Goal: Task Accomplishment & Management: Use online tool/utility

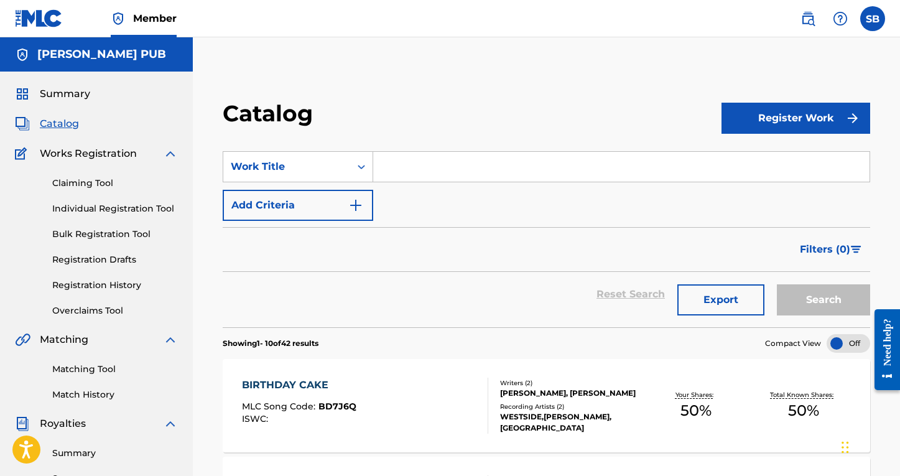
click at [89, 188] on link "Claiming Tool" at bounding box center [115, 183] width 126 height 13
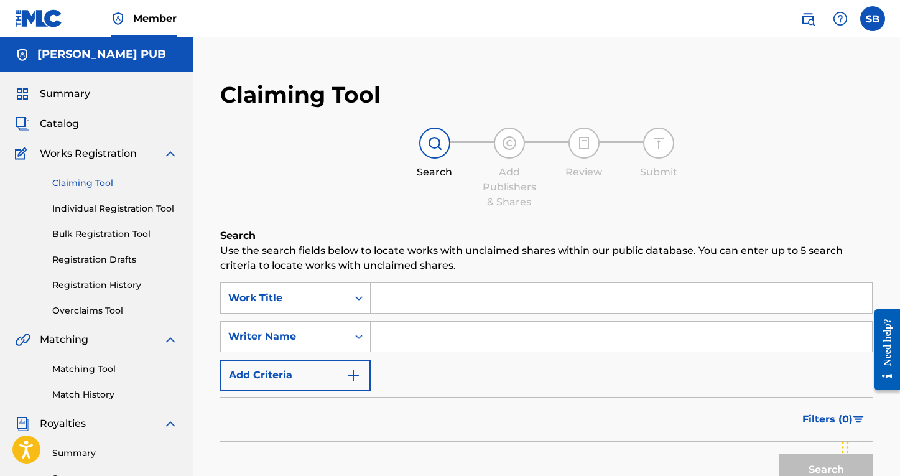
click at [438, 303] on input "Search Form" at bounding box center [622, 298] width 502 height 30
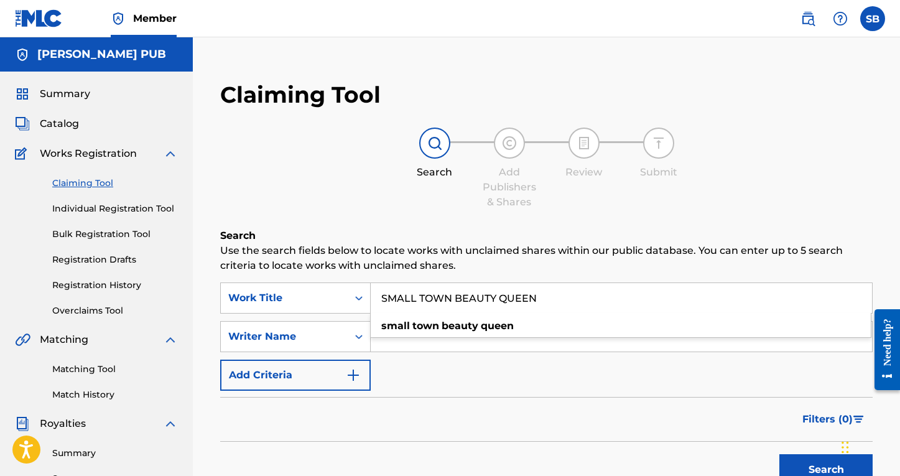
type input "SMALL TOWN BEAUTY QUEEN"
click at [463, 381] on div "SearchWithCriteria05f6d8ba-2e1f-4522-b024-729d38ea14fa Work Title SMALL TOWN BE…" at bounding box center [546, 337] width 653 height 108
click at [457, 343] on input "Search Form" at bounding box center [622, 337] width 502 height 30
type input "[PERSON_NAME]"
click at [826, 470] on button "Search" at bounding box center [826, 469] width 93 height 31
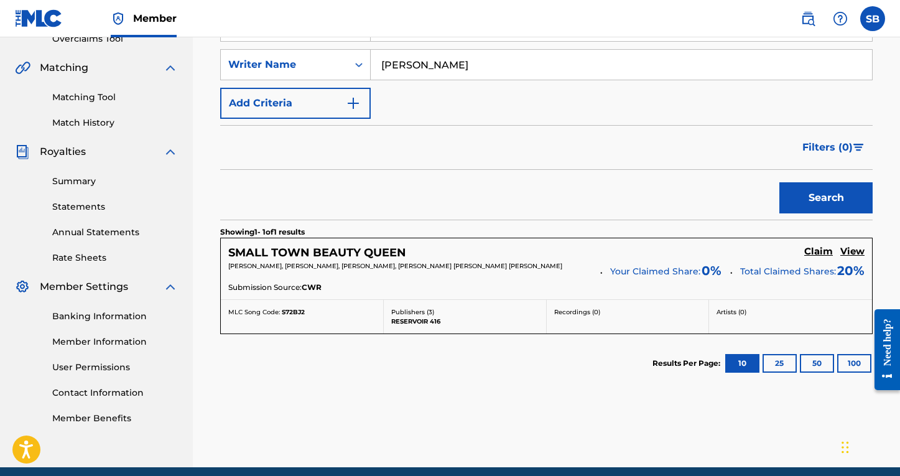
scroll to position [272, 0]
click at [823, 251] on h5 "Claim" at bounding box center [819, 252] width 29 height 12
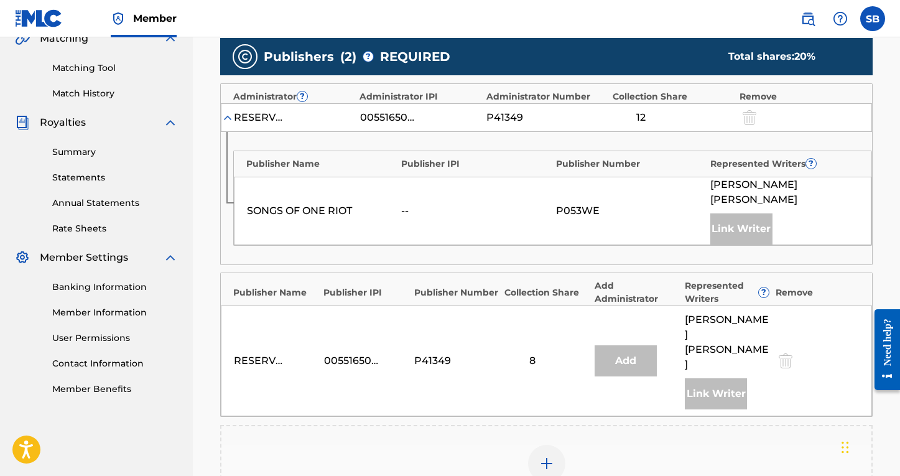
scroll to position [489, 0]
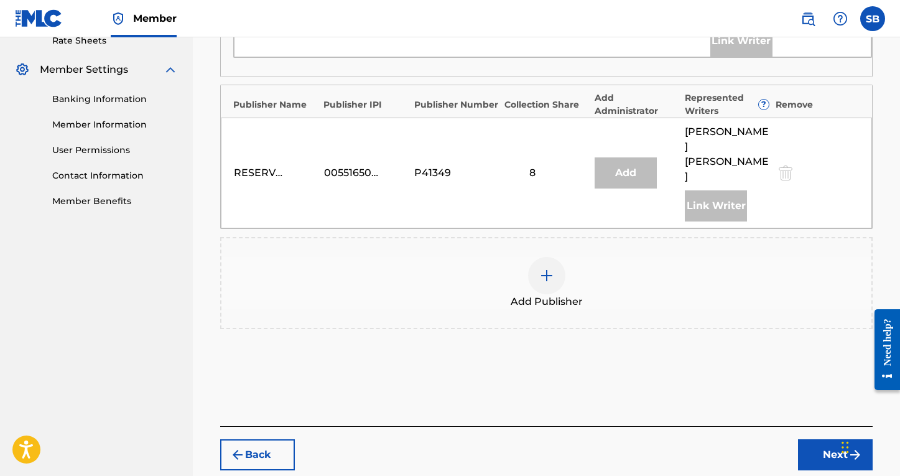
click at [549, 268] on img at bounding box center [547, 275] width 15 height 15
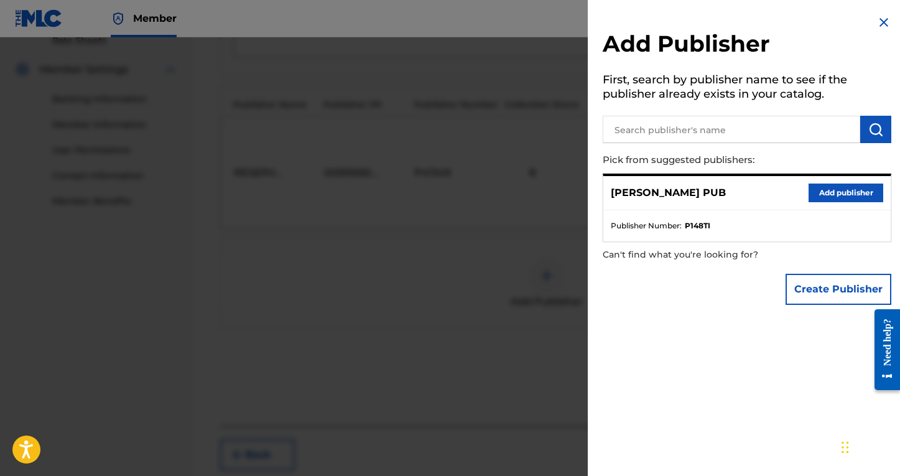
click at [835, 185] on button "Add publisher" at bounding box center [846, 193] width 75 height 19
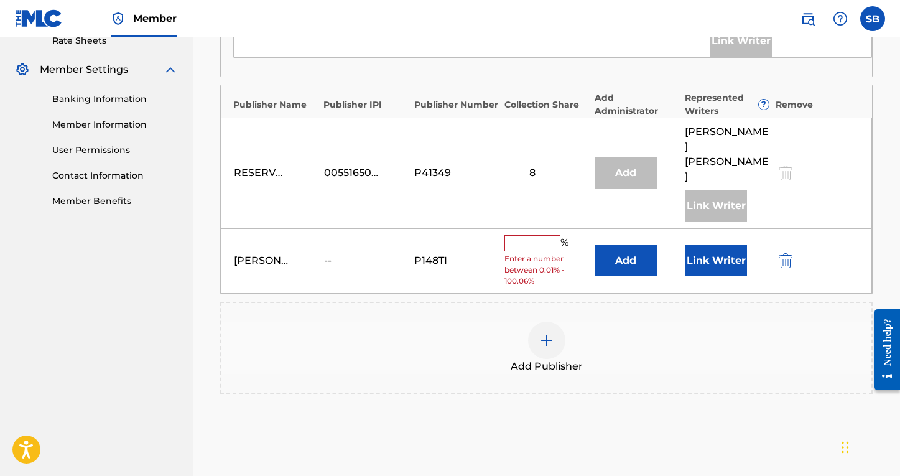
click at [537, 235] on input "text" at bounding box center [533, 243] width 56 height 16
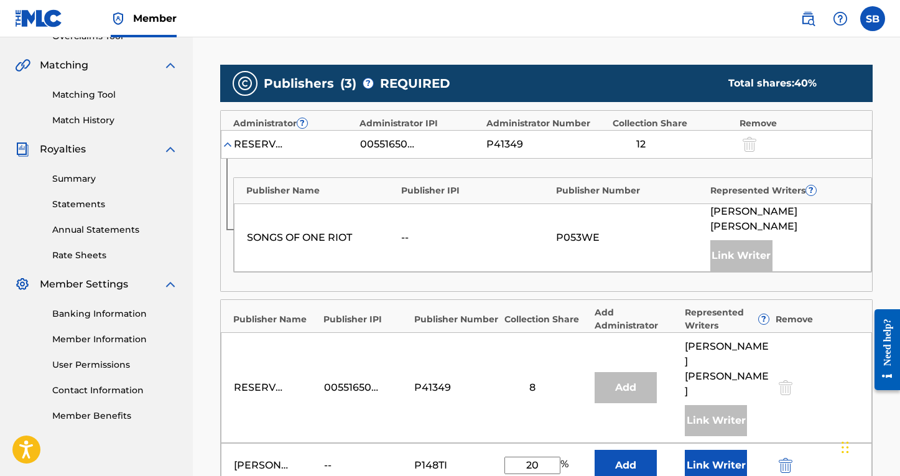
scroll to position [421, 0]
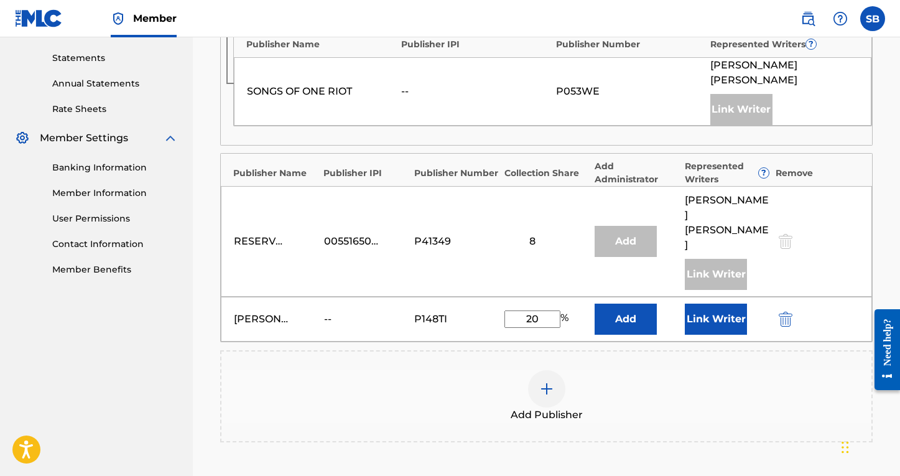
type input "20"
click at [711, 304] on button "Link Writer" at bounding box center [716, 319] width 62 height 31
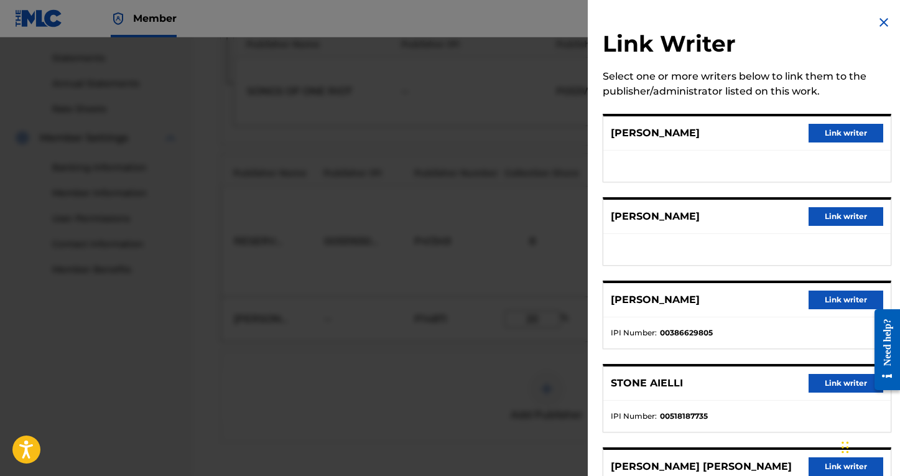
click at [835, 302] on button "Link writer" at bounding box center [846, 300] width 75 height 19
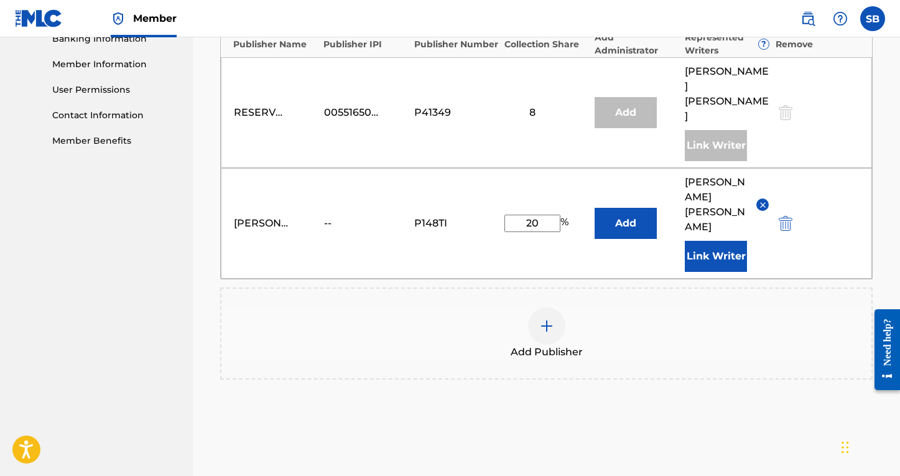
scroll to position [558, 1]
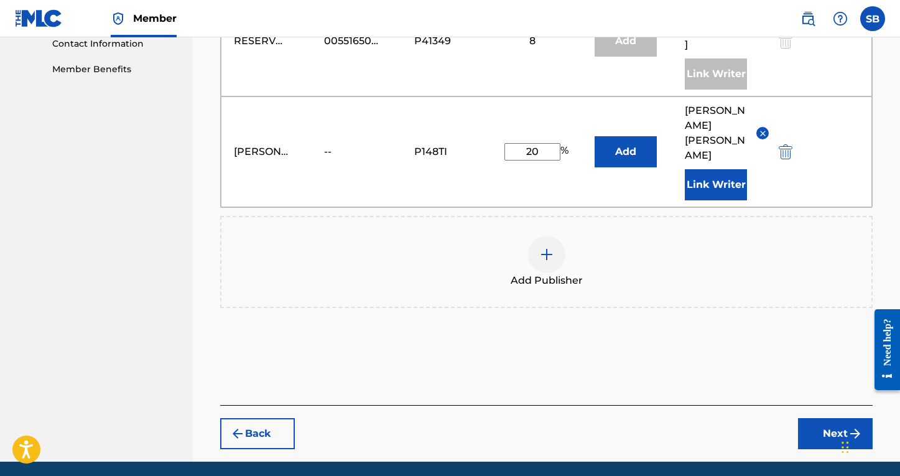
click at [816, 418] on button "Next" at bounding box center [835, 433] width 75 height 31
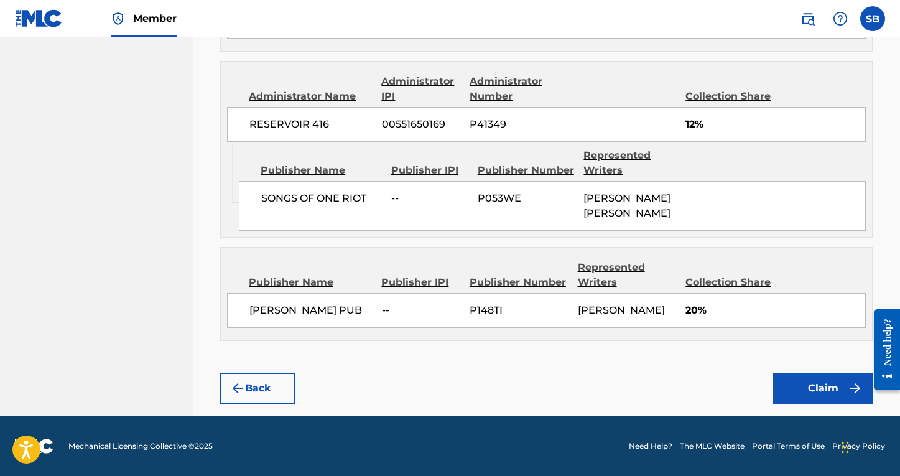
scroll to position [681, 0]
click at [831, 387] on button "Claim" at bounding box center [824, 388] width 100 height 31
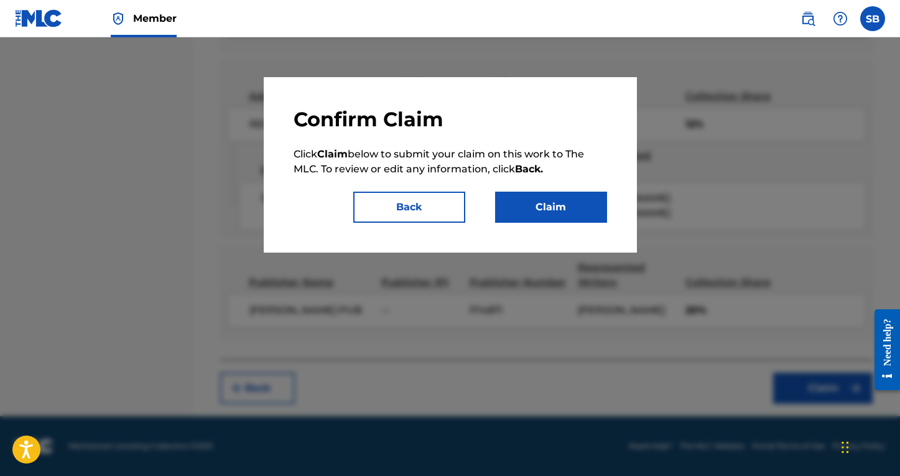
click at [543, 210] on button "Claim" at bounding box center [551, 207] width 112 height 31
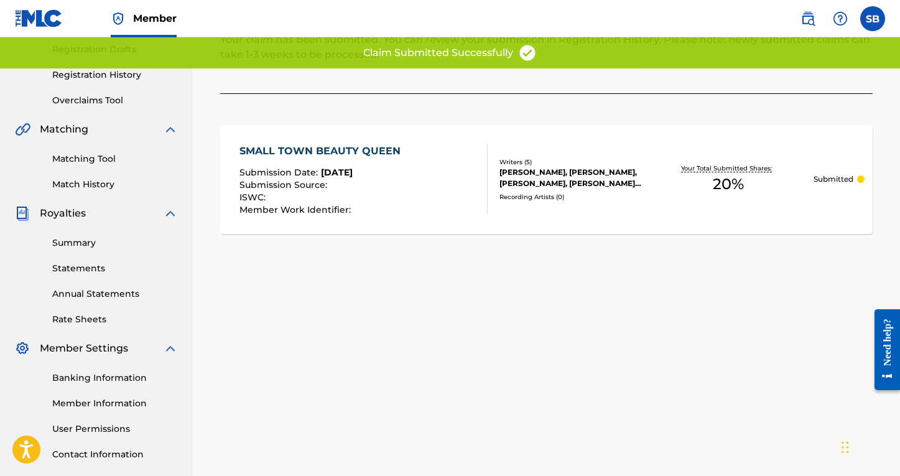
scroll to position [83, 0]
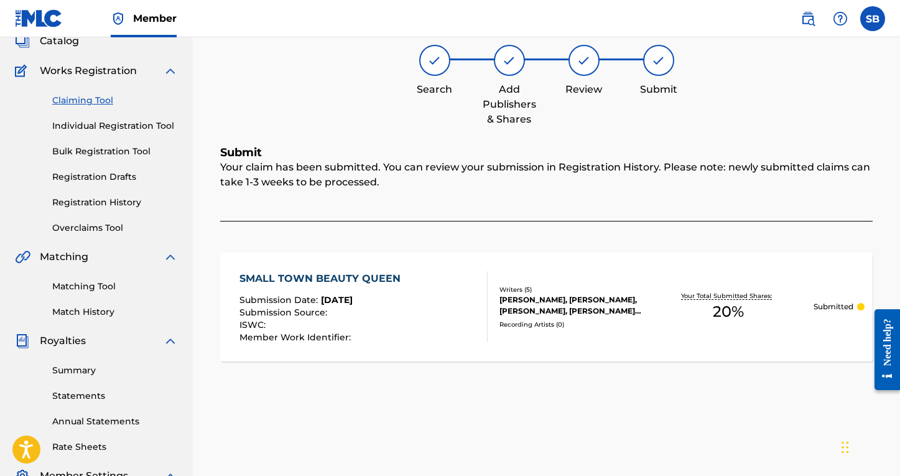
click at [599, 297] on div "[PERSON_NAME], [PERSON_NAME], [PERSON_NAME], [PERSON_NAME] [PERSON_NAME] [PERSO…" at bounding box center [571, 305] width 143 height 22
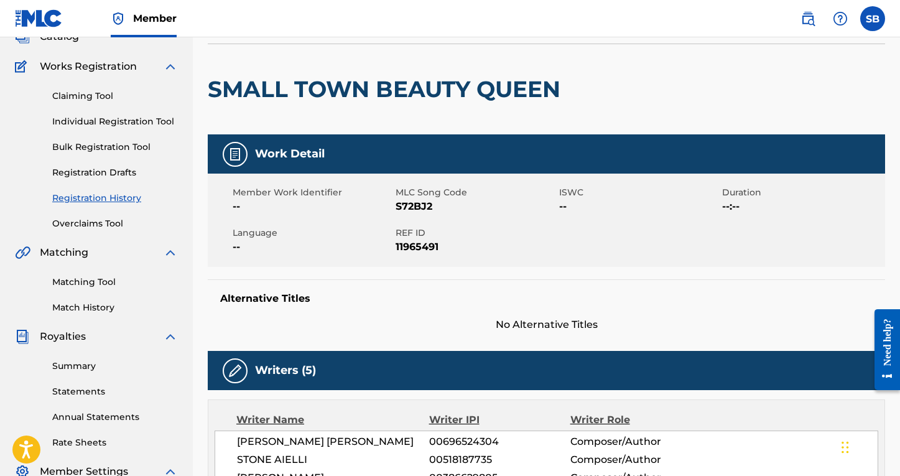
scroll to position [85, 0]
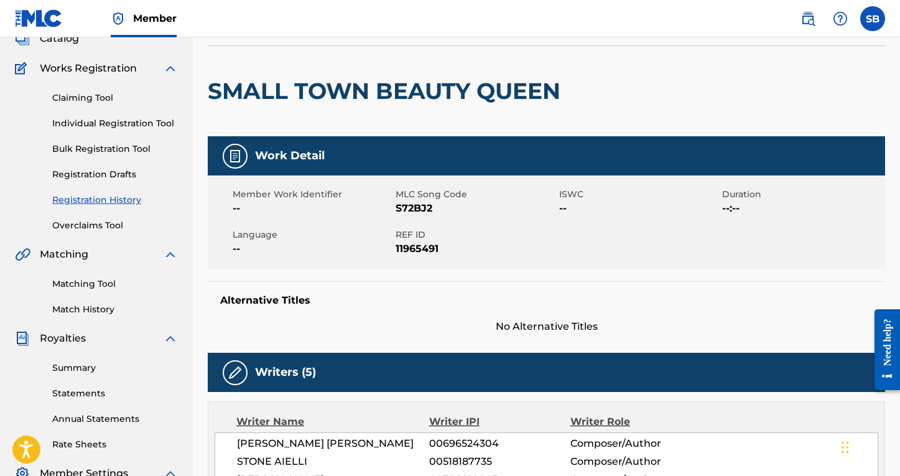
click at [91, 102] on link "Claiming Tool" at bounding box center [115, 97] width 126 height 13
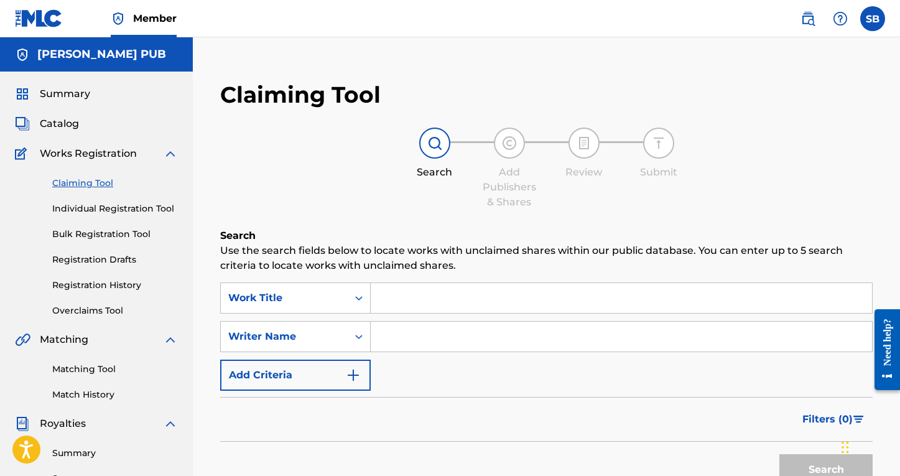
click at [452, 297] on input "Search Form" at bounding box center [622, 298] width 502 height 30
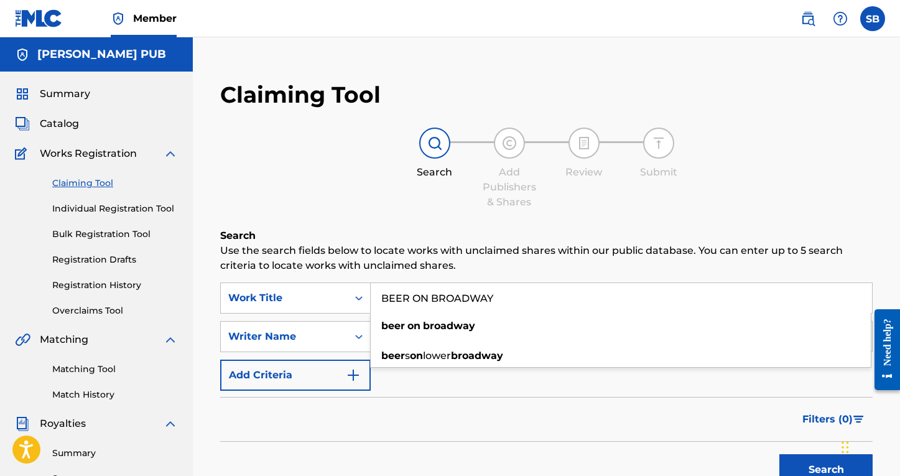
type input "BEER ON BROADWAY"
click at [558, 429] on div "Filters ( 0 )" at bounding box center [546, 419] width 653 height 45
click at [470, 349] on input "Search Form" at bounding box center [622, 337] width 502 height 30
type input "[PERSON_NAME]"
click at [826, 470] on button "Search" at bounding box center [826, 469] width 93 height 31
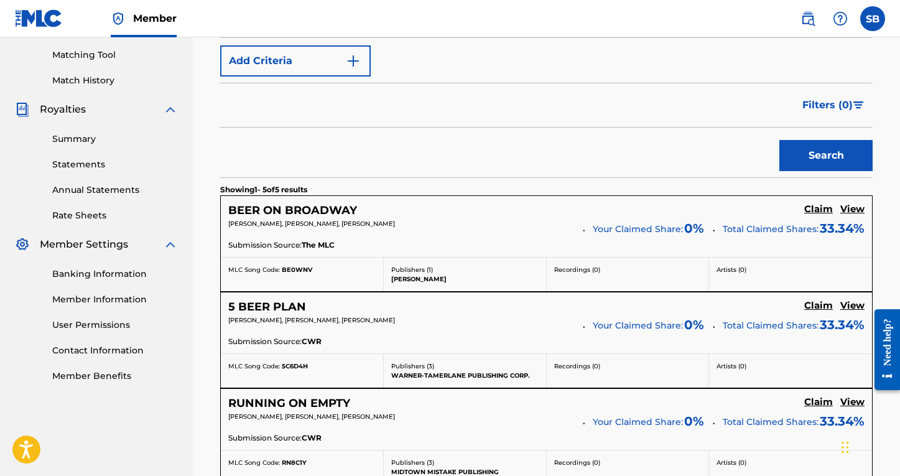
scroll to position [281, 0]
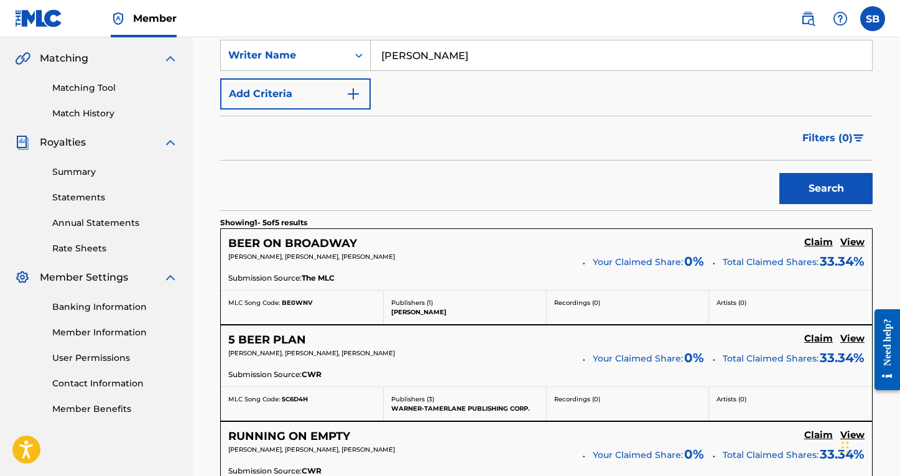
click at [817, 245] on h5 "Claim" at bounding box center [819, 242] width 29 height 12
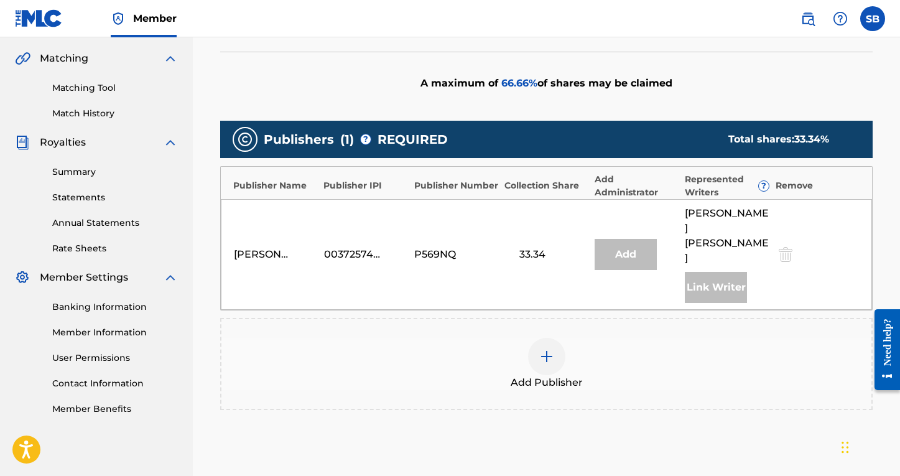
click at [548, 375] on span "Add Publisher" at bounding box center [547, 382] width 72 height 15
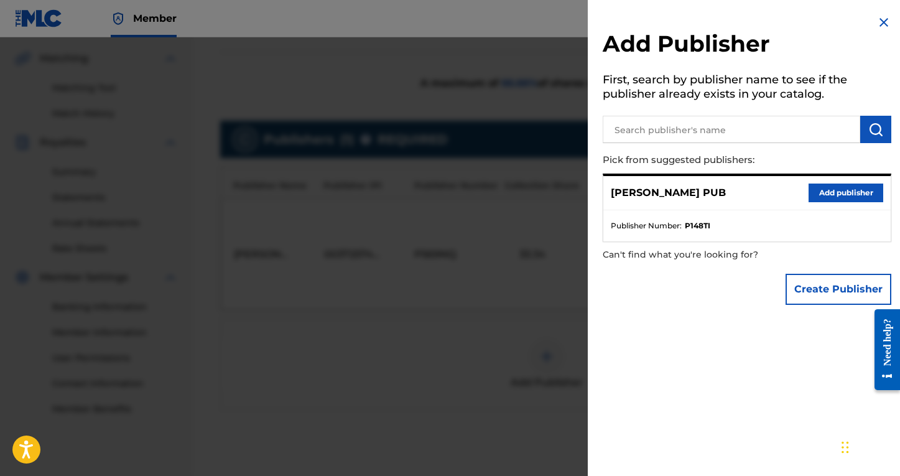
click at [838, 198] on button "Add publisher" at bounding box center [846, 193] width 75 height 19
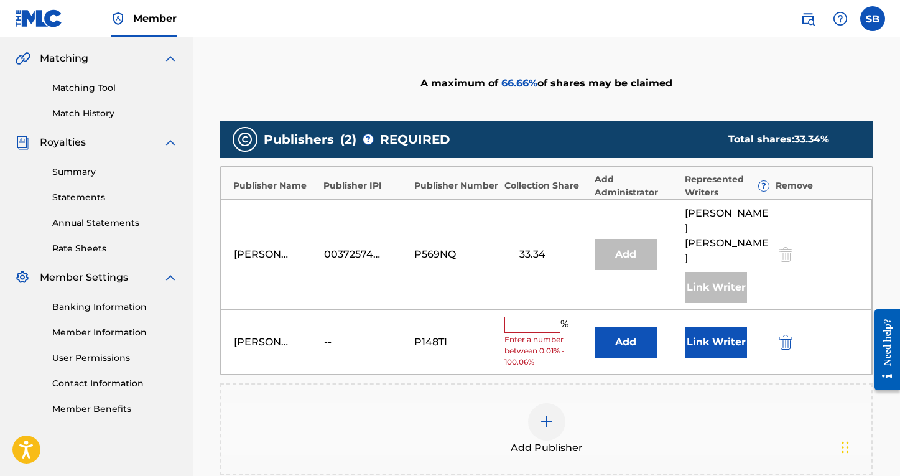
click at [530, 317] on input "text" at bounding box center [533, 325] width 56 height 16
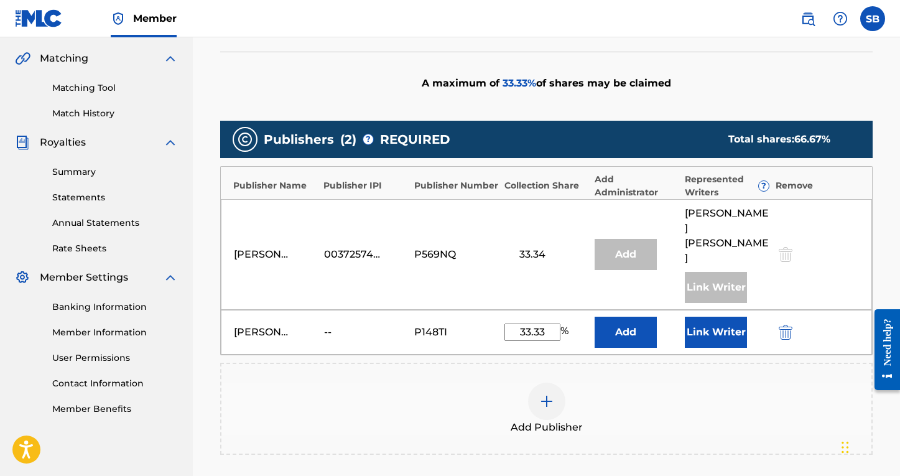
type input "33.33"
click at [710, 317] on button "Link Writer" at bounding box center [716, 332] width 62 height 31
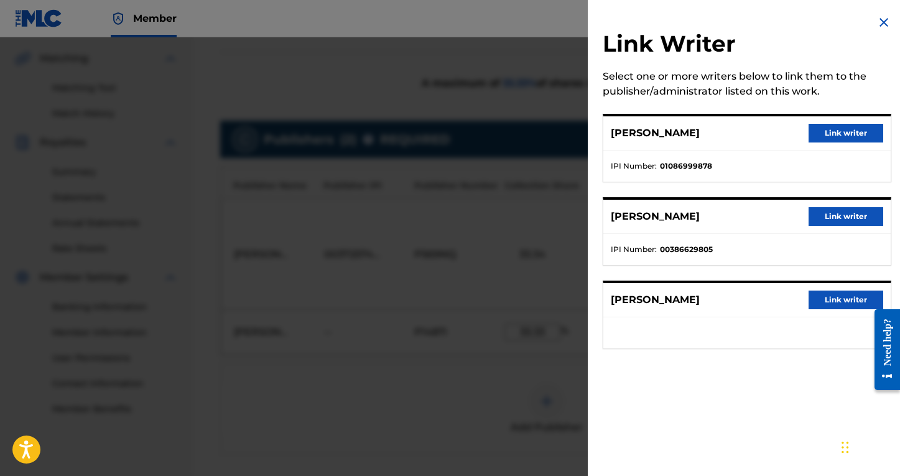
click at [838, 214] on button "Link writer" at bounding box center [846, 216] width 75 height 19
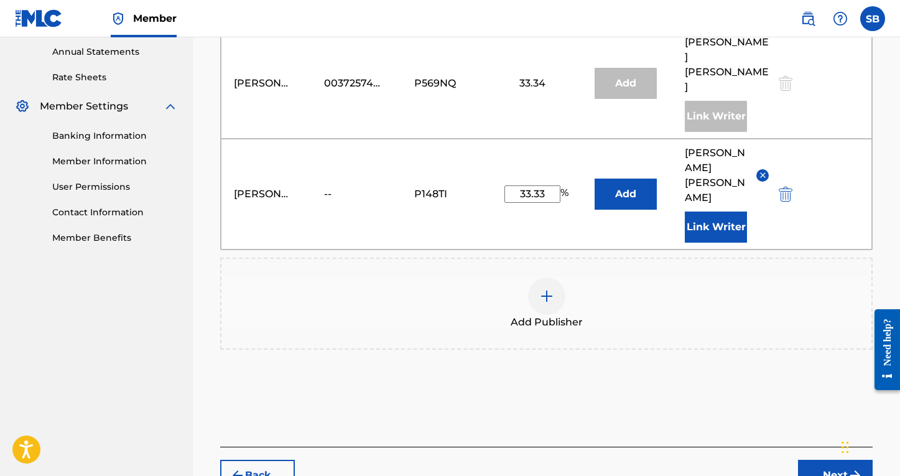
click at [823, 460] on button "Next" at bounding box center [835, 475] width 75 height 31
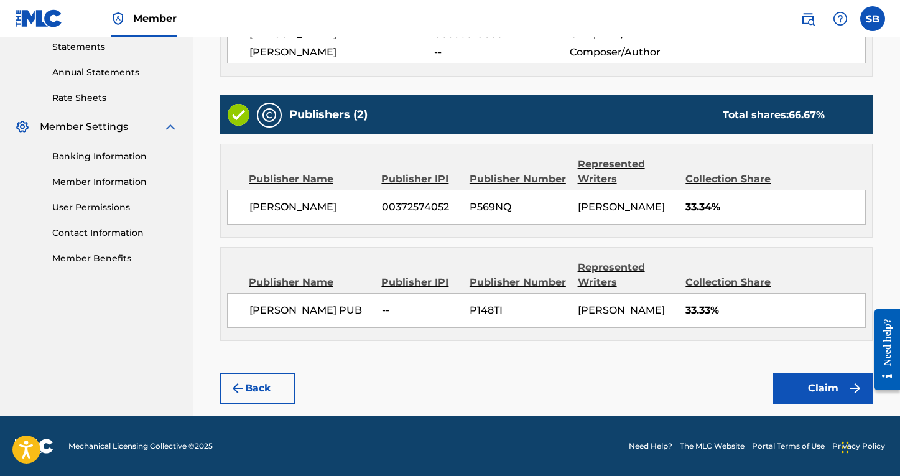
scroll to position [430, 0]
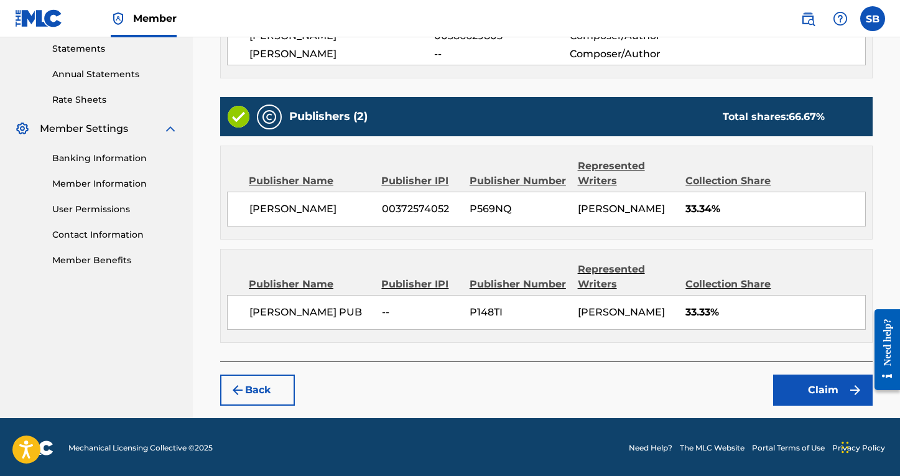
click at [805, 388] on button "Claim" at bounding box center [824, 390] width 100 height 31
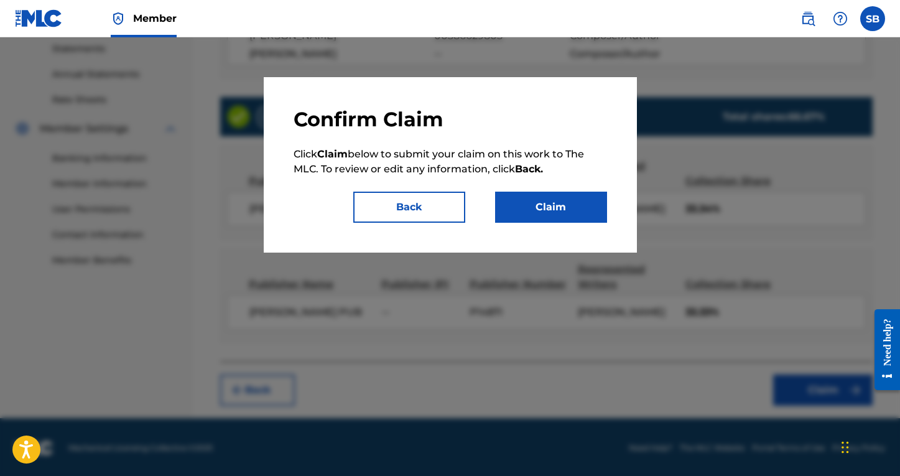
click at [554, 210] on button "Claim" at bounding box center [551, 207] width 112 height 31
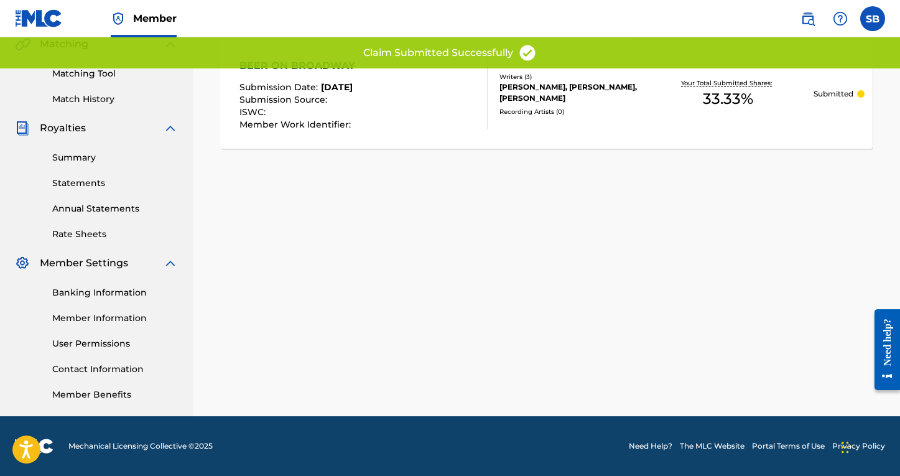
scroll to position [0, 0]
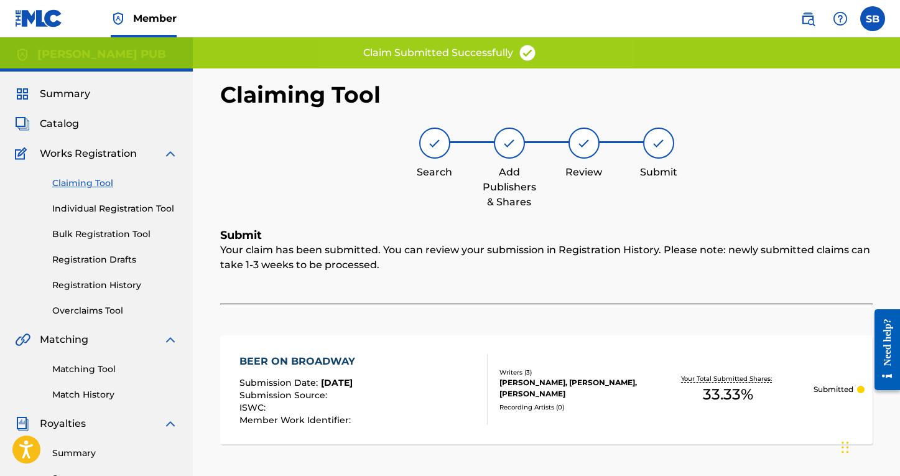
click at [88, 184] on link "Claiming Tool" at bounding box center [115, 183] width 126 height 13
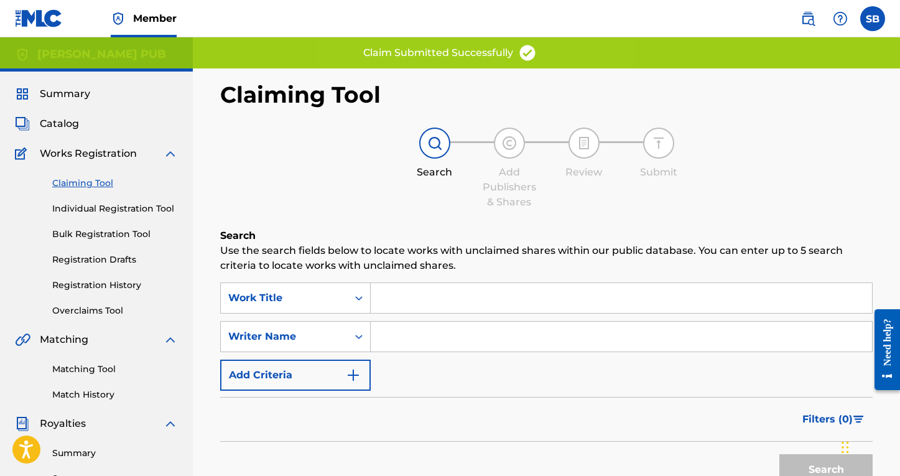
click at [458, 313] on div "Search Form" at bounding box center [622, 298] width 502 height 31
click at [458, 312] on input "Search Form" at bounding box center [622, 298] width 502 height 30
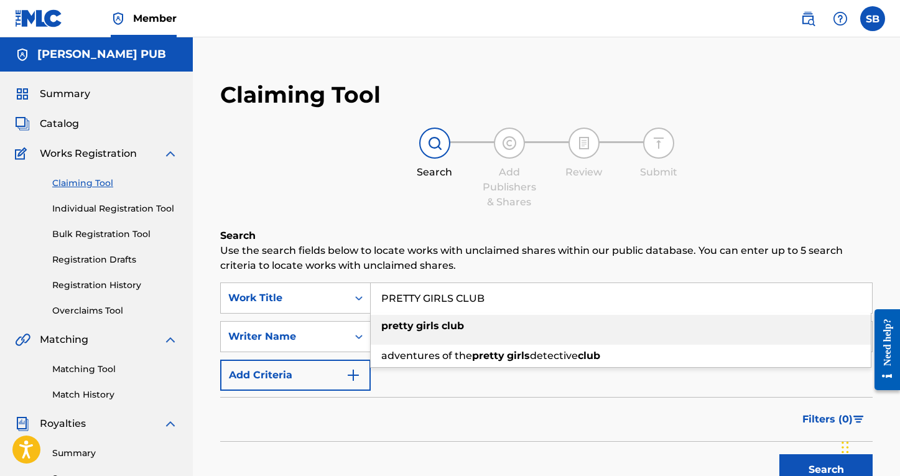
type input "pretty girls club"
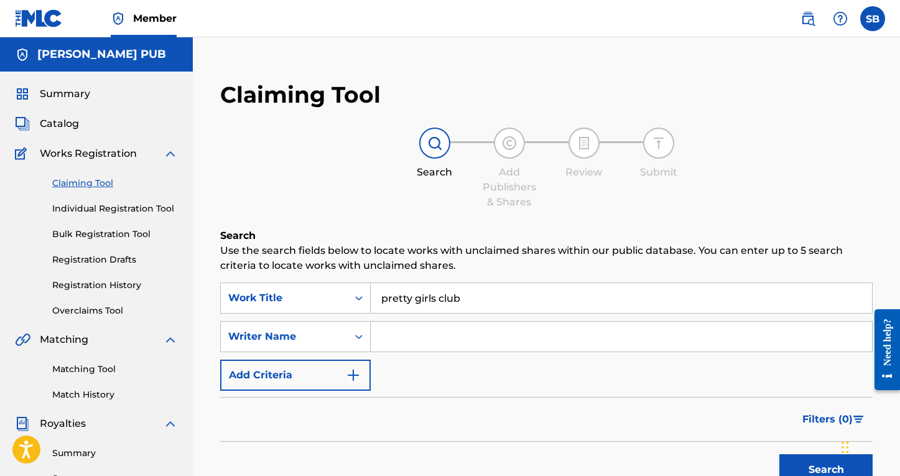
click at [449, 325] on input "Search Form" at bounding box center [622, 337] width 502 height 30
type input "[PERSON_NAME]"
click at [826, 470] on button "Search" at bounding box center [826, 469] width 93 height 31
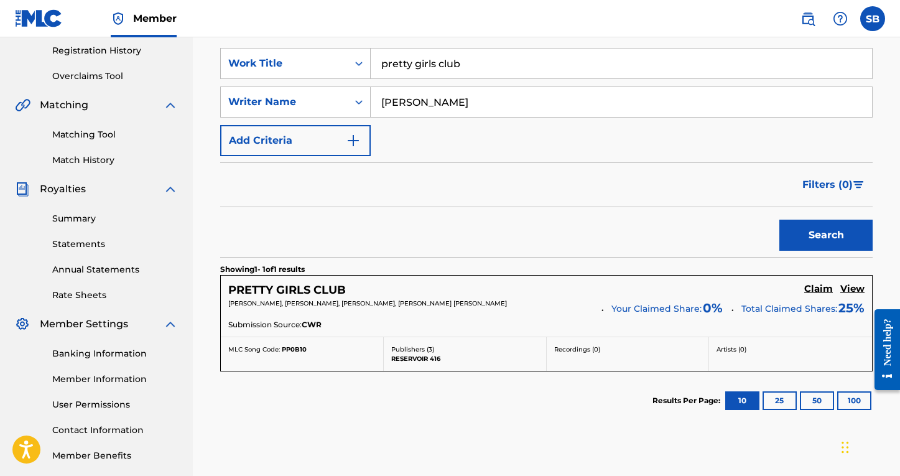
scroll to position [256, 0]
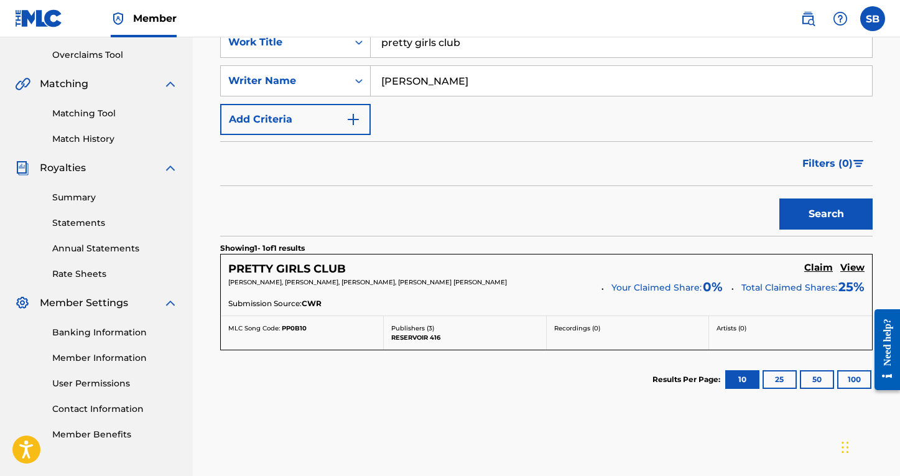
click at [569, 274] on div "PRETTY GIRLS CLUB Claim View" at bounding box center [546, 269] width 637 height 14
click at [827, 268] on h5 "Claim" at bounding box center [819, 268] width 29 height 12
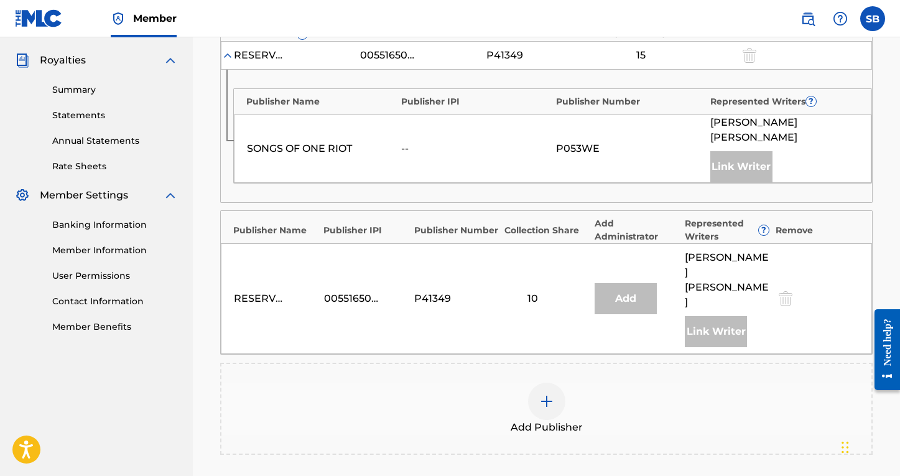
scroll to position [363, 0]
click at [552, 394] on img at bounding box center [547, 401] width 15 height 15
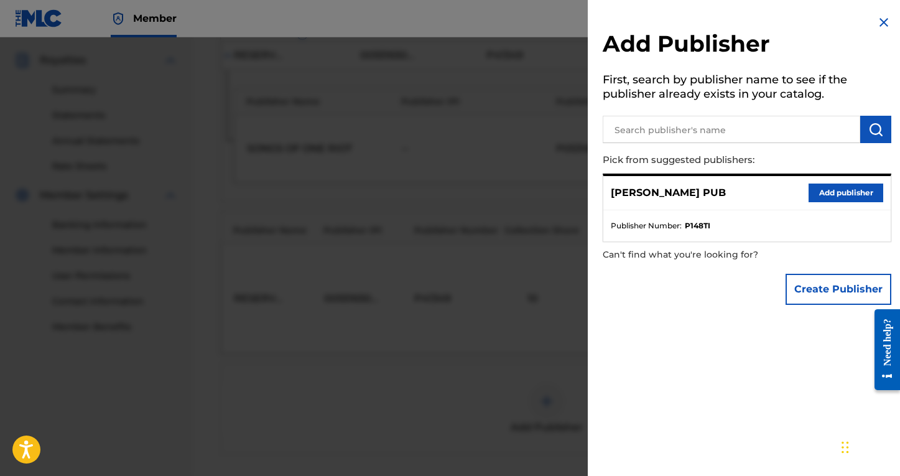
click at [830, 197] on button "Add publisher" at bounding box center [846, 193] width 75 height 19
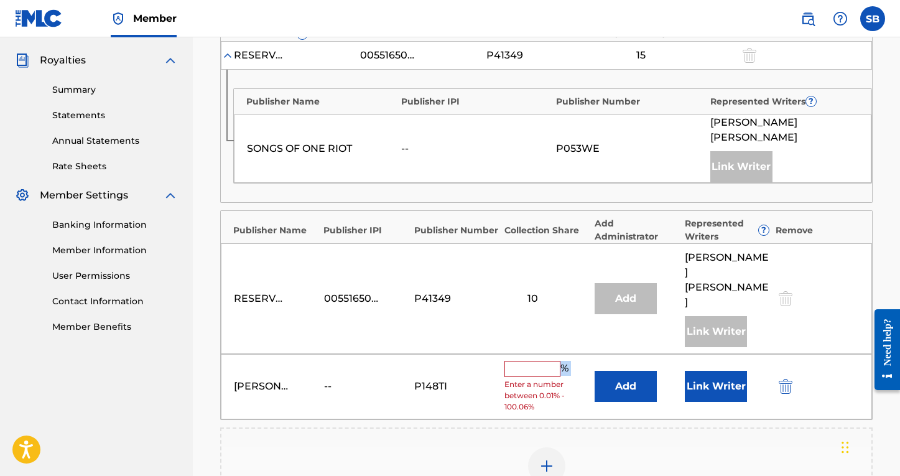
click at [552, 361] on div "% Enter a number between 0.01% - 100.06%" at bounding box center [547, 387] width 84 height 52
click at [544, 361] on input "text" at bounding box center [533, 369] width 56 height 16
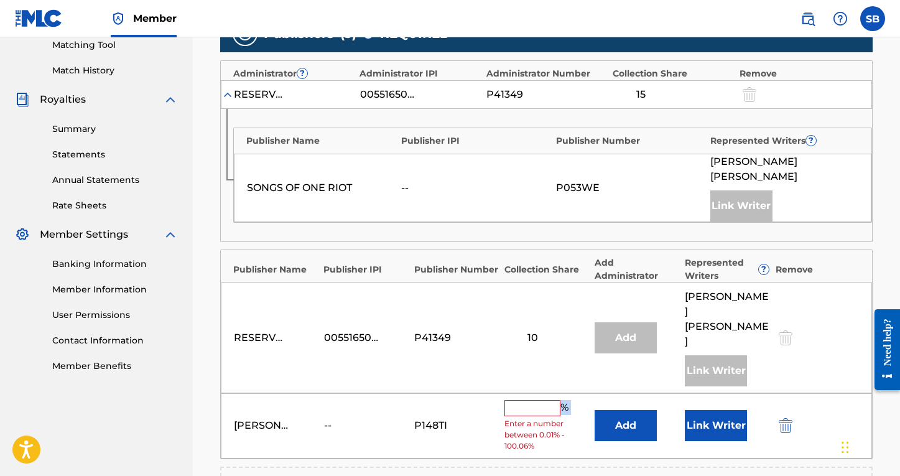
scroll to position [327, 0]
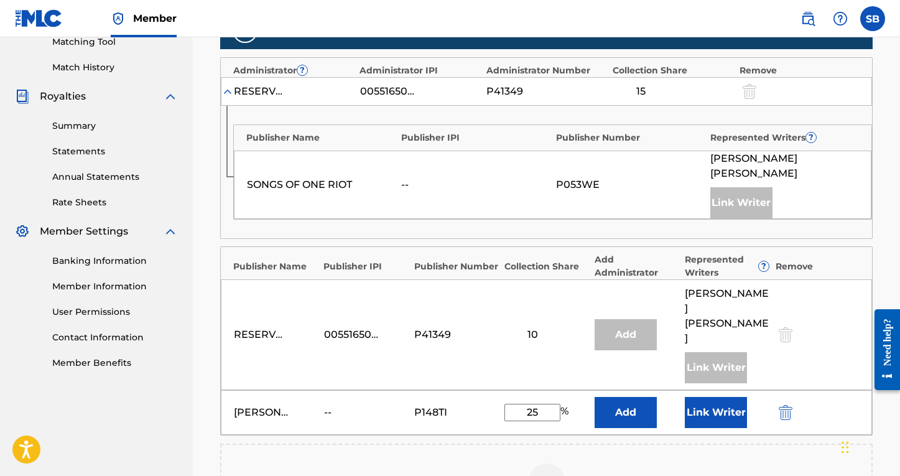
type input "25"
click at [721, 401] on button "Link Writer" at bounding box center [716, 412] width 62 height 31
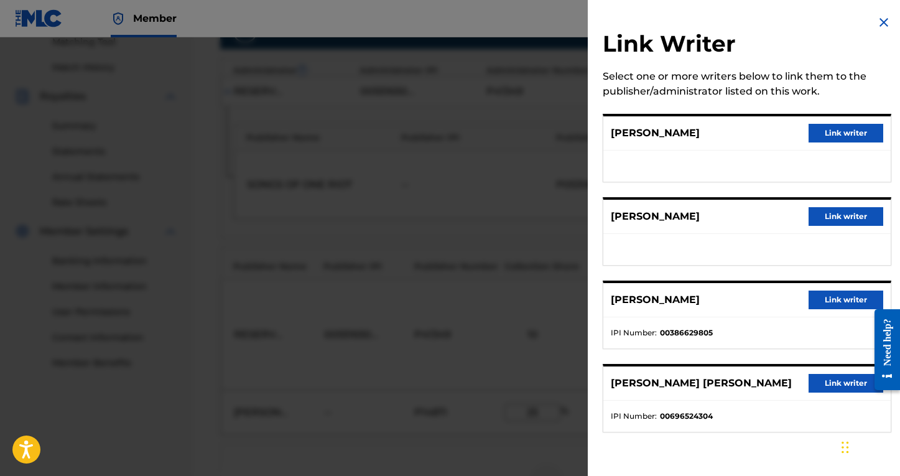
click at [833, 305] on button "Link writer" at bounding box center [846, 300] width 75 height 19
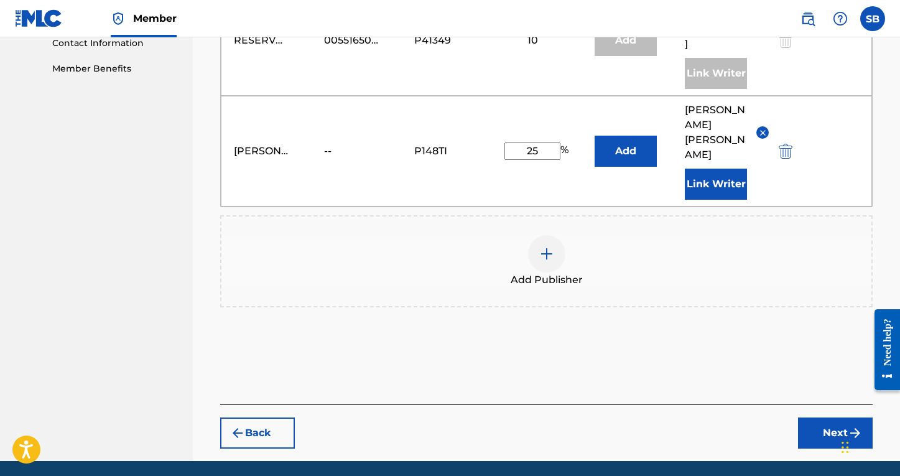
click at [806, 418] on button "Next" at bounding box center [835, 433] width 75 height 31
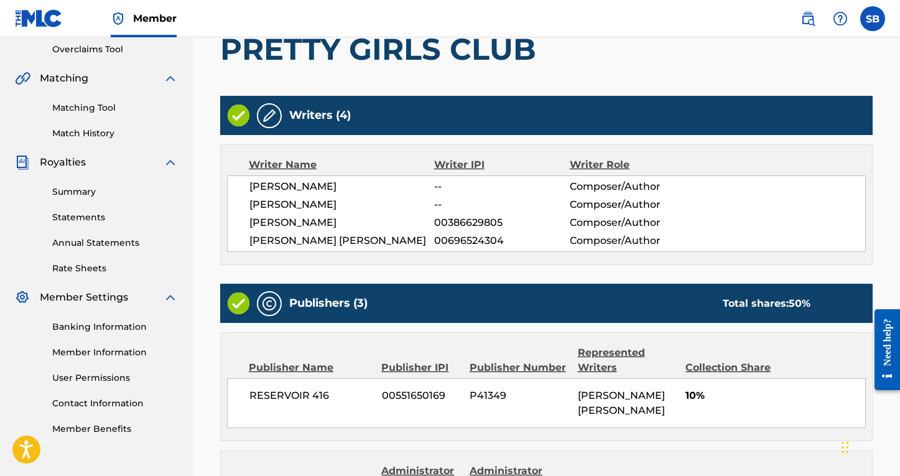
scroll to position [82, 0]
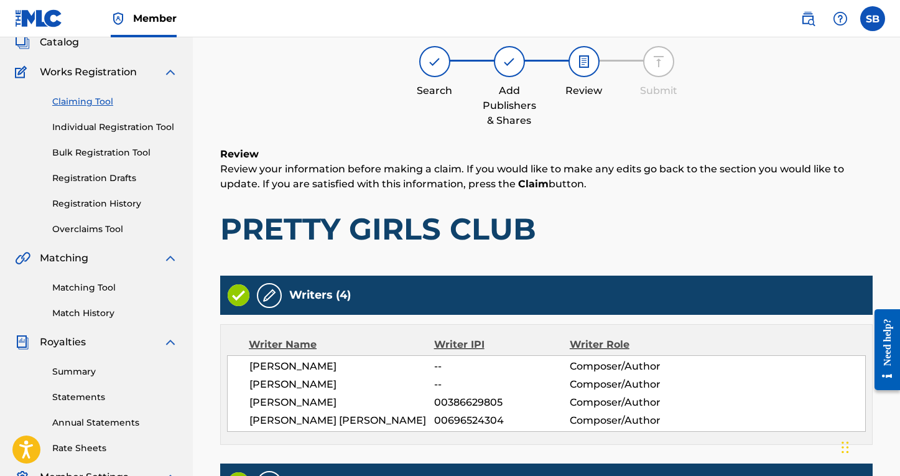
click at [98, 98] on link "Claiming Tool" at bounding box center [115, 101] width 126 height 13
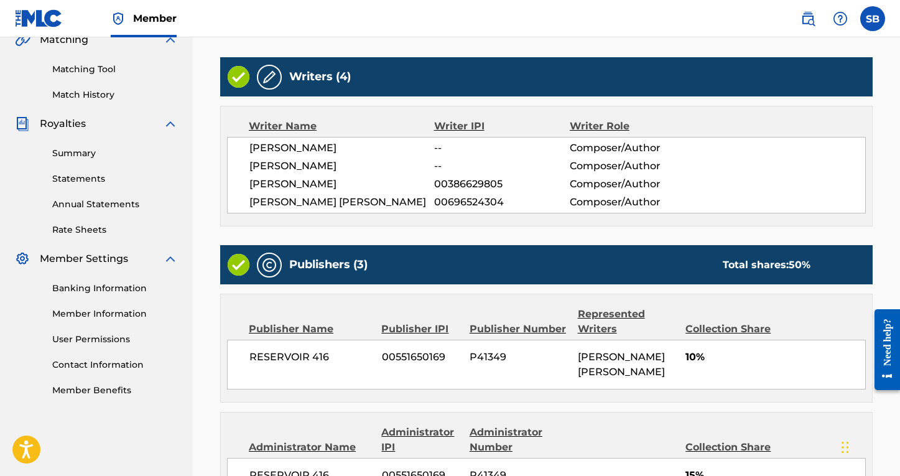
scroll to position [629, 0]
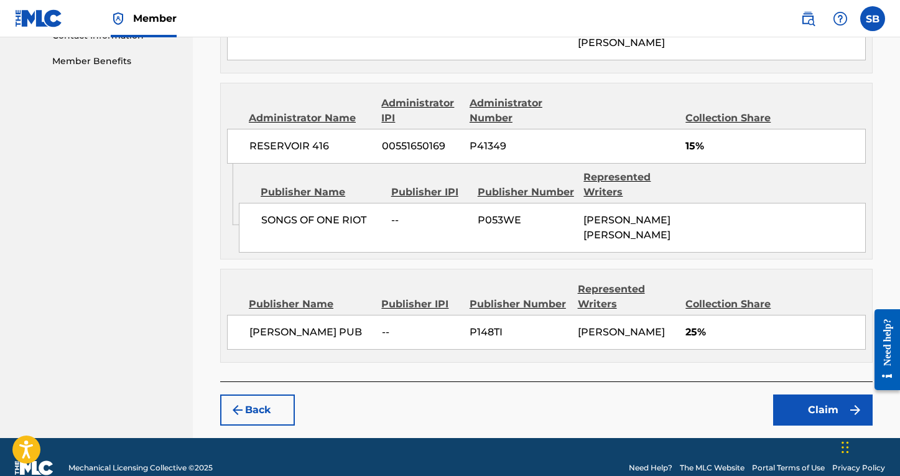
click at [822, 426] on button "Claim" at bounding box center [824, 410] width 100 height 31
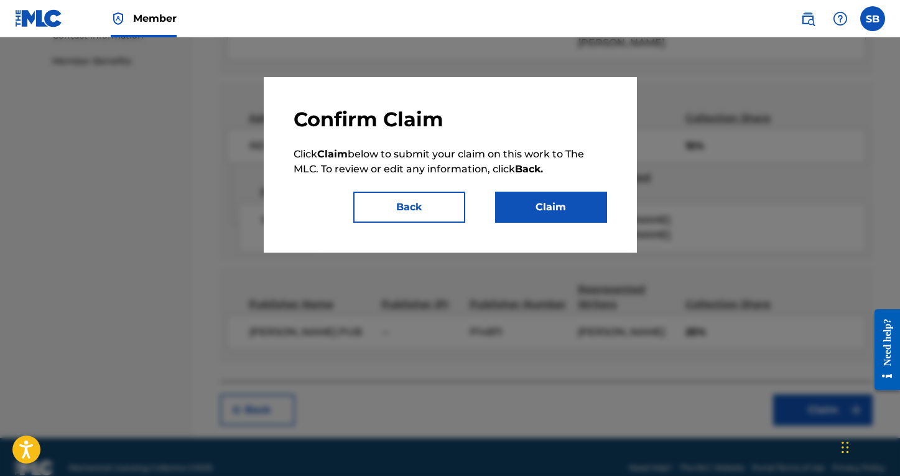
click at [540, 201] on button "Claim" at bounding box center [551, 207] width 112 height 31
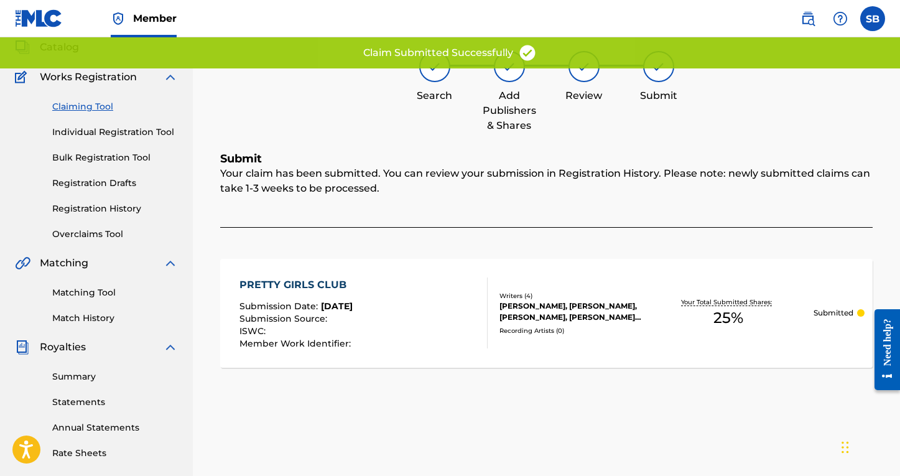
scroll to position [78, 0]
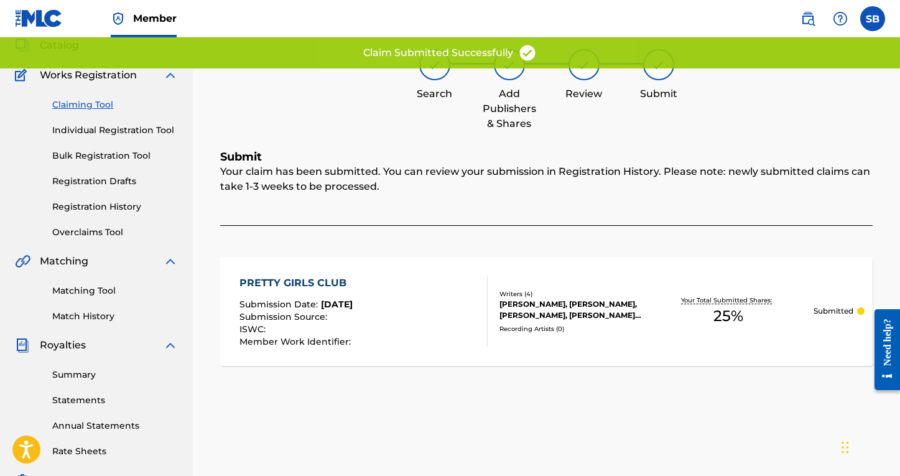
click at [55, 100] on link "Claiming Tool" at bounding box center [115, 104] width 126 height 13
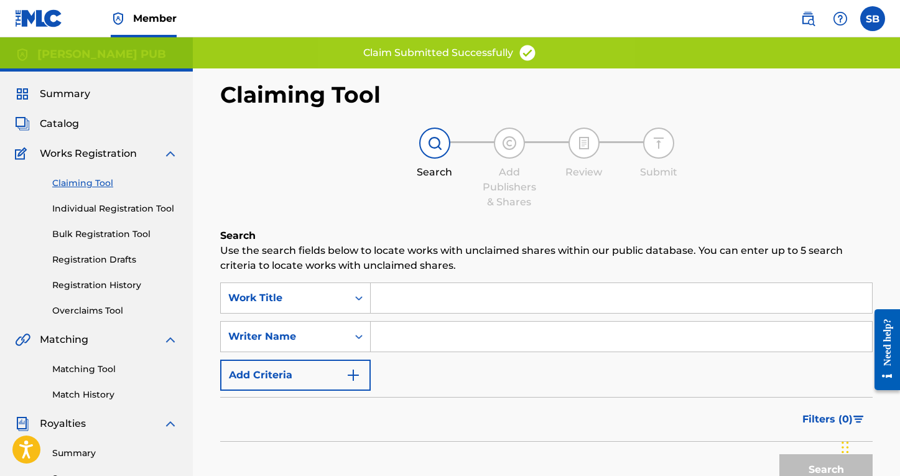
click at [421, 307] on input "Search Form" at bounding box center [622, 298] width 502 height 30
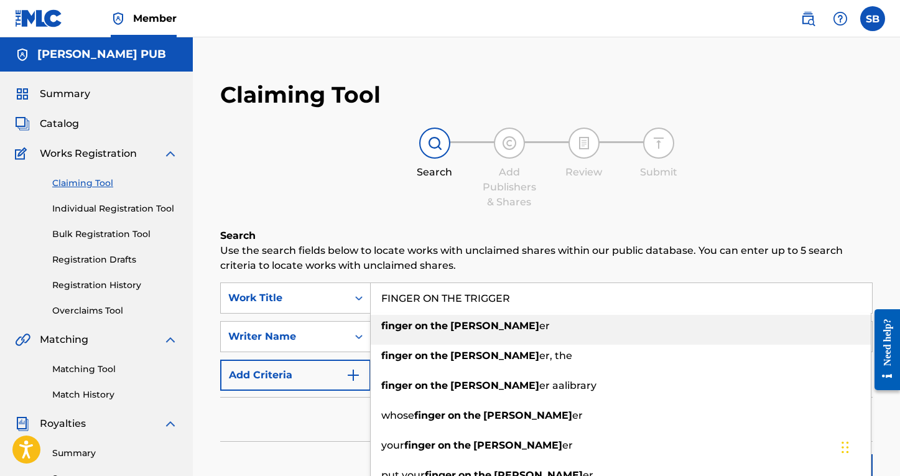
type input "finger on the trigger"
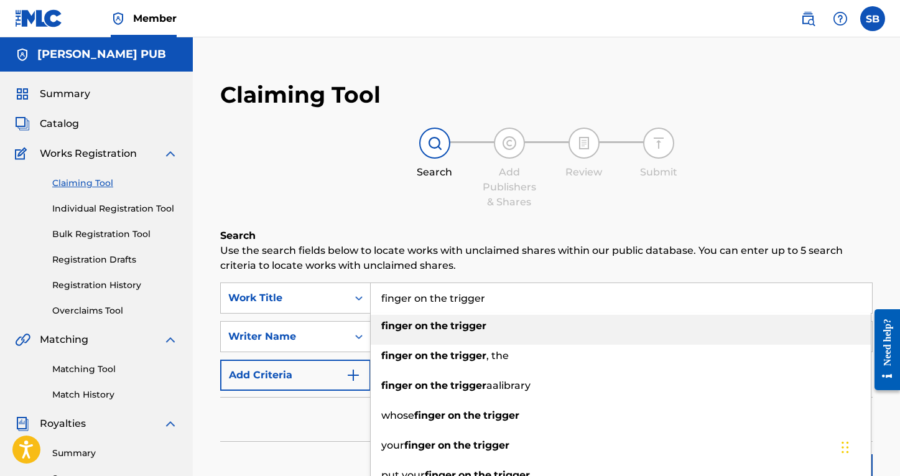
click at [462, 335] on div "finger on the trigger" at bounding box center [621, 326] width 500 height 22
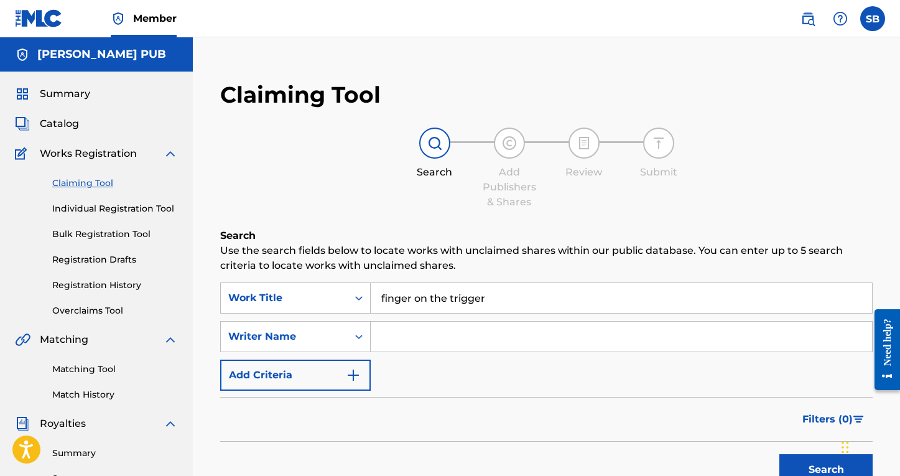
click at [454, 345] on input "Search Form" at bounding box center [622, 337] width 502 height 30
type input "[PERSON_NAME]"
click at [826, 470] on button "Search" at bounding box center [826, 469] width 93 height 31
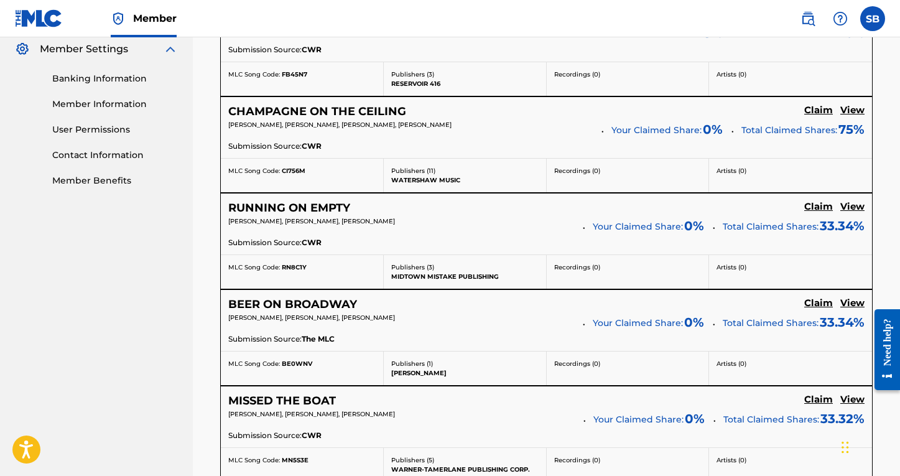
scroll to position [512, 0]
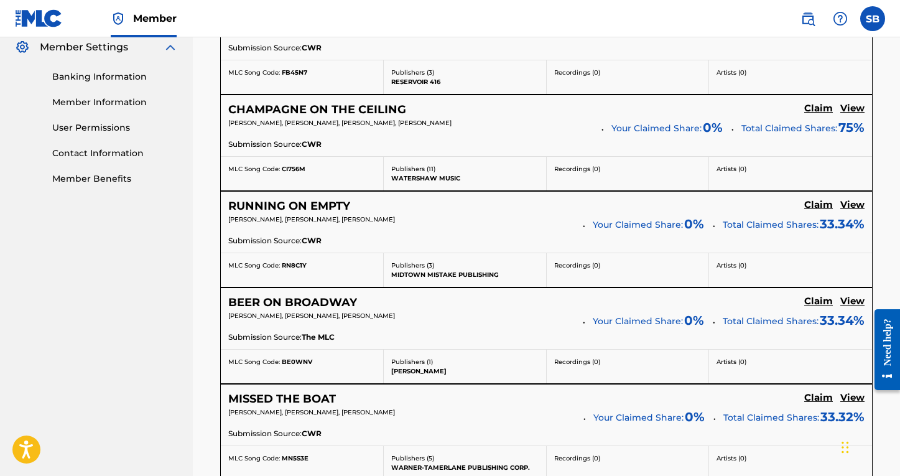
click at [819, 18] on h5 "Claim" at bounding box center [819, 12] width 29 height 12
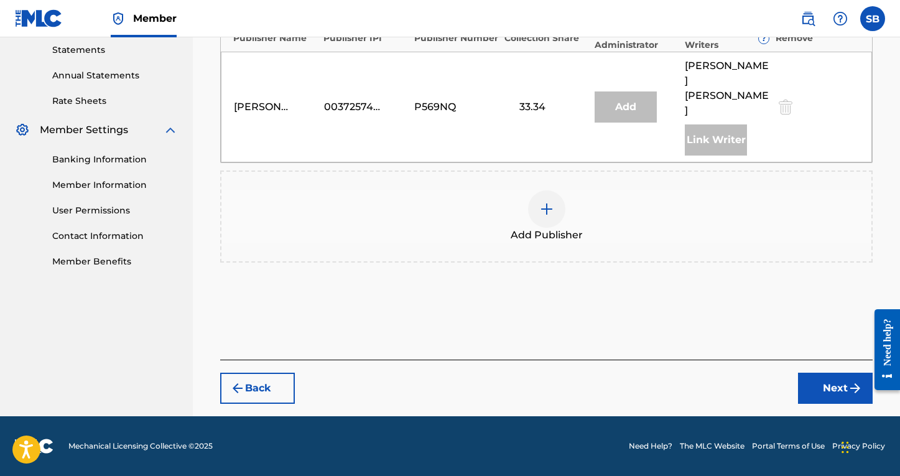
scroll to position [399, 0]
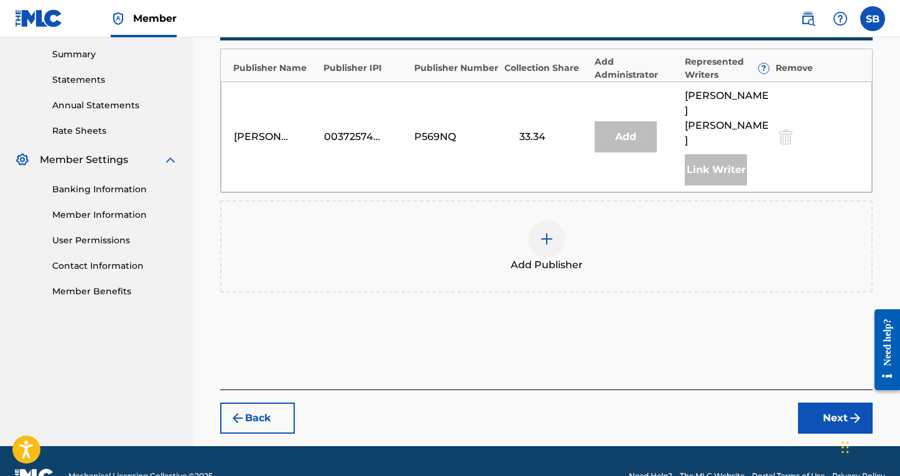
click at [563, 220] on div at bounding box center [546, 238] width 37 height 37
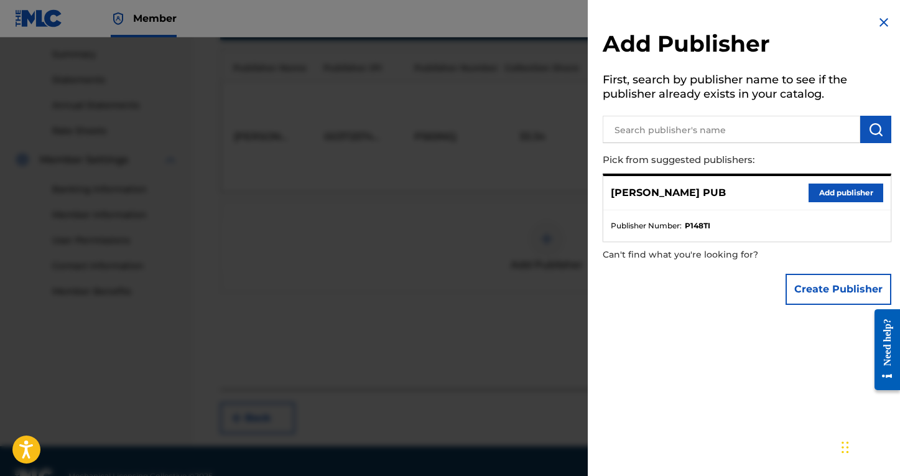
click at [826, 194] on button "Add publisher" at bounding box center [846, 193] width 75 height 19
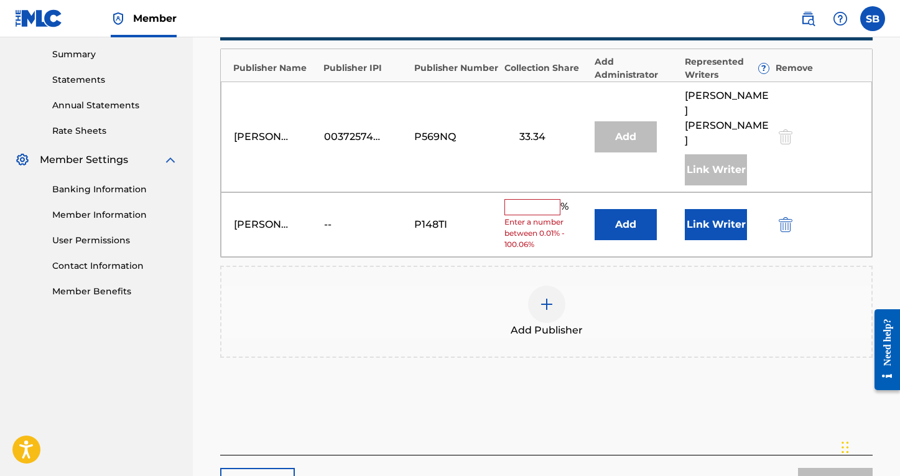
click at [518, 199] on div "%" at bounding box center [538, 207] width 67 height 16
click at [525, 199] on input "text" at bounding box center [533, 207] width 56 height 16
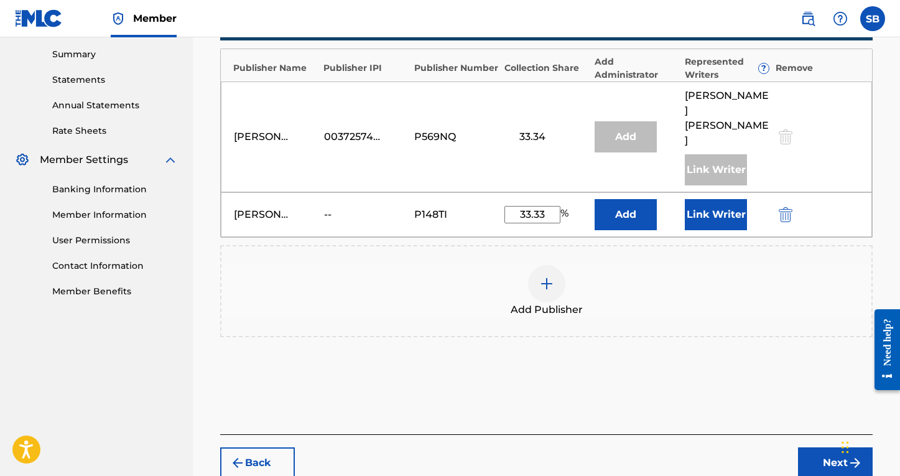
type input "33.33"
click at [634, 199] on button "Add" at bounding box center [626, 214] width 62 height 31
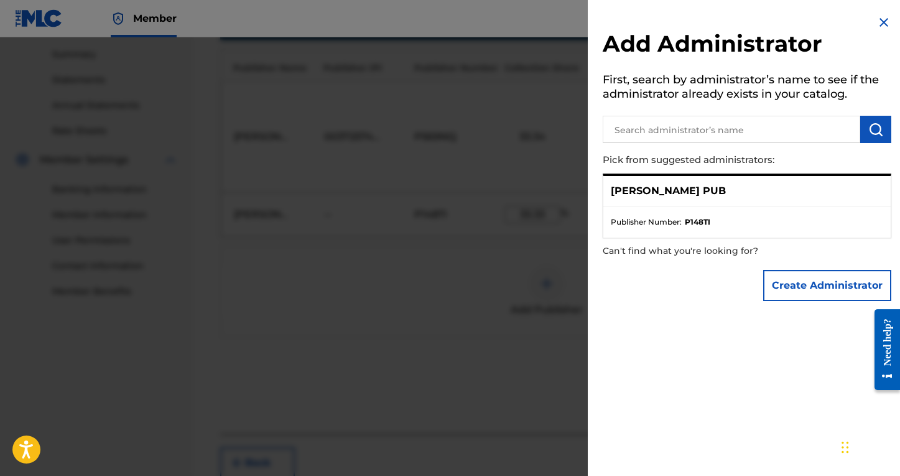
click at [699, 203] on div "[PERSON_NAME] PUB" at bounding box center [748, 191] width 288 height 30
click at [838, 23] on img at bounding box center [884, 22] width 15 height 15
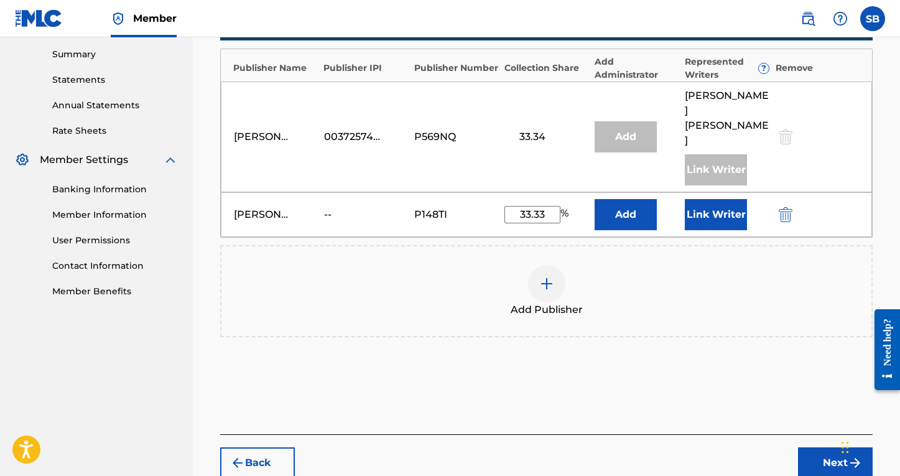
click at [719, 199] on button "Link Writer" at bounding box center [716, 214] width 62 height 31
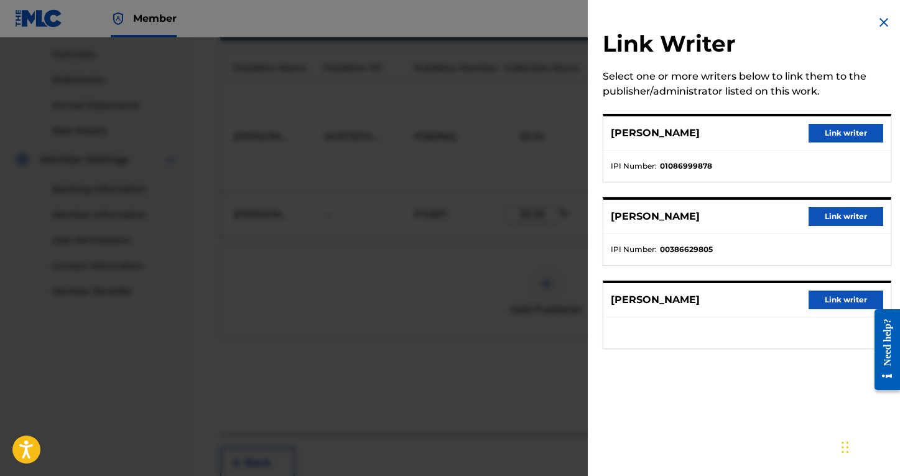
click at [838, 223] on button "Link writer" at bounding box center [846, 216] width 75 height 19
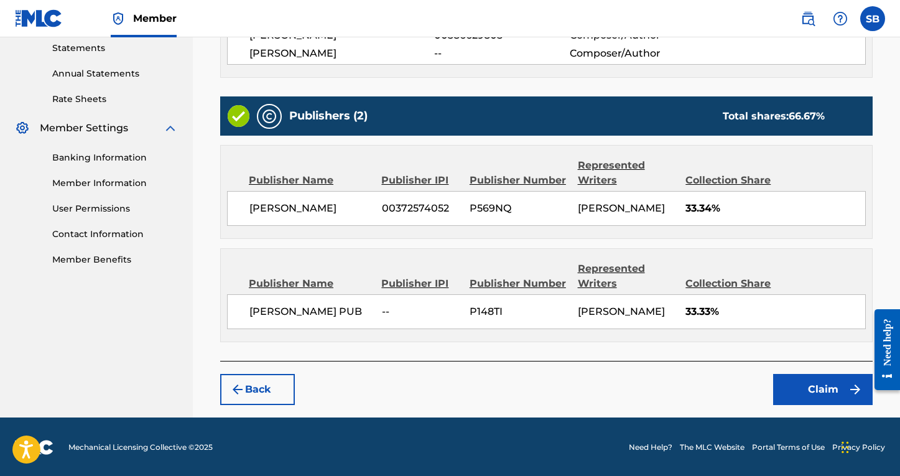
scroll to position [430, 0]
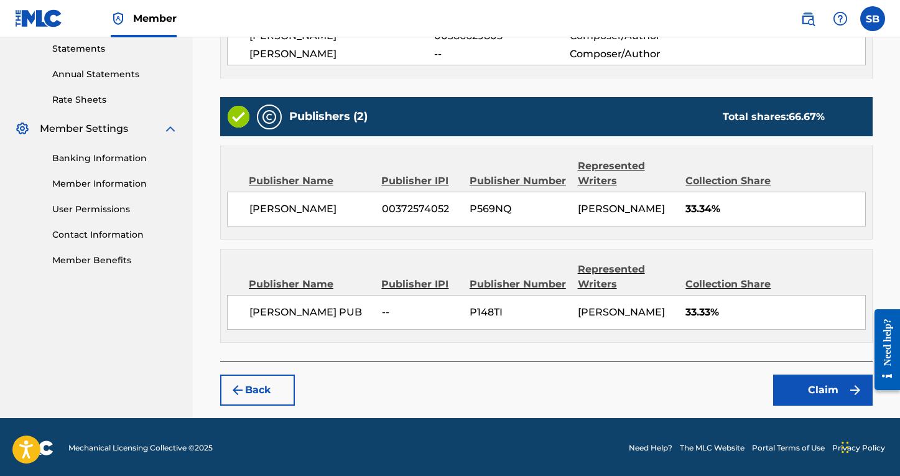
click at [825, 387] on button "Claim" at bounding box center [824, 390] width 100 height 31
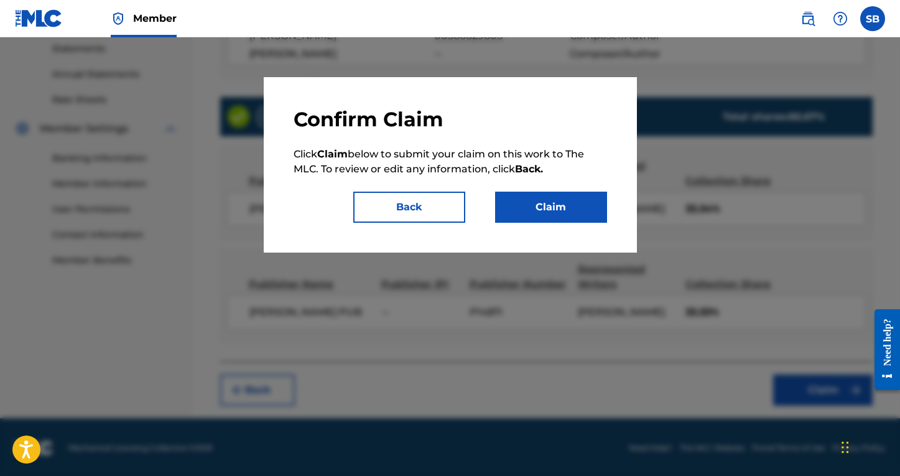
click at [539, 215] on button "Claim" at bounding box center [551, 207] width 112 height 31
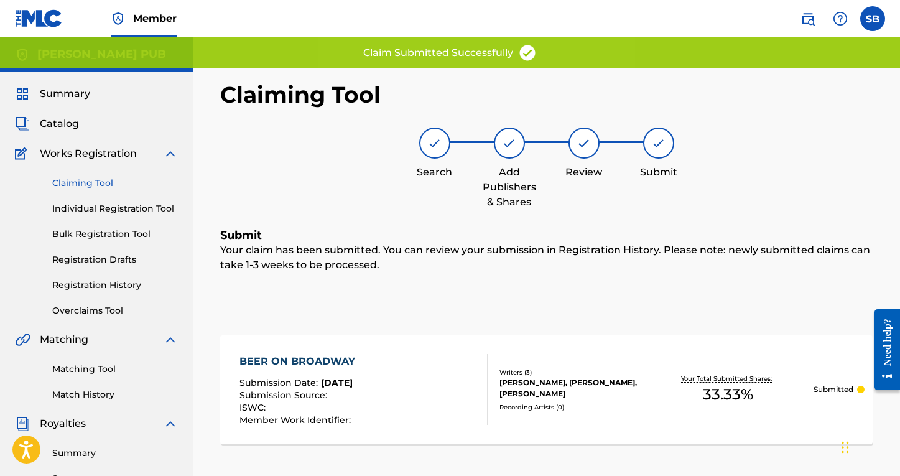
scroll to position [0, 0]
click at [90, 185] on link "Claiming Tool" at bounding box center [115, 183] width 126 height 13
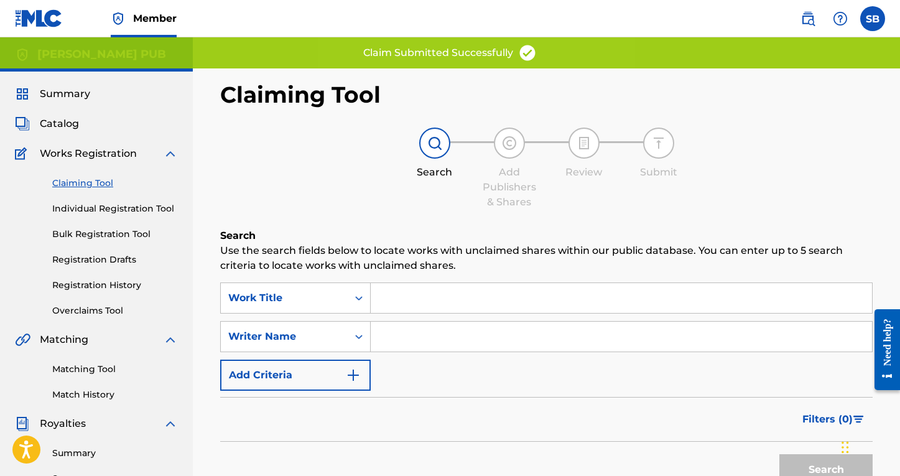
click at [456, 342] on input "Search Form" at bounding box center [622, 337] width 502 height 30
type input "[PERSON_NAME]"
click at [826, 470] on button "Search" at bounding box center [826, 469] width 93 height 31
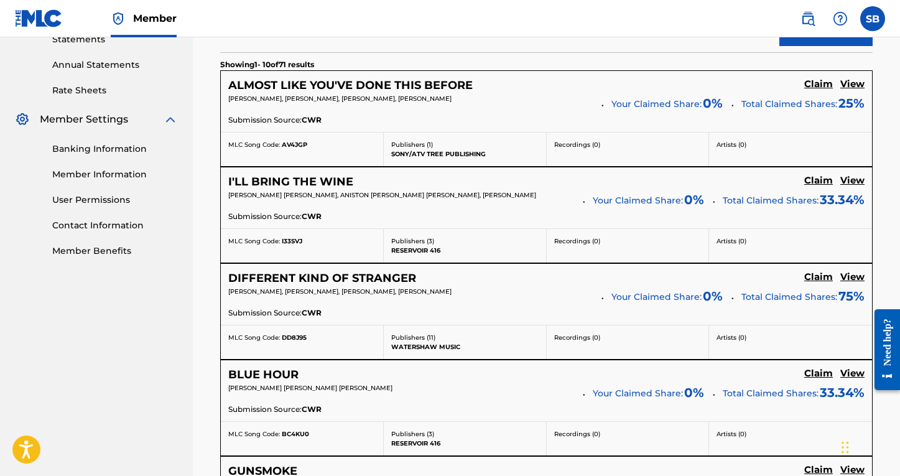
scroll to position [443, 0]
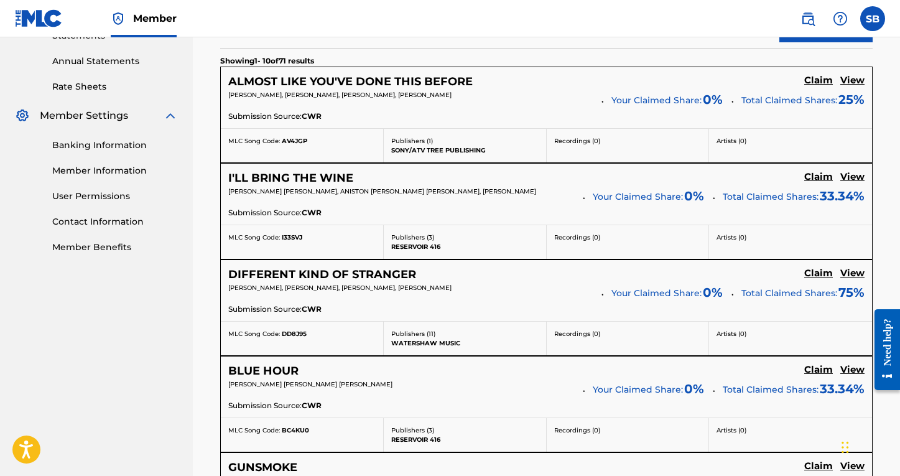
click at [816, 87] on h5 "Claim" at bounding box center [819, 81] width 29 height 12
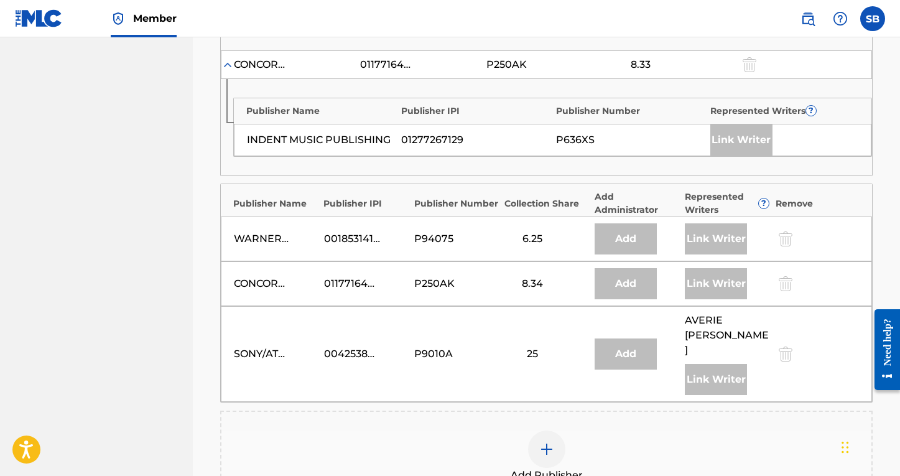
scroll to position [801, 0]
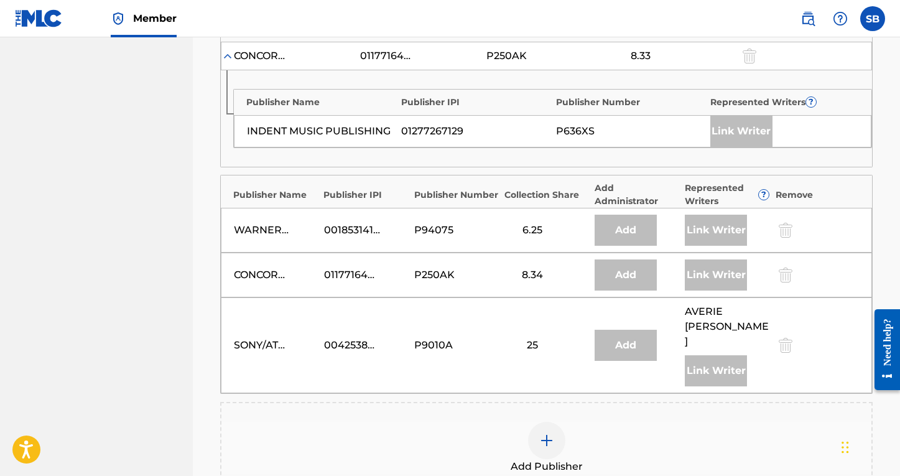
click at [556, 422] on div at bounding box center [546, 440] width 37 height 37
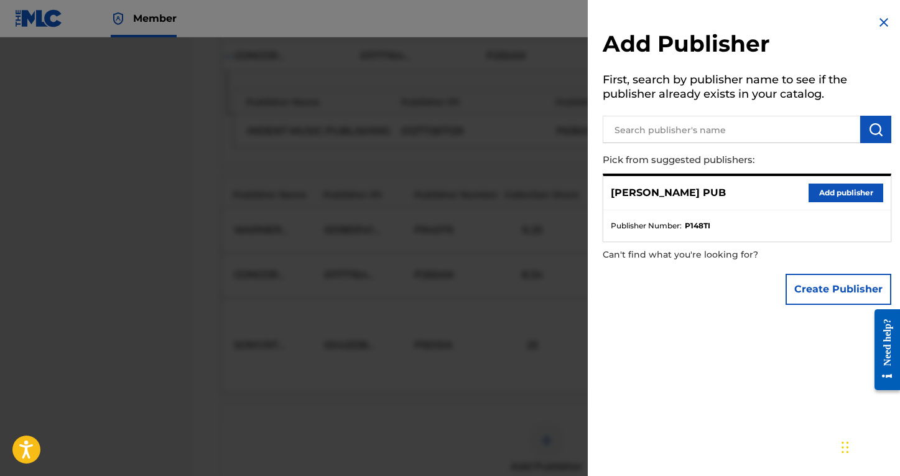
click at [838, 194] on button "Add publisher" at bounding box center [846, 193] width 75 height 19
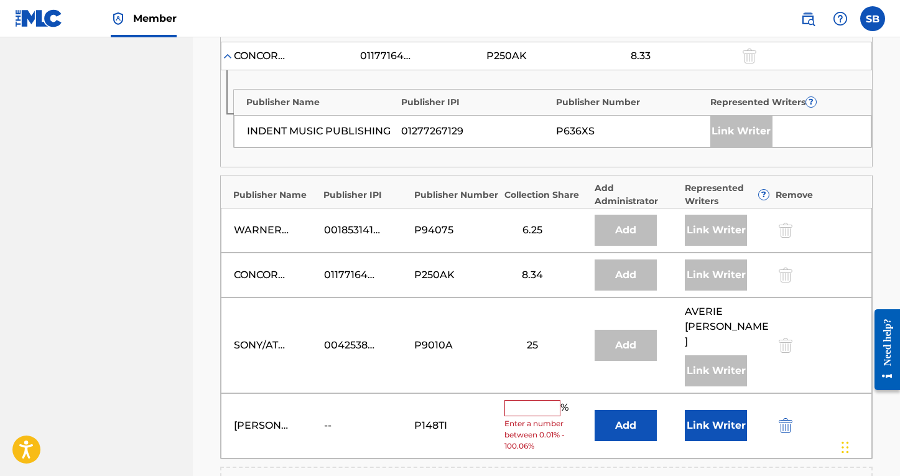
click at [548, 400] on input "text" at bounding box center [533, 408] width 56 height 16
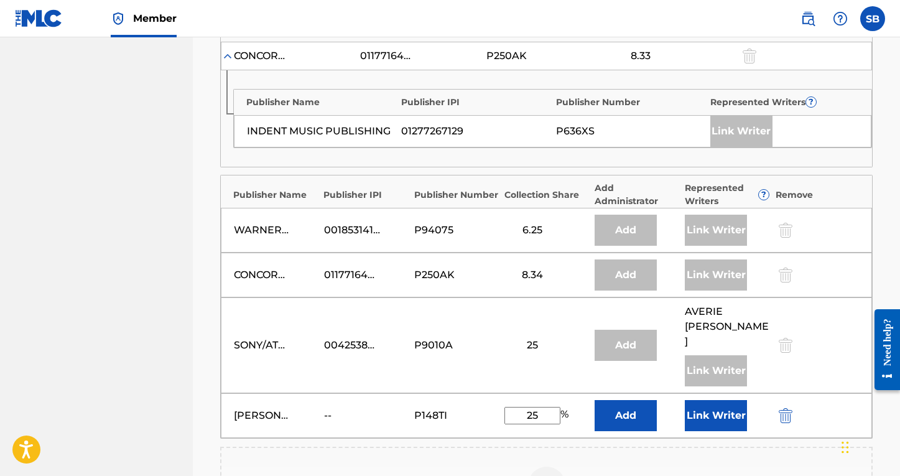
type input "25"
click at [727, 400] on button "Link Writer" at bounding box center [716, 415] width 62 height 31
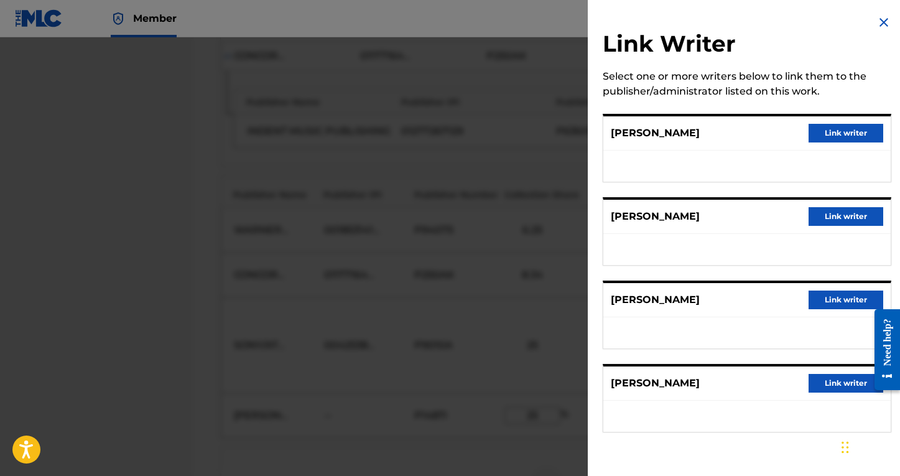
click at [836, 133] on button "Link writer" at bounding box center [846, 133] width 75 height 19
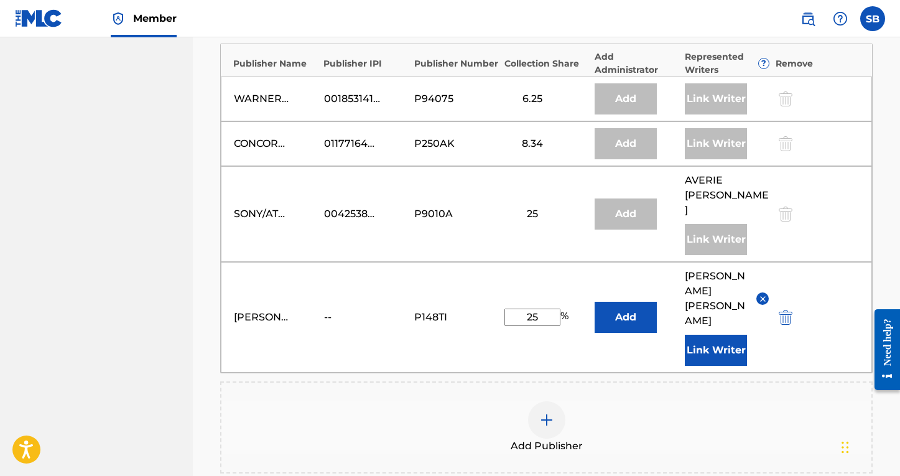
scroll to position [1075, 1]
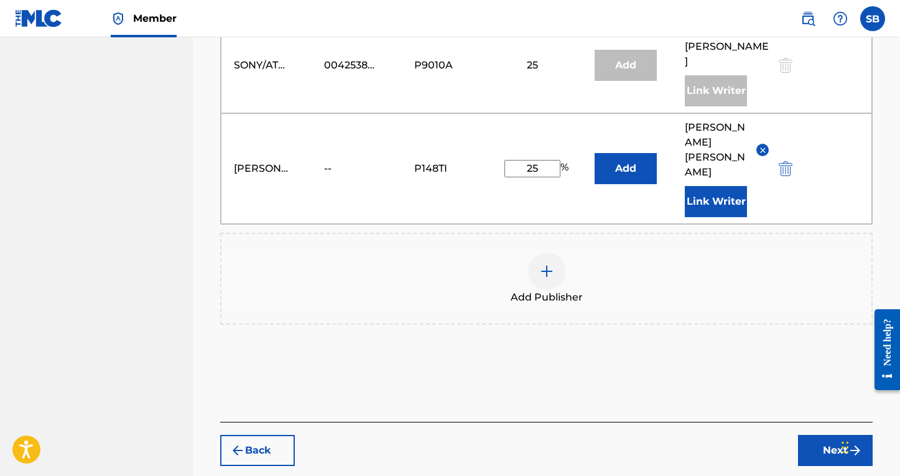
click at [821, 435] on button "Next" at bounding box center [835, 450] width 75 height 31
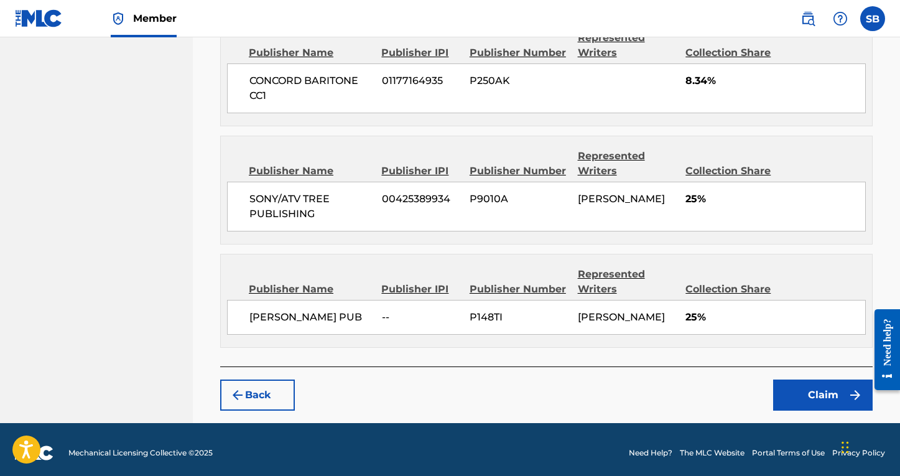
scroll to position [1482, 0]
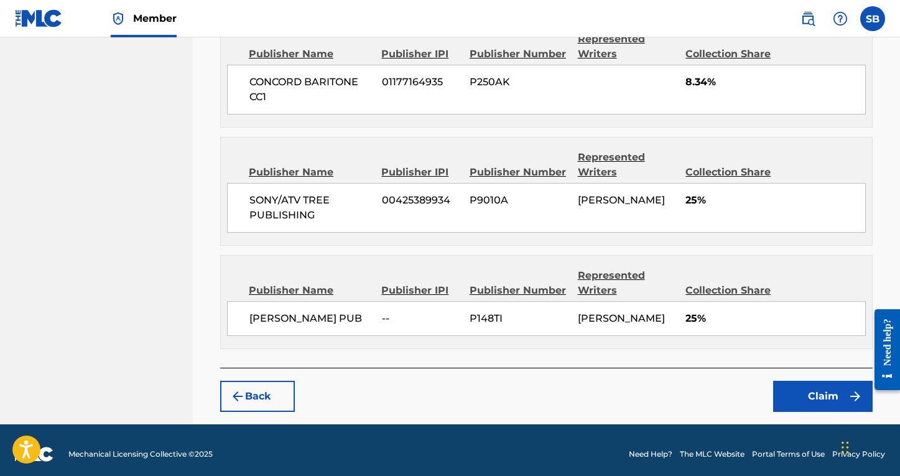
click at [820, 400] on button "Claim" at bounding box center [824, 396] width 100 height 31
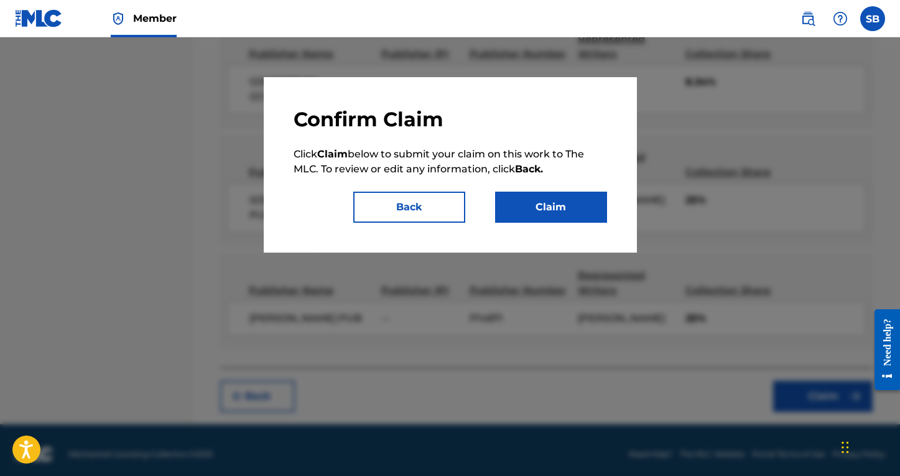
click at [563, 204] on button "Claim" at bounding box center [551, 207] width 112 height 31
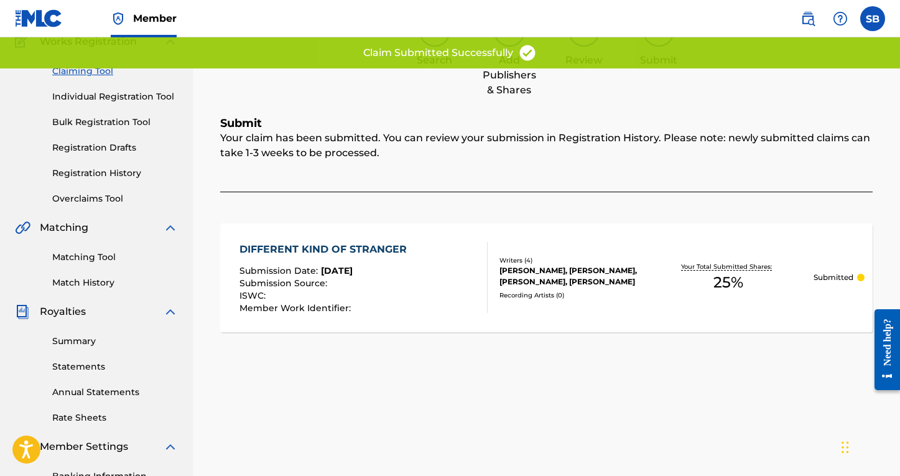
scroll to position [85, 0]
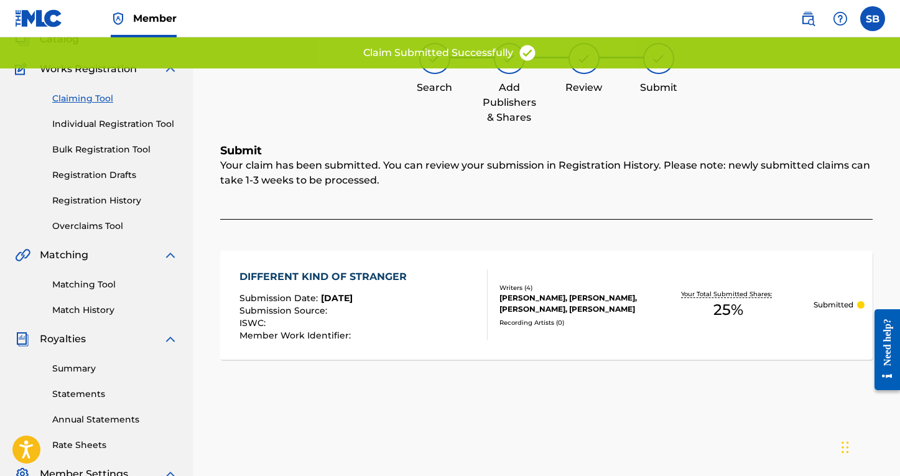
click at [93, 96] on link "Claiming Tool" at bounding box center [115, 98] width 126 height 13
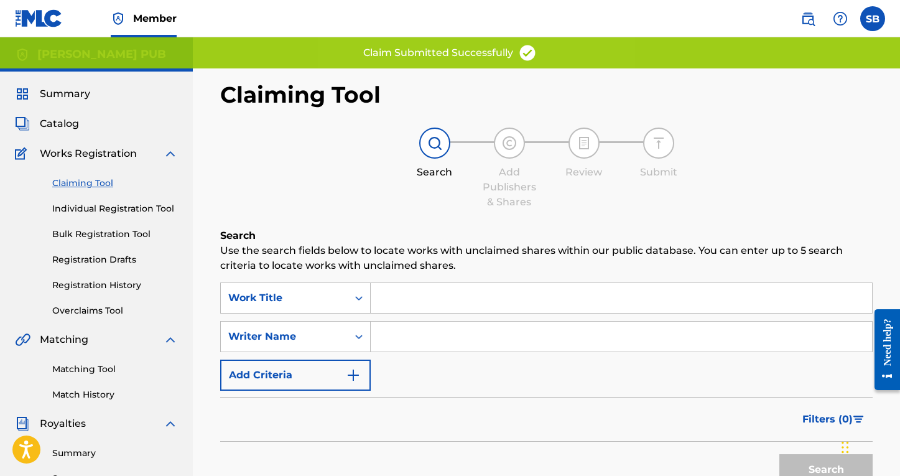
click at [418, 297] on input "Search Form" at bounding box center [622, 298] width 502 height 30
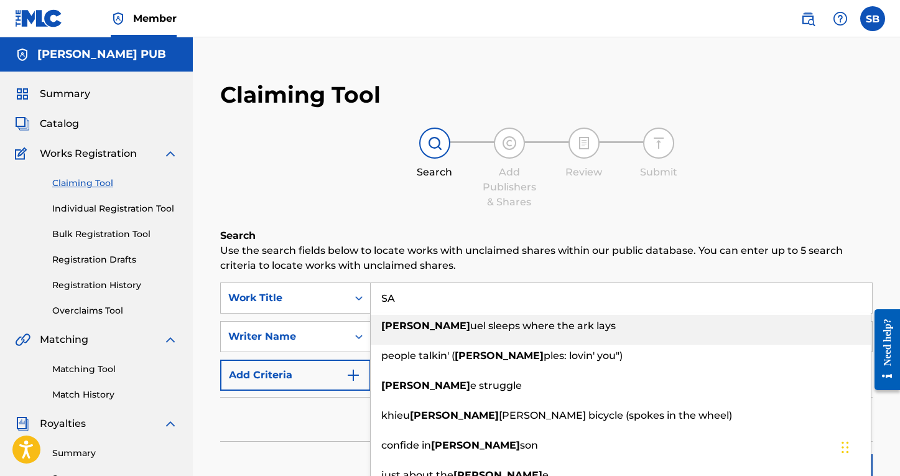
type input "S"
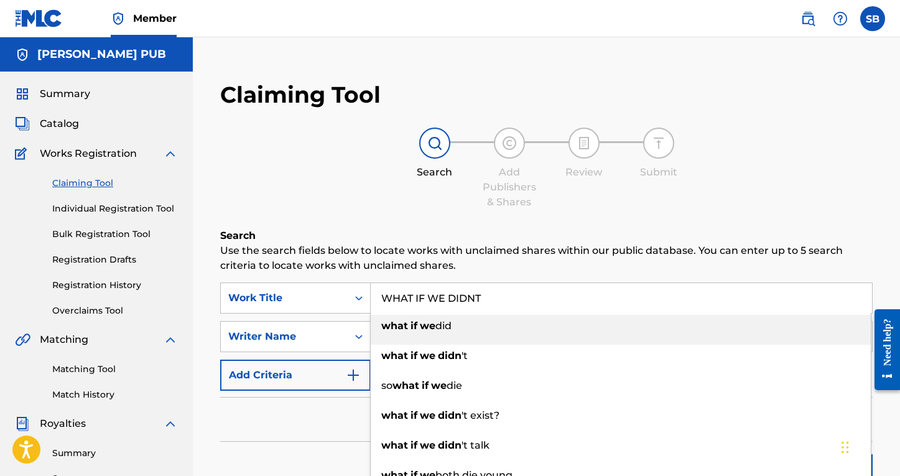
type input "what if we did"
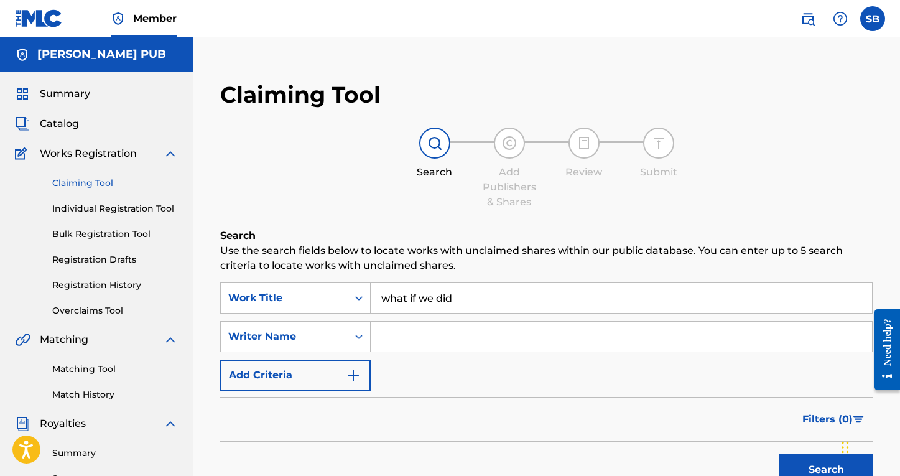
click at [408, 325] on input "Search Form" at bounding box center [622, 337] width 502 height 30
type input "[PERSON_NAME]"
click at [469, 292] on input "what if we did" at bounding box center [622, 298] width 502 height 30
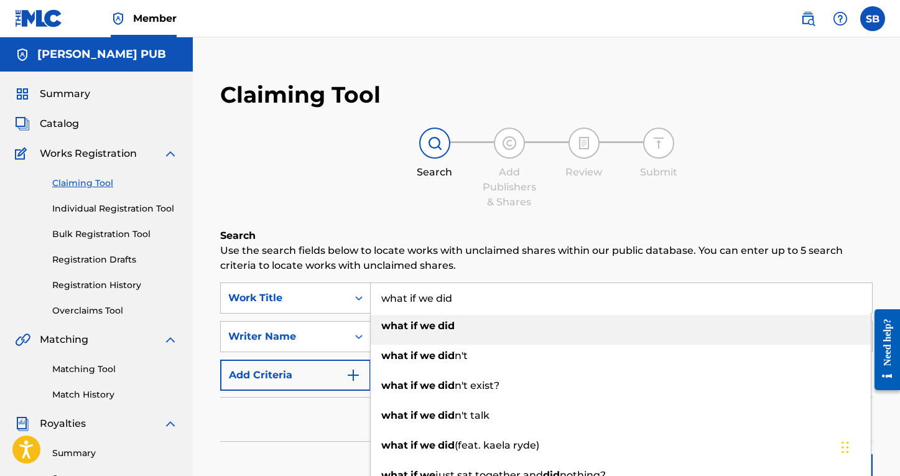
click at [470, 296] on input "what if we did" at bounding box center [622, 298] width 502 height 30
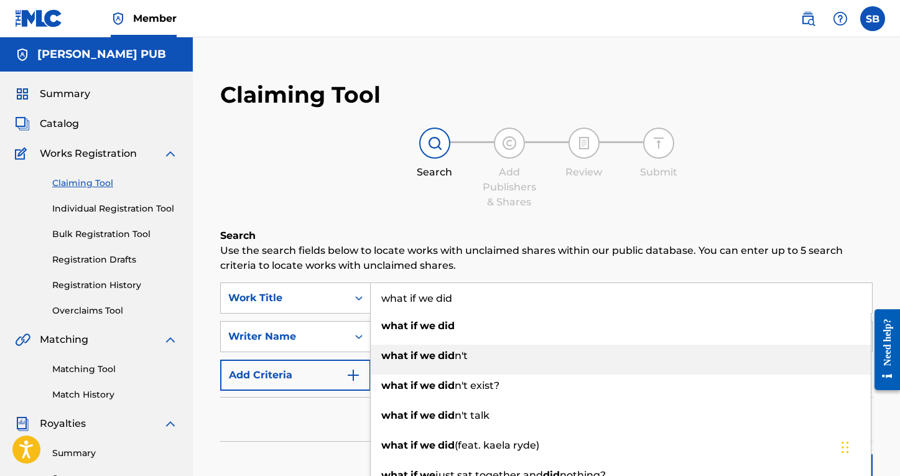
click at [443, 350] on strong "did" at bounding box center [446, 356] width 17 height 12
type input "what if we didn't"
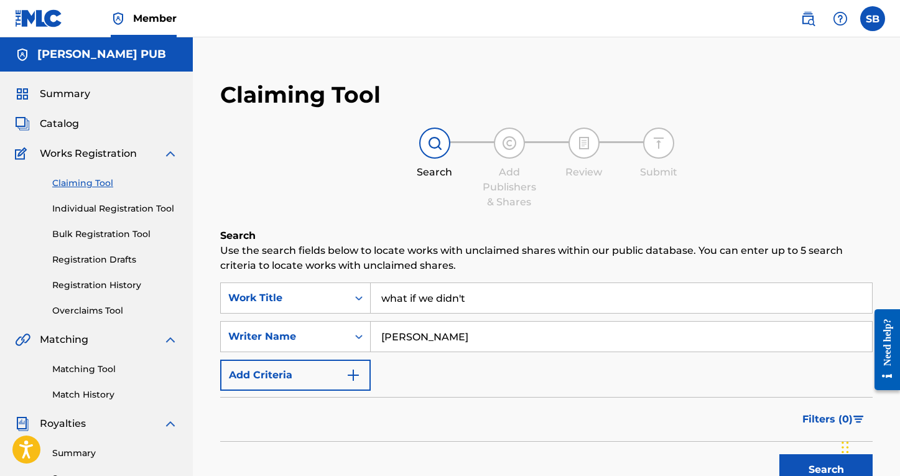
click at [802, 457] on button "Search" at bounding box center [826, 469] width 93 height 31
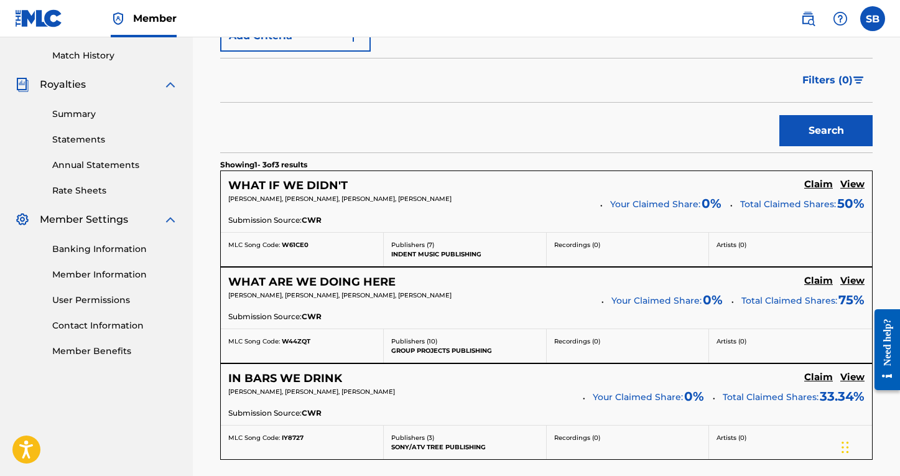
scroll to position [347, 0]
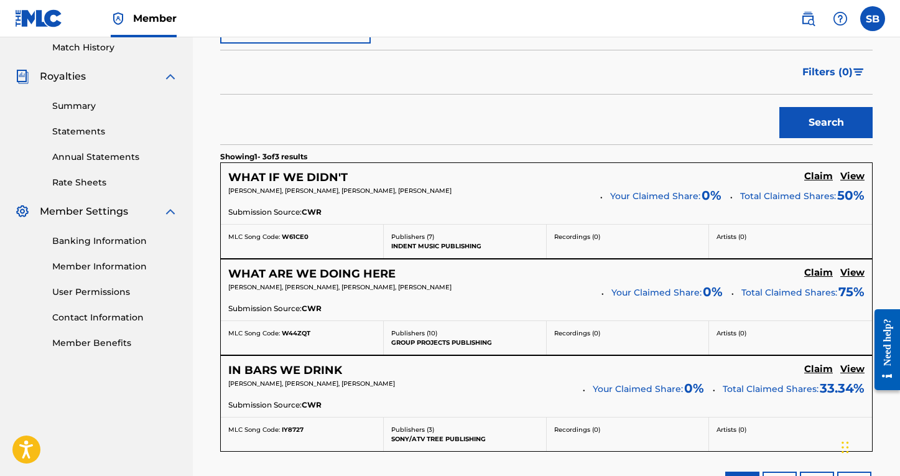
click at [818, 182] on h5 "Claim" at bounding box center [819, 177] width 29 height 12
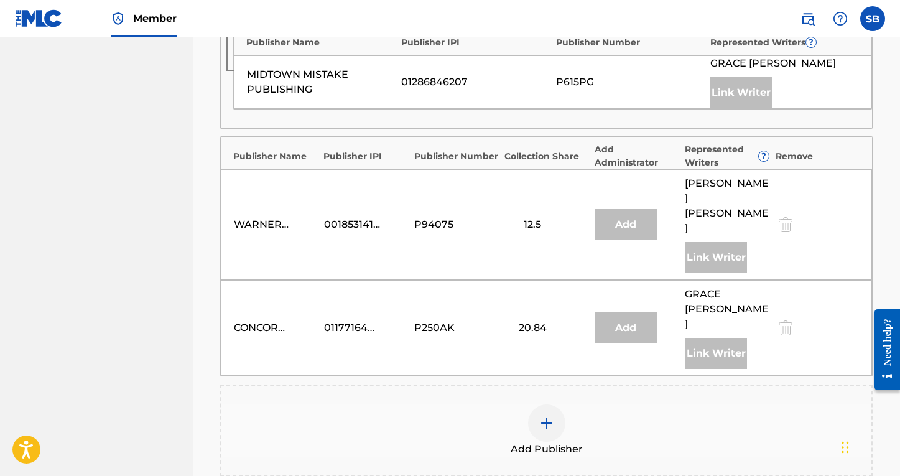
scroll to position [927, 0]
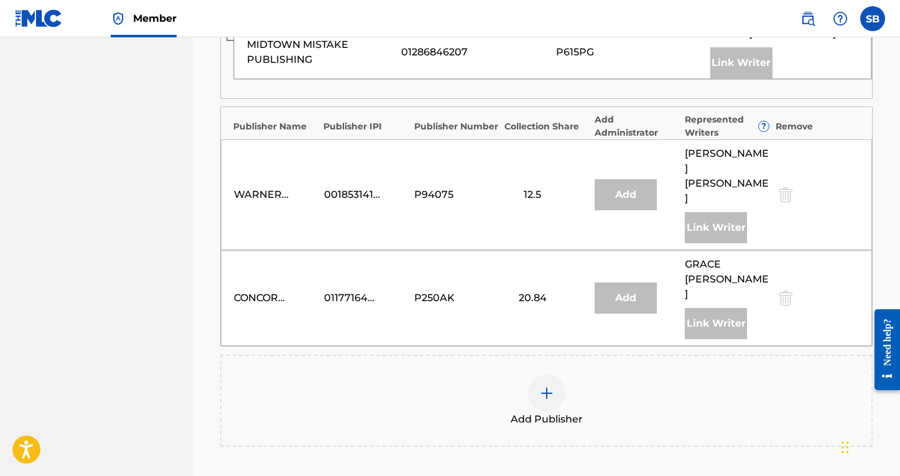
click at [545, 386] on img at bounding box center [547, 393] width 15 height 15
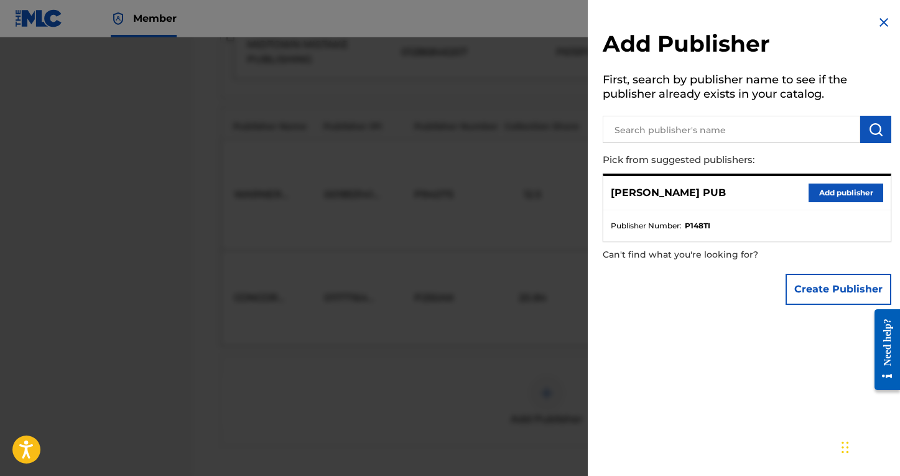
click at [818, 189] on button "Add publisher" at bounding box center [846, 193] width 75 height 19
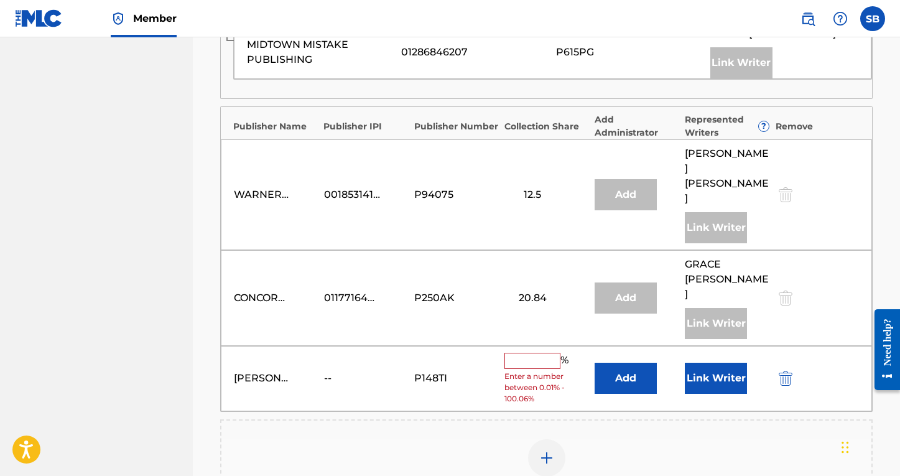
click at [549, 353] on input "text" at bounding box center [533, 361] width 56 height 16
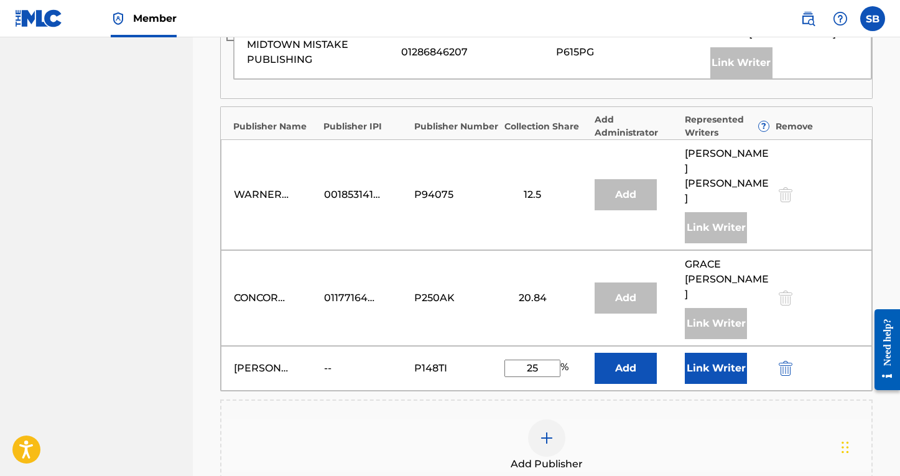
type input "25"
click at [723, 353] on button "Link Writer" at bounding box center [716, 368] width 62 height 31
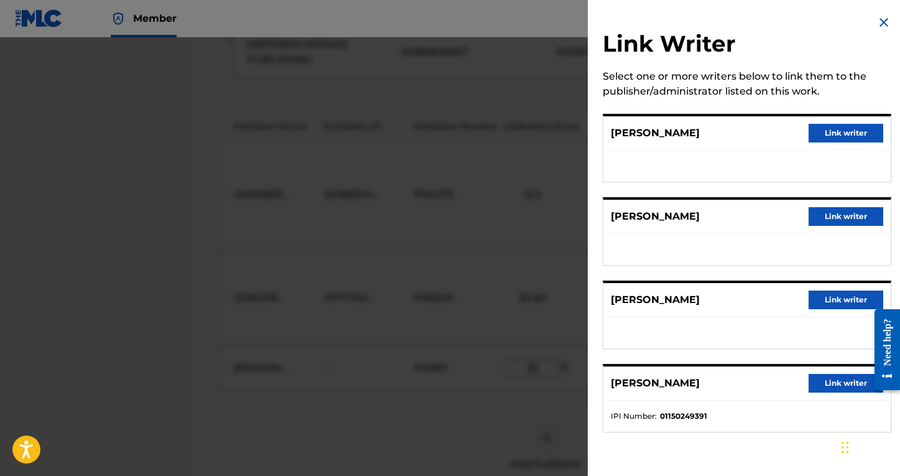
click at [838, 294] on button "Link writer" at bounding box center [846, 300] width 75 height 19
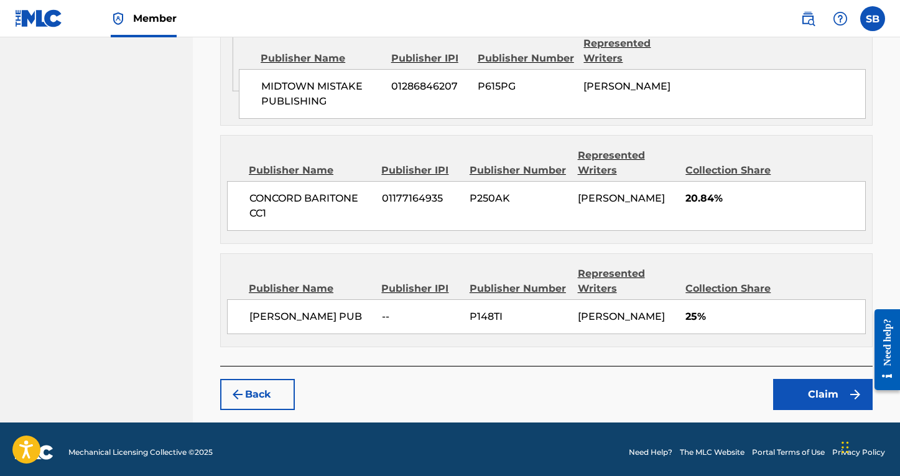
scroll to position [1380, 0]
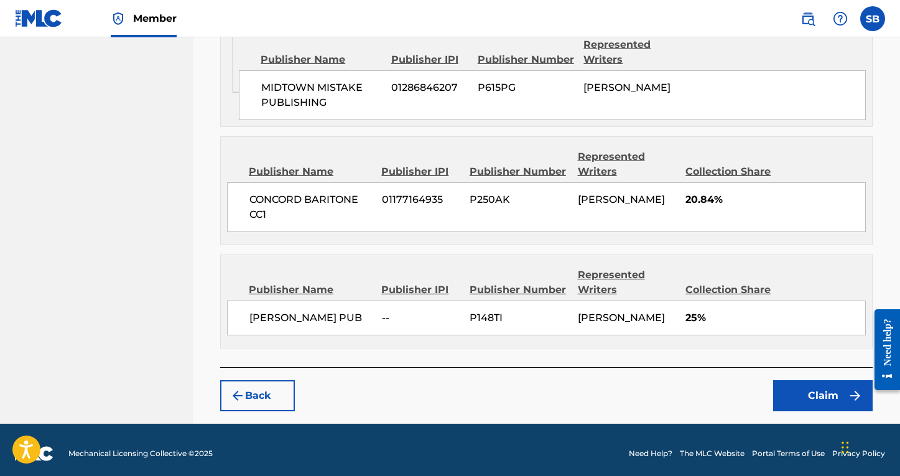
click at [809, 401] on button "Claim" at bounding box center [824, 395] width 100 height 31
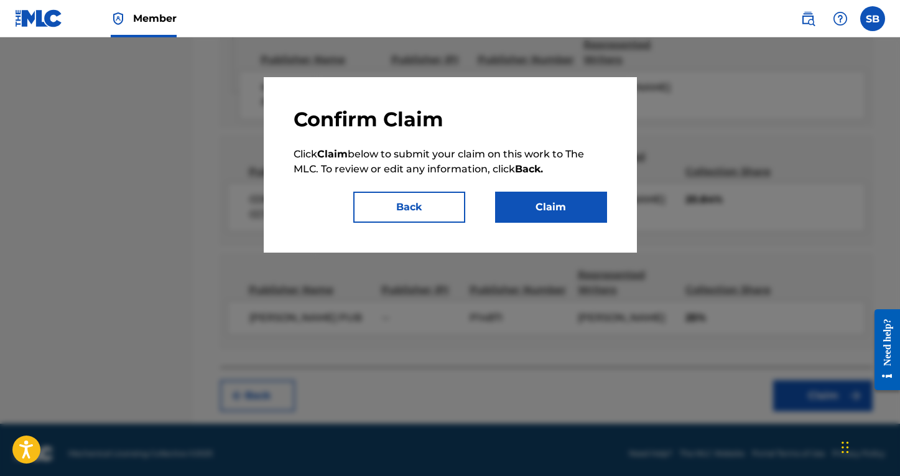
click at [566, 206] on button "Claim" at bounding box center [551, 207] width 112 height 31
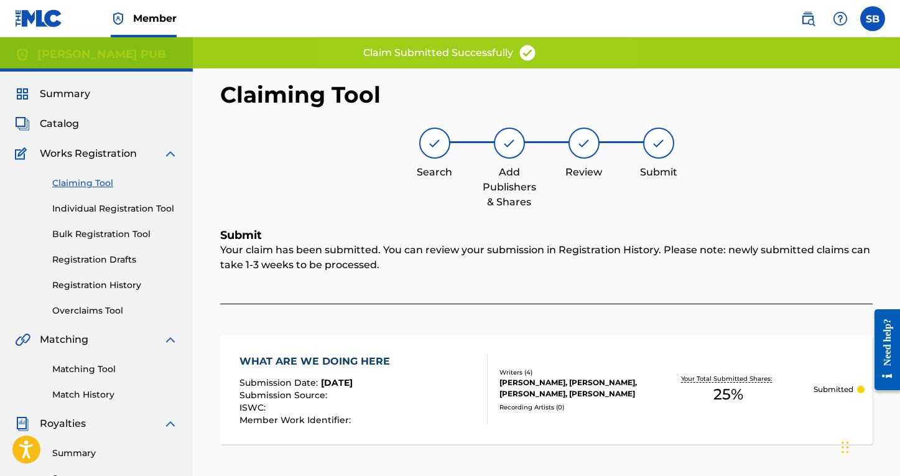
scroll to position [0, 0]
click at [92, 180] on link "Claiming Tool" at bounding box center [115, 183] width 126 height 13
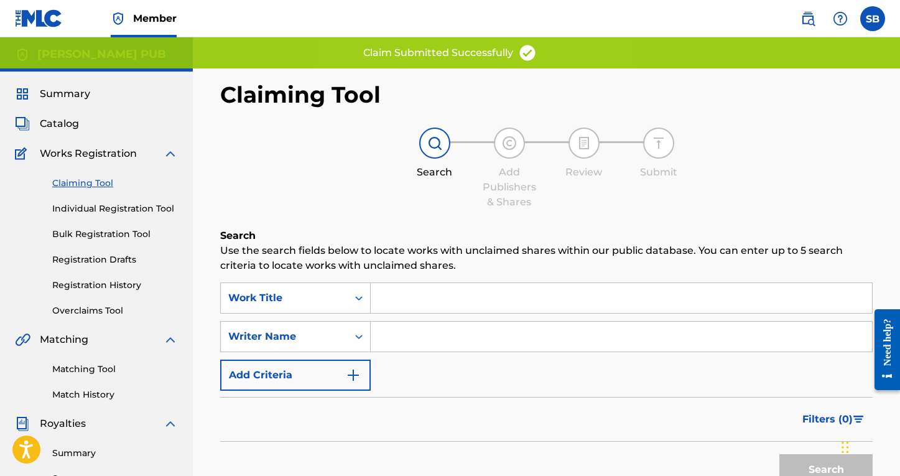
click at [449, 297] on input "Search Form" at bounding box center [622, 298] width 502 height 30
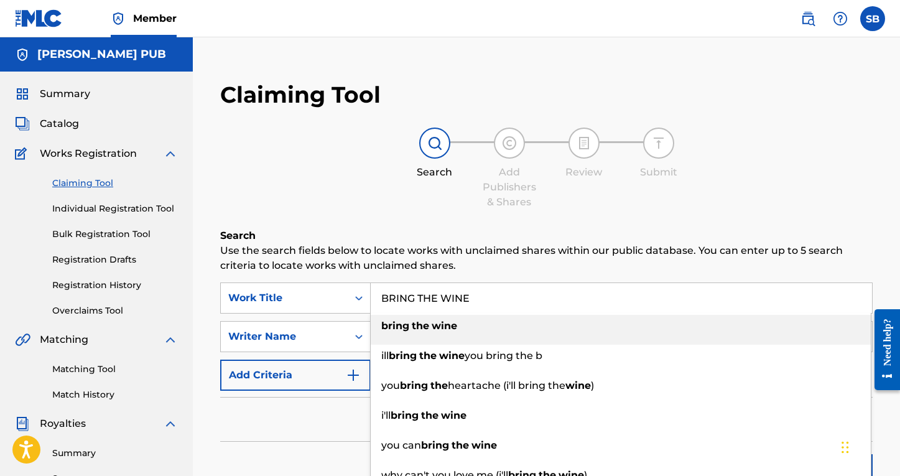
type input "BRING THE WINE"
click at [400, 238] on h6 "Search" at bounding box center [546, 235] width 653 height 15
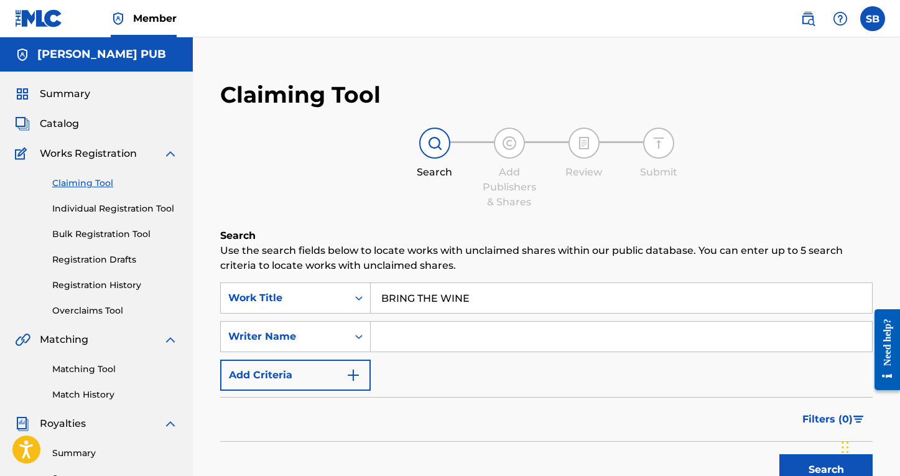
click at [414, 339] on input "Search Form" at bounding box center [622, 337] width 502 height 30
type input "[PERSON_NAME]"
click at [826, 470] on button "Search" at bounding box center [826, 469] width 93 height 31
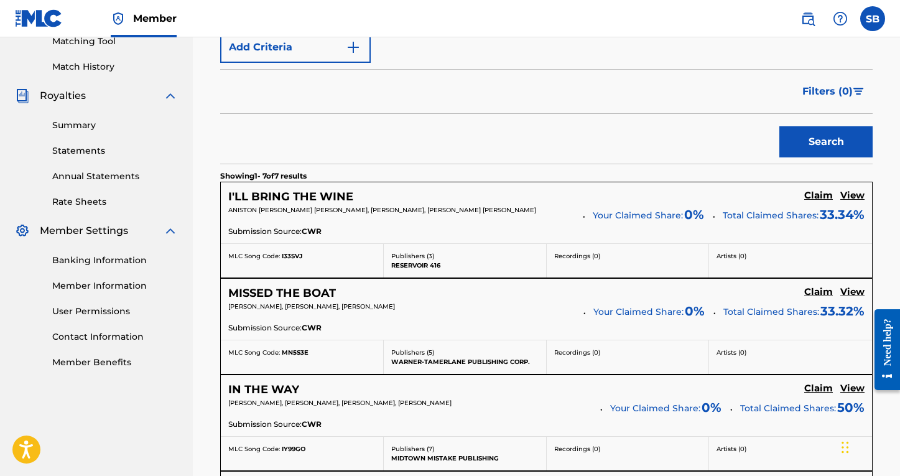
scroll to position [329, 0]
click at [820, 195] on h5 "Claim" at bounding box center [819, 195] width 29 height 12
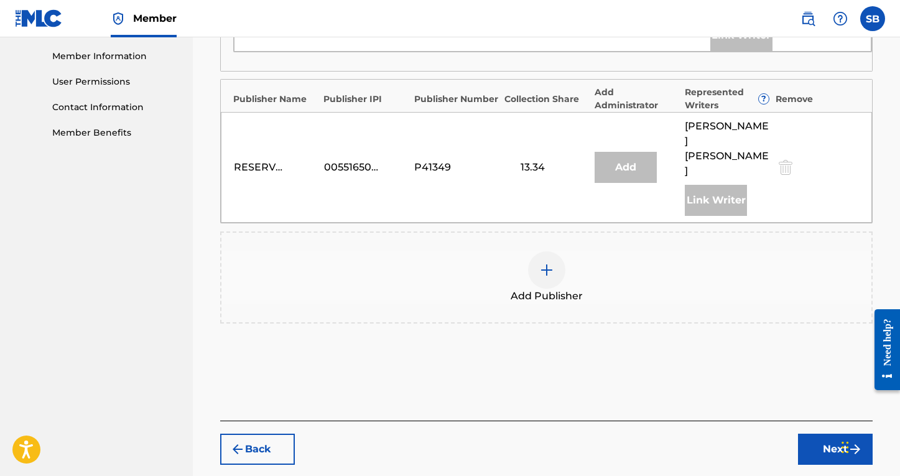
scroll to position [591, 0]
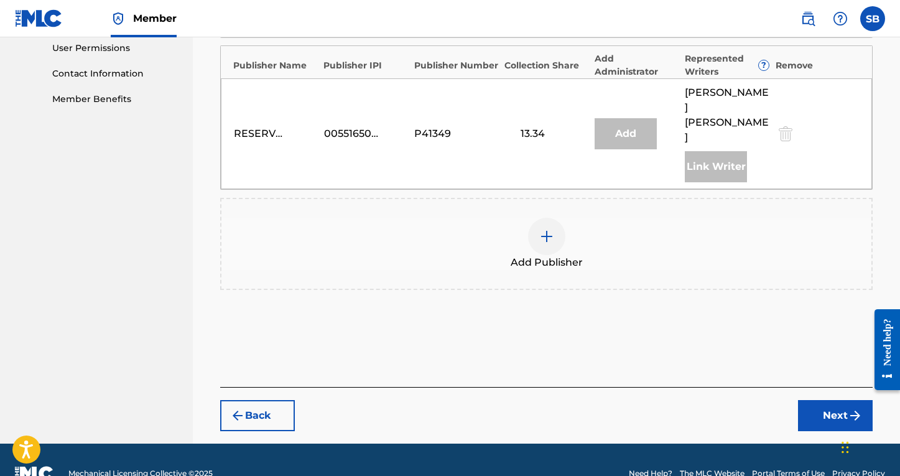
click at [545, 218] on div at bounding box center [546, 236] width 37 height 37
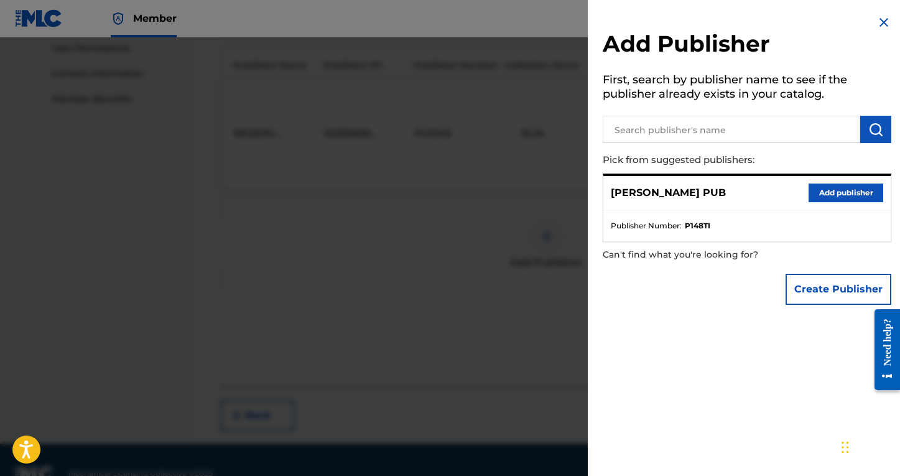
click at [821, 187] on button "Add publisher" at bounding box center [846, 193] width 75 height 19
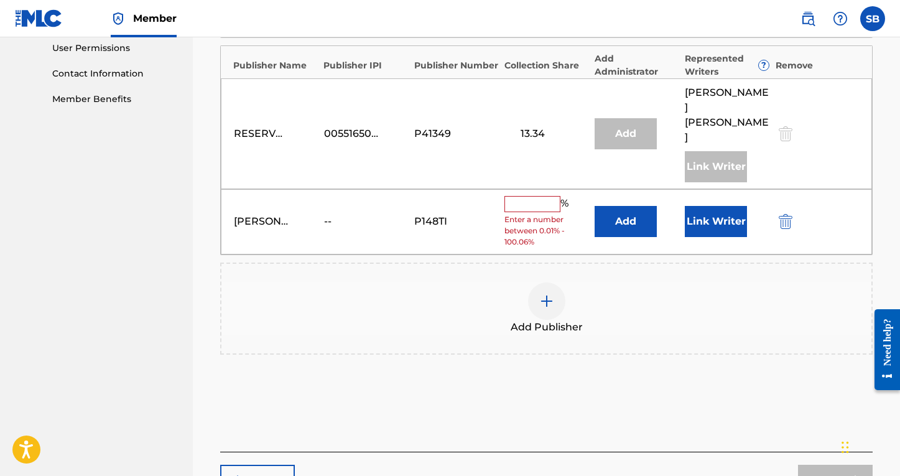
click at [527, 196] on input "text" at bounding box center [533, 204] width 56 height 16
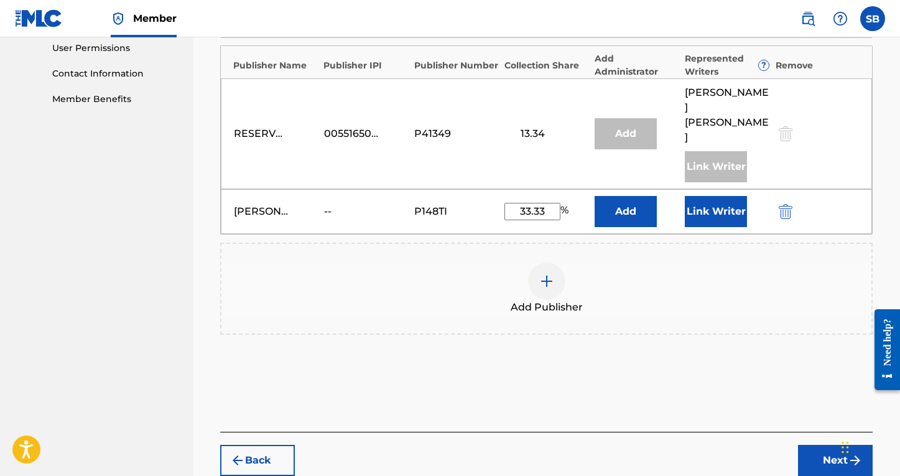
type input "33.33"
click at [711, 197] on button "Link Writer" at bounding box center [716, 211] width 62 height 31
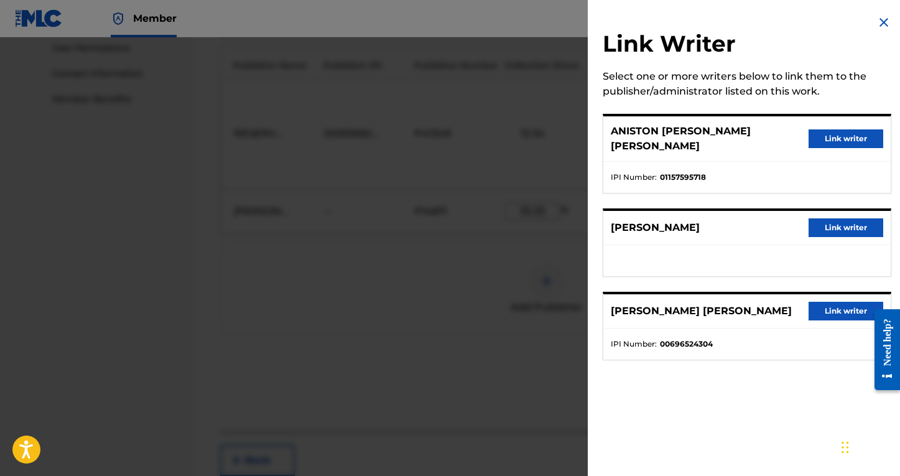
click at [838, 219] on button "Link writer" at bounding box center [846, 227] width 75 height 19
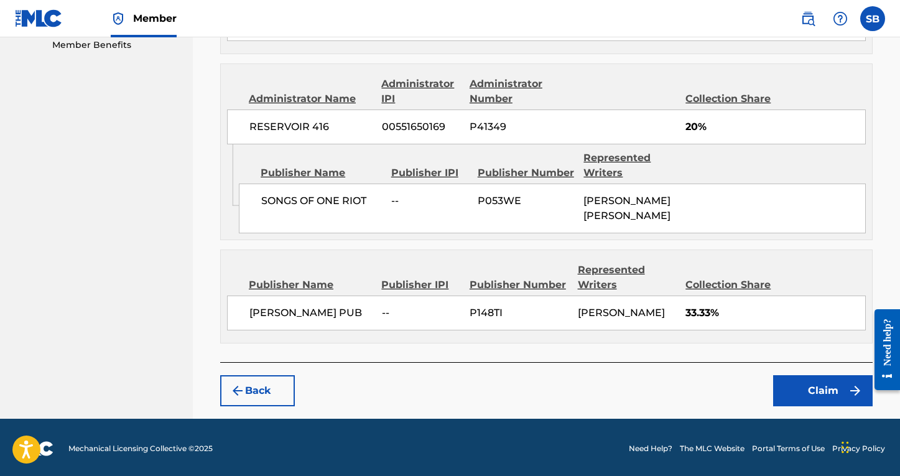
scroll to position [645, 0]
click at [813, 386] on button "Claim" at bounding box center [824, 391] width 100 height 31
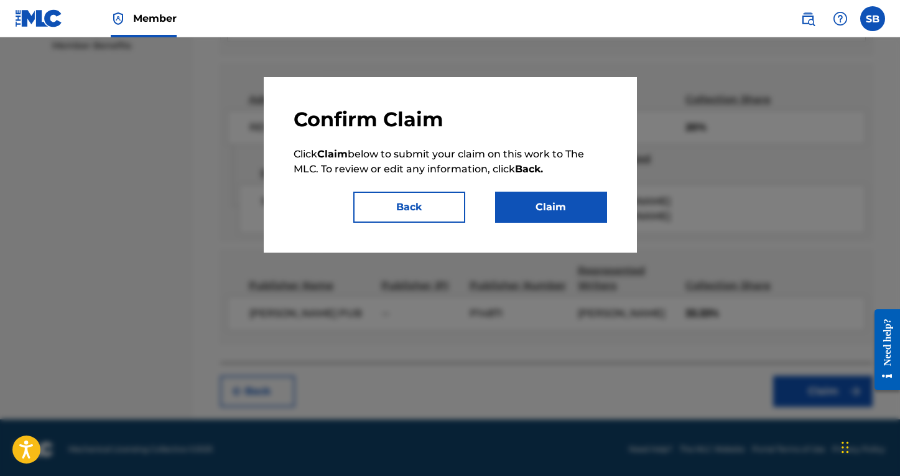
click at [559, 206] on button "Claim" at bounding box center [551, 207] width 112 height 31
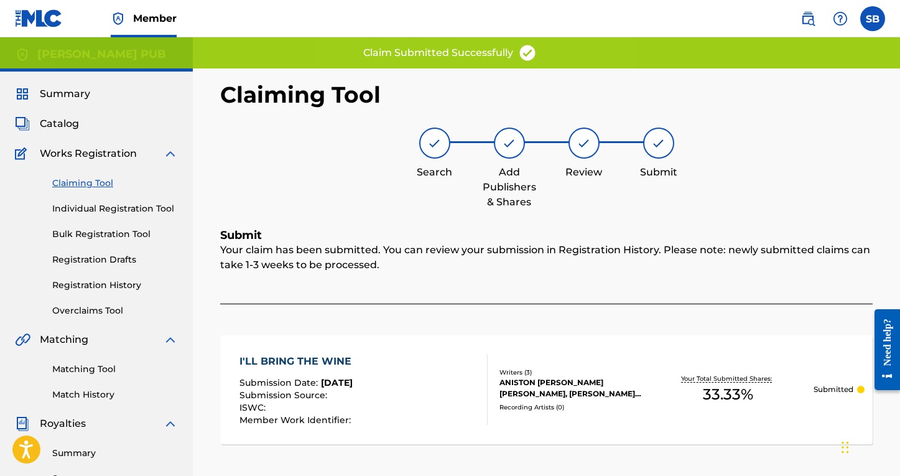
scroll to position [0, 0]
click at [78, 366] on link "Matching Tool" at bounding box center [115, 369] width 126 height 13
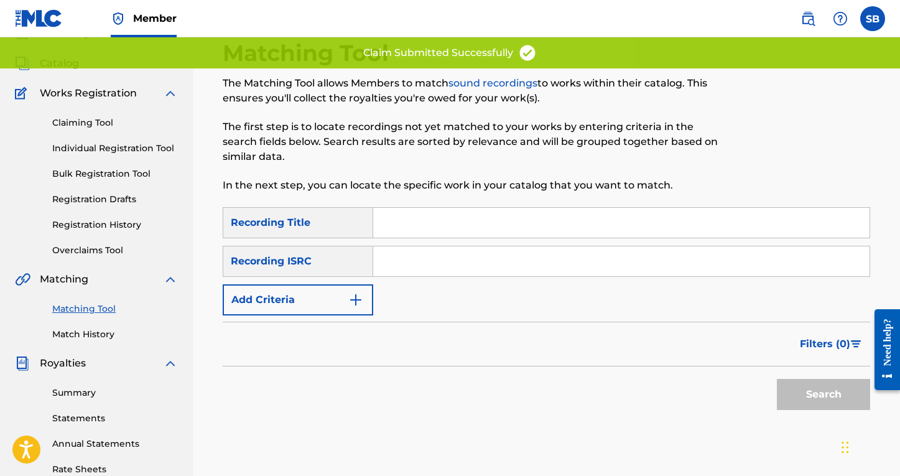
scroll to position [127, 0]
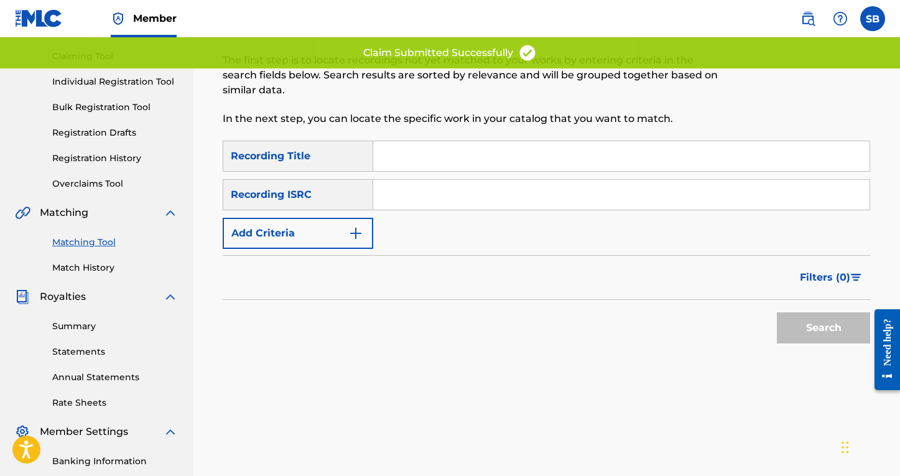
click at [416, 143] on input "Search Form" at bounding box center [621, 156] width 497 height 30
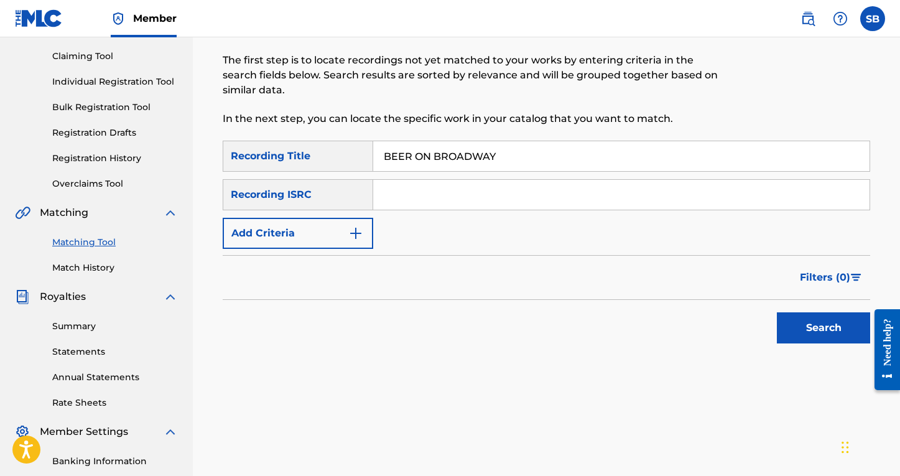
type input "BEER ON BROADWAY"
click at [824, 328] on button "Search" at bounding box center [823, 327] width 93 height 31
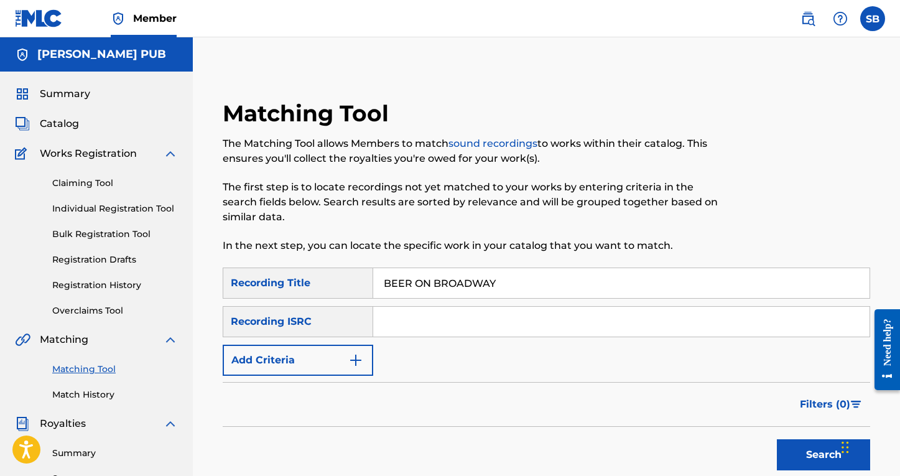
scroll to position [0, 0]
drag, startPoint x: 566, startPoint y: 278, endPoint x: 278, endPoint y: 261, distance: 288.6
click at [83, 191] on div "Claiming Tool Individual Registration Tool Bulk Registration Tool Registration …" at bounding box center [96, 239] width 163 height 156
click at [87, 188] on link "Claiming Tool" at bounding box center [115, 183] width 126 height 13
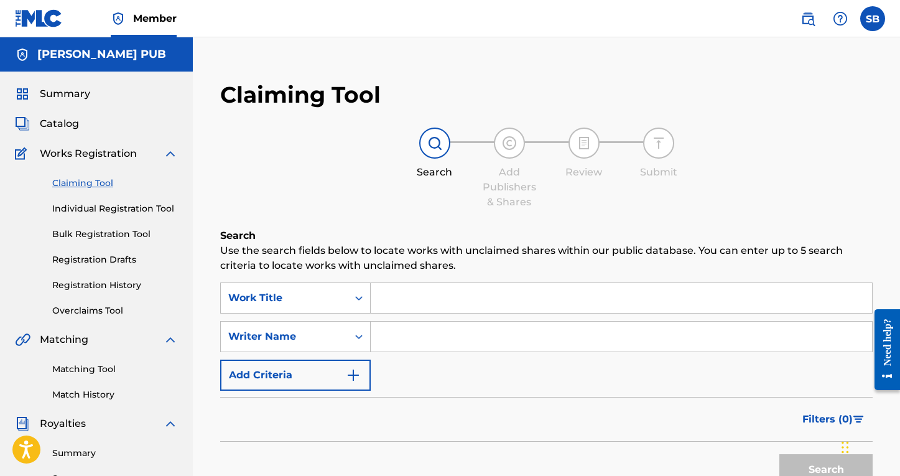
click at [458, 306] on input "Search Form" at bounding box center [622, 298] width 502 height 30
type input "P"
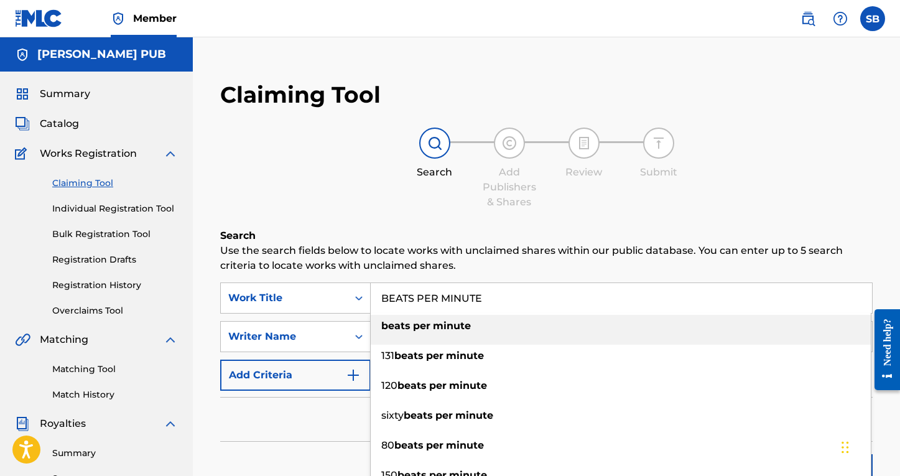
type input "BEATS PER MINUTE"
click at [433, 262] on p "Use the search fields below to locate works with unclaimed shares within our pu…" at bounding box center [546, 258] width 653 height 30
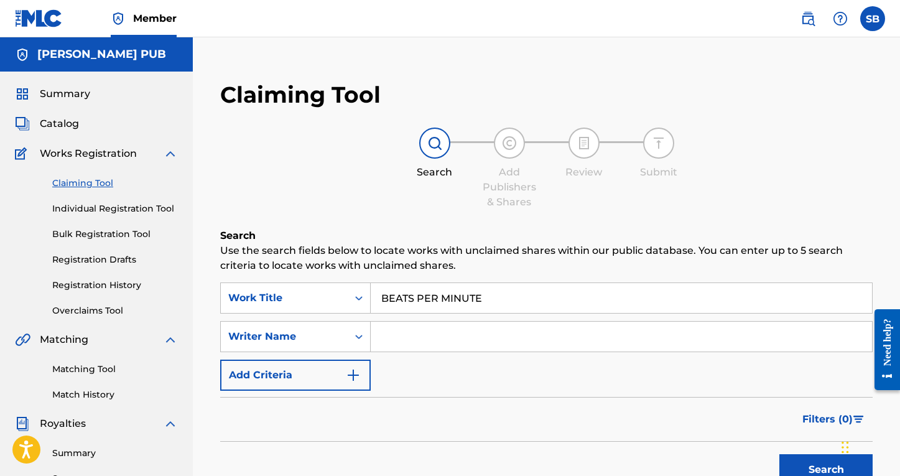
click at [431, 347] on input "Search Form" at bounding box center [622, 337] width 502 height 30
type input "[PERSON_NAME]"
click at [826, 470] on button "Search" at bounding box center [826, 469] width 93 height 31
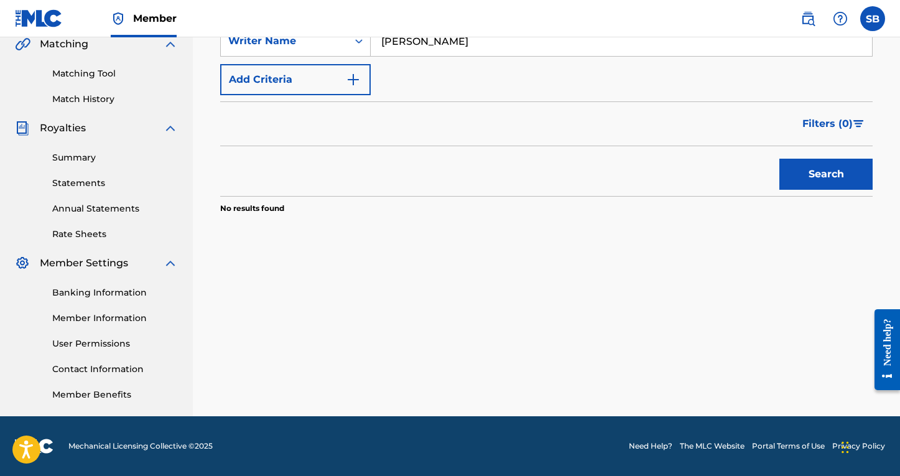
scroll to position [296, 0]
click at [838, 183] on button "Search" at bounding box center [826, 174] width 93 height 31
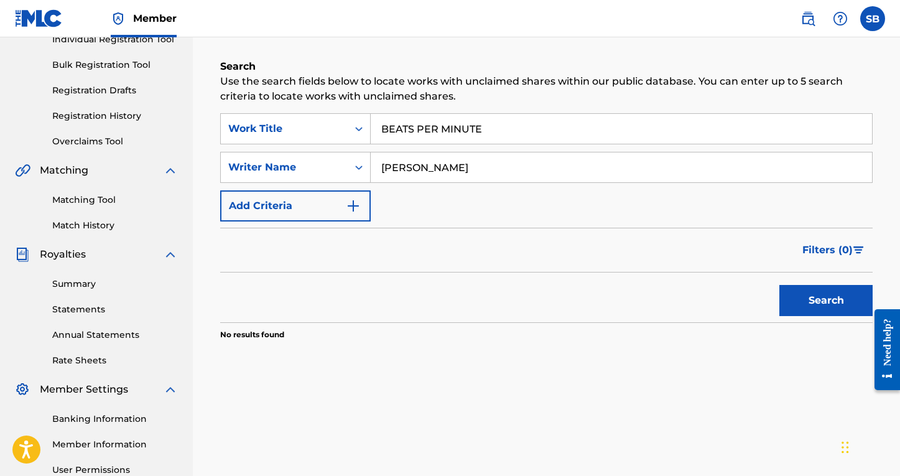
scroll to position [126, 0]
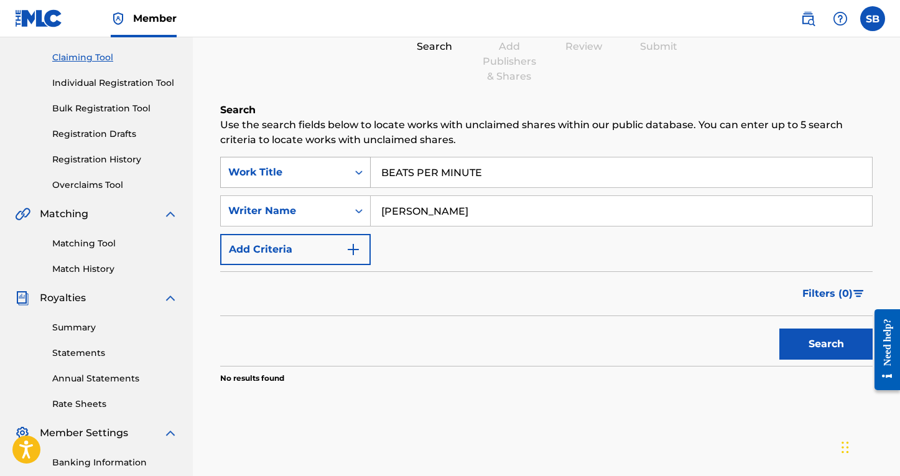
drag, startPoint x: 493, startPoint y: 169, endPoint x: 339, endPoint y: 159, distance: 154.1
click at [339, 161] on div "SearchWithCriteria05f6d8ba-2e1f-4522-b024-729d38ea14fa Work Title BEATS PER MIN…" at bounding box center [546, 172] width 653 height 31
drag, startPoint x: 794, startPoint y: 174, endPoint x: 335, endPoint y: 114, distance: 462.5
click at [335, 114] on div "Search Use the search fields below to locate works with unclaimed shares within…" at bounding box center [546, 275] width 653 height 344
drag, startPoint x: 649, startPoint y: 177, endPoint x: 386, endPoint y: 157, distance: 264.0
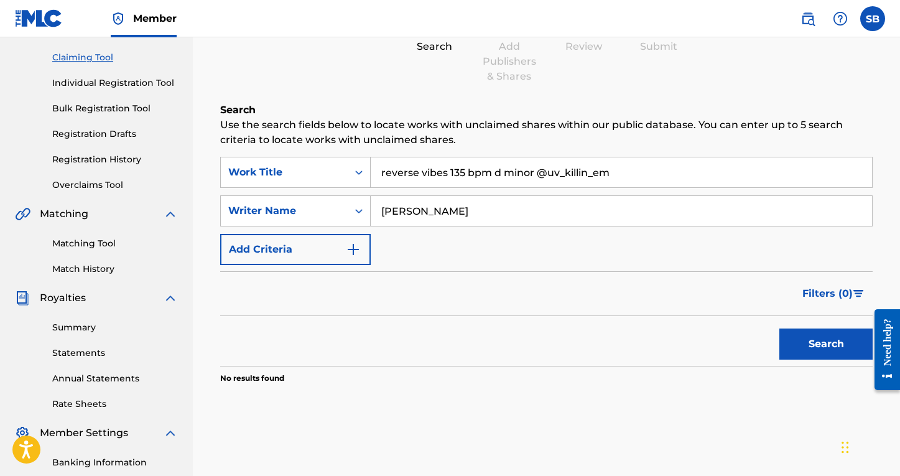
click at [386, 158] on input "reverse vibes 135 bpm d minor @uv_killin_em" at bounding box center [622, 172] width 502 height 30
type input "V"
drag, startPoint x: 618, startPoint y: 173, endPoint x: 358, endPoint y: 142, distance: 262.0
click at [358, 142] on div "Search Use the search fields below to locate works with unclaimed shares within…" at bounding box center [546, 275] width 653 height 344
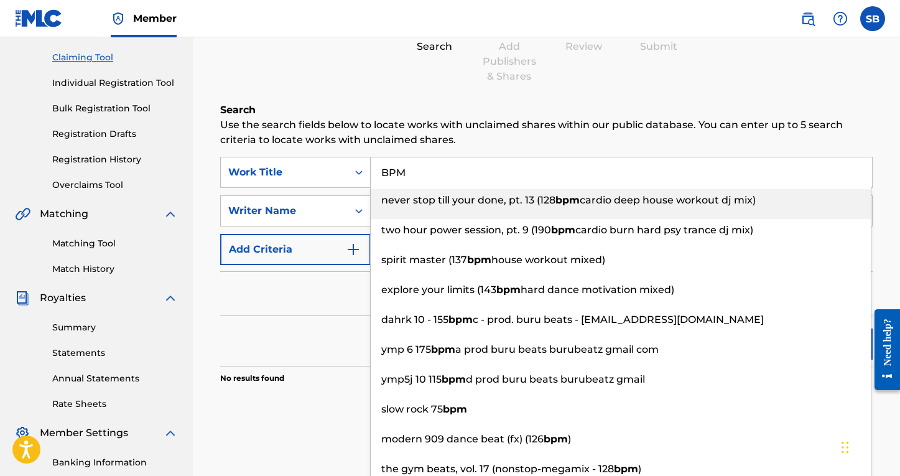
click at [389, 124] on p "Use the search fields below to locate works with unclaimed shares within our pu…" at bounding box center [546, 133] width 653 height 30
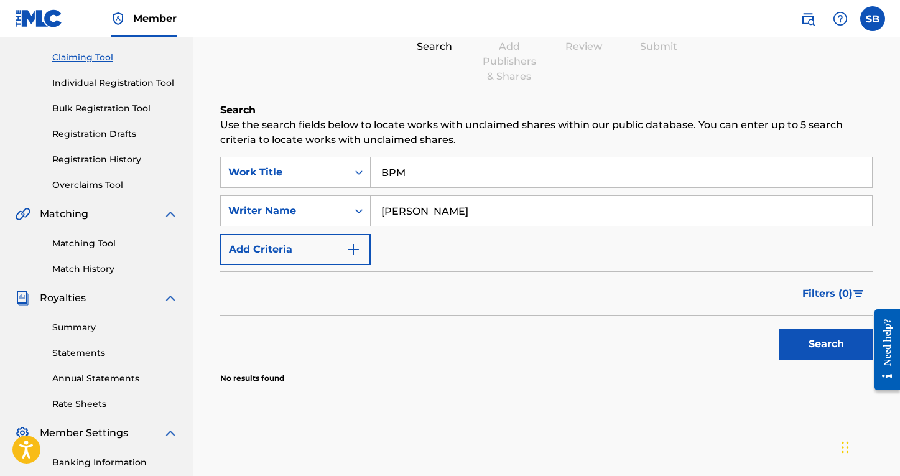
click at [810, 351] on button "Search" at bounding box center [826, 344] width 93 height 31
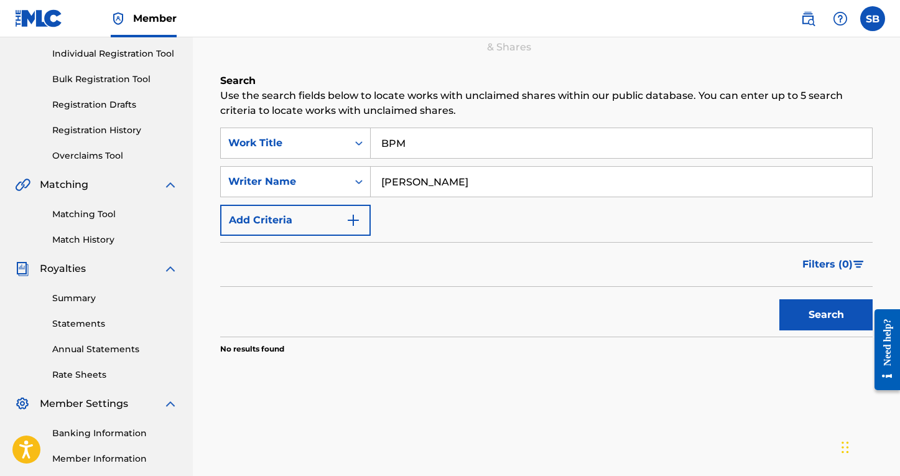
scroll to position [157, 0]
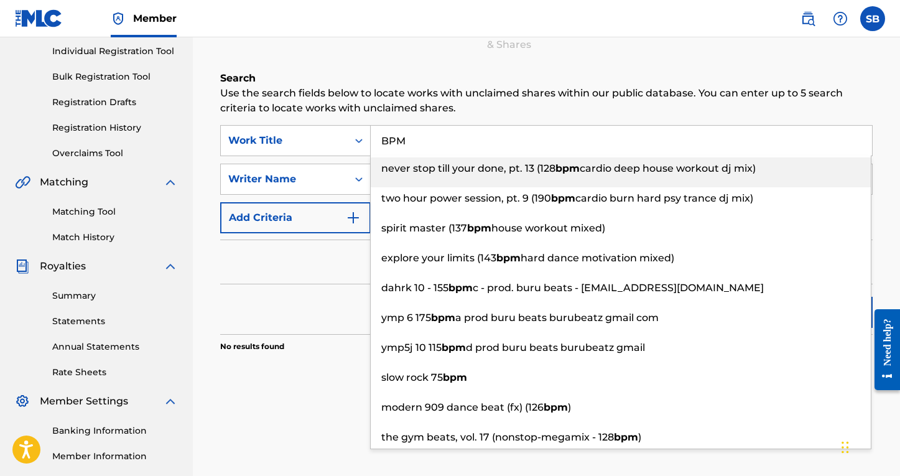
drag, startPoint x: 416, startPoint y: 130, endPoint x: 378, endPoint y: 130, distance: 38.6
click at [378, 130] on input "BPM" at bounding box center [622, 141] width 502 height 30
drag, startPoint x: 465, startPoint y: 149, endPoint x: 369, endPoint y: 144, distance: 96.0
click at [369, 144] on div "SearchWithCriteria05f6d8ba-2e1f-4522-b024-729d38ea14fa Work Title BPM never sto…" at bounding box center [546, 140] width 653 height 31
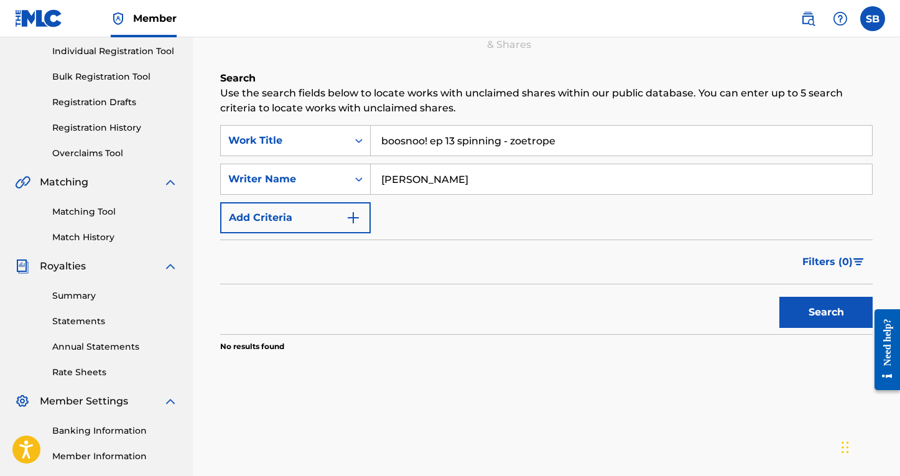
drag, startPoint x: 586, startPoint y: 136, endPoint x: 339, endPoint y: 122, distance: 247.4
click at [339, 122] on div "Search Use the search fields below to locate works with unclaimed shares within…" at bounding box center [546, 243] width 653 height 344
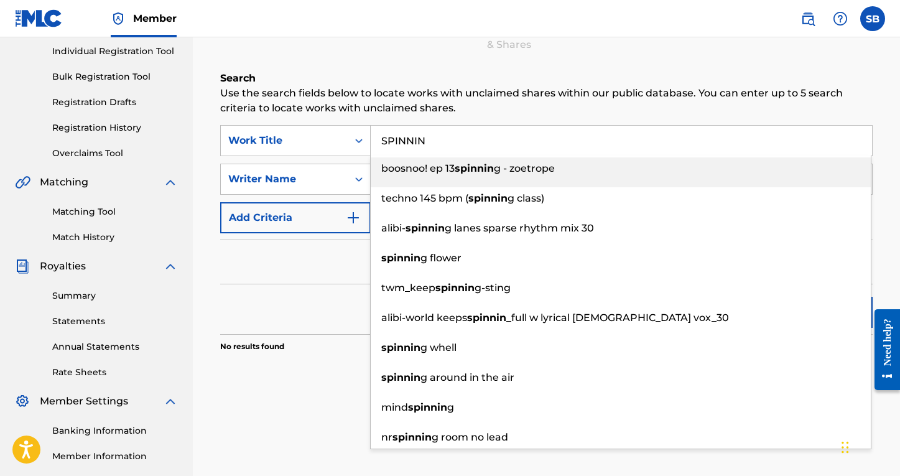
click at [433, 85] on h6 "Search" at bounding box center [546, 78] width 653 height 15
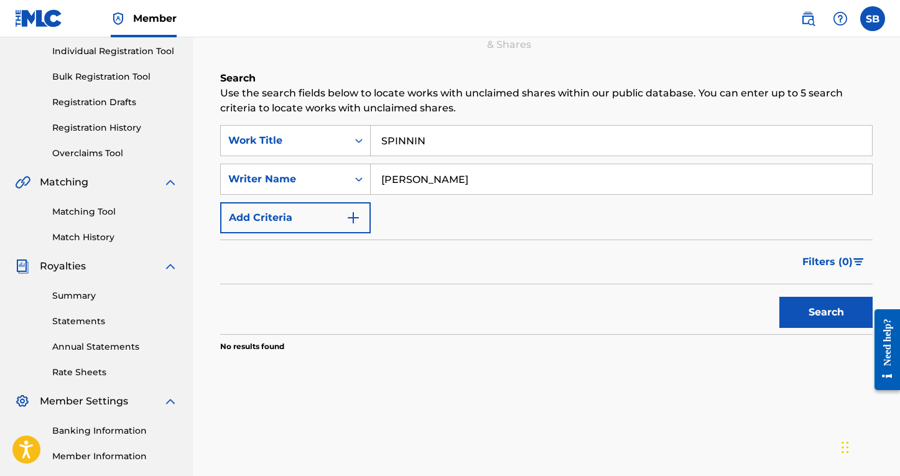
click at [809, 308] on button "Search" at bounding box center [826, 312] width 93 height 31
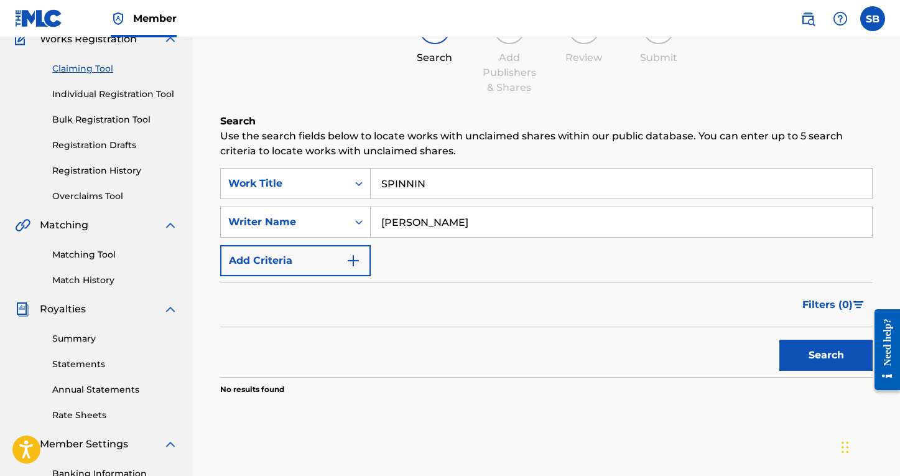
scroll to position [0, 0]
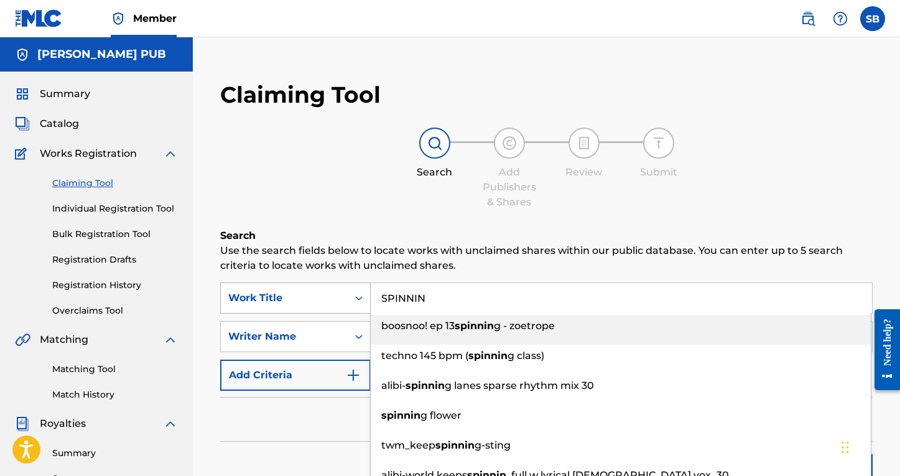
drag, startPoint x: 464, startPoint y: 296, endPoint x: 330, endPoint y: 293, distance: 133.8
click at [330, 293] on div "SearchWithCriteria05f6d8ba-2e1f-4522-b024-729d38ea14fa Work Title SPINNIN boosn…" at bounding box center [546, 298] width 653 height 31
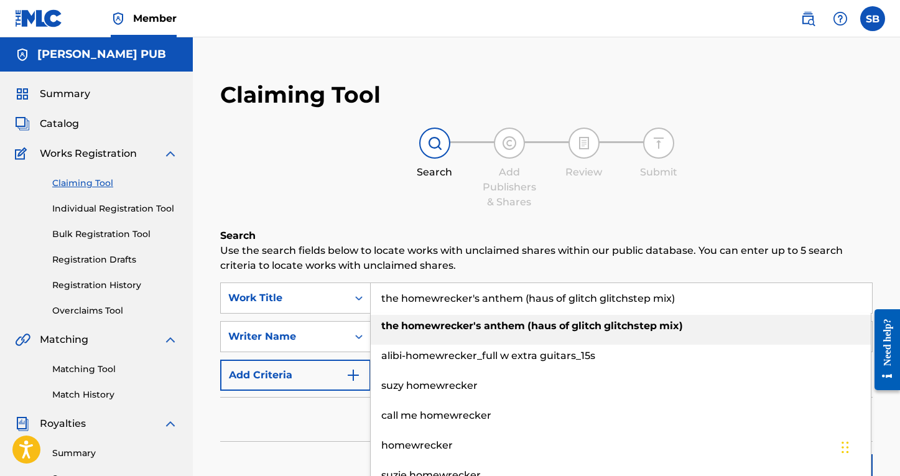
drag, startPoint x: 698, startPoint y: 299, endPoint x: 389, endPoint y: 294, distance: 309.3
click at [389, 294] on input "the homewrecker's anthem (haus of glitch glitchstep mix)" at bounding box center [622, 298] width 502 height 30
type input "t"
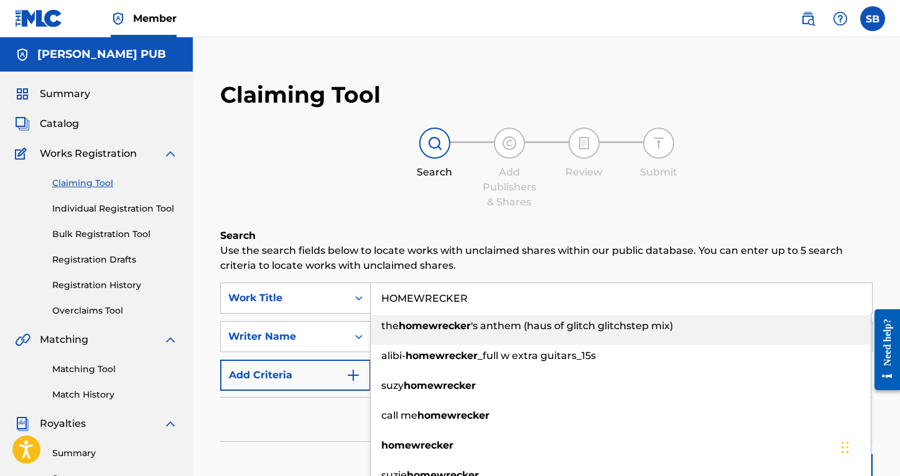
type input "HOMEWRECKER"
click at [397, 246] on p "Use the search fields below to locate works with unclaimed shares within our pu…" at bounding box center [546, 258] width 653 height 30
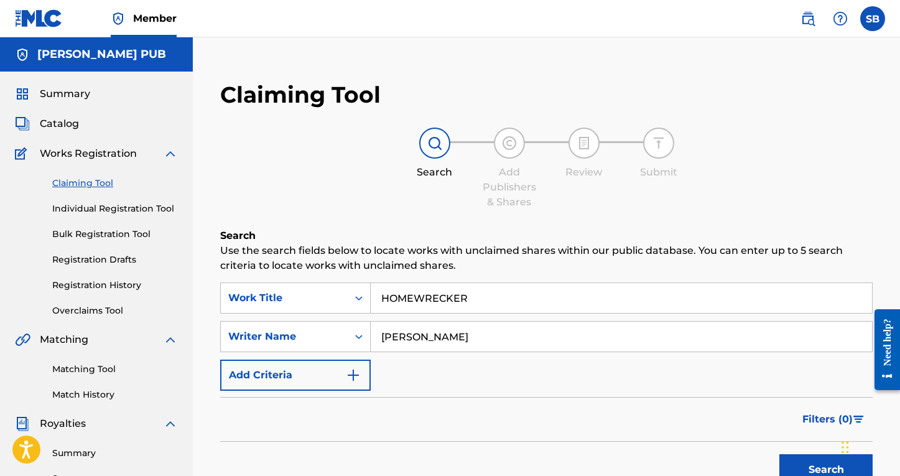
click at [821, 468] on button "Search" at bounding box center [826, 469] width 93 height 31
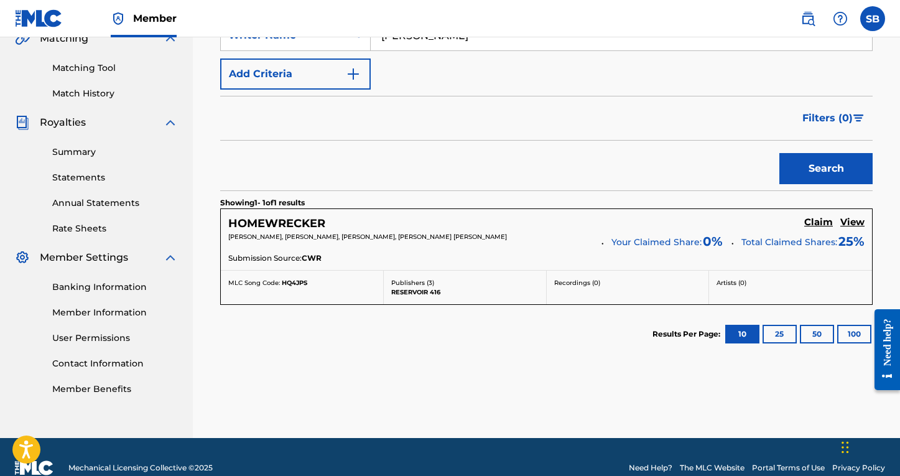
scroll to position [301, 0]
click at [821, 224] on h5 "Claim" at bounding box center [819, 223] width 29 height 12
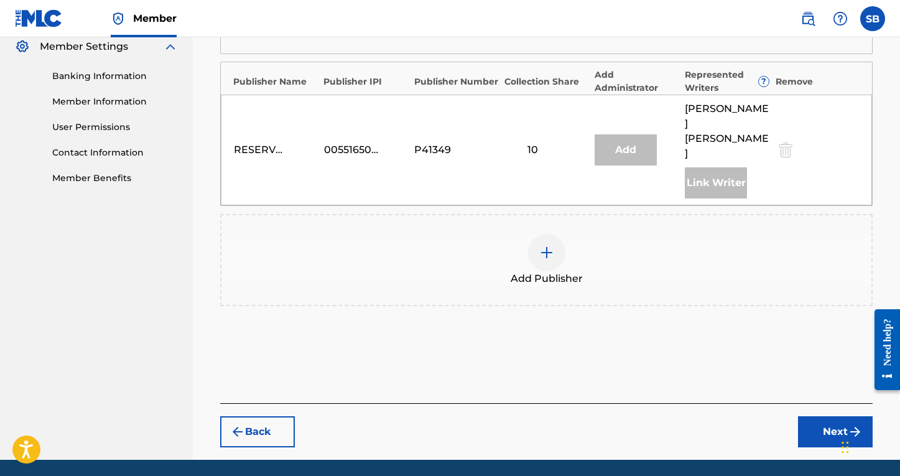
scroll to position [513, 0]
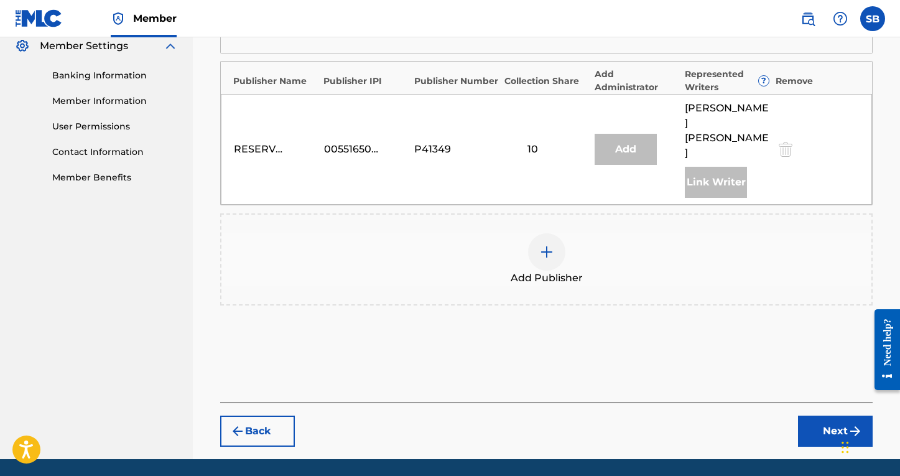
click at [548, 245] on img at bounding box center [547, 252] width 15 height 15
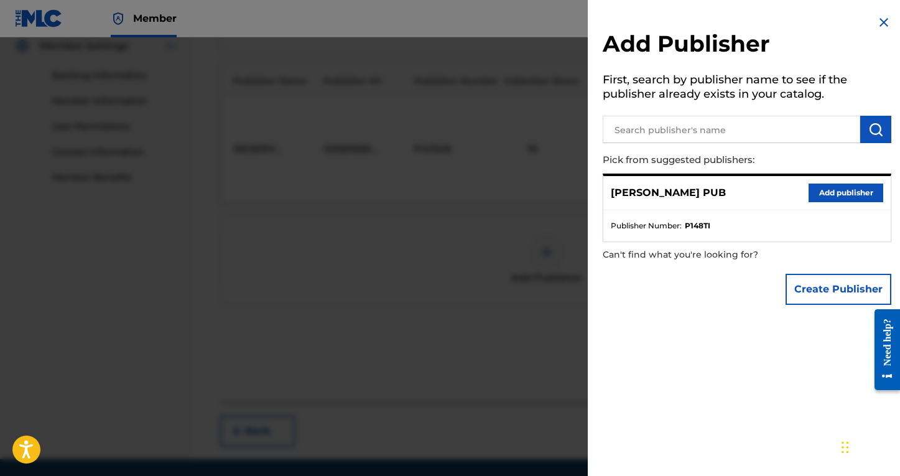
click at [832, 191] on button "Add publisher" at bounding box center [846, 193] width 75 height 19
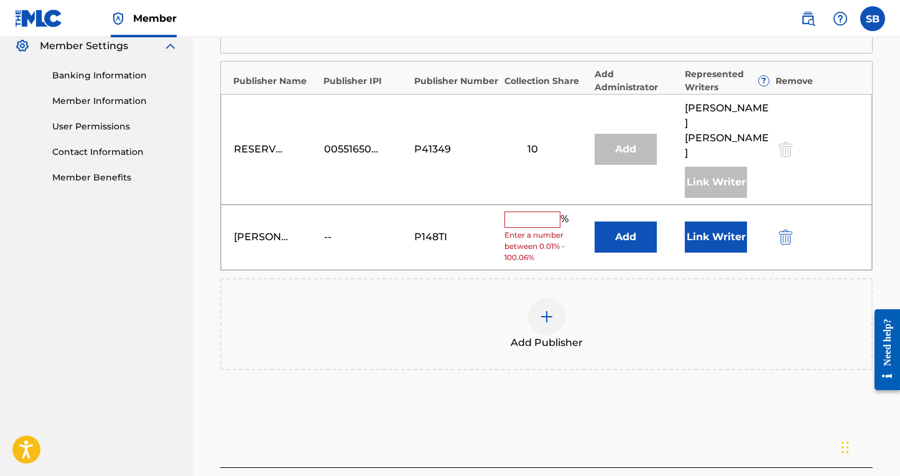
click at [538, 212] on input "text" at bounding box center [533, 220] width 56 height 16
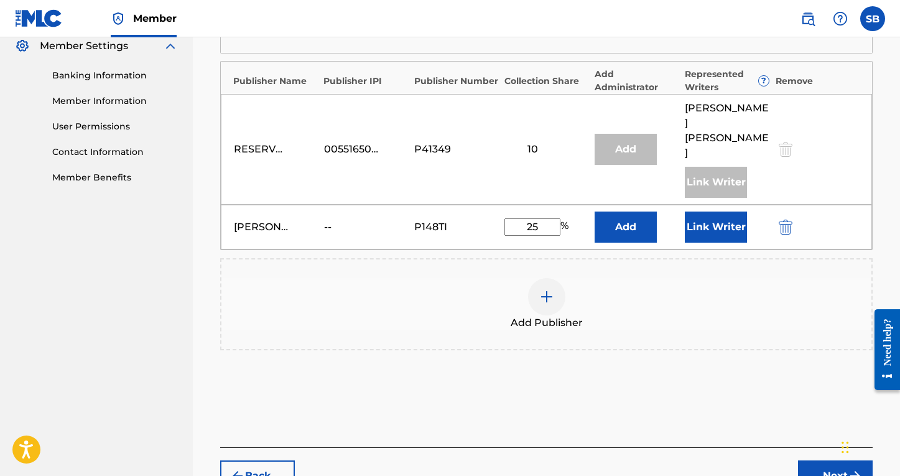
type input "25"
click at [698, 221] on button "Link Writer" at bounding box center [716, 227] width 62 height 31
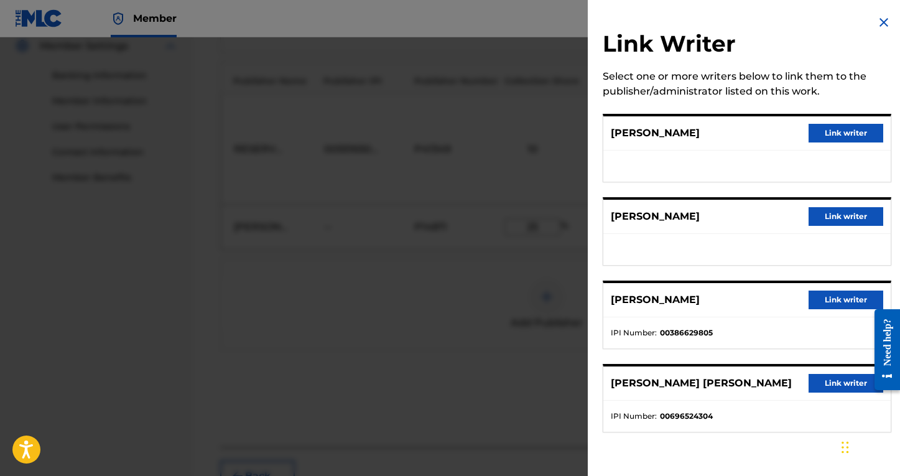
click at [838, 297] on button "Link writer" at bounding box center [846, 300] width 75 height 19
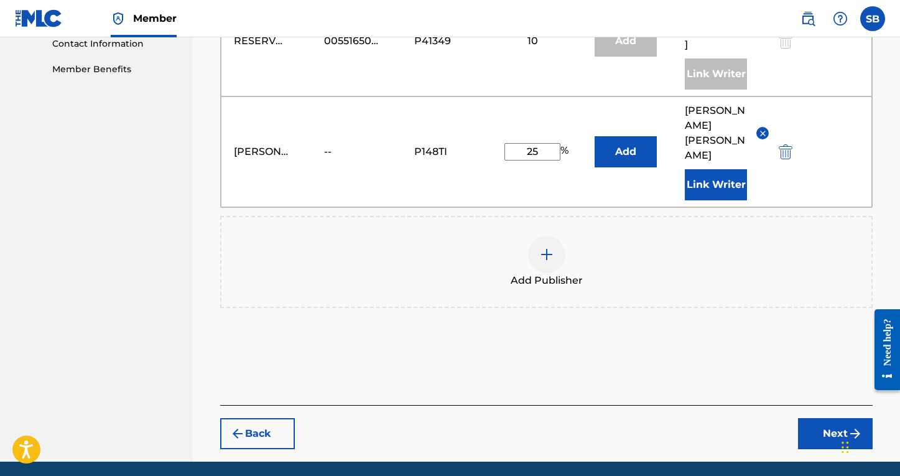
click at [828, 418] on button "Next" at bounding box center [835, 433] width 75 height 31
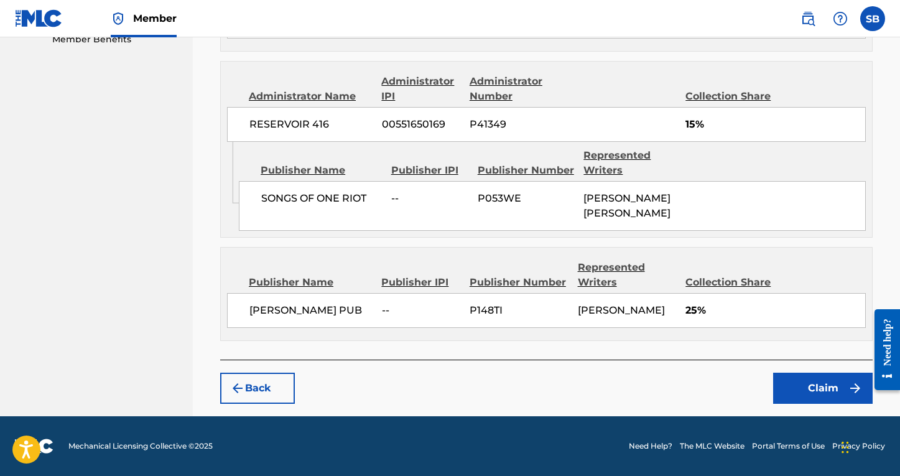
scroll to position [663, 0]
click at [807, 390] on button "Claim" at bounding box center [824, 388] width 100 height 31
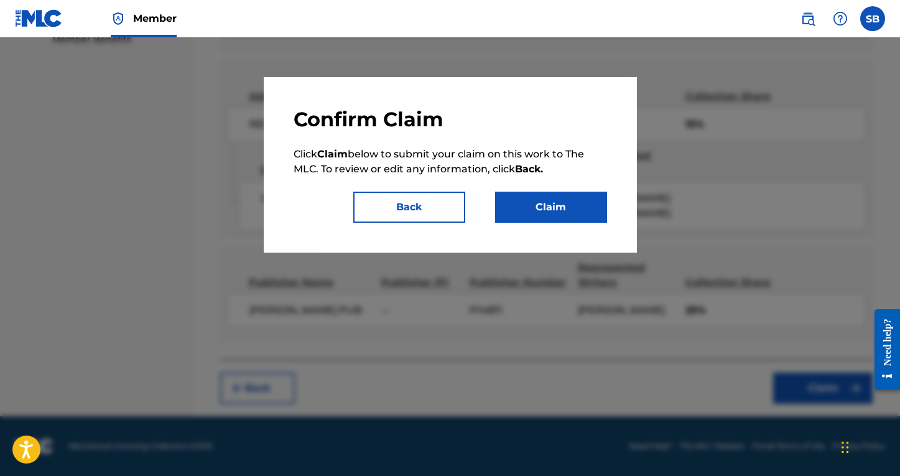
click at [554, 218] on button "Claim" at bounding box center [551, 207] width 112 height 31
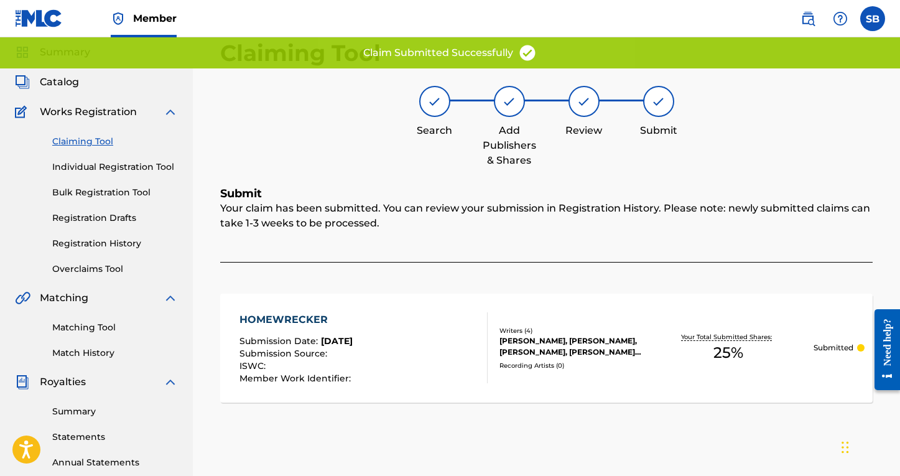
scroll to position [32, 0]
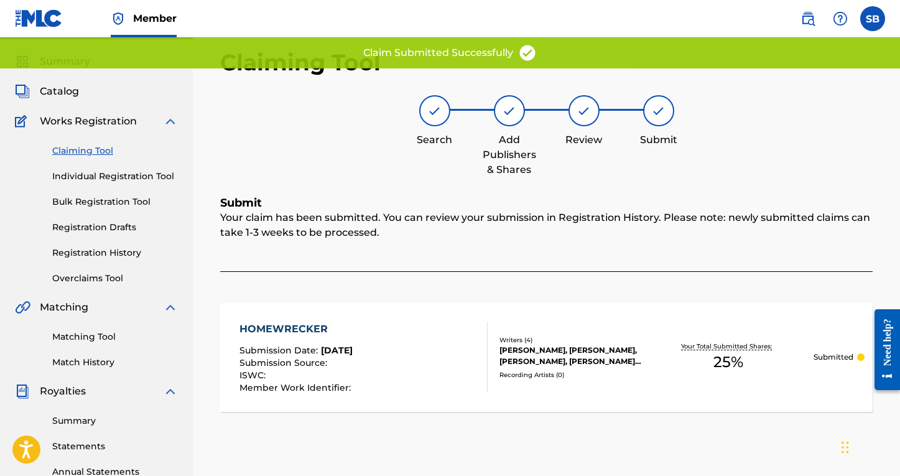
click at [93, 153] on link "Claiming Tool" at bounding box center [115, 150] width 126 height 13
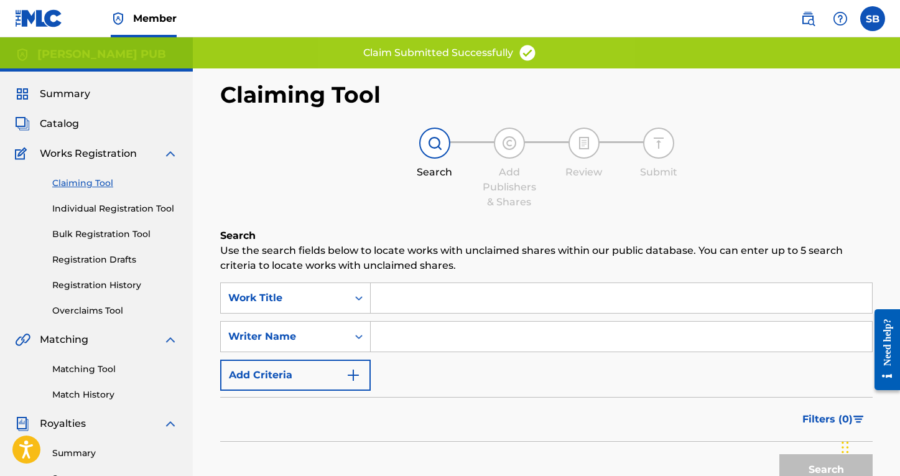
click at [431, 301] on input "Search Form" at bounding box center [622, 298] width 502 height 30
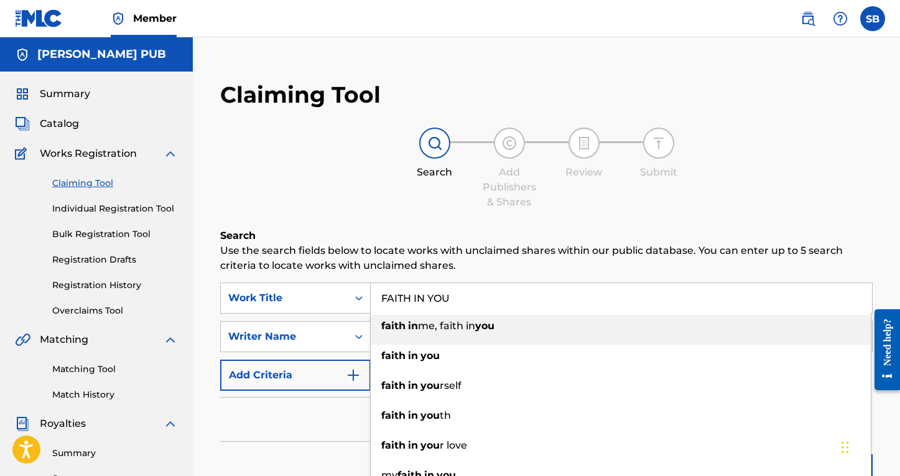
type input "FAITH IN YOU"
click at [400, 235] on h6 "Search" at bounding box center [546, 235] width 653 height 15
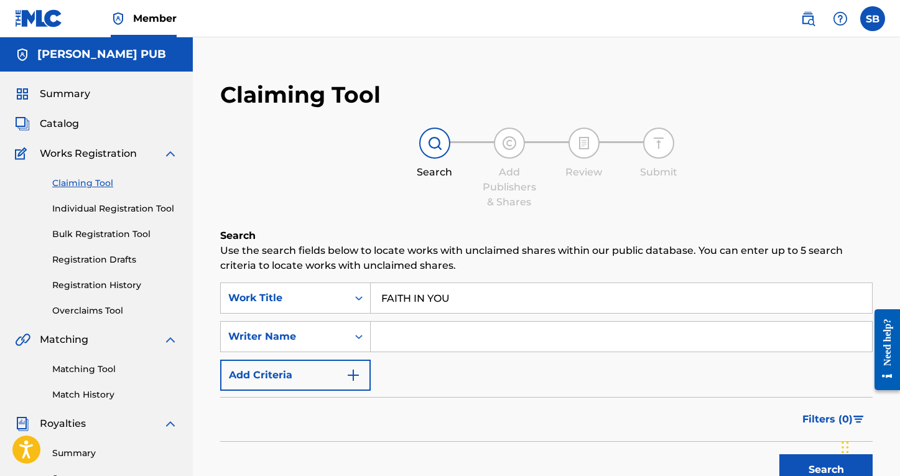
click at [438, 348] on input "Search Form" at bounding box center [622, 337] width 502 height 30
type input "[PERSON_NAME]"
click at [826, 470] on button "Search" at bounding box center [826, 469] width 93 height 31
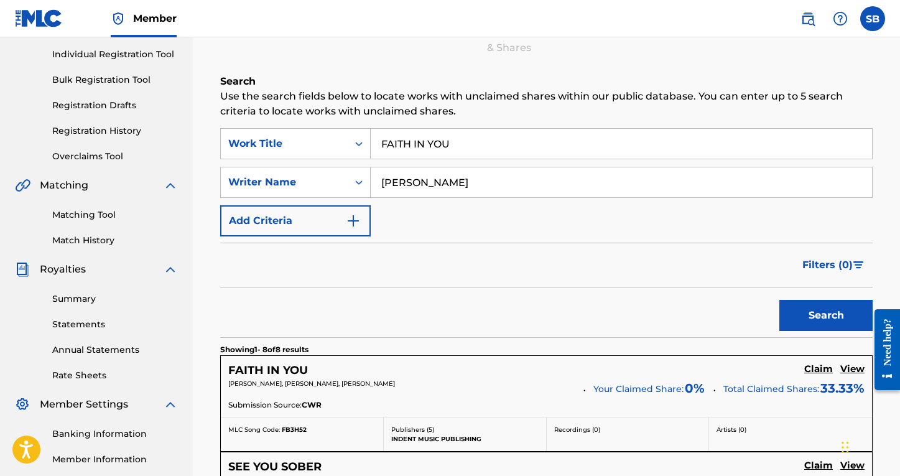
scroll to position [347, 0]
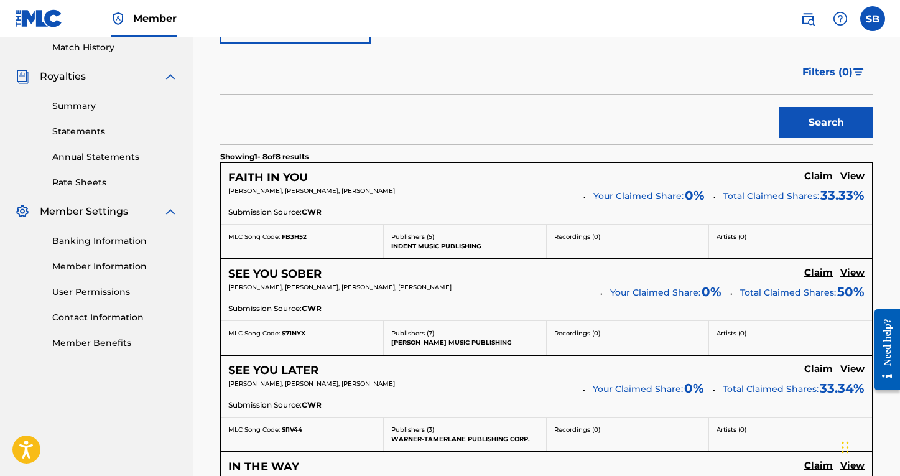
click at [358, 205] on div "FAITH IN YOU Claim View [PERSON_NAME], [PERSON_NAME], [PERSON_NAME] Your Claime…" at bounding box center [547, 193] width 652 height 61
click at [818, 175] on h5 "Claim" at bounding box center [819, 177] width 29 height 12
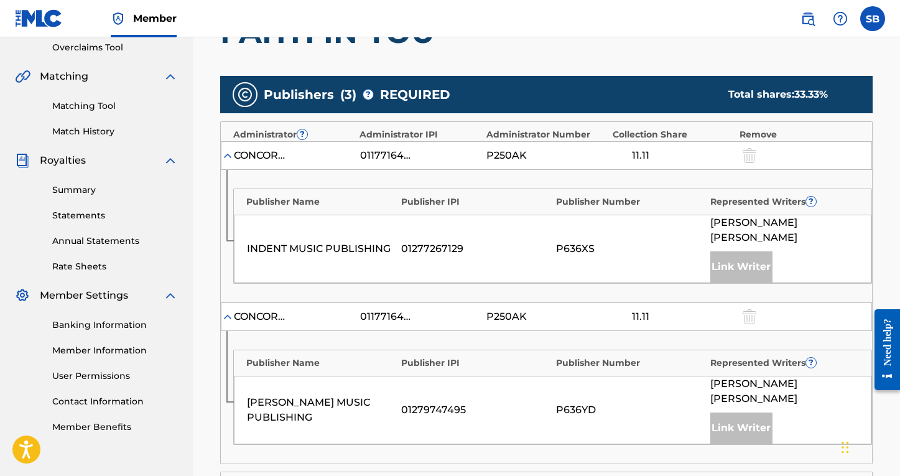
scroll to position [0, 0]
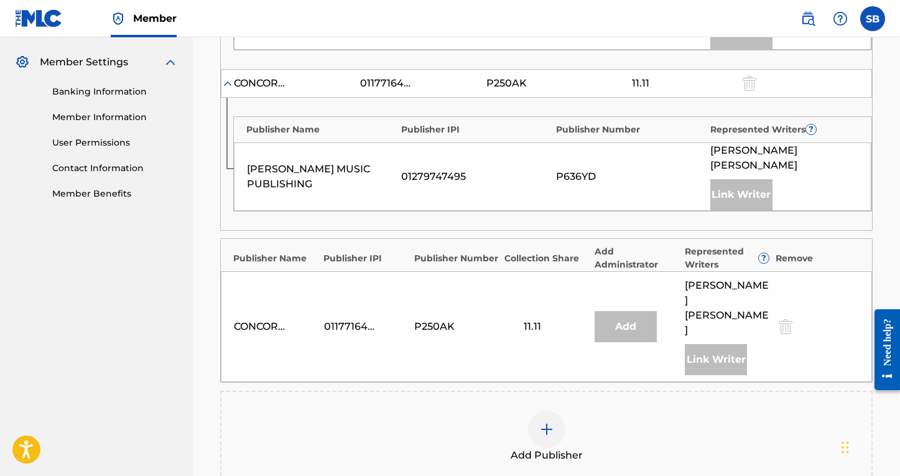
click at [551, 422] on img at bounding box center [547, 429] width 15 height 15
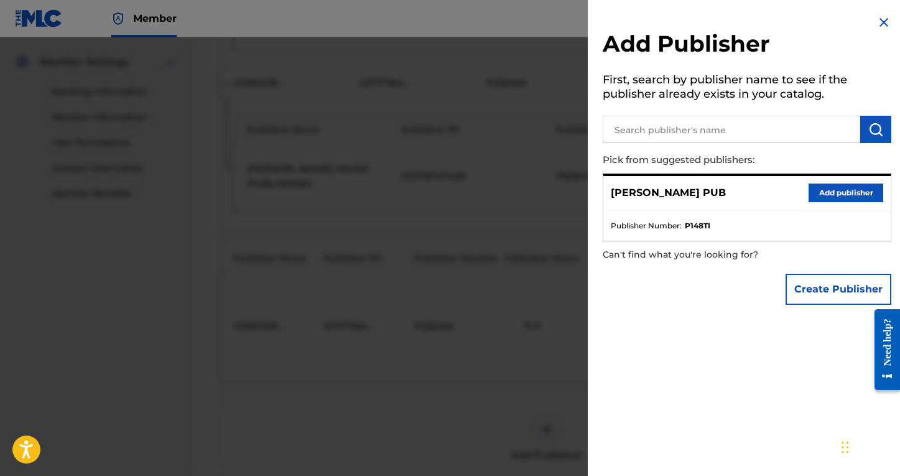
click at [828, 192] on button "Add publisher" at bounding box center [846, 193] width 75 height 19
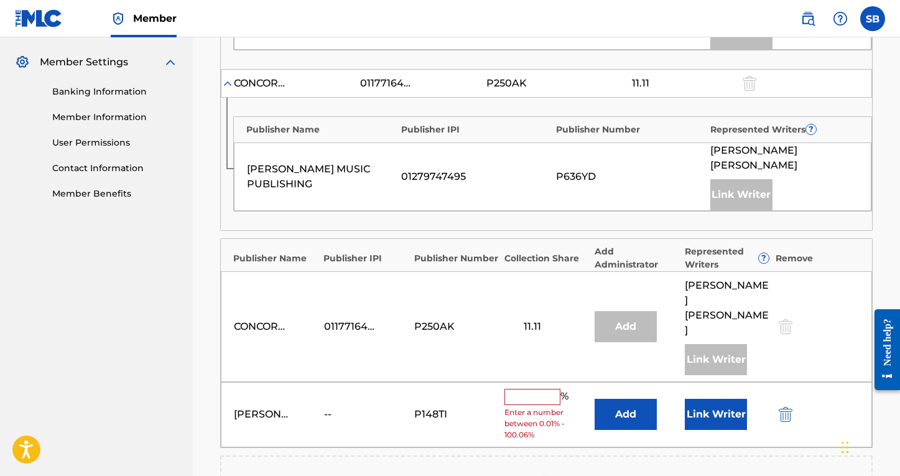
click at [549, 389] on input "text" at bounding box center [533, 397] width 56 height 16
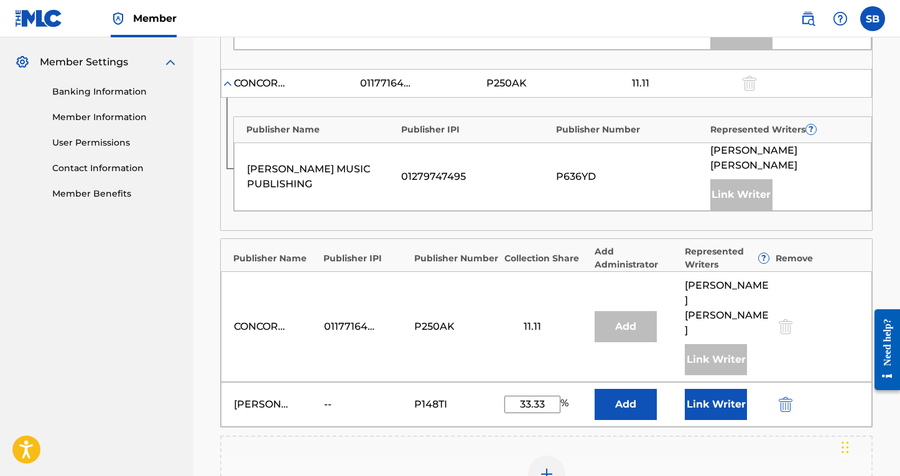
type input "33.33"
click at [625, 389] on button "Add" at bounding box center [626, 404] width 62 height 31
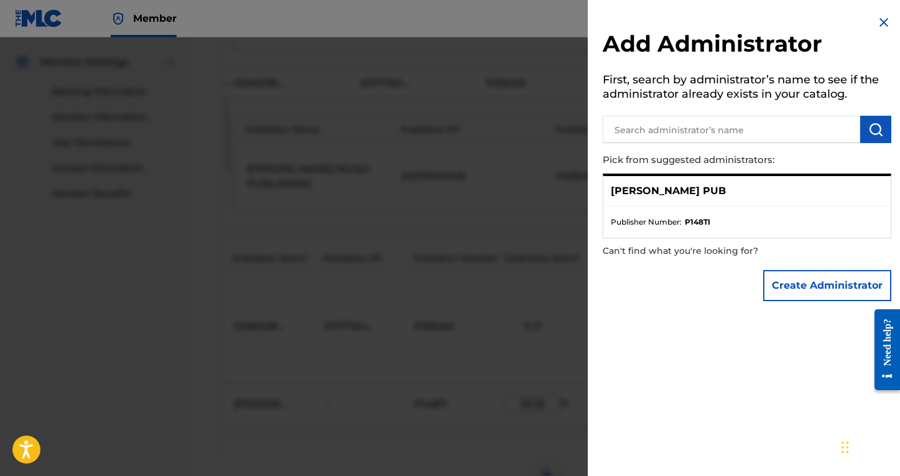
click at [469, 391] on div at bounding box center [450, 275] width 900 height 476
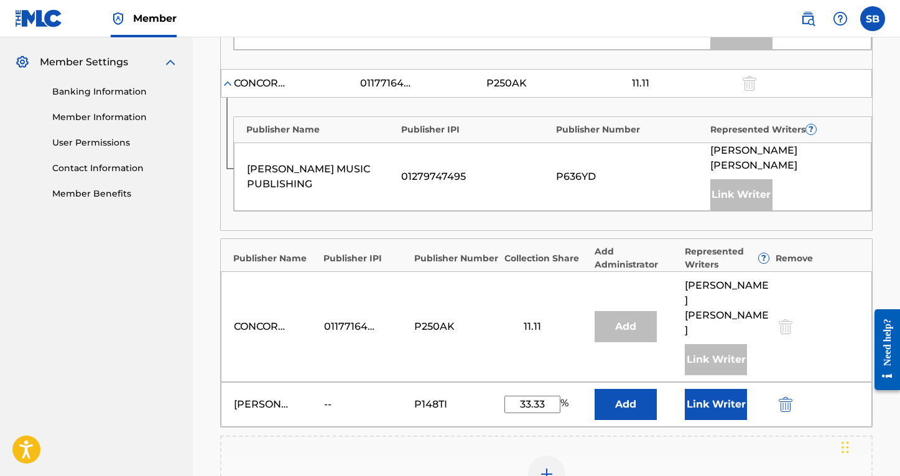
click at [617, 389] on button "Add" at bounding box center [626, 404] width 62 height 31
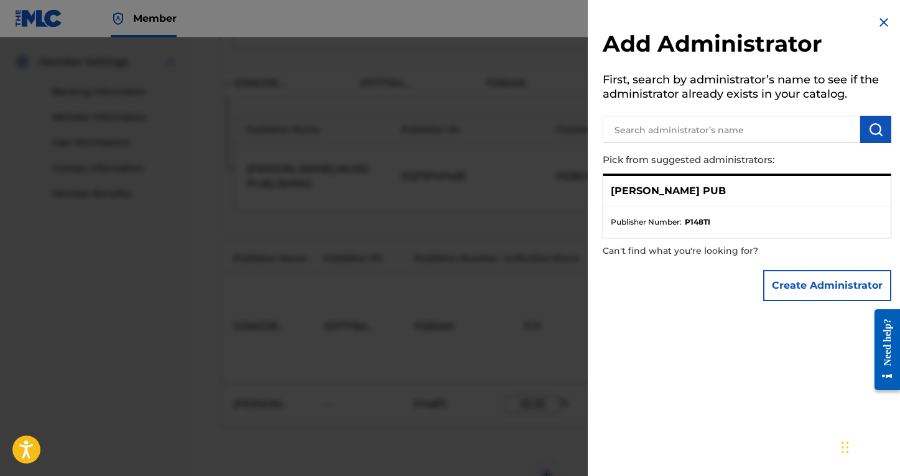
click at [734, 211] on ul "Publisher Number : P148TI" at bounding box center [748, 222] width 288 height 31
click at [688, 227] on ul "Publisher Number : P148TI" at bounding box center [748, 222] width 288 height 31
click at [685, 205] on div "[PERSON_NAME] PUB Publisher Number : P148TI" at bounding box center [747, 206] width 289 height 65
click at [797, 211] on ul "Publisher Number : P148TI" at bounding box center [748, 222] width 288 height 31
click at [676, 185] on p "[PERSON_NAME] PUB" at bounding box center [668, 191] width 115 height 15
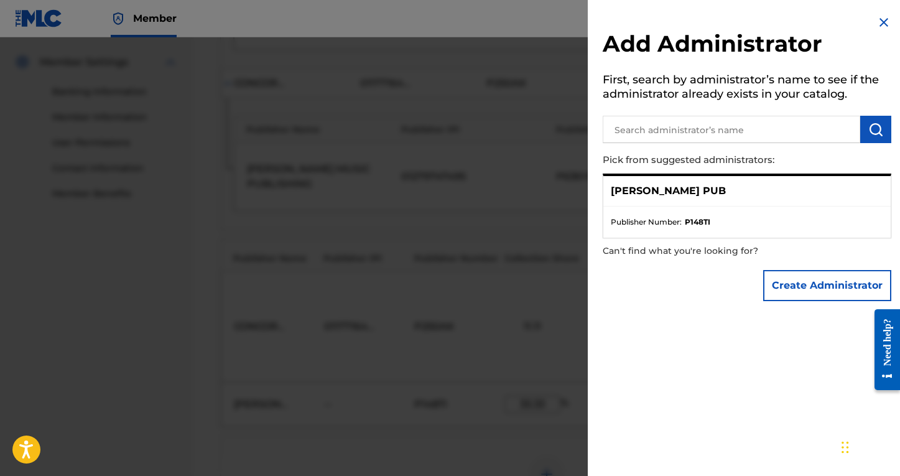
click at [716, 199] on div "[PERSON_NAME] PUB" at bounding box center [748, 191] width 288 height 30
click at [838, 19] on img at bounding box center [884, 22] width 15 height 15
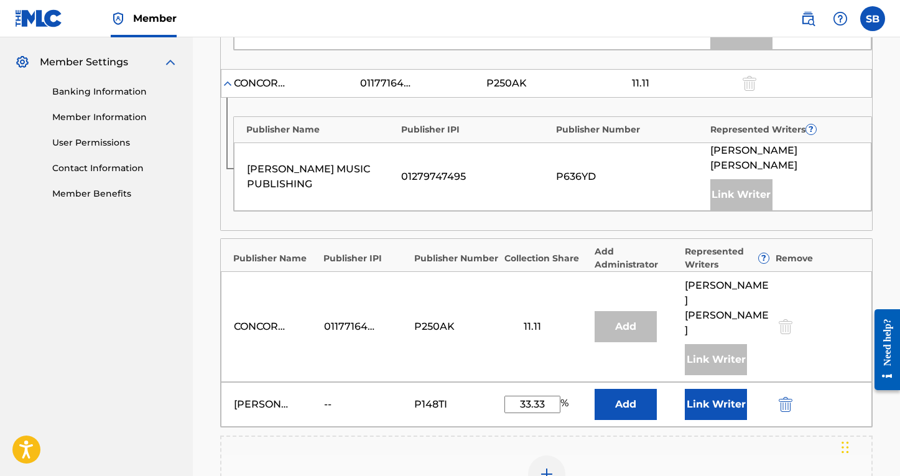
click at [721, 389] on button "Link Writer" at bounding box center [716, 404] width 62 height 31
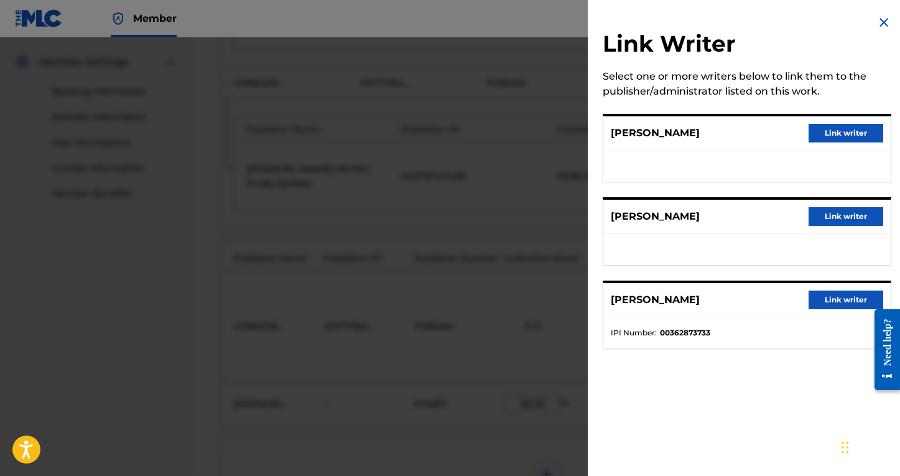
click at [837, 134] on button "Link writer" at bounding box center [846, 133] width 75 height 19
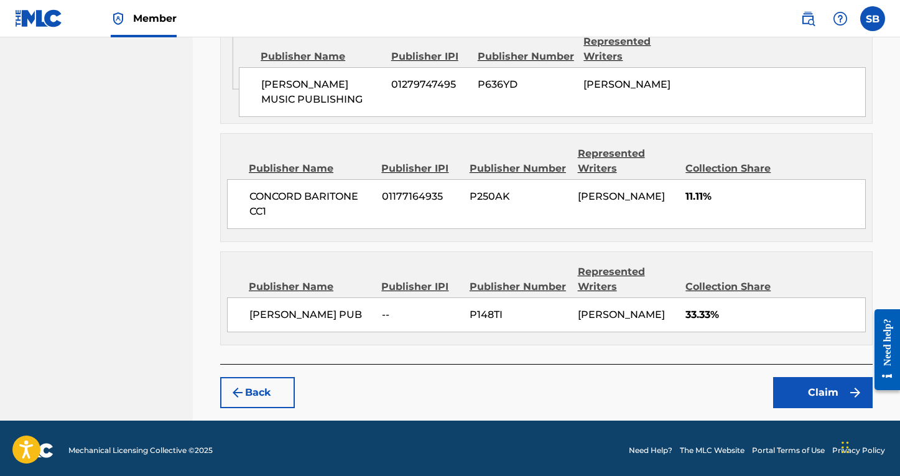
click at [812, 402] on button "Claim" at bounding box center [824, 392] width 100 height 31
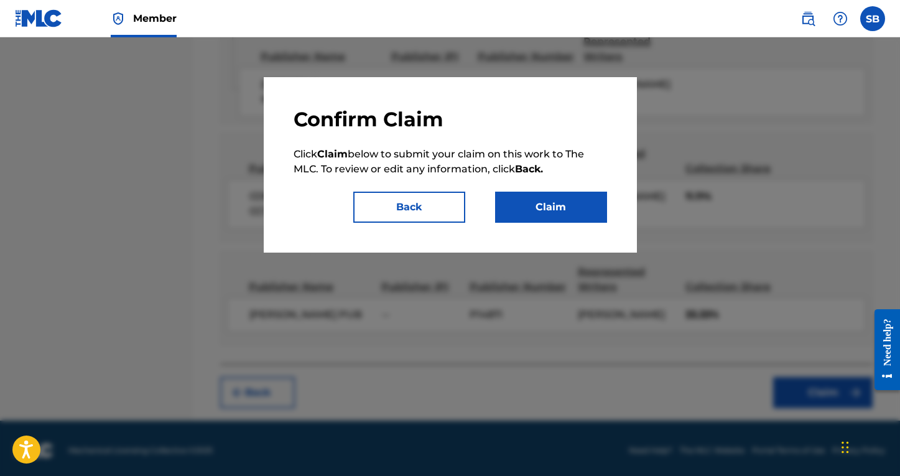
click at [505, 200] on button "Claim" at bounding box center [551, 207] width 112 height 31
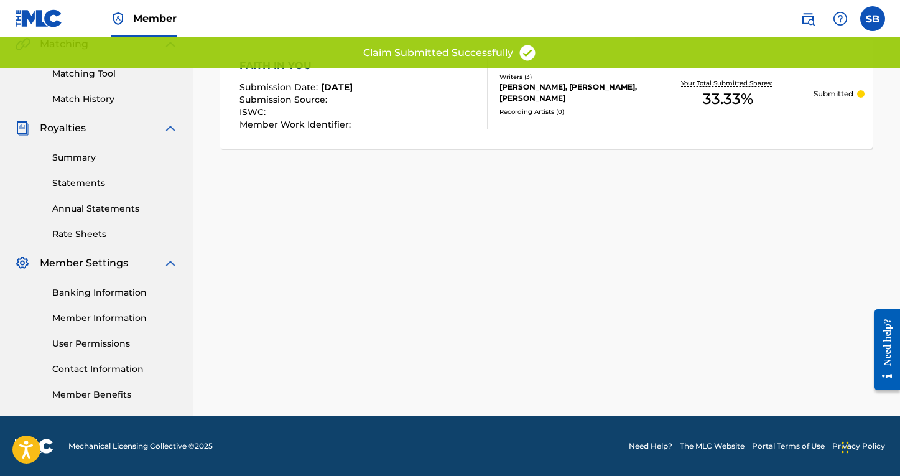
scroll to position [27, 0]
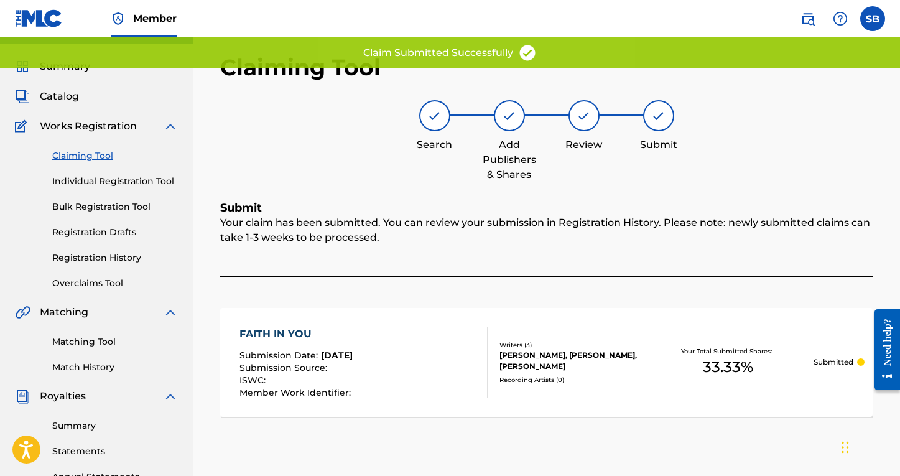
click at [103, 182] on link "Individual Registration Tool" at bounding box center [115, 181] width 126 height 13
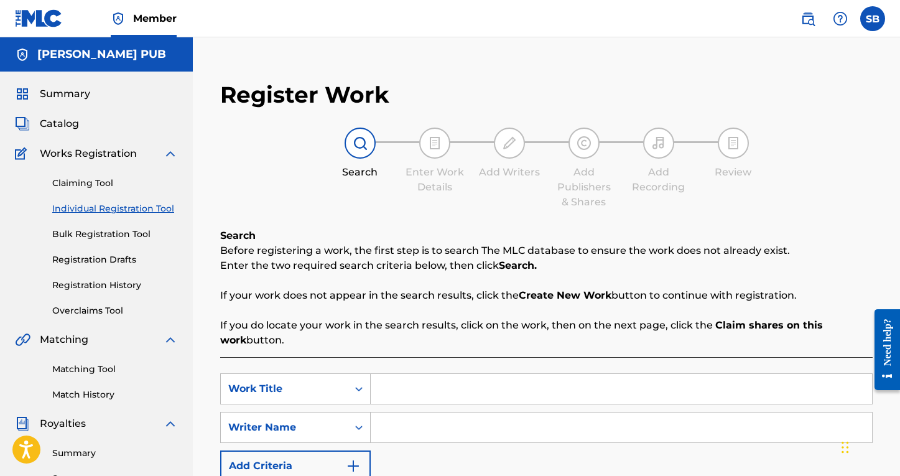
click at [94, 231] on link "Bulk Registration Tool" at bounding box center [115, 234] width 126 height 13
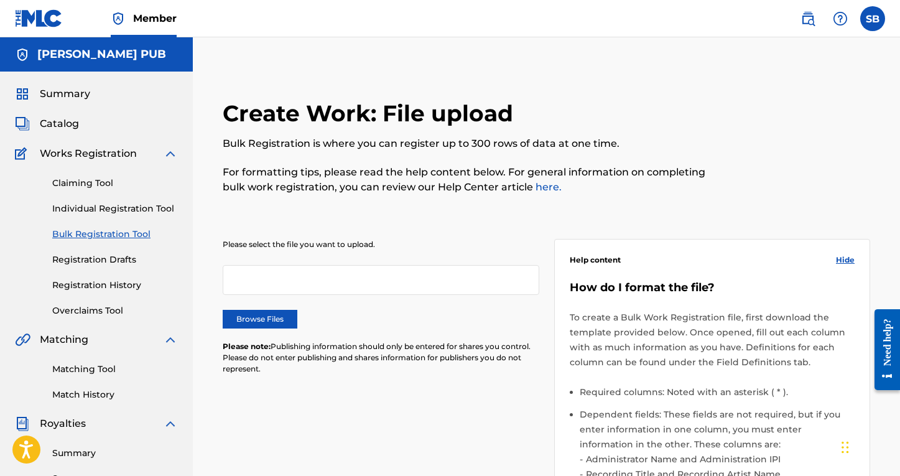
scroll to position [163, 0]
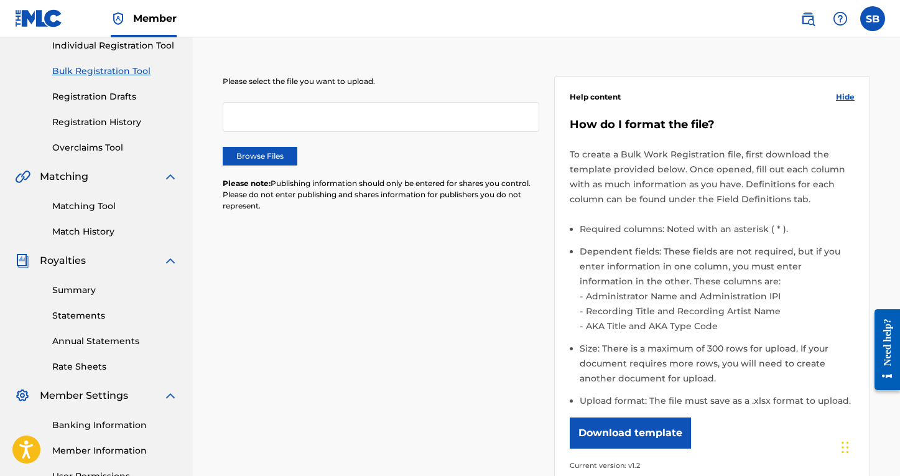
click at [89, 205] on link "Matching Tool" at bounding box center [115, 206] width 126 height 13
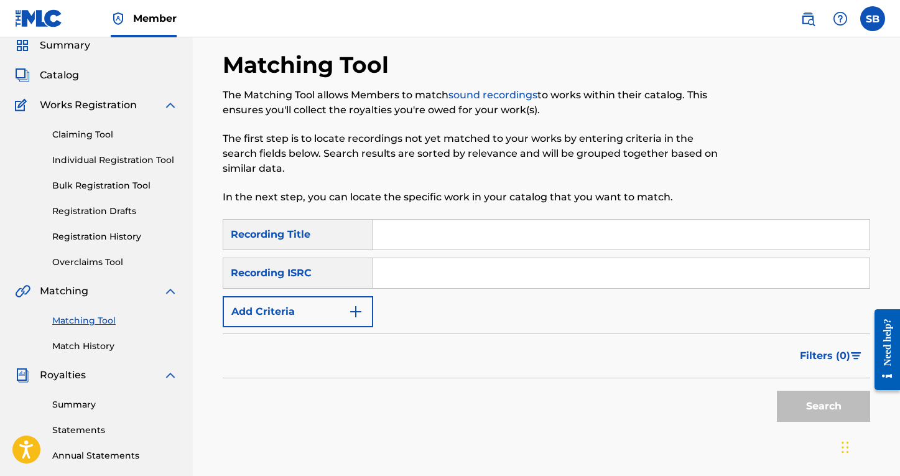
scroll to position [49, 0]
click at [367, 311] on button "Add Criteria" at bounding box center [298, 311] width 151 height 31
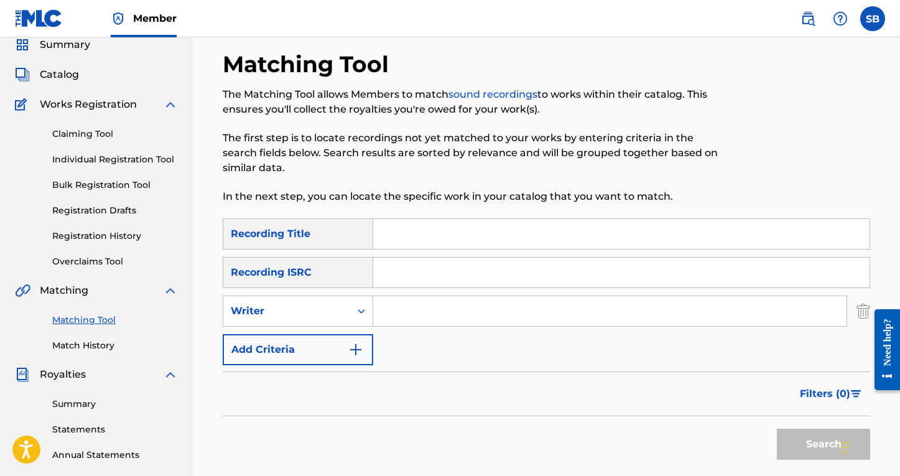
click at [409, 227] on input "Search Form" at bounding box center [621, 234] width 497 height 30
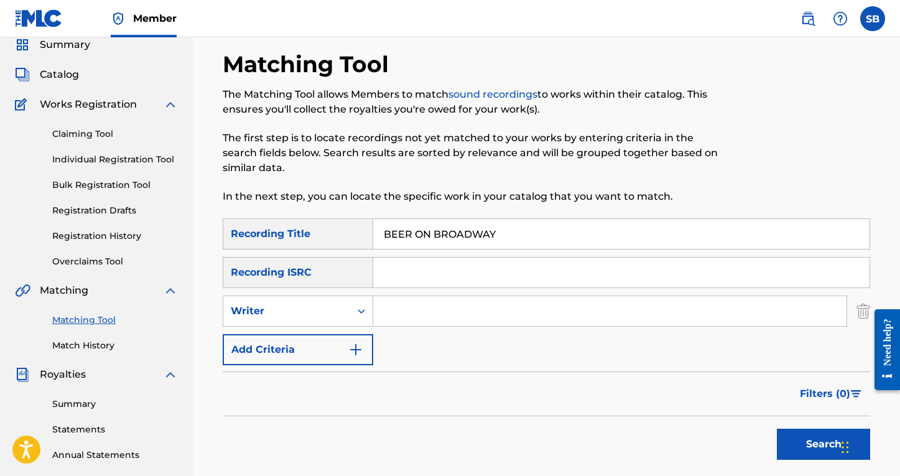
type input "BEER ON BROADWAY"
click at [449, 314] on input "Search Form" at bounding box center [610, 311] width 474 height 30
type input "[PERSON_NAME]"
click at [793, 446] on button "Search" at bounding box center [823, 444] width 93 height 31
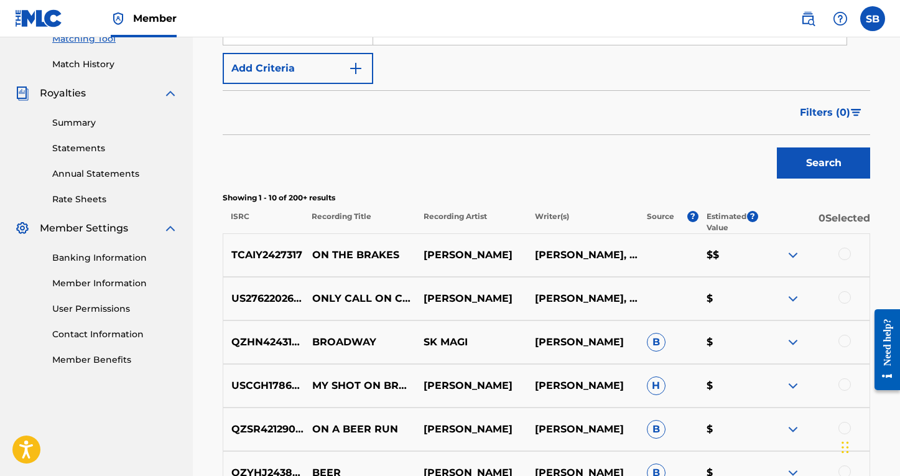
scroll to position [333, 0]
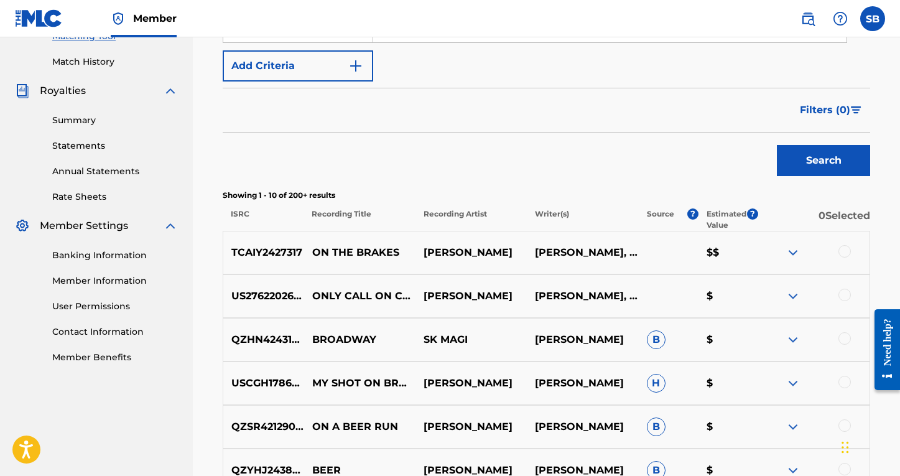
click at [643, 248] on div "TCAIY2427317 ON THE BRAKES [PERSON_NAME] [PERSON_NAME], [PERSON_NAME] $$" at bounding box center [547, 253] width 648 height 44
click at [838, 254] on div at bounding box center [845, 251] width 12 height 12
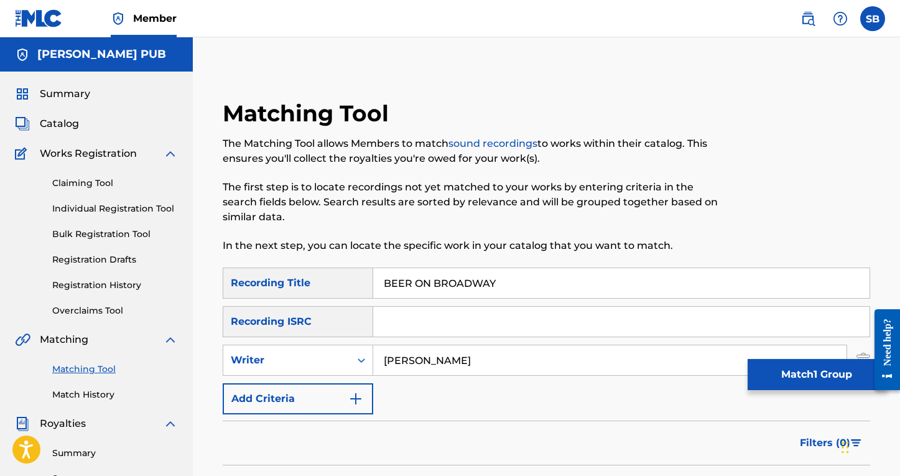
scroll to position [0, 0]
click at [80, 180] on link "Claiming Tool" at bounding box center [115, 183] width 126 height 13
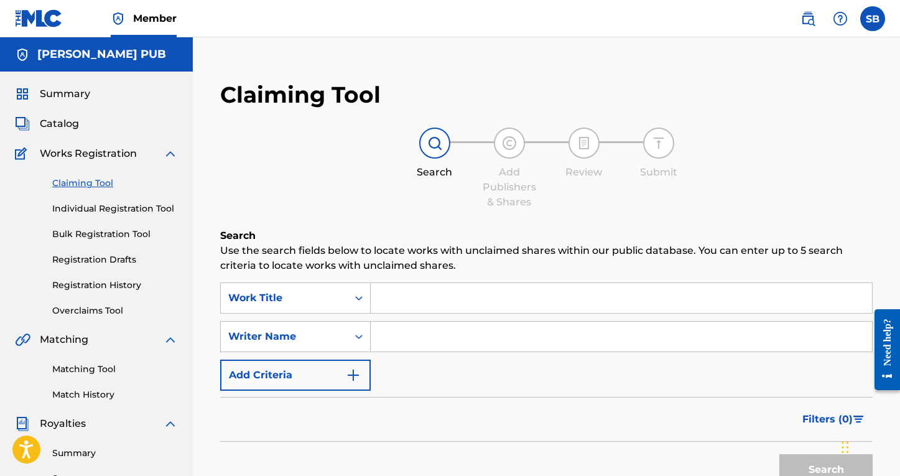
click at [443, 304] on input "Search Form" at bounding box center [622, 298] width 502 height 30
click at [91, 365] on link "Matching Tool" at bounding box center [115, 369] width 126 height 13
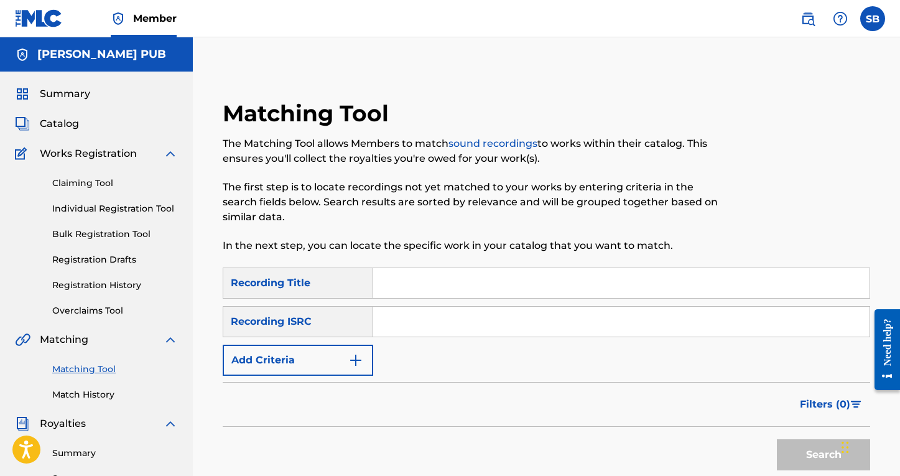
click at [489, 273] on input "Search Form" at bounding box center [621, 283] width 497 height 30
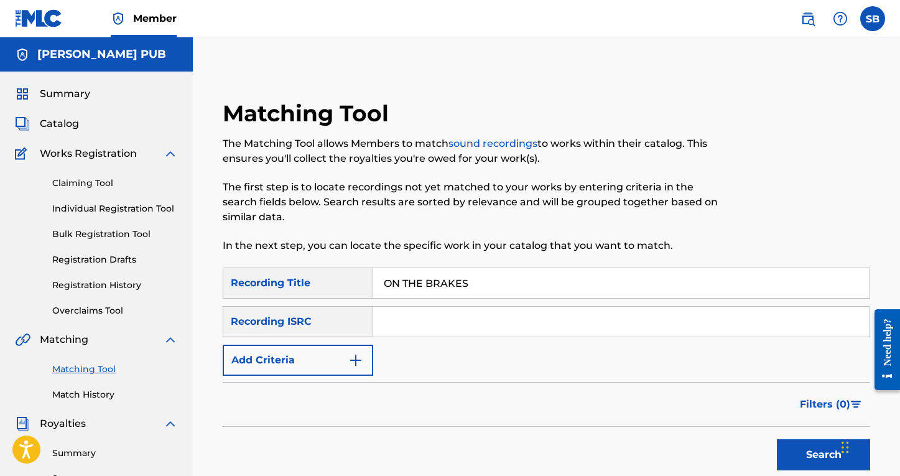
type input "ON THE BRAKES"
click at [356, 364] on img "Search Form" at bounding box center [355, 360] width 15 height 15
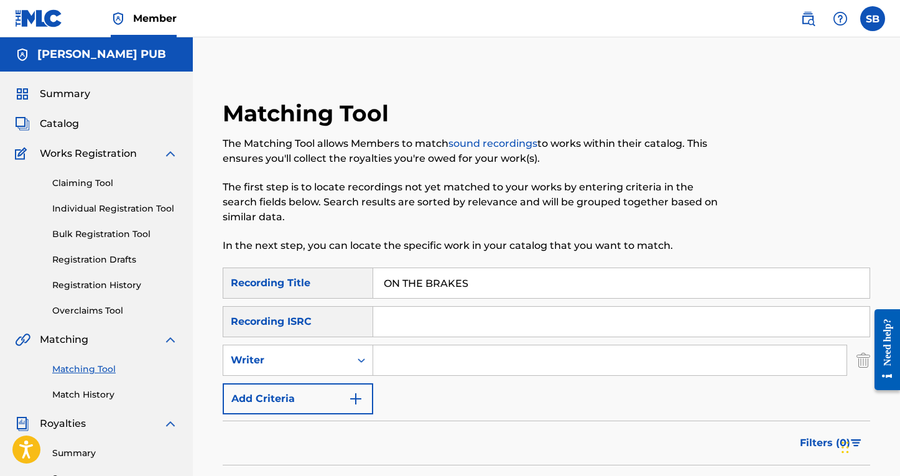
click at [393, 367] on input "Search Form" at bounding box center [610, 360] width 474 height 30
type input "[PERSON_NAME]"
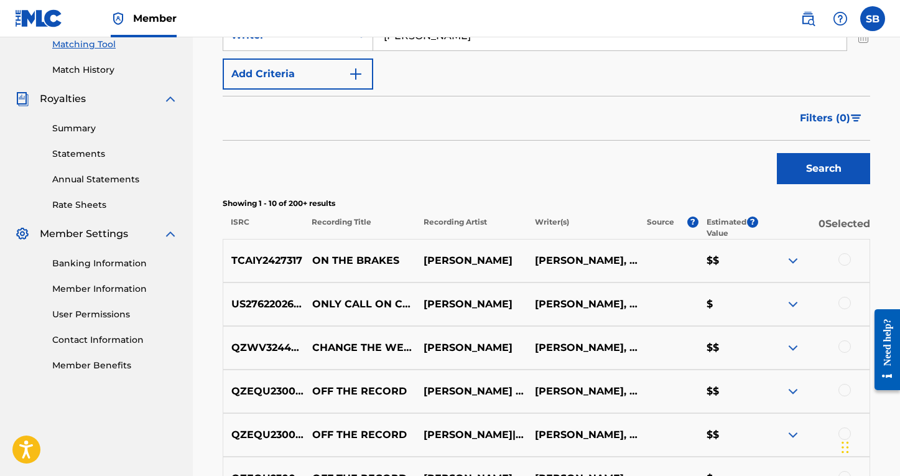
scroll to position [327, 0]
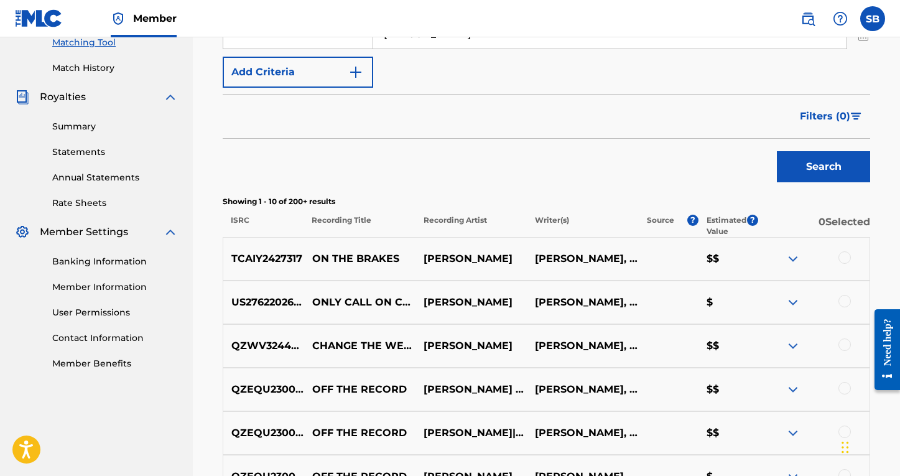
click at [838, 261] on div at bounding box center [845, 257] width 12 height 12
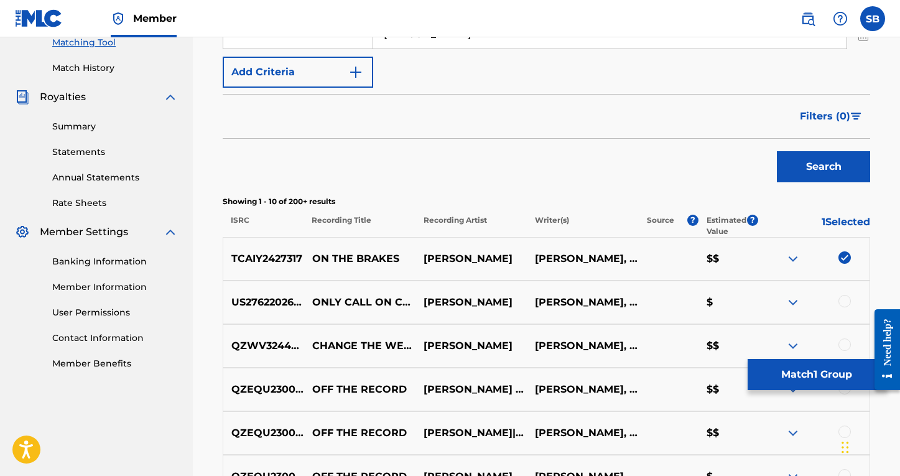
click at [816, 164] on button "Search" at bounding box center [823, 166] width 93 height 31
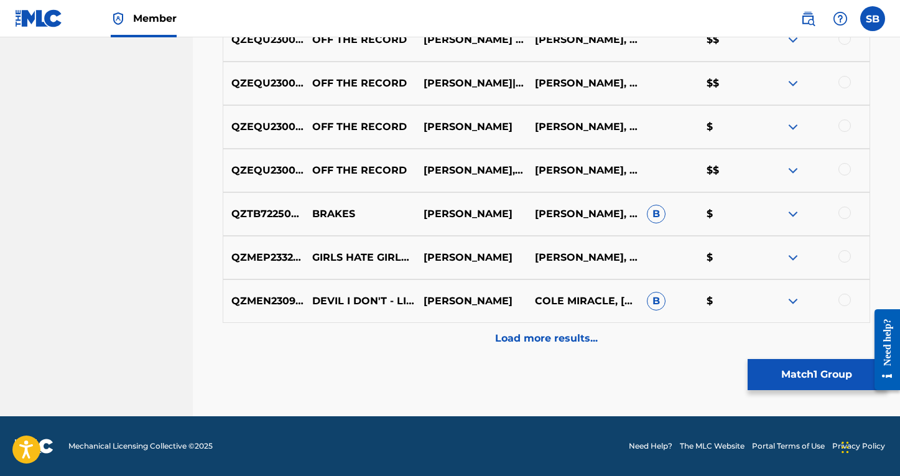
scroll to position [676, 0]
click at [781, 379] on button "Match 1 Group" at bounding box center [817, 374] width 138 height 31
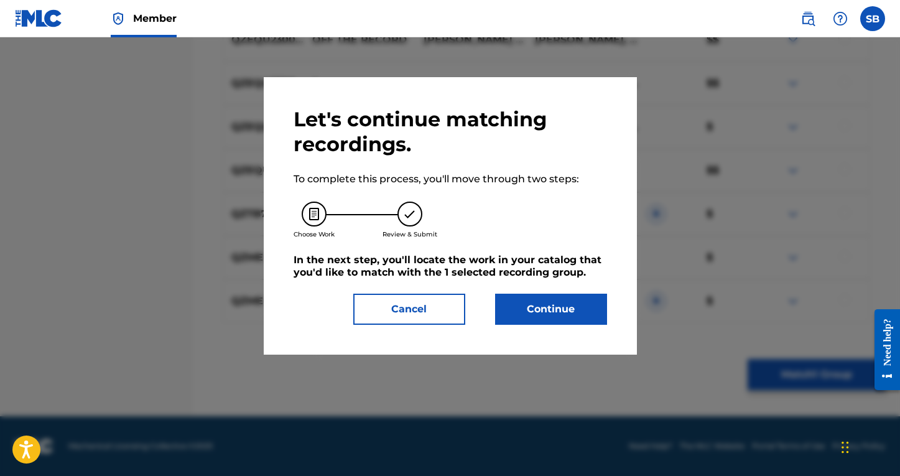
click at [559, 316] on button "Continue" at bounding box center [551, 309] width 112 height 31
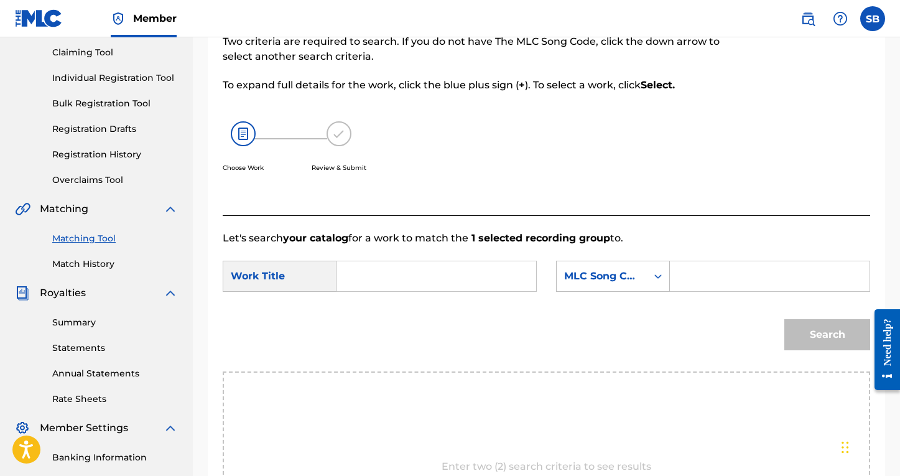
scroll to position [138, 0]
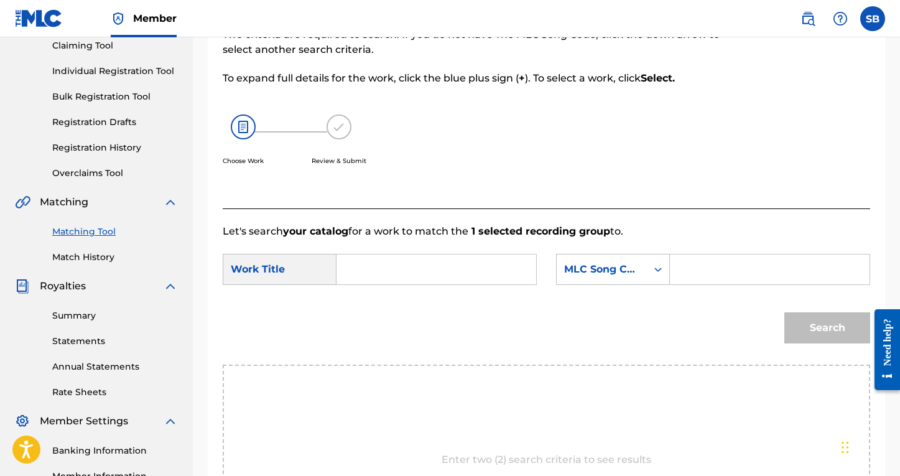
click at [456, 275] on input "Search Form" at bounding box center [436, 270] width 179 height 30
click at [448, 269] on input "Search Form" at bounding box center [436, 270] width 179 height 30
click at [441, 301] on div "on the br akes" at bounding box center [435, 297] width 177 height 22
type input "on the brakes"
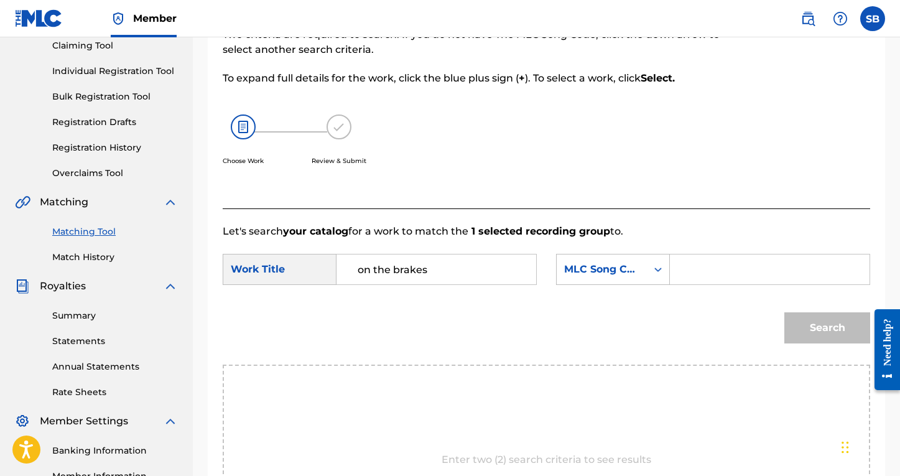
click at [739, 275] on input "Search Form" at bounding box center [770, 270] width 179 height 30
click at [659, 266] on icon "Search Form" at bounding box center [658, 269] width 12 height 12
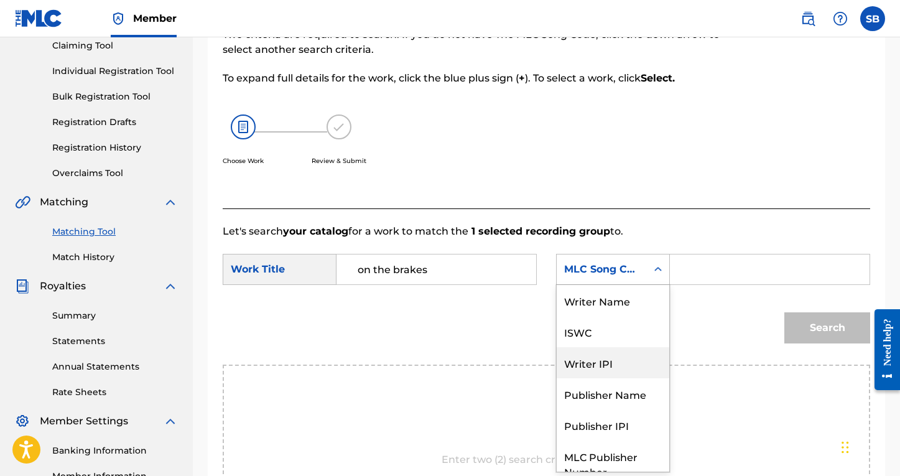
scroll to position [0, 0]
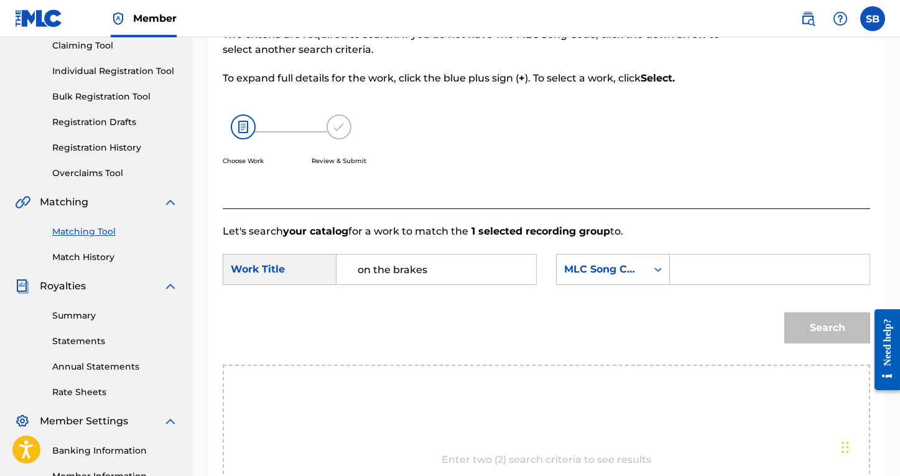
click at [604, 279] on div "MLC Song Code" at bounding box center [602, 270] width 90 height 24
click at [624, 276] on div "MLC Song Code" at bounding box center [601, 269] width 75 height 15
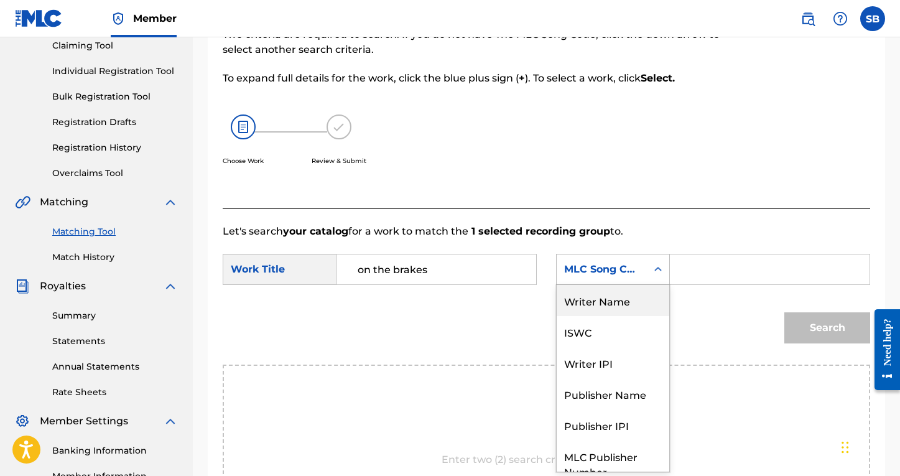
click at [617, 307] on div "Writer Name" at bounding box center [613, 300] width 113 height 31
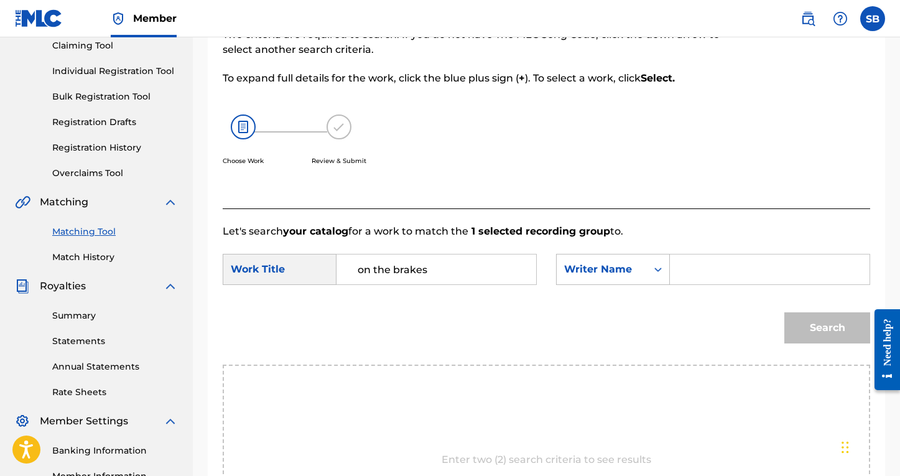
click at [713, 269] on input "Search Form" at bounding box center [770, 270] width 179 height 30
type input "[PERSON_NAME]"
click at [828, 328] on button "Search" at bounding box center [828, 327] width 86 height 31
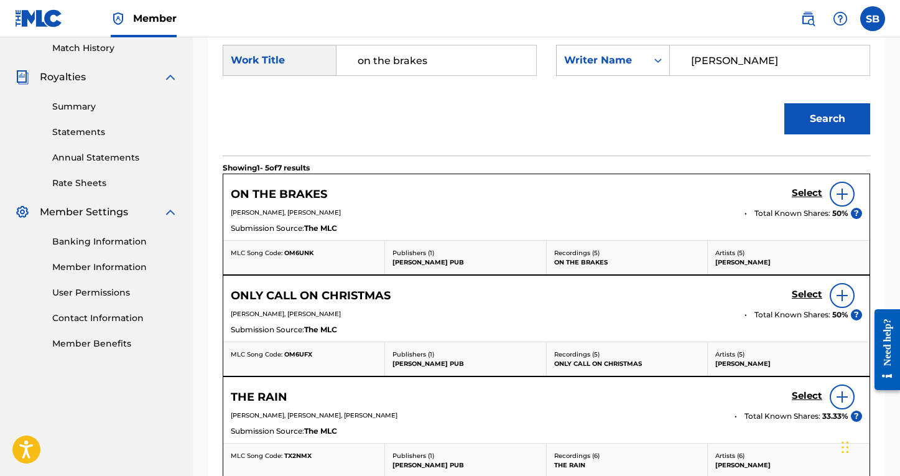
scroll to position [347, 0]
click at [838, 195] on img at bounding box center [842, 193] width 15 height 15
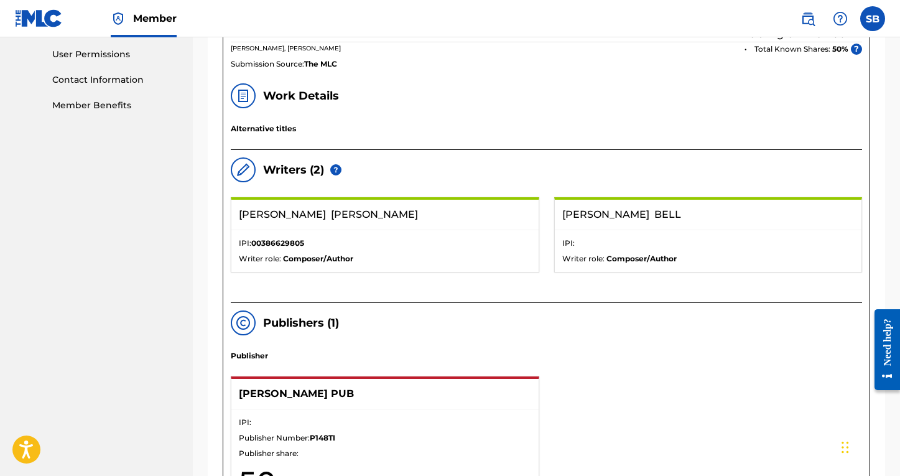
scroll to position [422, 0]
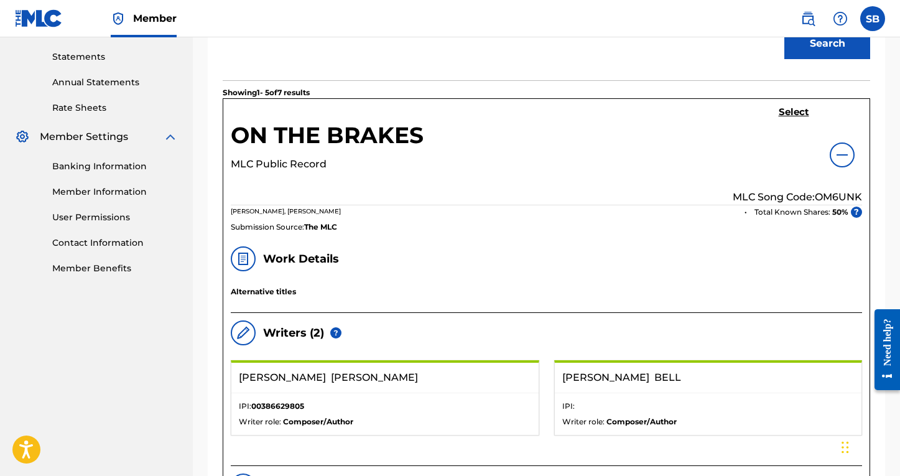
click at [794, 112] on h5 "Select" at bounding box center [794, 112] width 30 height 12
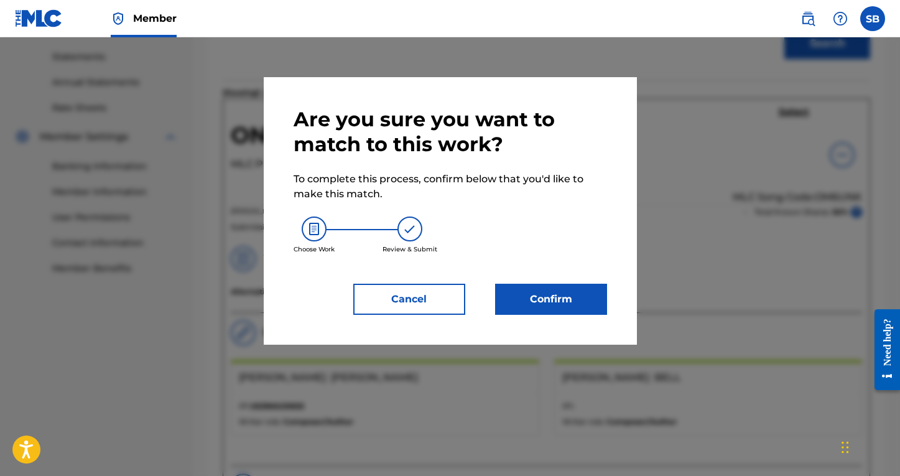
click at [546, 299] on button "Confirm" at bounding box center [551, 299] width 112 height 31
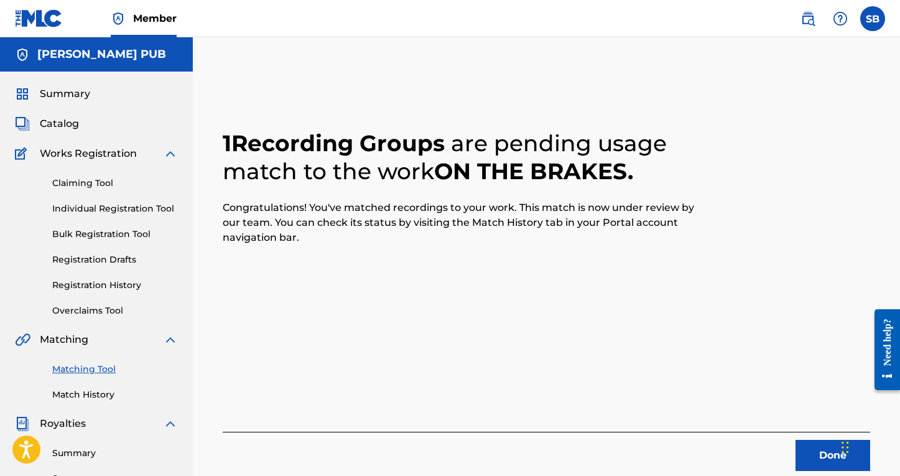
scroll to position [80, 0]
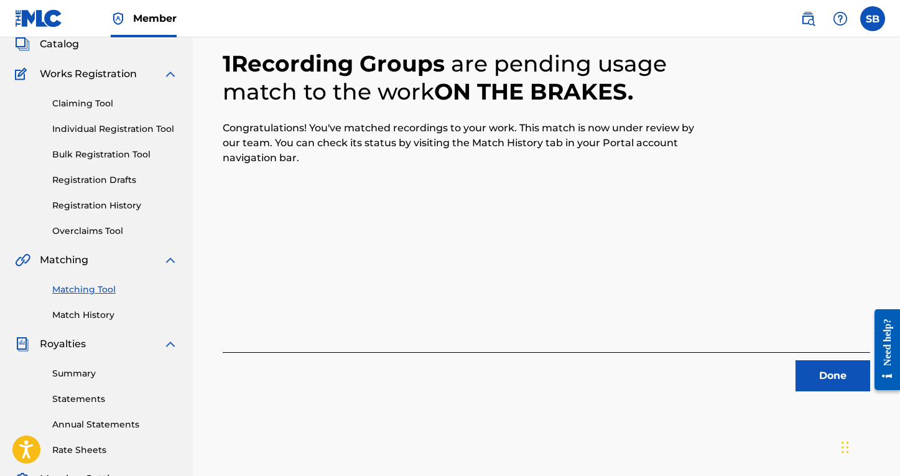
click at [816, 375] on button "Done" at bounding box center [833, 375] width 75 height 31
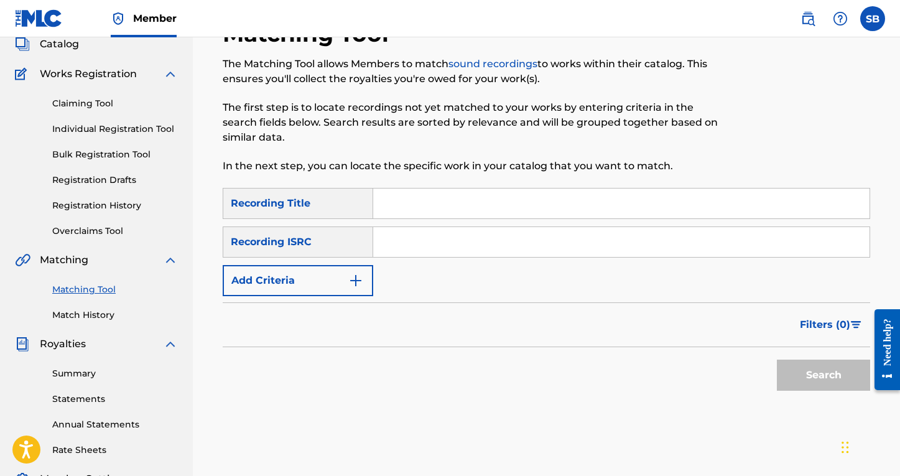
click at [409, 208] on input "Search Form" at bounding box center [621, 204] width 497 height 30
type input "E"
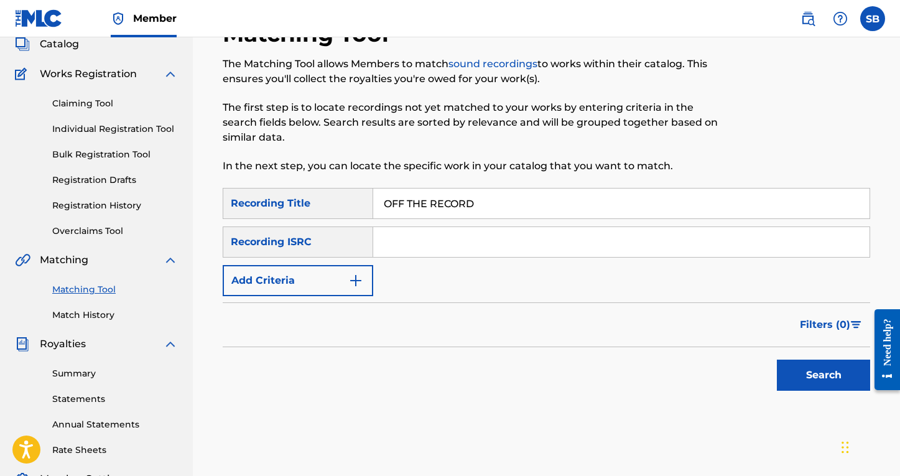
type input "OFF THE RECORD"
click at [362, 289] on button "Add Criteria" at bounding box center [298, 280] width 151 height 31
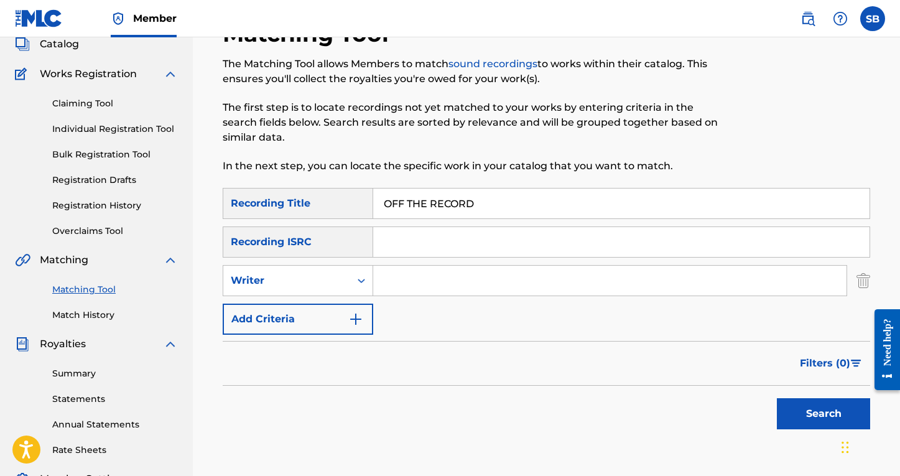
click at [418, 273] on input "Search Form" at bounding box center [610, 281] width 474 height 30
type input "[PERSON_NAME]"
click at [499, 319] on div "SearchWithCriteria7a2f2abf-177f-4cbd-bf84-cf381a2d8bdb Recording Title OFF THE …" at bounding box center [547, 261] width 648 height 147
click at [820, 414] on button "Search" at bounding box center [823, 413] width 93 height 31
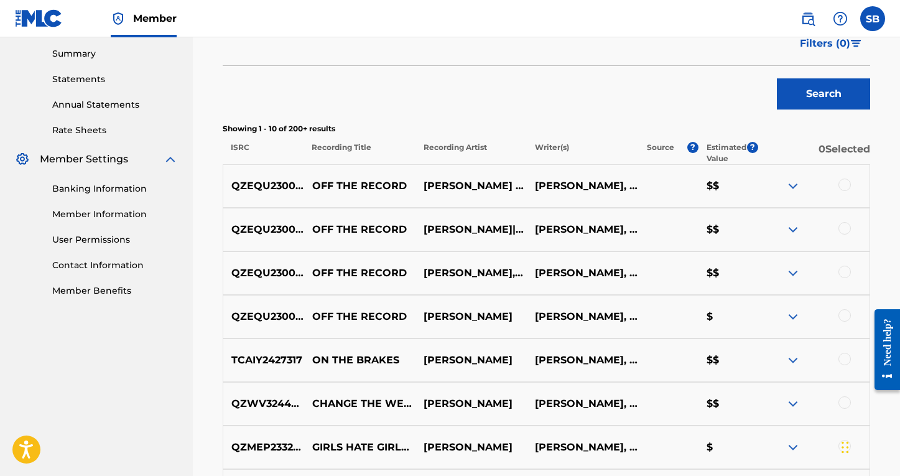
scroll to position [400, 0]
click at [838, 180] on div at bounding box center [845, 185] width 12 height 12
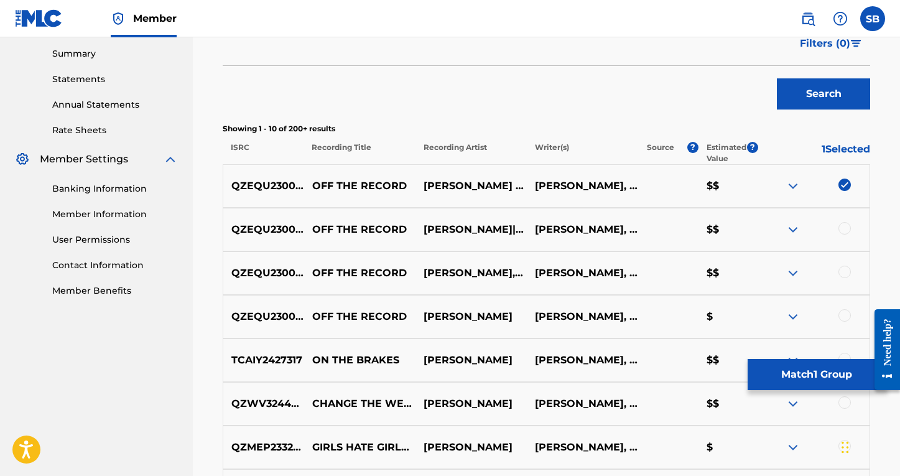
click at [838, 229] on div at bounding box center [845, 228] width 12 height 12
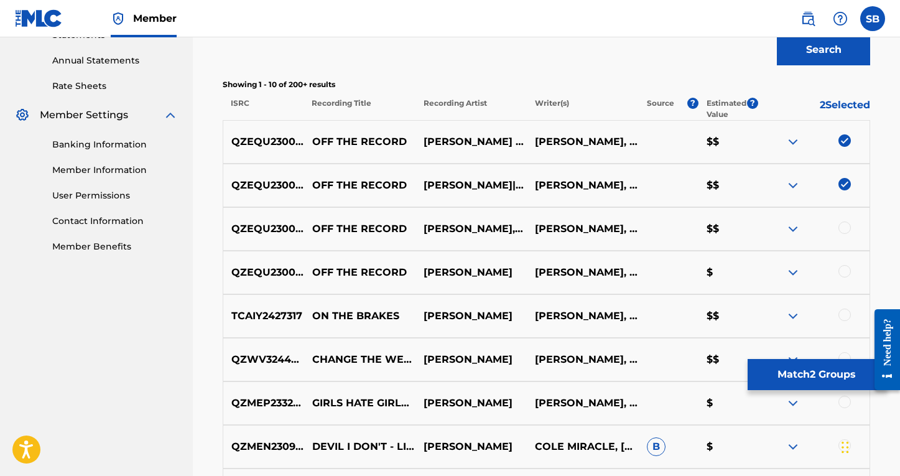
scroll to position [444, 0]
click at [838, 232] on div at bounding box center [845, 228] width 12 height 12
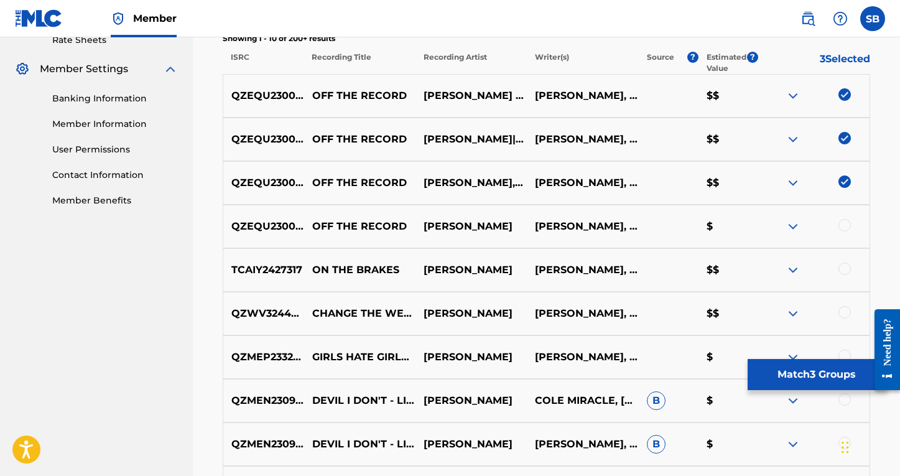
scroll to position [504, 0]
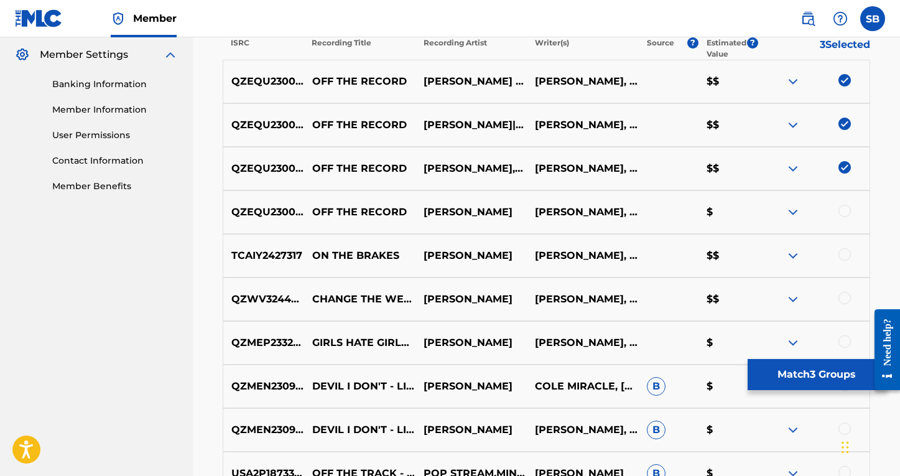
click at [838, 213] on div at bounding box center [845, 211] width 12 height 12
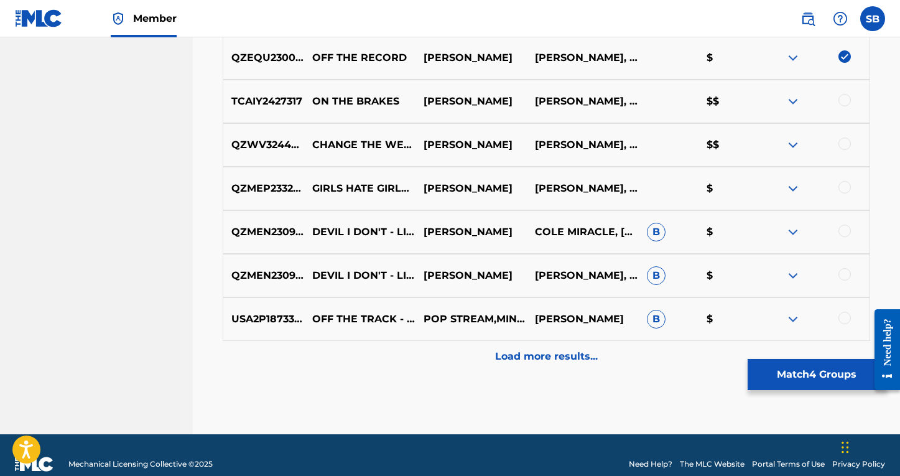
click at [584, 356] on p "Load more results..." at bounding box center [546, 356] width 103 height 15
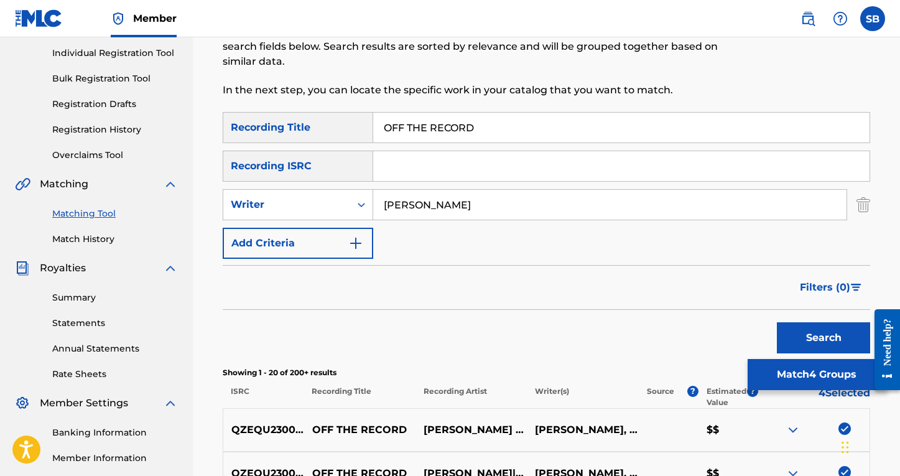
click at [789, 370] on button "Match 4 Groups" at bounding box center [817, 374] width 138 height 31
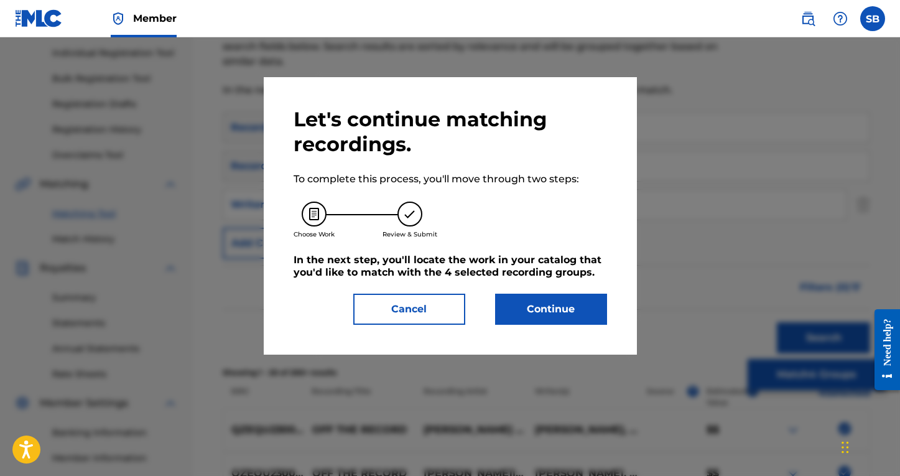
click at [538, 302] on button "Continue" at bounding box center [551, 309] width 112 height 31
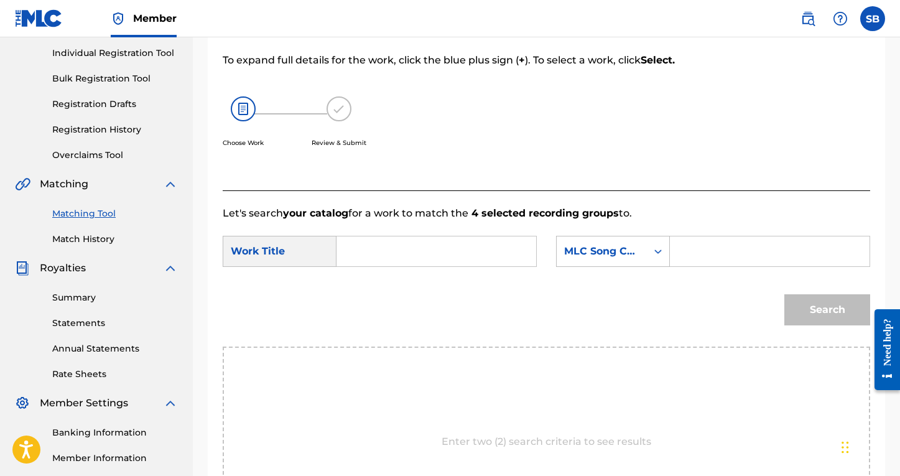
click at [453, 256] on input "Search Form" at bounding box center [436, 251] width 179 height 30
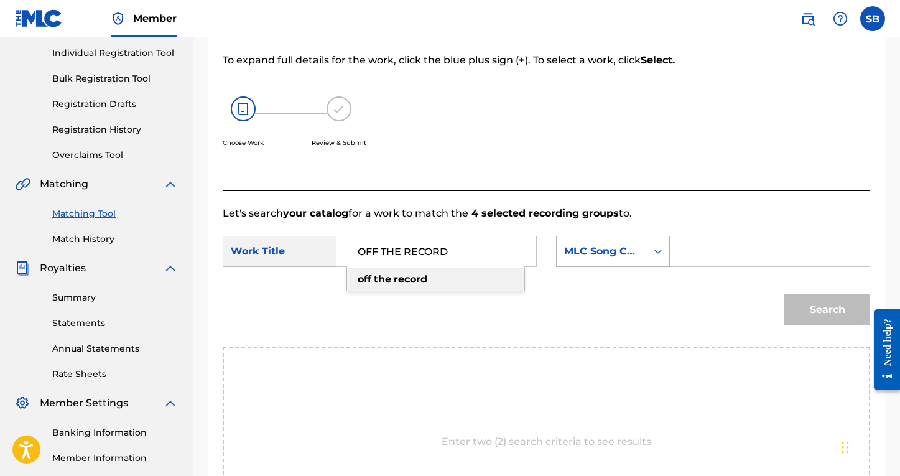
type input "OFF THE RECORD"
click at [657, 247] on icon "Search Form" at bounding box center [658, 251] width 12 height 12
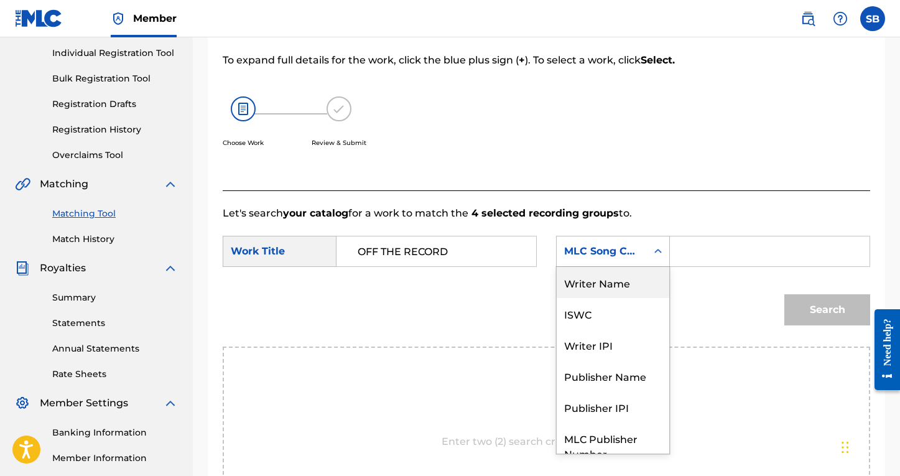
click at [607, 284] on div "Writer Name" at bounding box center [613, 282] width 113 height 31
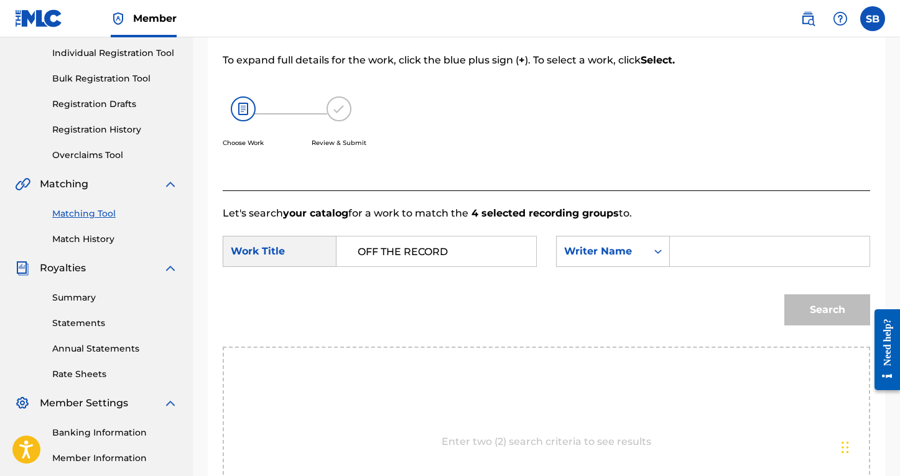
click at [698, 256] on input "Search Form" at bounding box center [770, 251] width 179 height 30
click at [828, 310] on button "Search" at bounding box center [828, 309] width 86 height 31
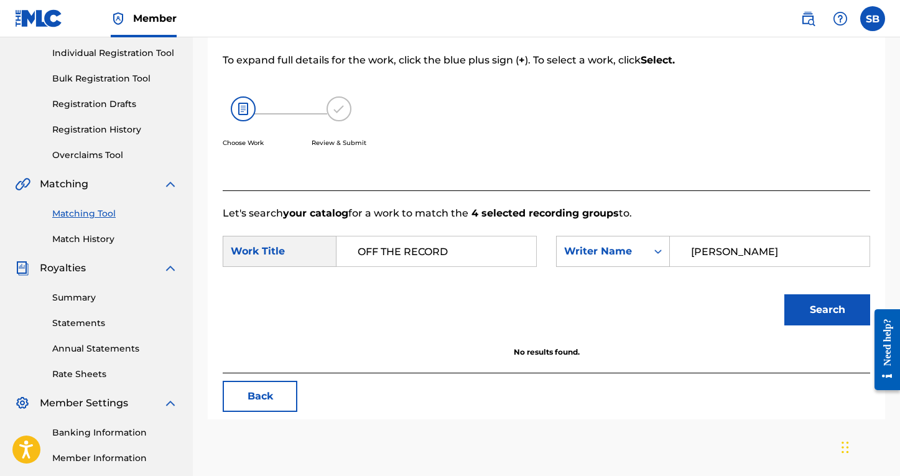
click at [741, 255] on input "[PERSON_NAME]" at bounding box center [770, 251] width 179 height 30
type input "[PERSON_NAME]"
click at [828, 310] on button "Search" at bounding box center [828, 309] width 86 height 31
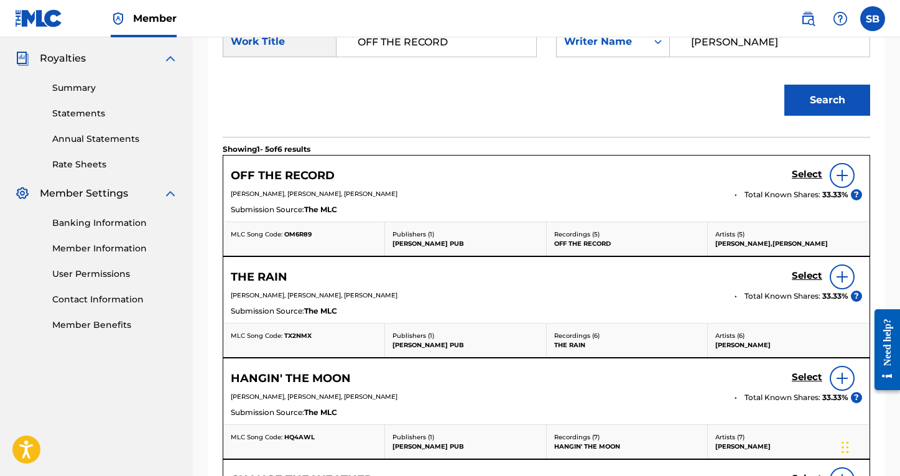
click at [838, 179] on img at bounding box center [842, 175] width 15 height 15
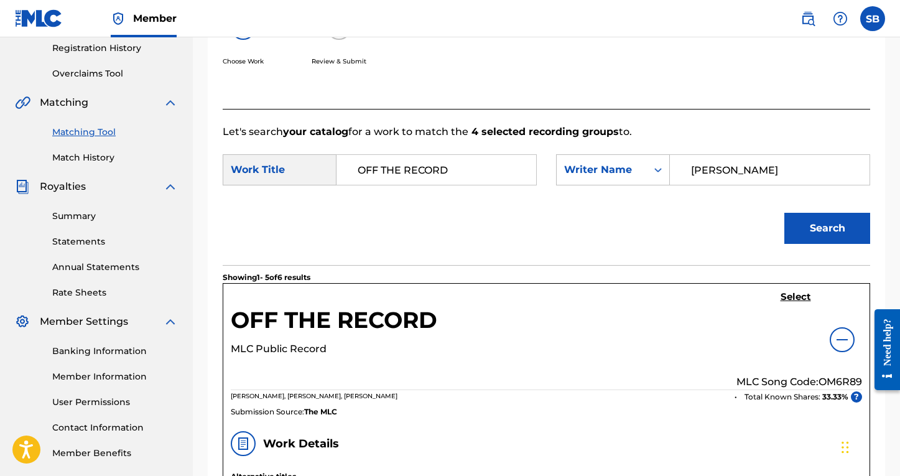
click at [794, 299] on h5 "Select" at bounding box center [796, 297] width 30 height 12
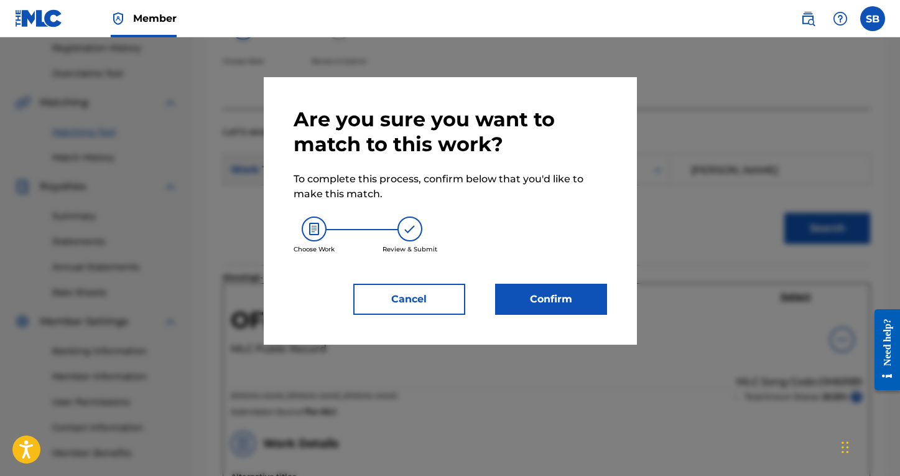
click at [556, 309] on button "Confirm" at bounding box center [551, 299] width 112 height 31
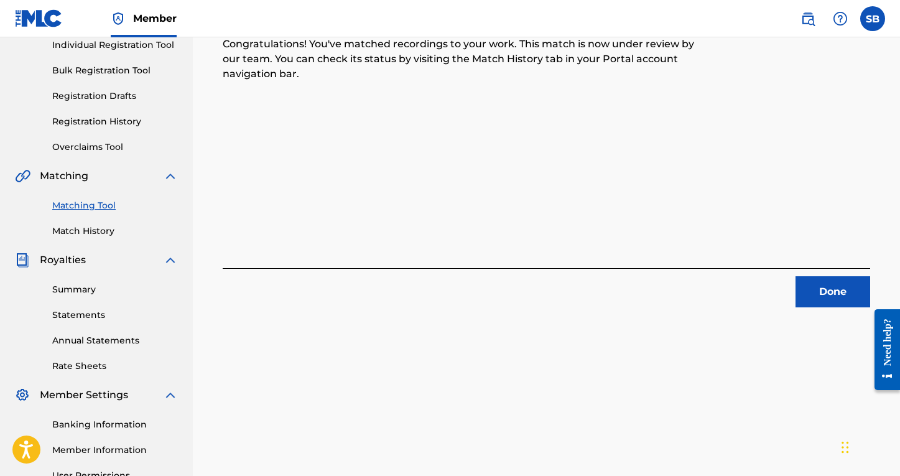
scroll to position [170, 0]
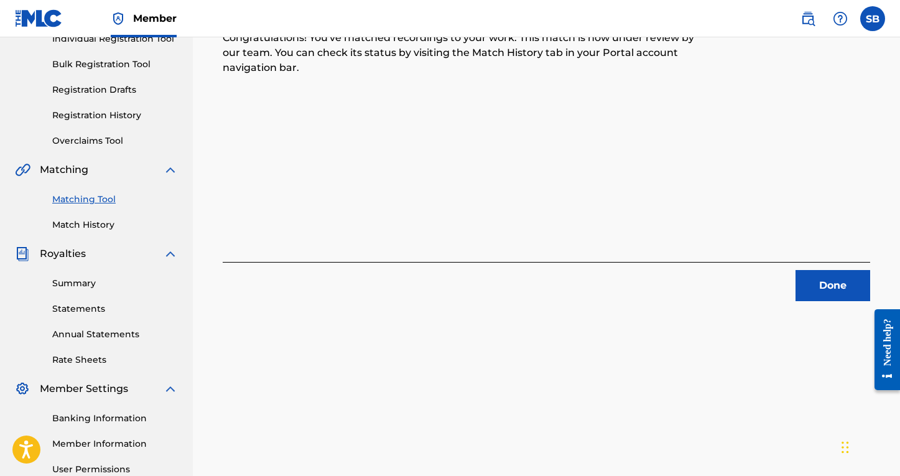
click at [838, 283] on button "Done" at bounding box center [833, 285] width 75 height 31
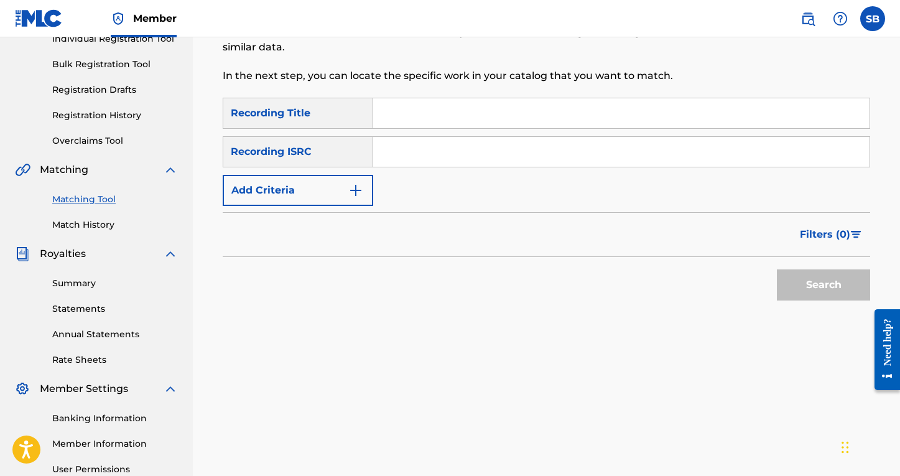
click at [424, 101] on input "Search Form" at bounding box center [621, 113] width 497 height 30
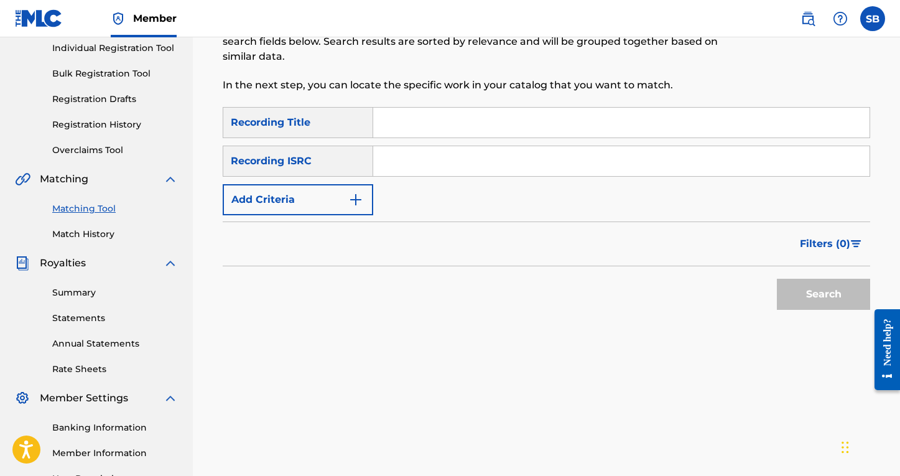
scroll to position [160, 0]
click at [58, 293] on link "Summary" at bounding box center [115, 293] width 126 height 13
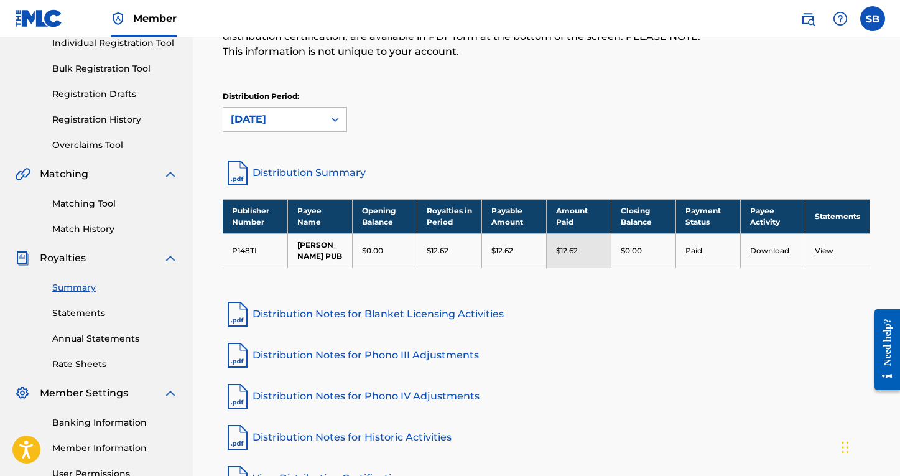
scroll to position [174, 0]
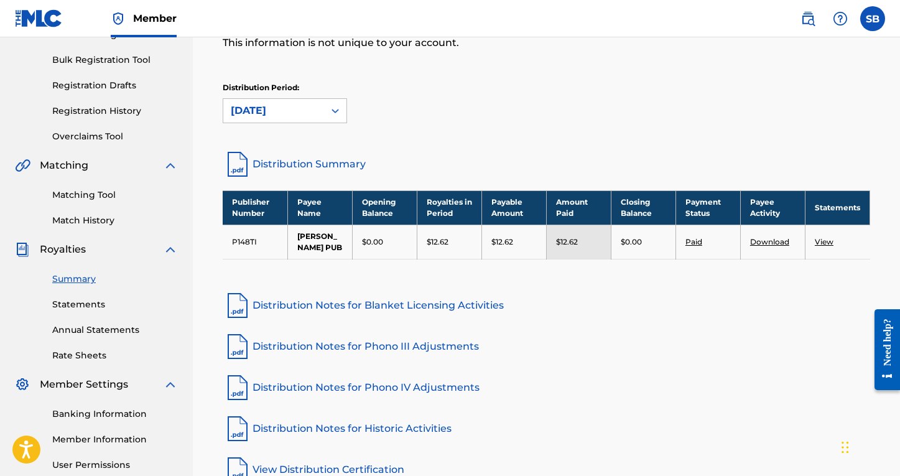
click at [391, 281] on div "Royalties Select your desired distribution period from the drop-down menu to se…" at bounding box center [547, 204] width 678 height 559
click at [90, 302] on link "Statements" at bounding box center [115, 304] width 126 height 13
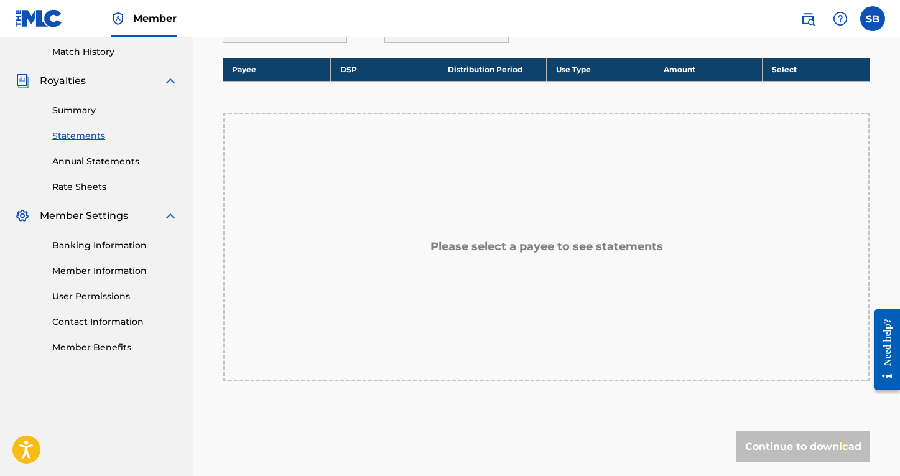
scroll to position [190, 0]
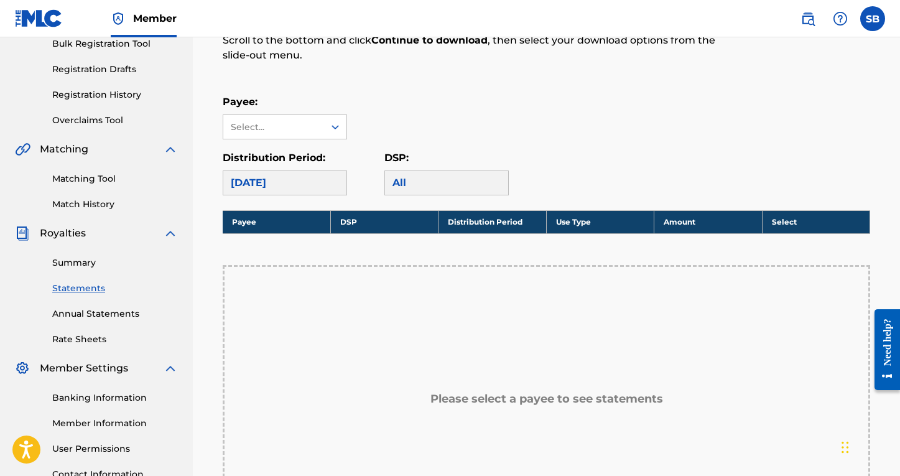
click at [82, 179] on link "Matching Tool" at bounding box center [115, 178] width 126 height 13
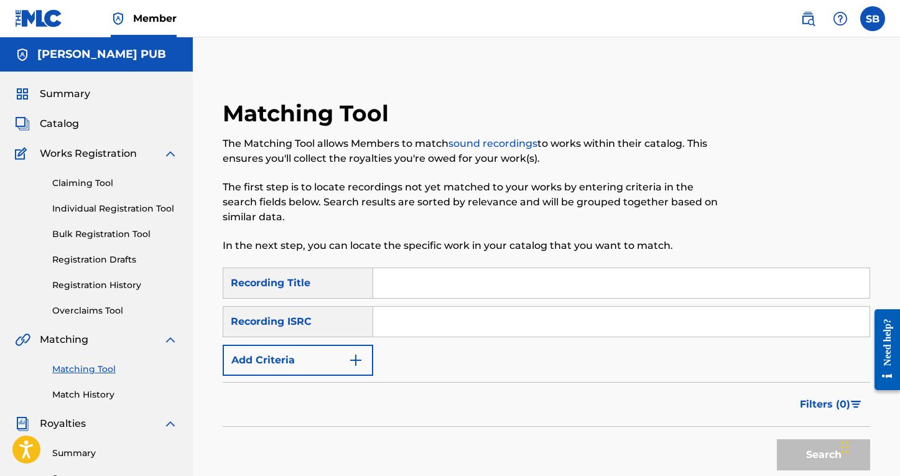
click at [406, 271] on input "Search Form" at bounding box center [621, 283] width 497 height 30
click at [359, 345] on button "Add Criteria" at bounding box center [298, 360] width 151 height 31
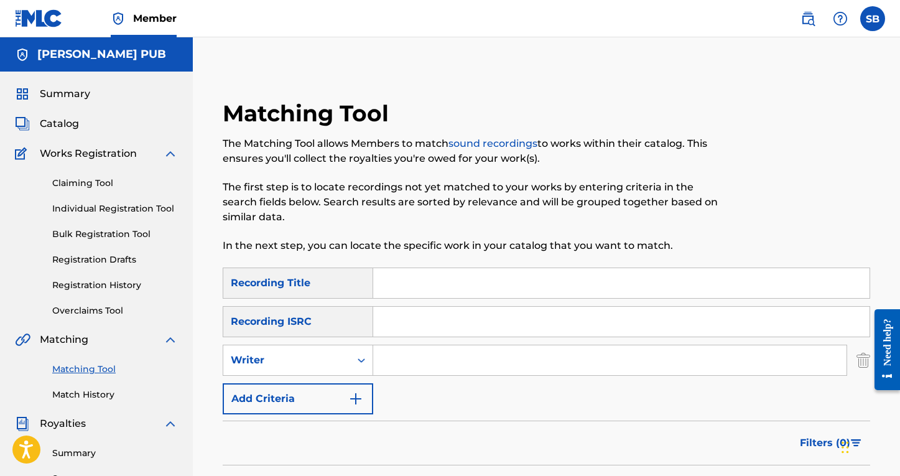
click at [357, 396] on img "Search Form" at bounding box center [355, 398] width 15 height 15
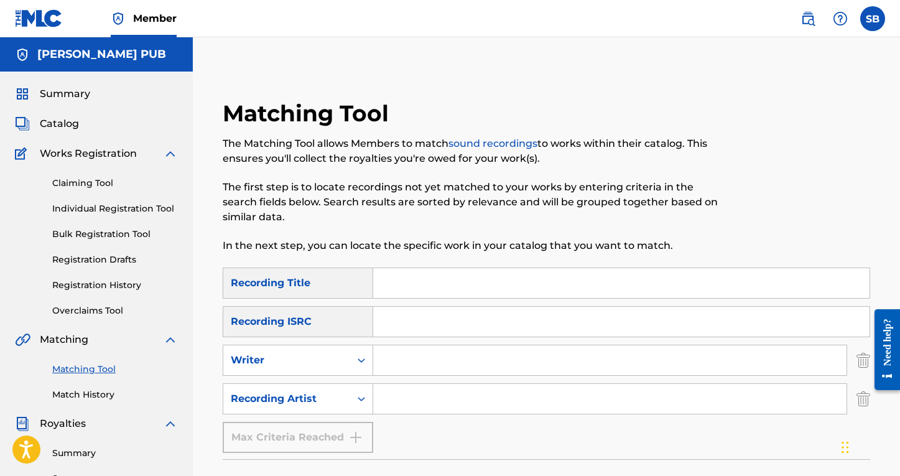
click at [411, 363] on input "Search Form" at bounding box center [610, 360] width 474 height 30
type input "[PERSON_NAME]"
click at [365, 399] on icon "Search Form" at bounding box center [361, 398] width 7 height 4
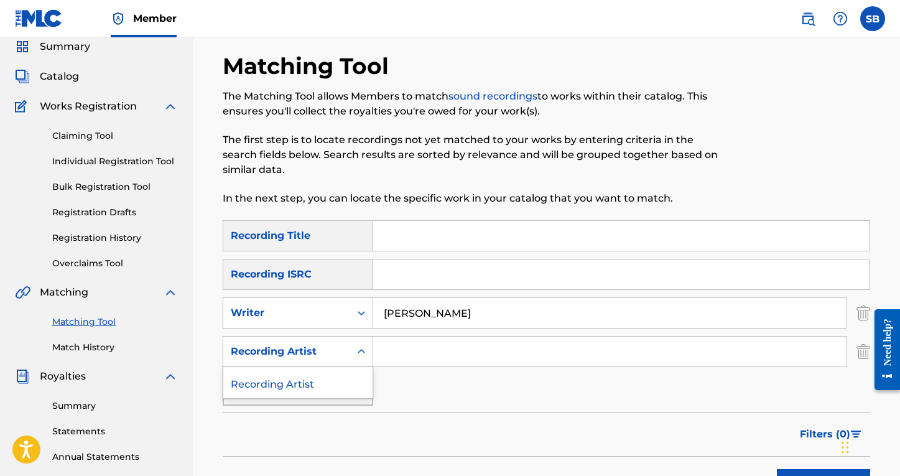
click at [352, 348] on div "Search Form" at bounding box center [361, 351] width 22 height 22
click at [429, 401] on div "SearchWithCriteria7a2f2abf-177f-4cbd-bf84-cf381a2d8bdb Recording Title SearchWi…" at bounding box center [547, 312] width 648 height 185
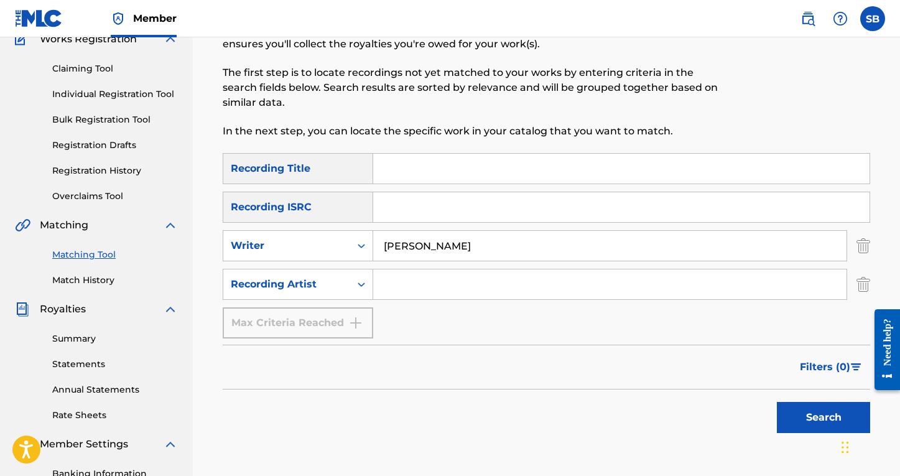
scroll to position [128, 0]
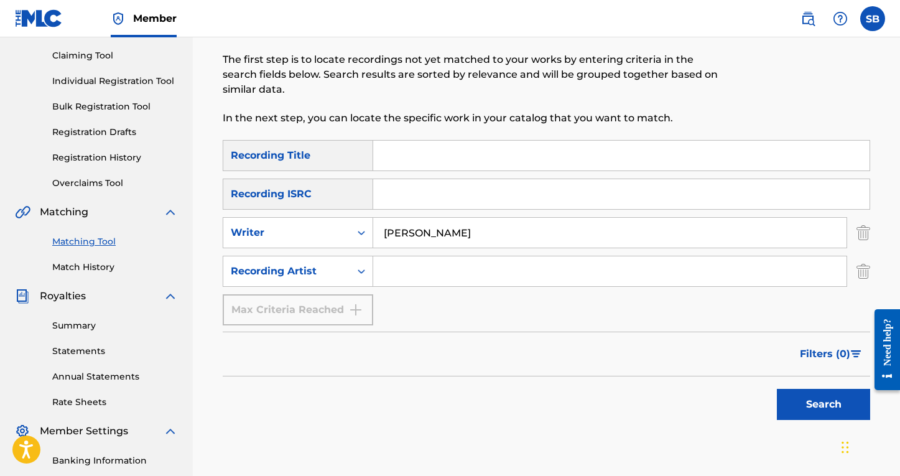
click at [813, 402] on button "Search" at bounding box center [823, 404] width 93 height 31
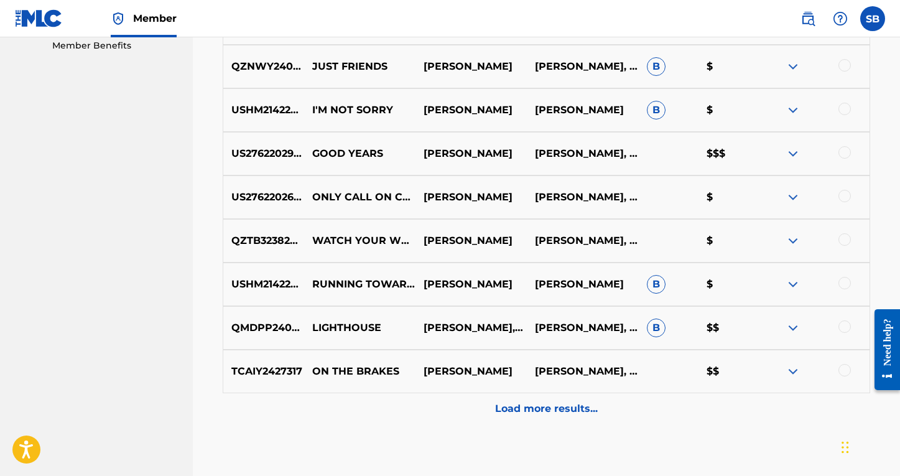
scroll to position [645, 0]
click at [657, 285] on span "B" at bounding box center [656, 283] width 19 height 19
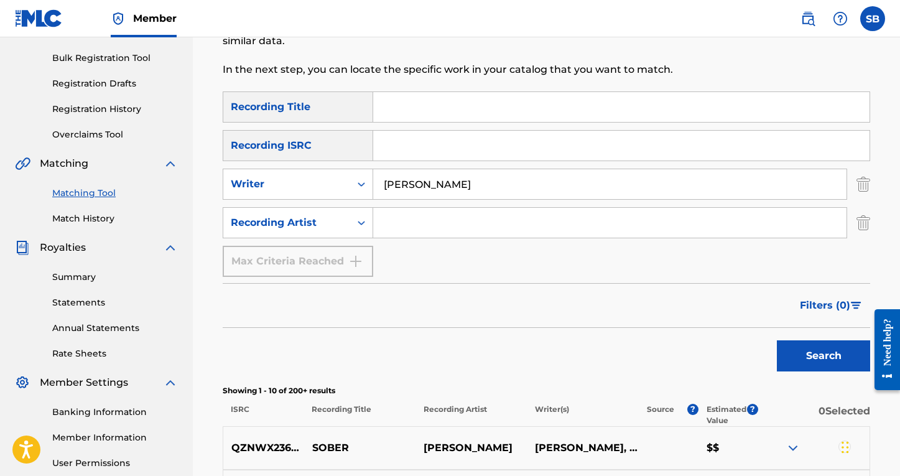
scroll to position [372, 0]
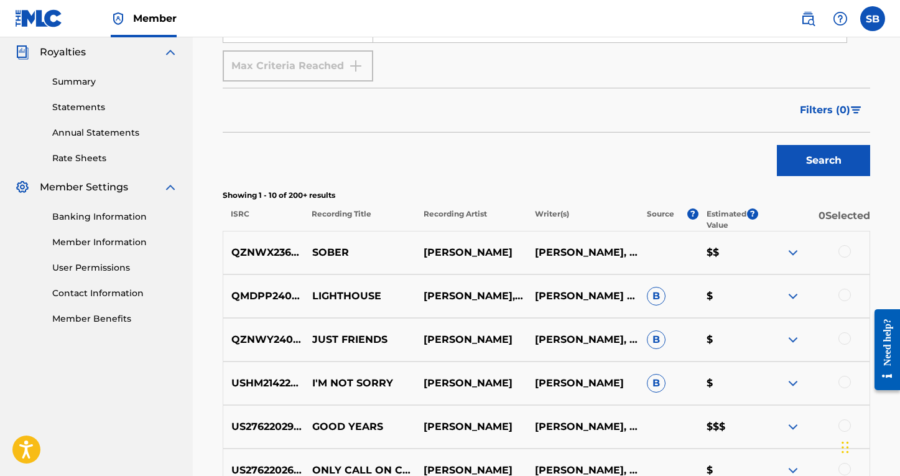
click at [649, 187] on div "SearchWithCriteria7a2f2abf-177f-4cbd-bf84-cf381a2d8bdb Recording Title SearchWi…" at bounding box center [547, 297] width 648 height 802
click at [838, 254] on div at bounding box center [845, 251] width 12 height 12
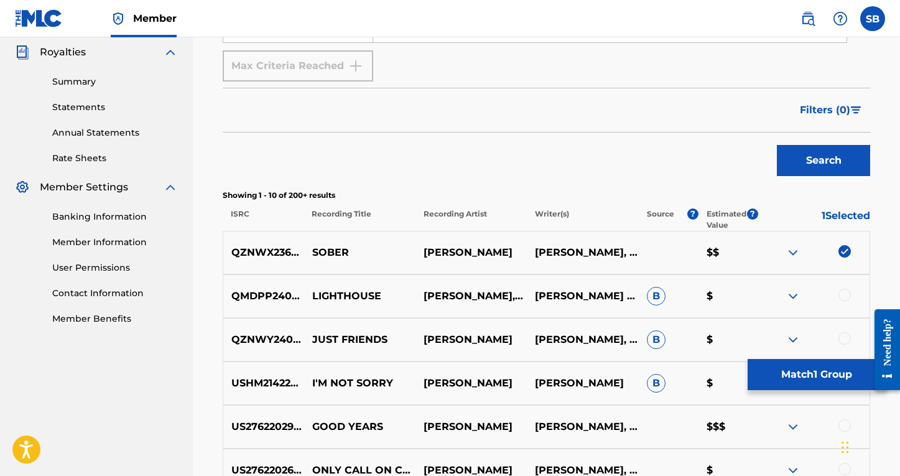
click at [821, 164] on button "Search" at bounding box center [823, 160] width 93 height 31
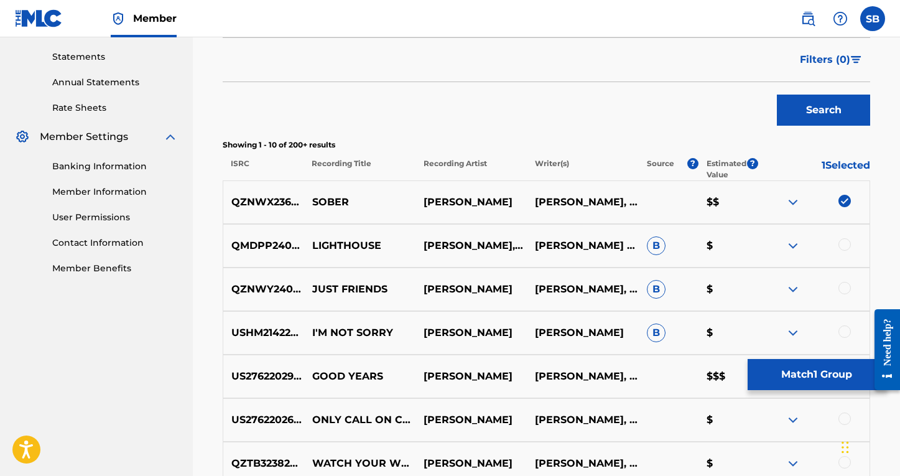
scroll to position [423, 0]
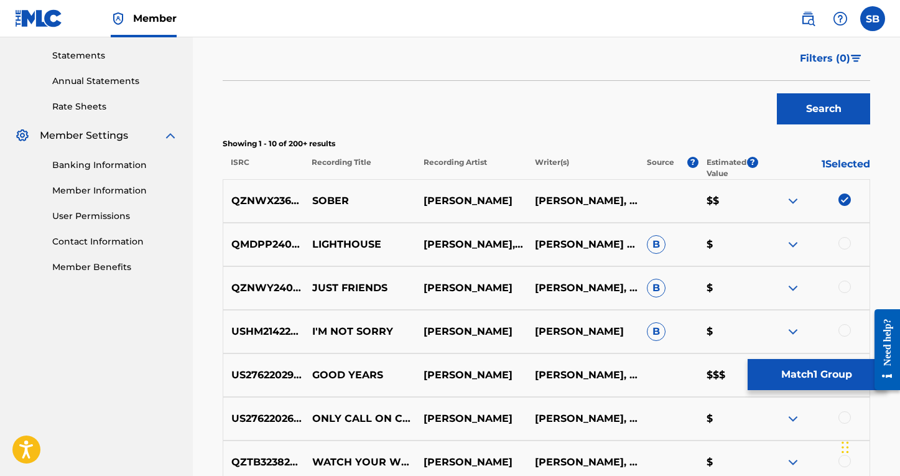
click at [734, 136] on div "SearchWithCriteria7a2f2abf-177f-4cbd-bf84-cf381a2d8bdb Recording Title SearchWi…" at bounding box center [547, 245] width 648 height 802
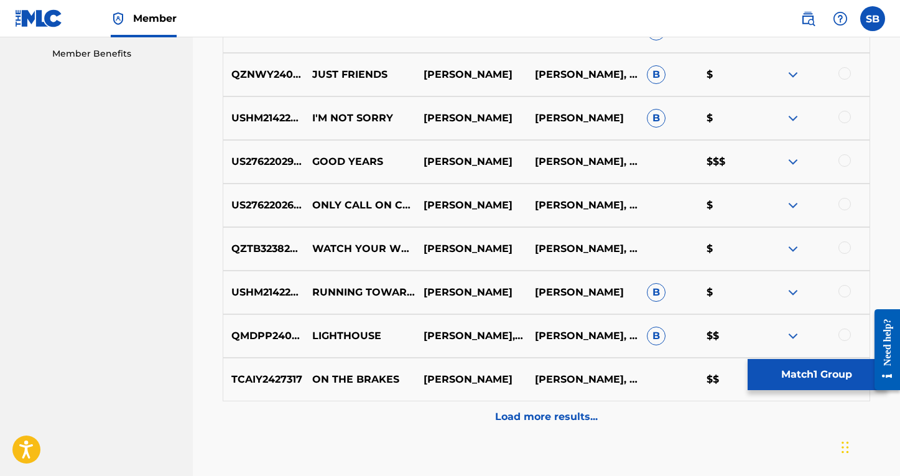
scroll to position [637, 0]
click at [800, 383] on button "Match 1 Group" at bounding box center [817, 374] width 138 height 31
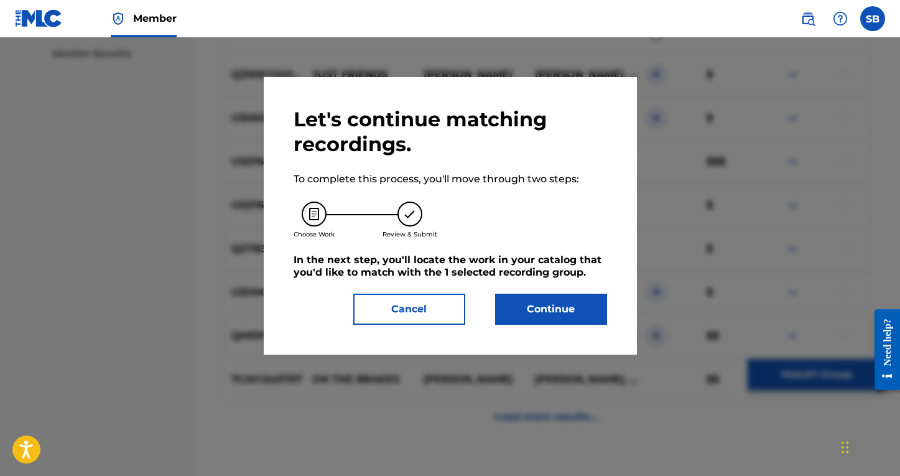
click at [552, 325] on div "Let's continue matching recordings. To complete this process, you'll move throu…" at bounding box center [450, 216] width 373 height 278
click at [550, 315] on button "Continue" at bounding box center [551, 309] width 112 height 31
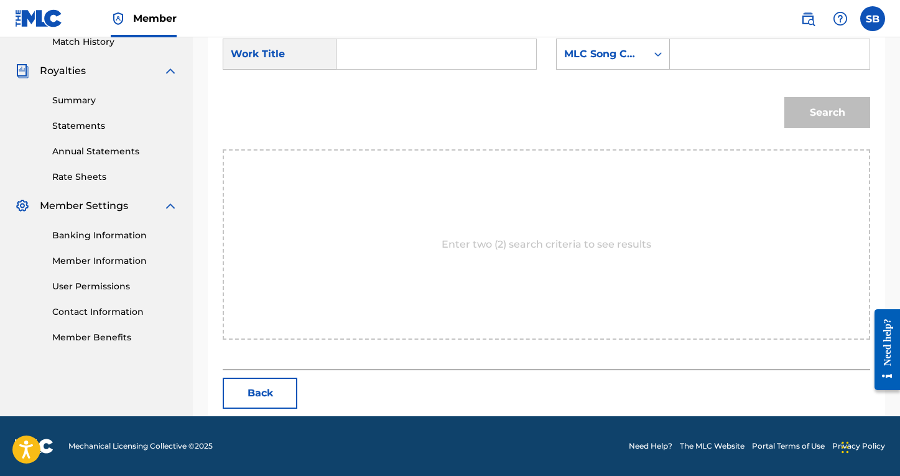
scroll to position [296, 0]
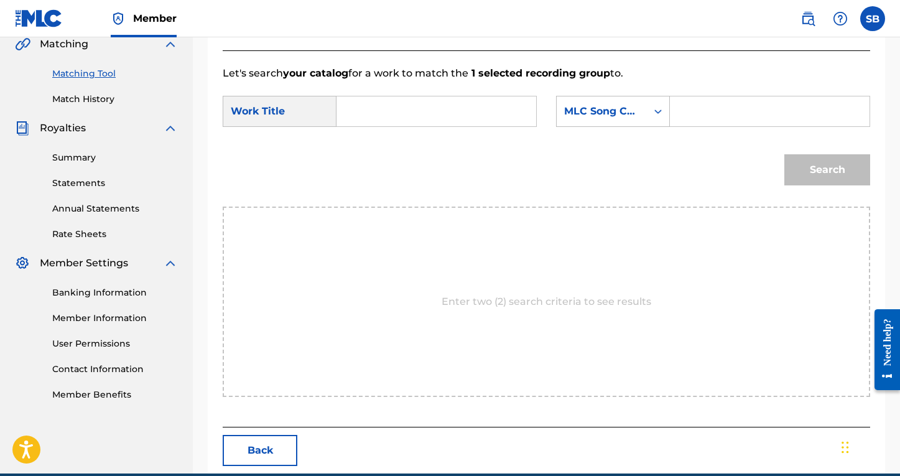
click at [423, 119] on input "Search Form" at bounding box center [436, 111] width 179 height 30
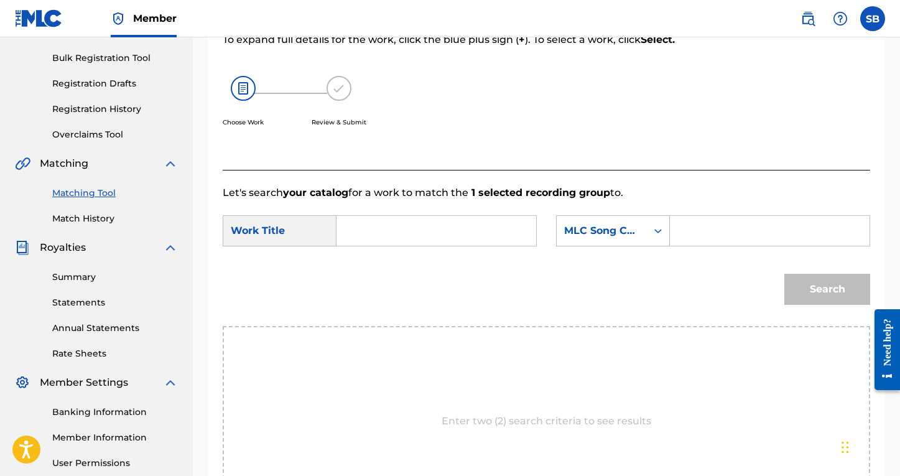
scroll to position [176, 0]
type input "GOOD YEARS"
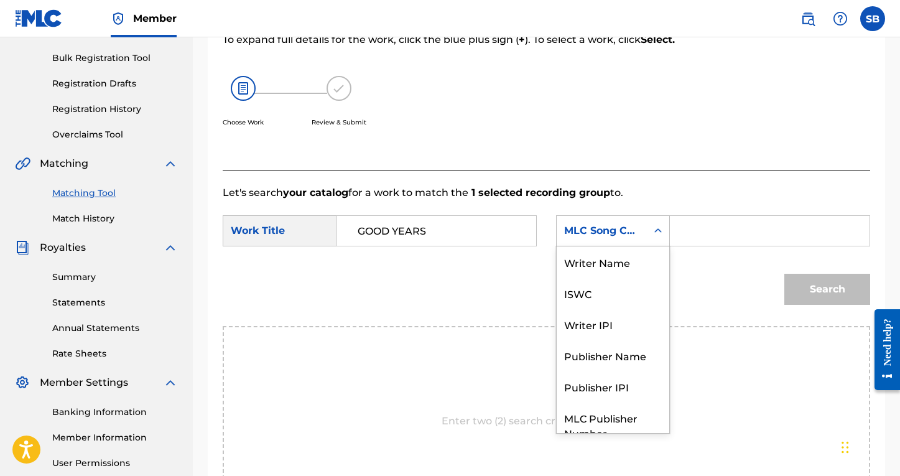
click at [605, 231] on div "MLC Song Code" at bounding box center [601, 230] width 75 height 15
click at [613, 263] on div "Writer Name" at bounding box center [613, 261] width 113 height 31
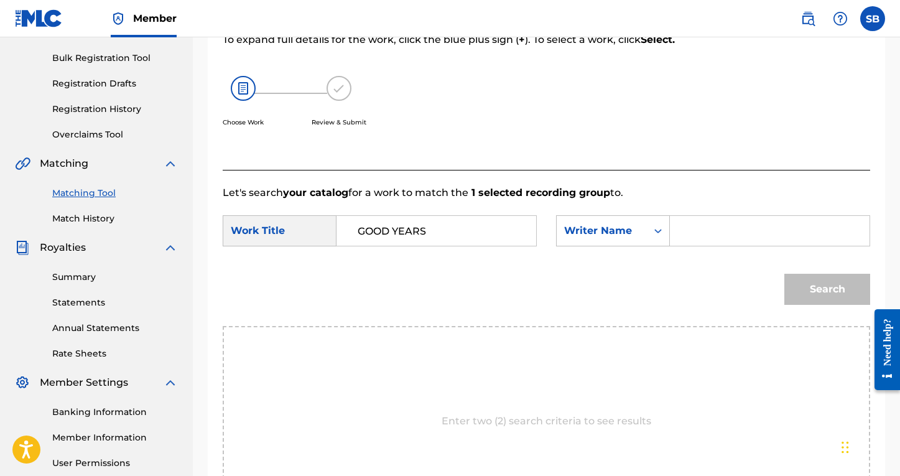
click at [706, 224] on input "Search Form" at bounding box center [770, 231] width 179 height 30
type input "[PERSON_NAME]"
click at [828, 289] on button "Search" at bounding box center [828, 289] width 86 height 31
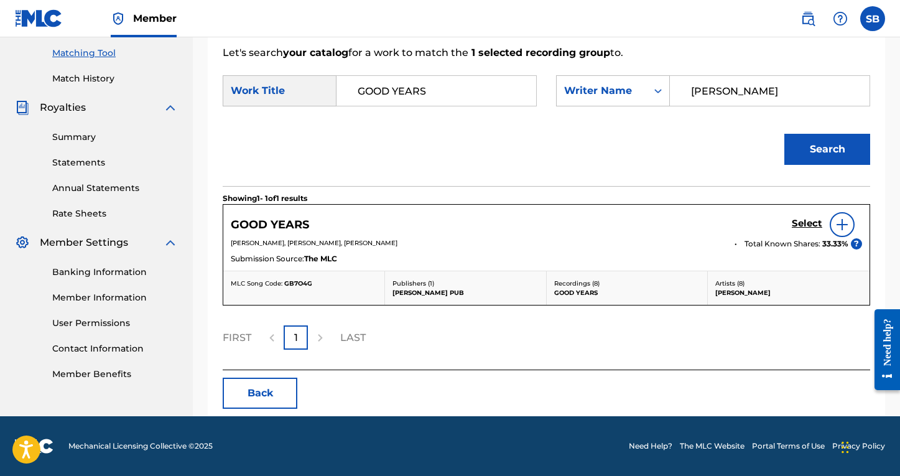
scroll to position [316, 0]
click at [808, 225] on h5 "Select" at bounding box center [807, 224] width 30 height 12
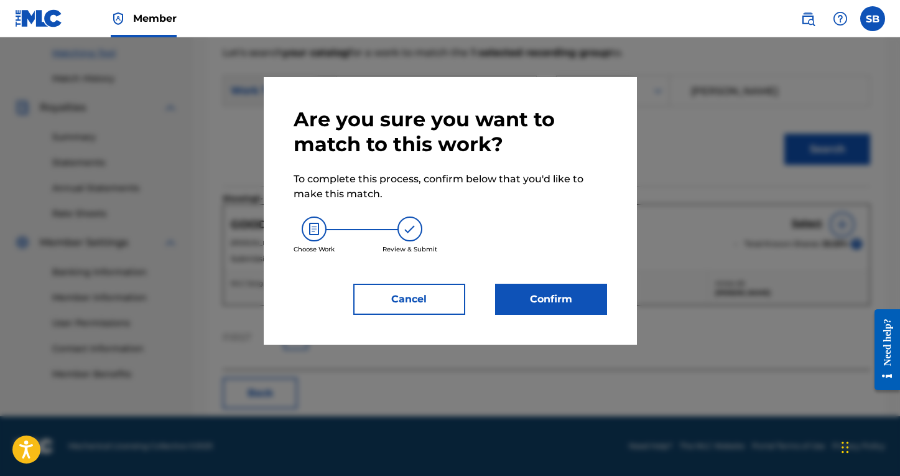
click at [539, 301] on button "Confirm" at bounding box center [551, 299] width 112 height 31
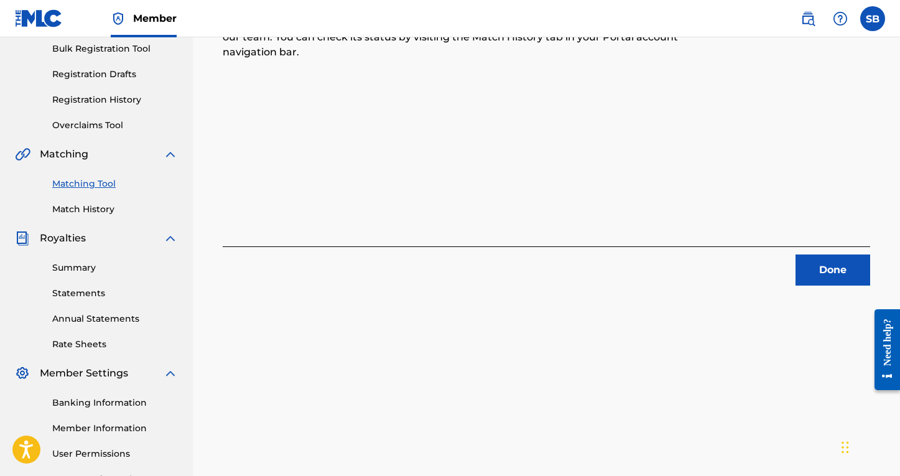
scroll to position [68, 0]
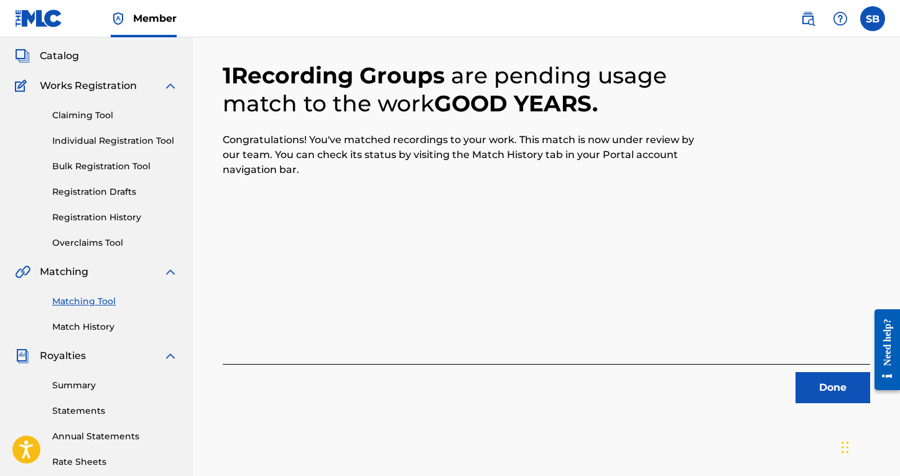
click at [828, 393] on button "Done" at bounding box center [833, 387] width 75 height 31
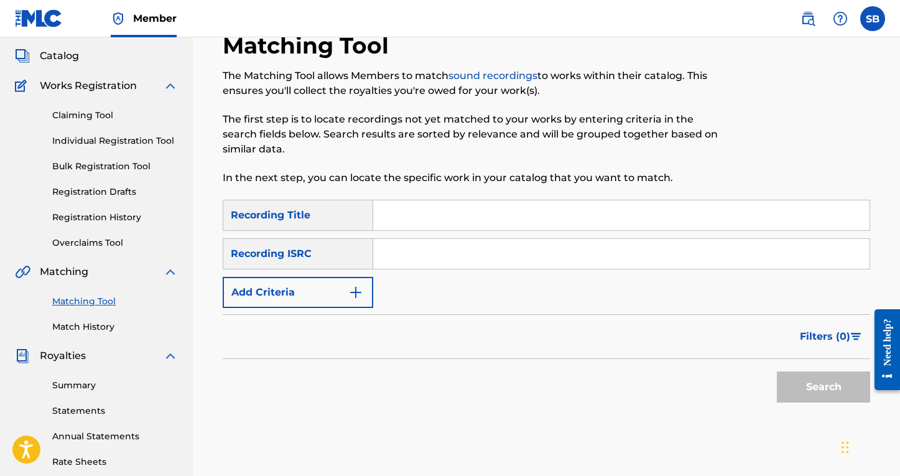
click at [354, 284] on button "Add Criteria" at bounding box center [298, 292] width 151 height 31
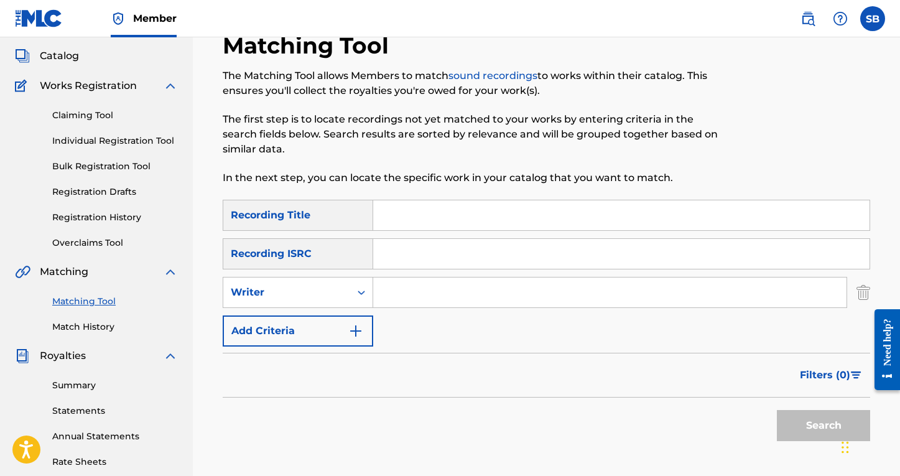
click at [406, 291] on input "Search Form" at bounding box center [610, 293] width 474 height 30
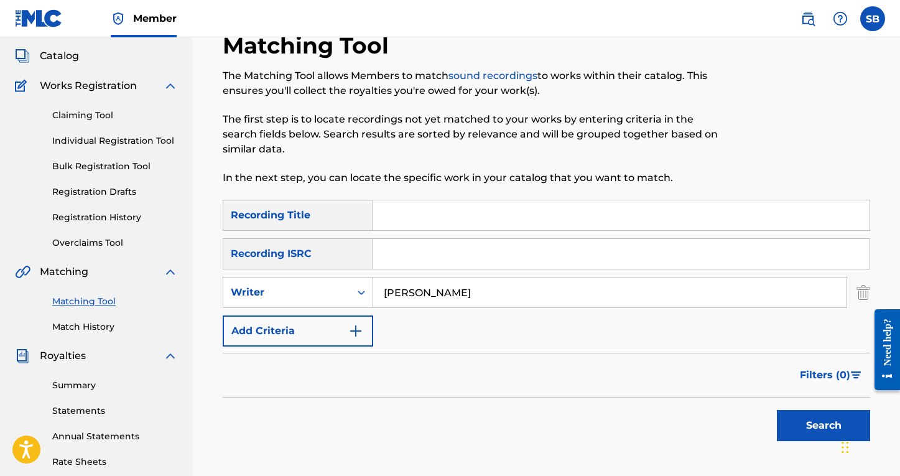
type input "[PERSON_NAME]"
click at [824, 426] on button "Search" at bounding box center [823, 425] width 93 height 31
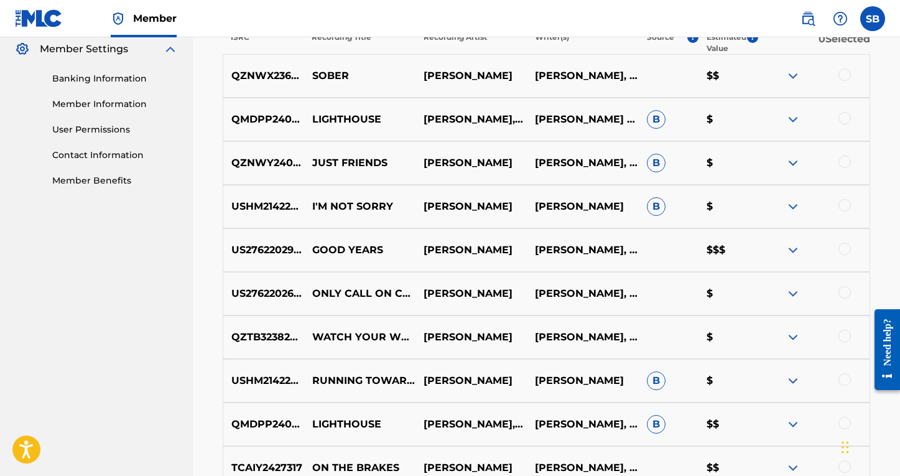
scroll to position [465, 0]
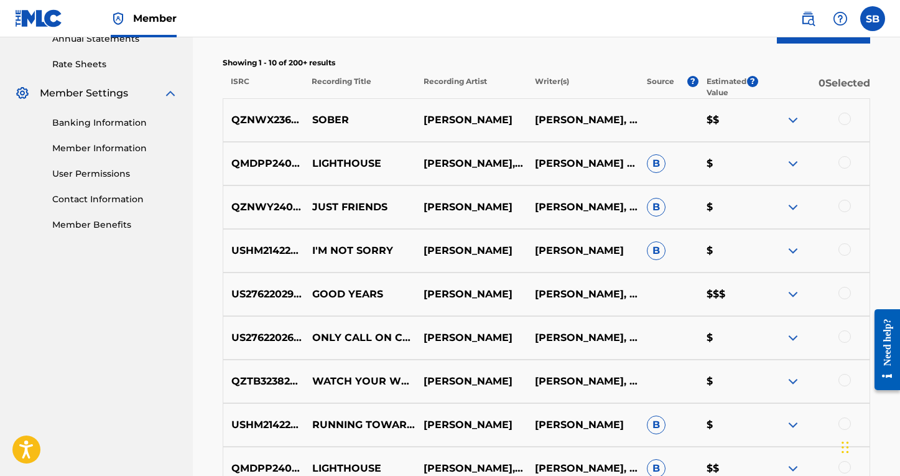
click at [838, 117] on div at bounding box center [845, 119] width 12 height 12
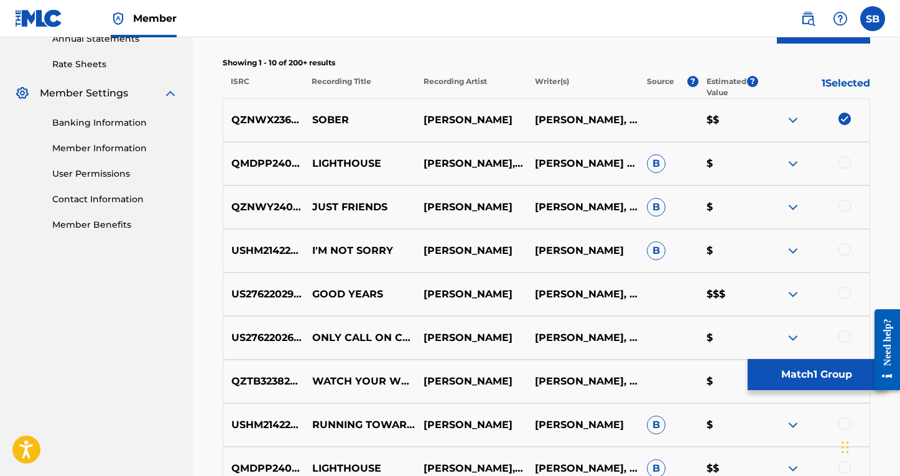
click at [798, 370] on button "Match 1 Group" at bounding box center [817, 374] width 138 height 31
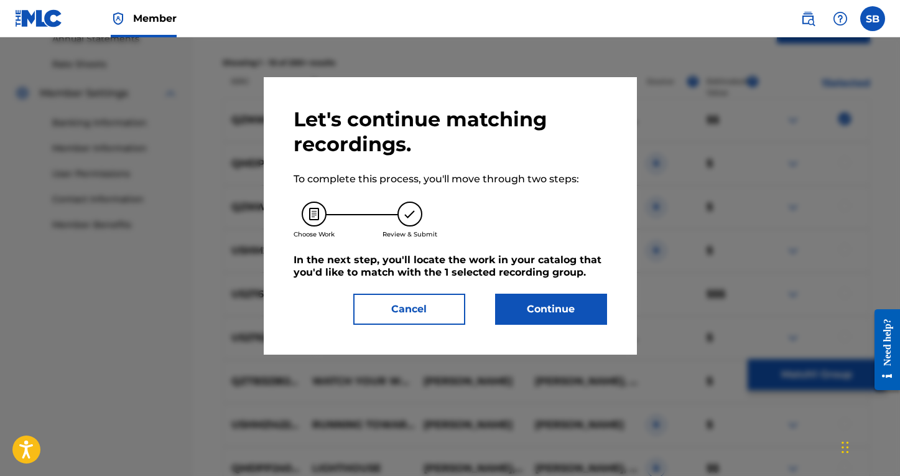
click at [528, 303] on button "Continue" at bounding box center [551, 309] width 112 height 31
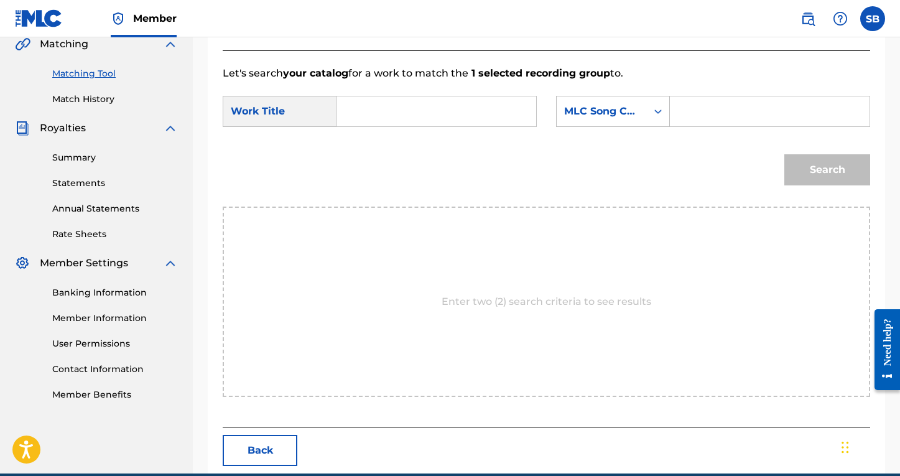
click at [380, 124] on input "Search Form" at bounding box center [436, 111] width 179 height 30
type input "SOBER"
click at [635, 123] on div "MLC Song Code" at bounding box center [602, 112] width 90 height 24
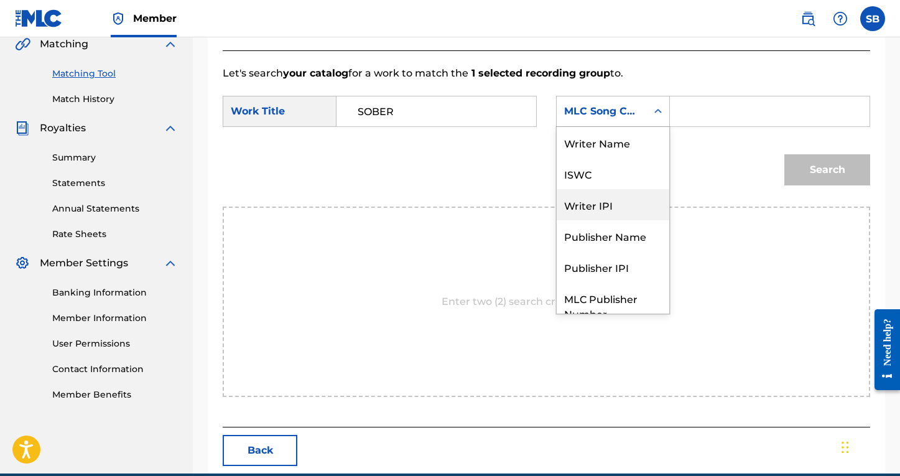
scroll to position [0, 0]
click at [615, 136] on div "Writer Name" at bounding box center [613, 142] width 113 height 31
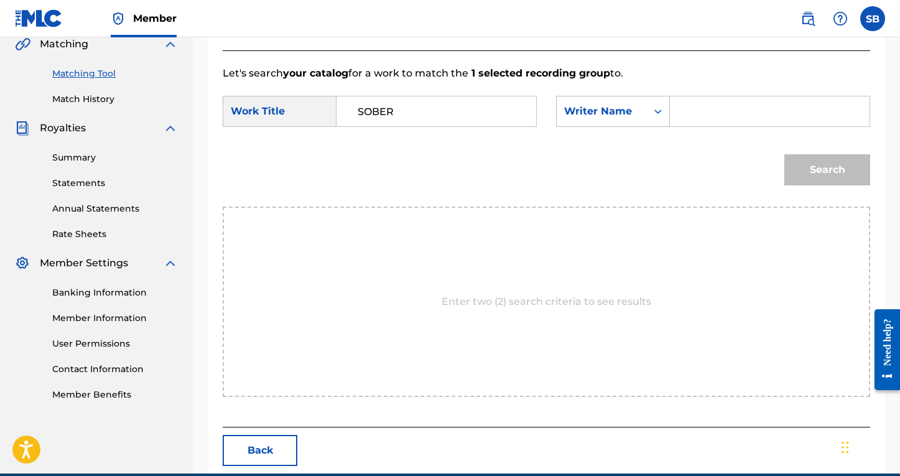
click at [828, 172] on div "Search" at bounding box center [825, 167] width 92 height 50
click at [741, 116] on input "Search Form" at bounding box center [770, 111] width 179 height 30
type input "[PERSON_NAME]"
click at [828, 170] on button "Search" at bounding box center [828, 169] width 86 height 31
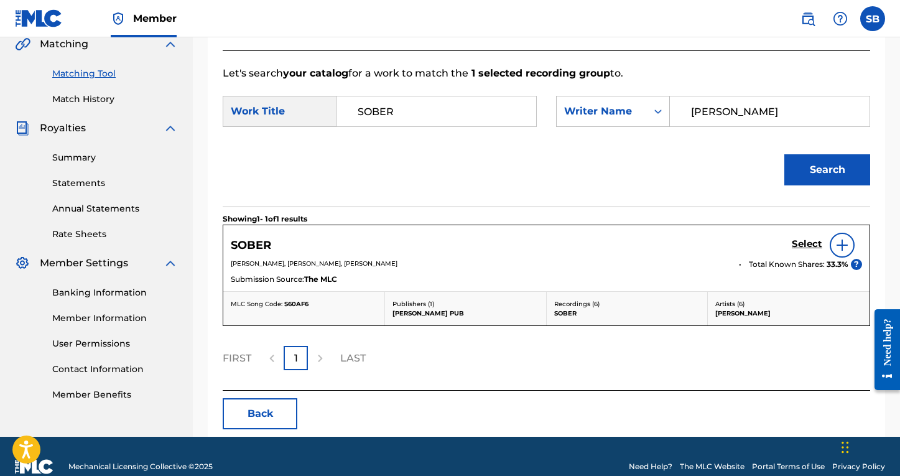
click at [808, 246] on h5 "Select" at bounding box center [807, 244] width 30 height 12
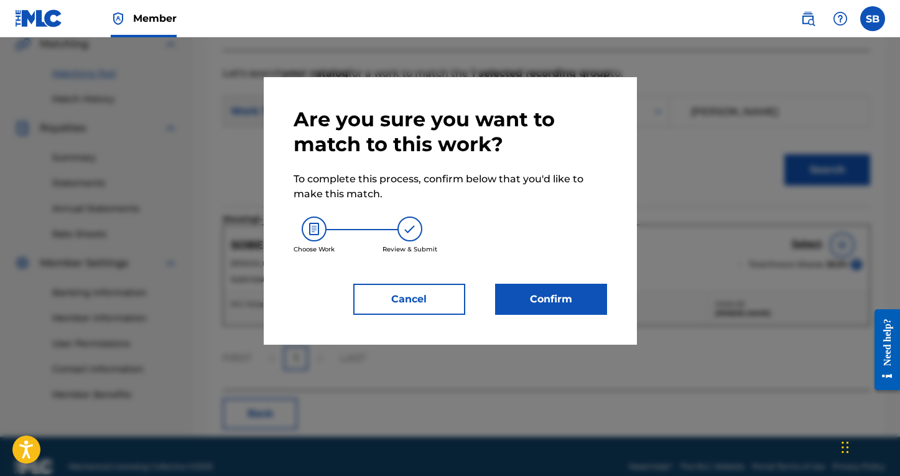
click at [596, 311] on button "Confirm" at bounding box center [551, 299] width 112 height 31
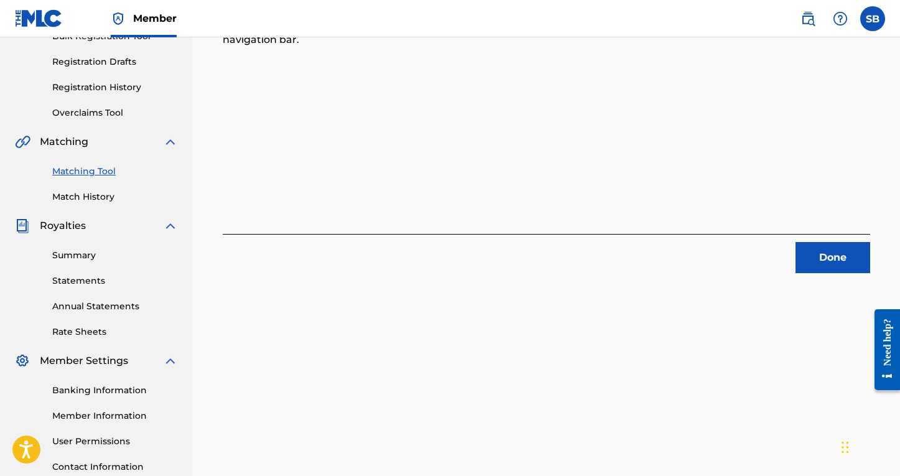
scroll to position [120, 0]
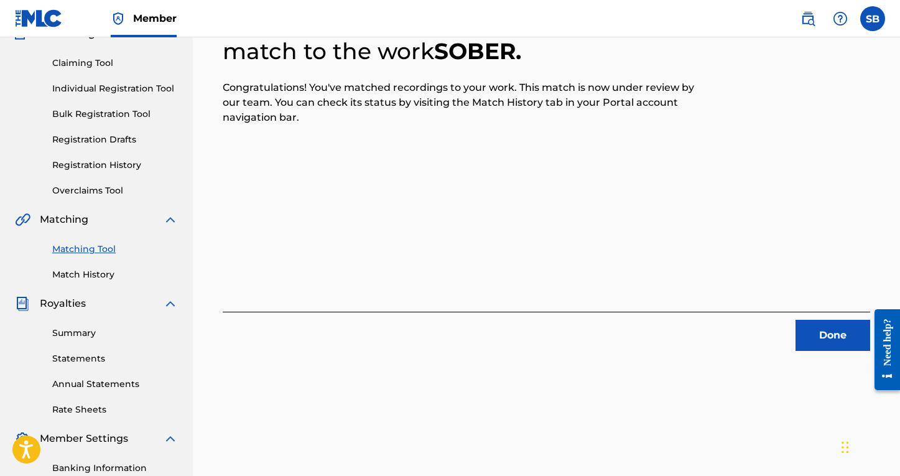
click at [93, 274] on link "Match History" at bounding box center [115, 274] width 126 height 13
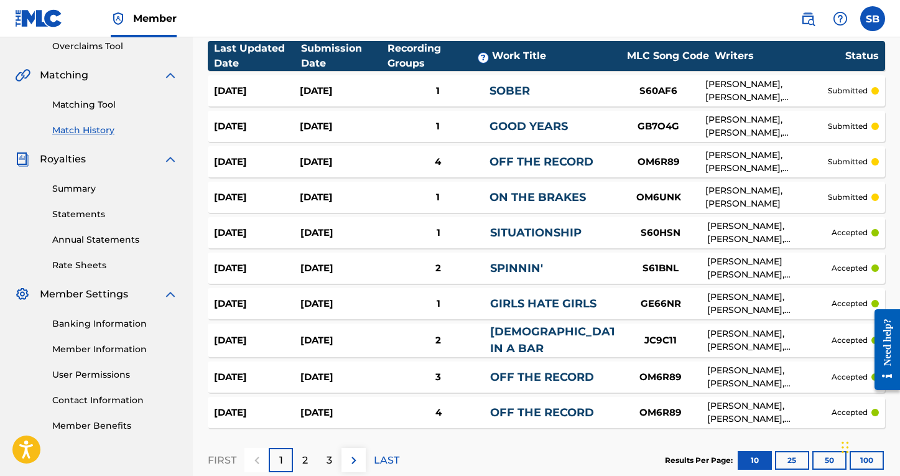
scroll to position [264, 0]
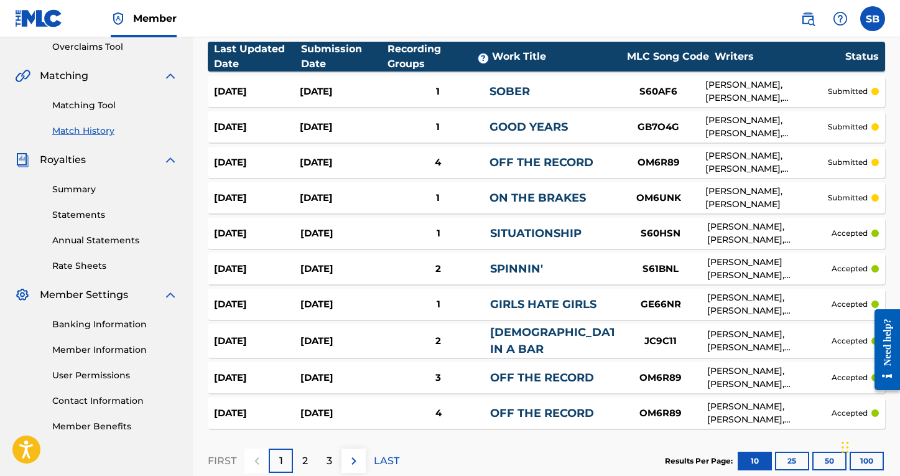
click at [524, 131] on link "GOOD YEARS" at bounding box center [529, 127] width 78 height 14
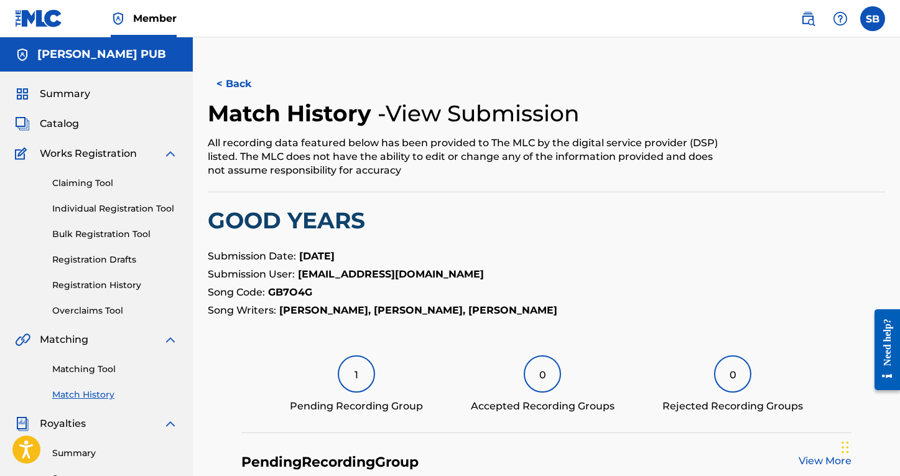
click at [236, 81] on button "< Back" at bounding box center [245, 83] width 75 height 31
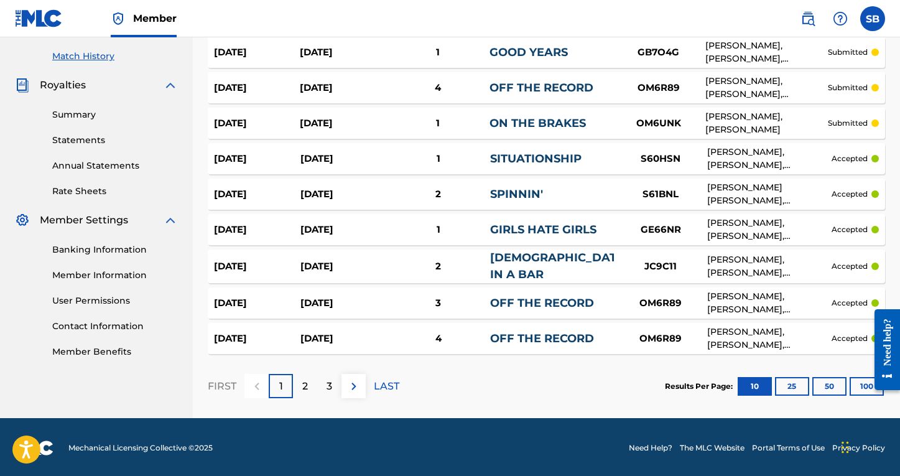
scroll to position [338, 0]
click at [835, 378] on button "50" at bounding box center [830, 387] width 34 height 19
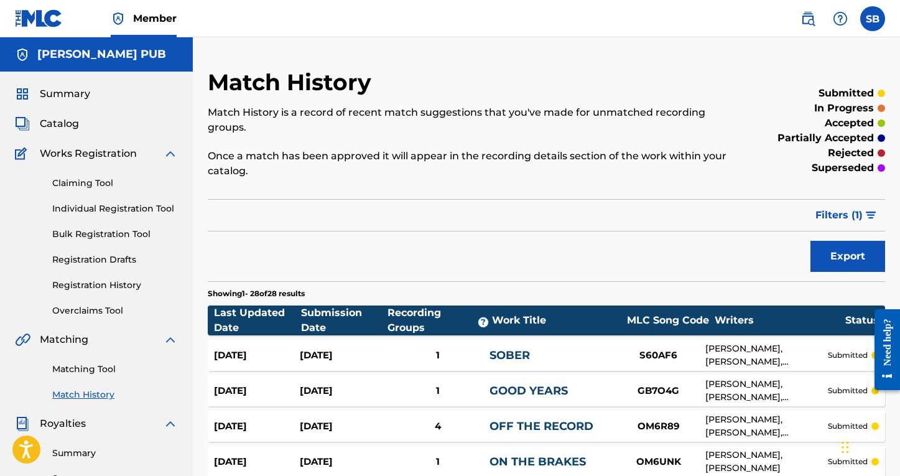
scroll to position [0, 0]
click at [78, 363] on link "Matching Tool" at bounding box center [115, 369] width 126 height 13
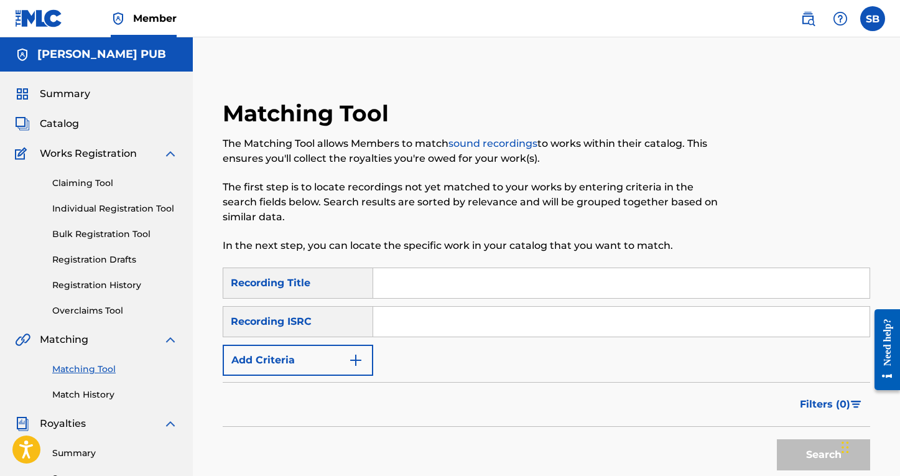
click at [351, 362] on img "Search Form" at bounding box center [355, 360] width 15 height 15
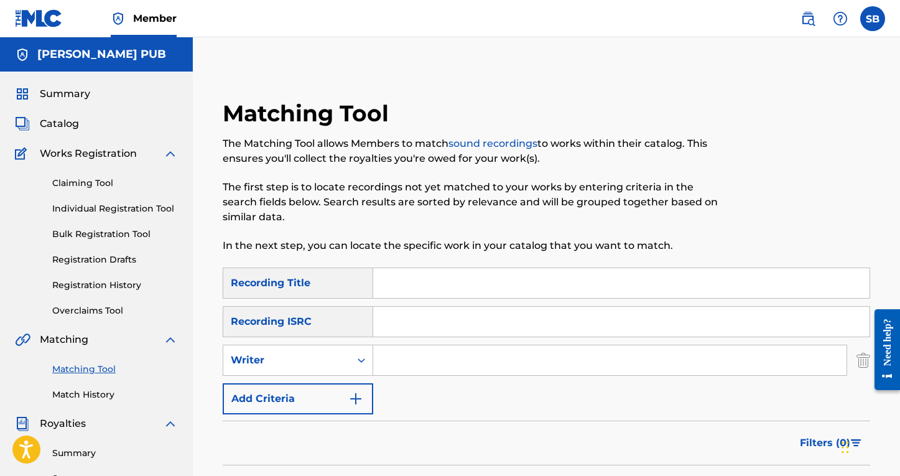
click at [449, 345] on input "Search Form" at bounding box center [610, 360] width 474 height 30
type input "[PERSON_NAME]"
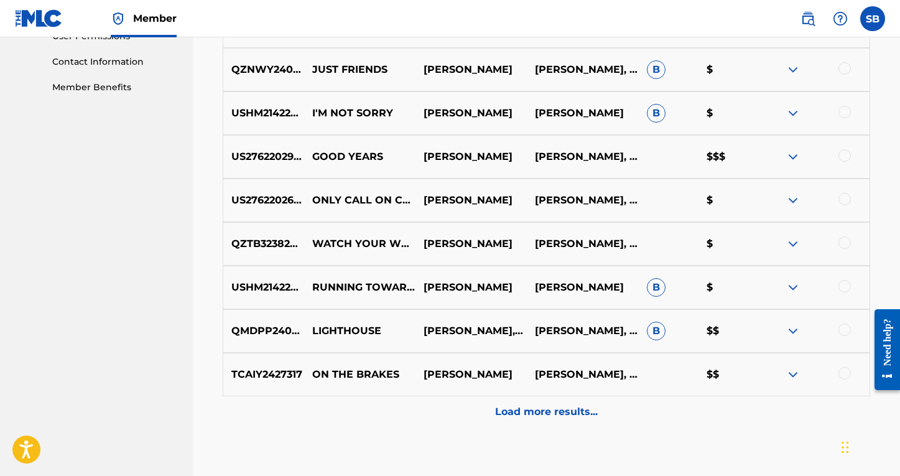
scroll to position [603, 0]
click at [838, 331] on div at bounding box center [845, 330] width 12 height 12
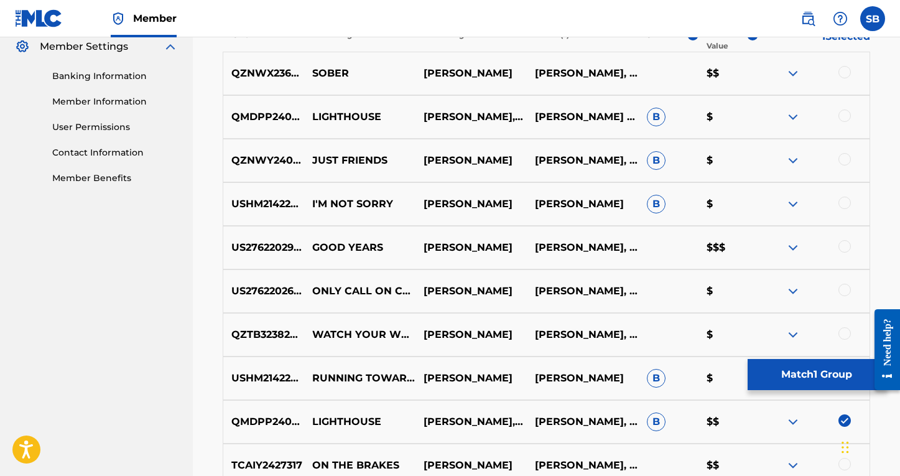
scroll to position [511, 0]
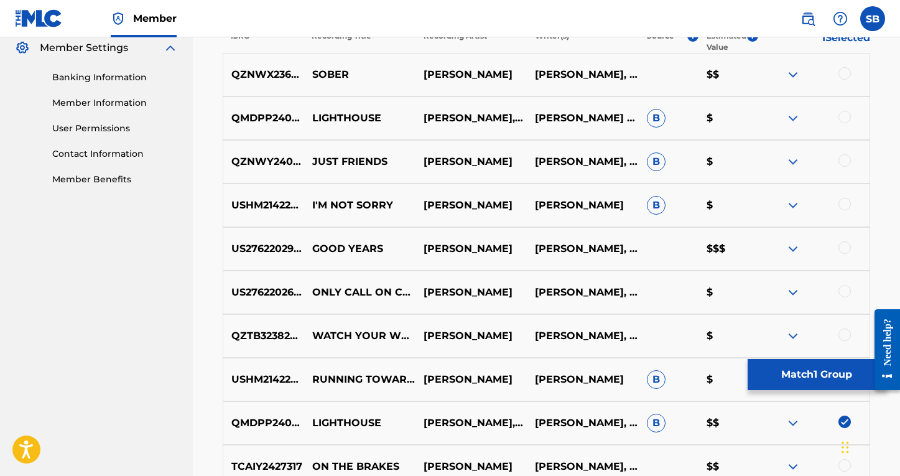
click at [838, 117] on div at bounding box center [845, 117] width 12 height 12
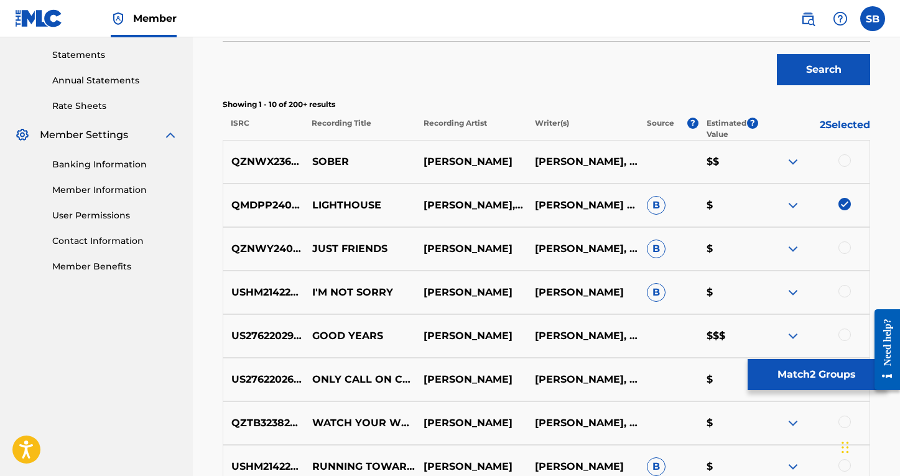
click at [818, 75] on button "Search" at bounding box center [823, 69] width 93 height 31
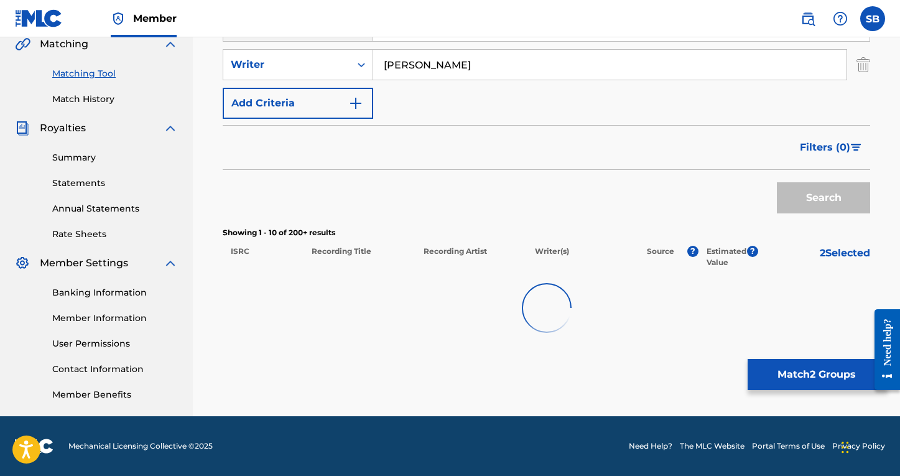
scroll to position [296, 0]
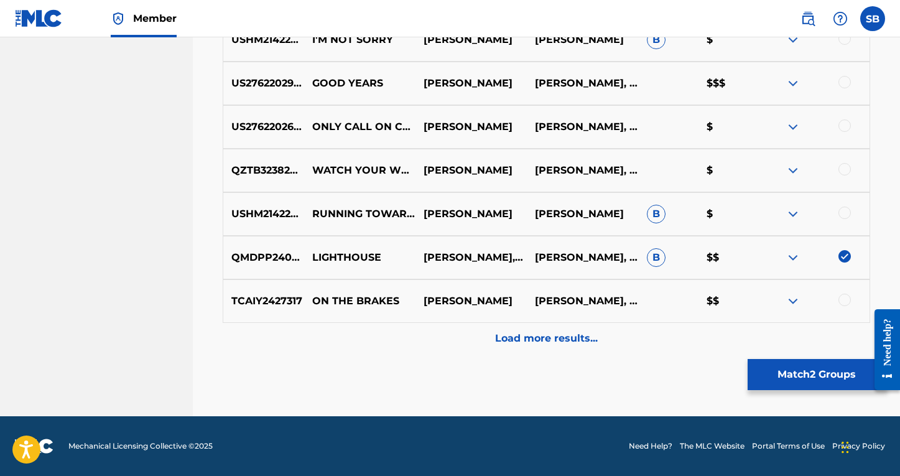
click at [568, 340] on p "Load more results..." at bounding box center [546, 338] width 103 height 15
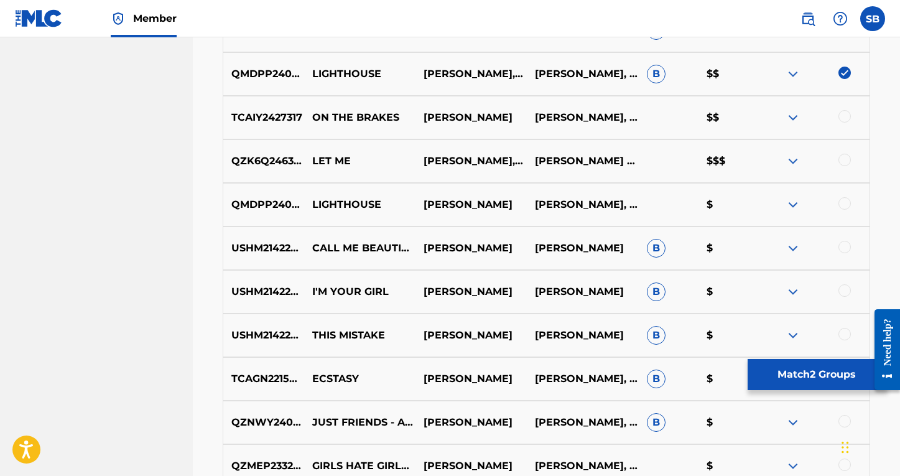
scroll to position [861, 0]
click at [838, 206] on div at bounding box center [845, 203] width 12 height 12
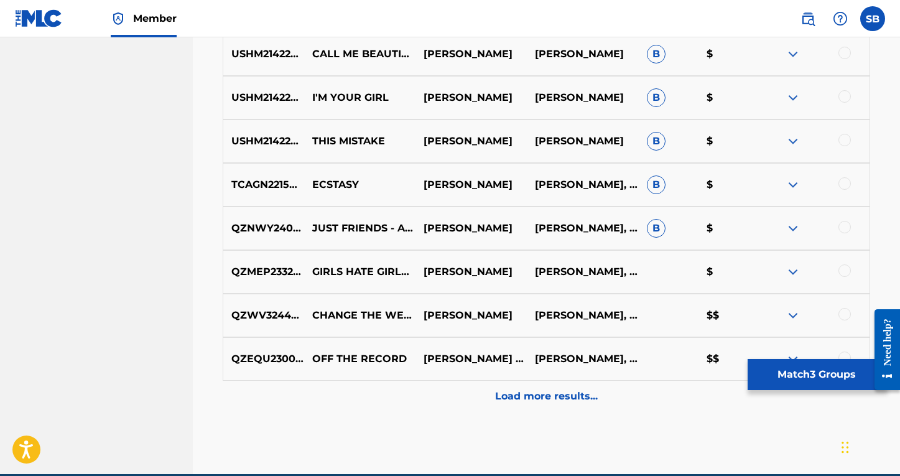
scroll to position [1054, 0]
click at [581, 395] on p "Load more results..." at bounding box center [546, 396] width 103 height 15
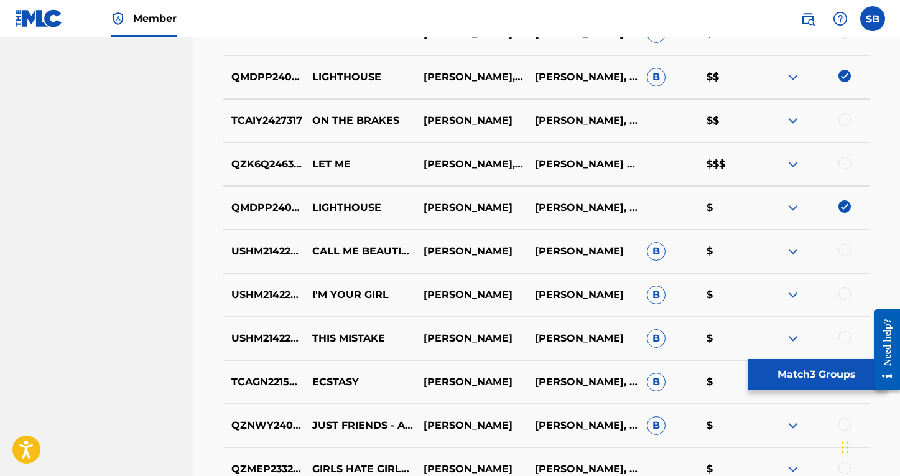
scroll to position [858, 0]
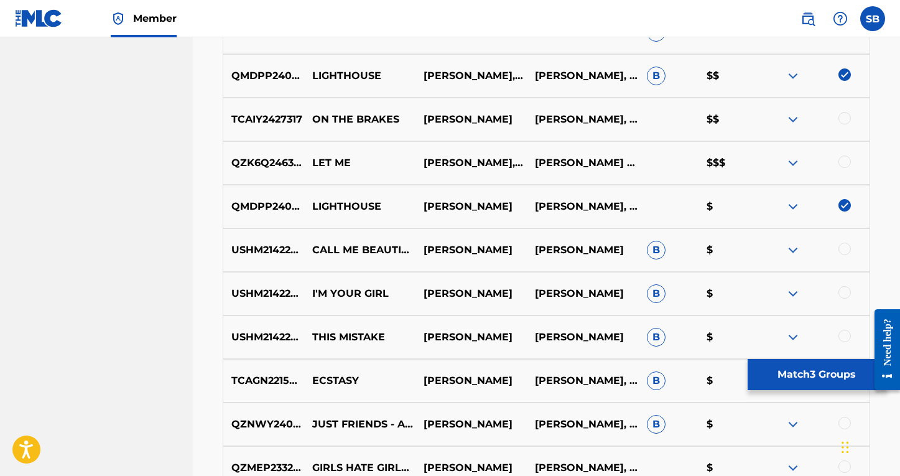
click at [791, 378] on button "Match 3 Groups" at bounding box center [817, 374] width 138 height 31
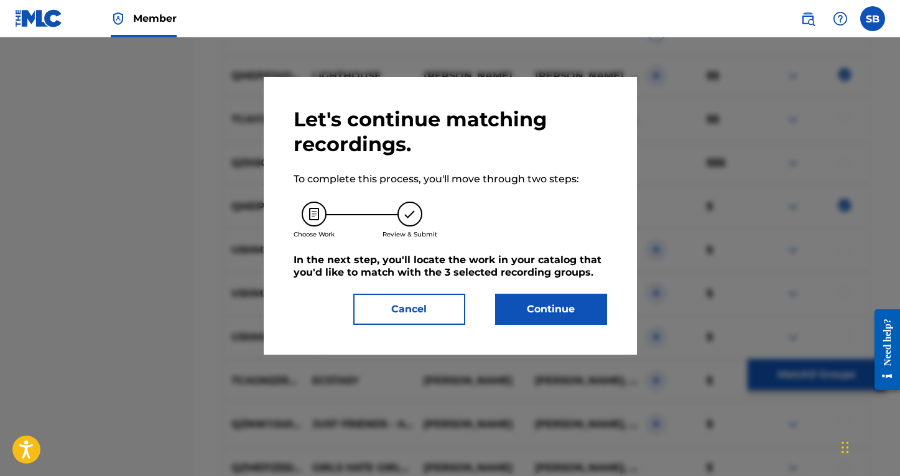
click at [537, 307] on button "Continue" at bounding box center [551, 309] width 112 height 31
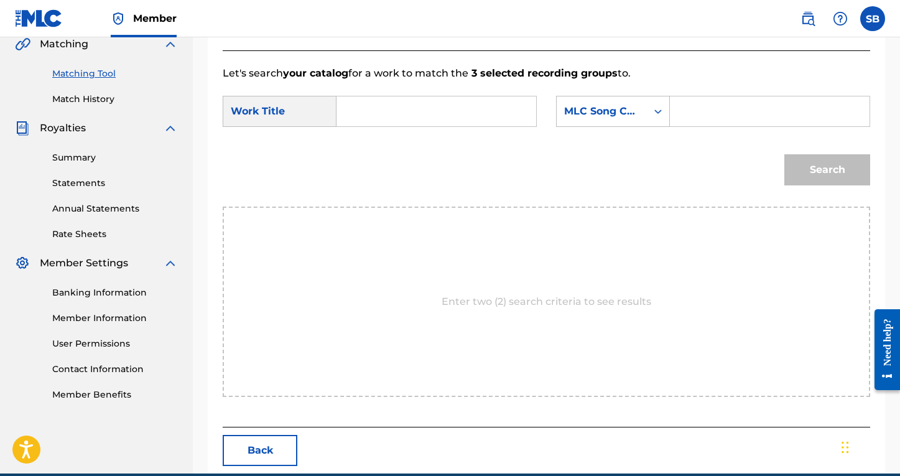
click at [423, 125] on input "Search Form" at bounding box center [436, 111] width 179 height 30
type input "LIGHT HOUSE"
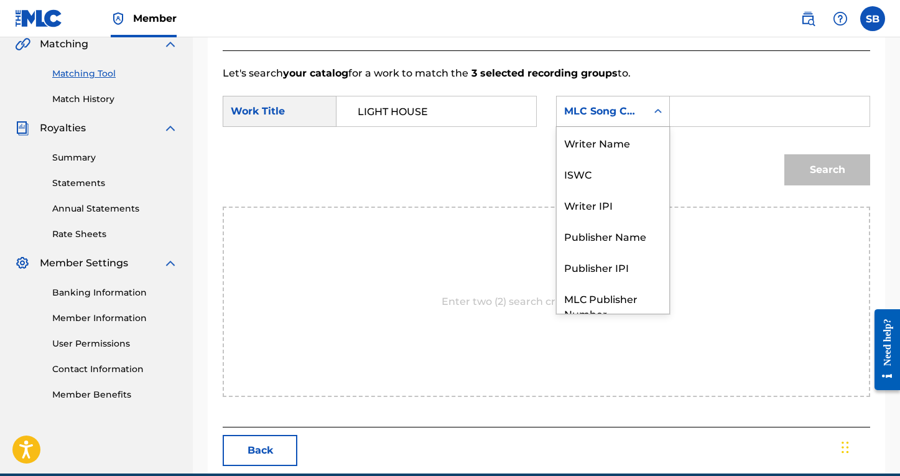
click at [647, 110] on div "Search Form" at bounding box center [658, 111] width 22 height 30
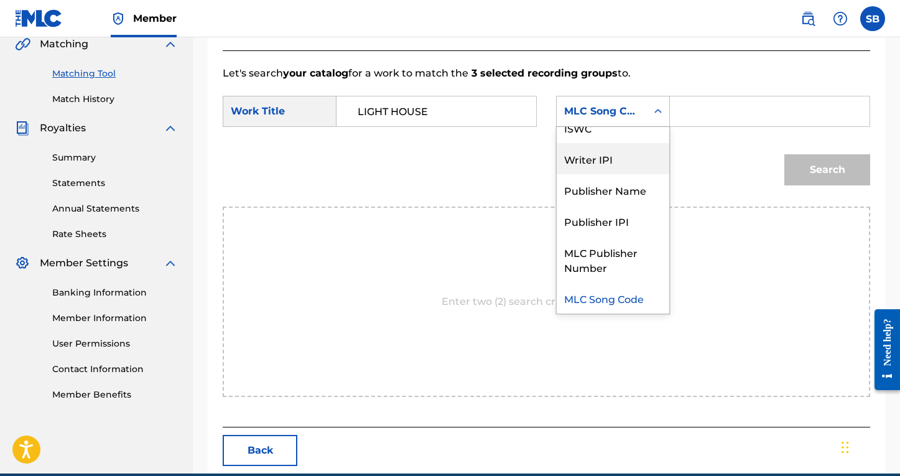
scroll to position [0, 0]
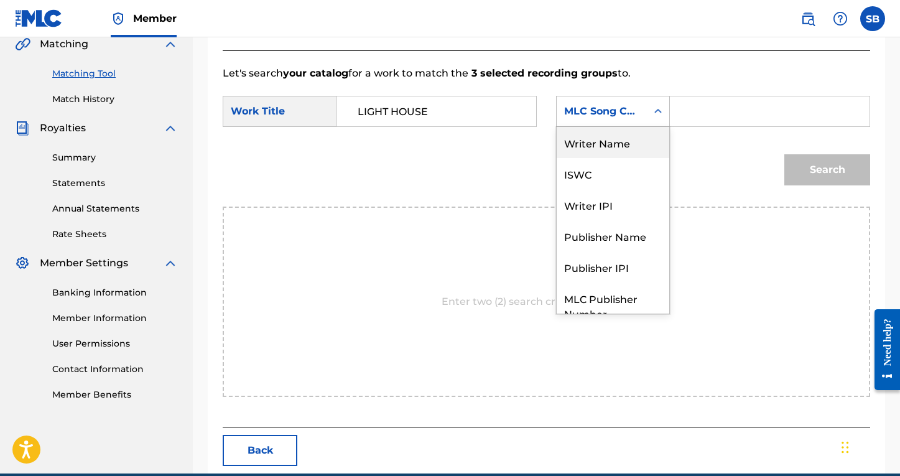
click at [625, 141] on div "Writer Name" at bounding box center [613, 142] width 113 height 31
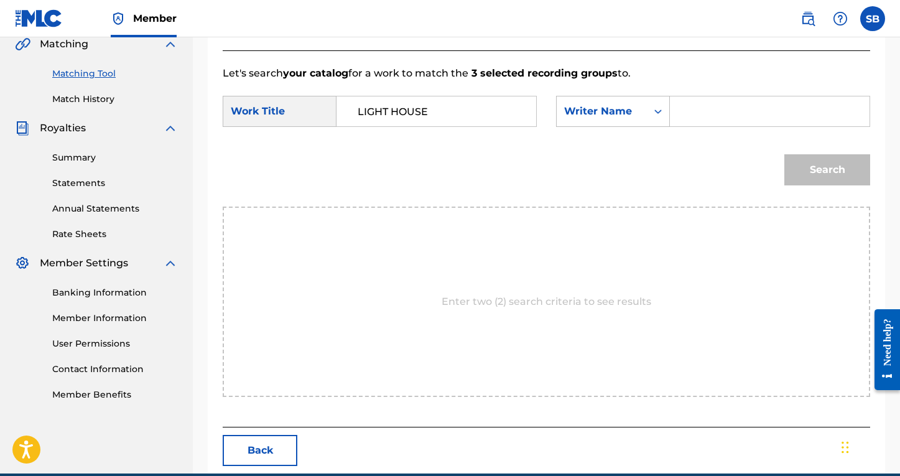
click at [713, 116] on input "Search Form" at bounding box center [770, 111] width 179 height 30
type input "[PERSON_NAME]"
click at [828, 170] on button "Search" at bounding box center [828, 169] width 86 height 31
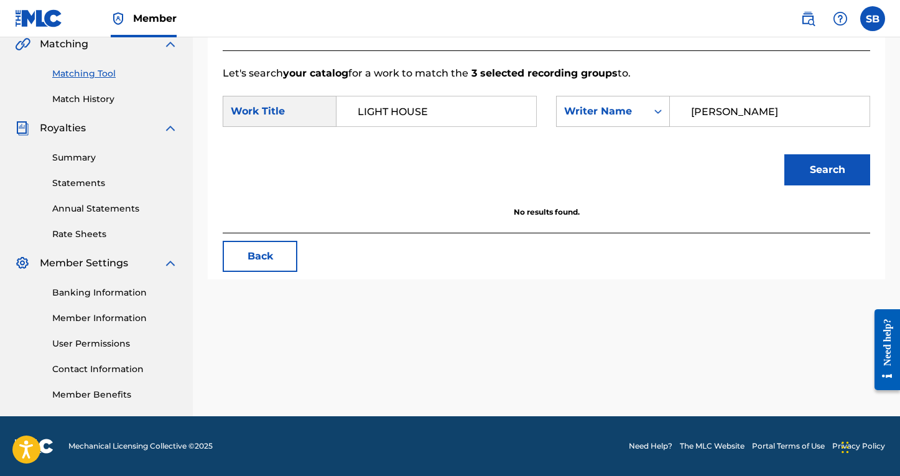
click at [810, 182] on button "Search" at bounding box center [828, 169] width 86 height 31
click at [393, 110] on input "LIGHT HOUSE" at bounding box center [436, 111] width 179 height 30
type input "lighthouse"
click at [836, 160] on button "Search" at bounding box center [828, 169] width 86 height 31
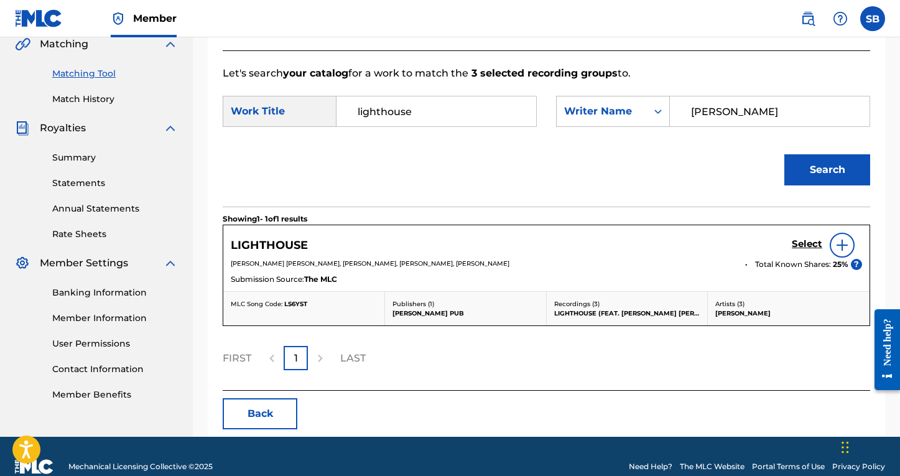
click at [808, 242] on h5 "Select" at bounding box center [807, 244] width 30 height 12
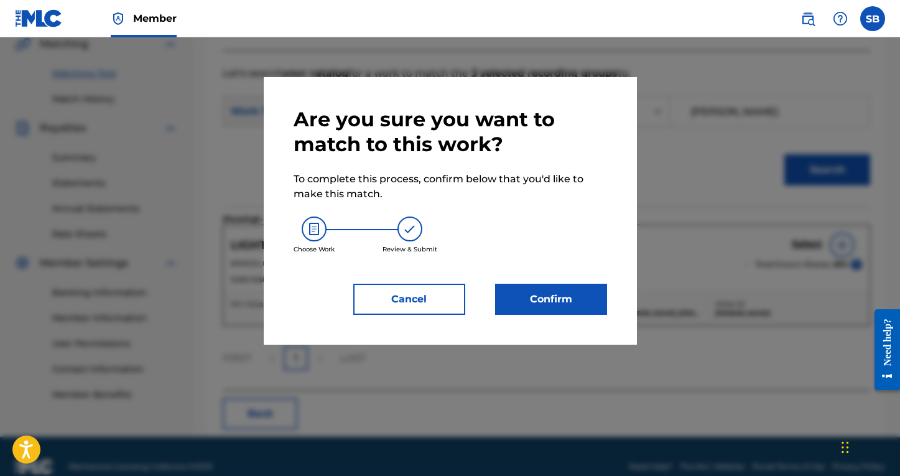
click at [538, 294] on button "Confirm" at bounding box center [551, 299] width 112 height 31
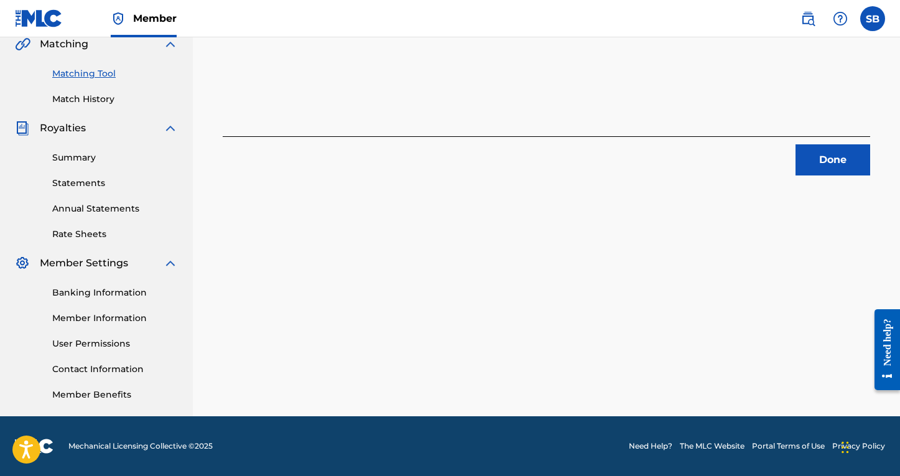
click at [821, 161] on button "Done" at bounding box center [833, 159] width 75 height 31
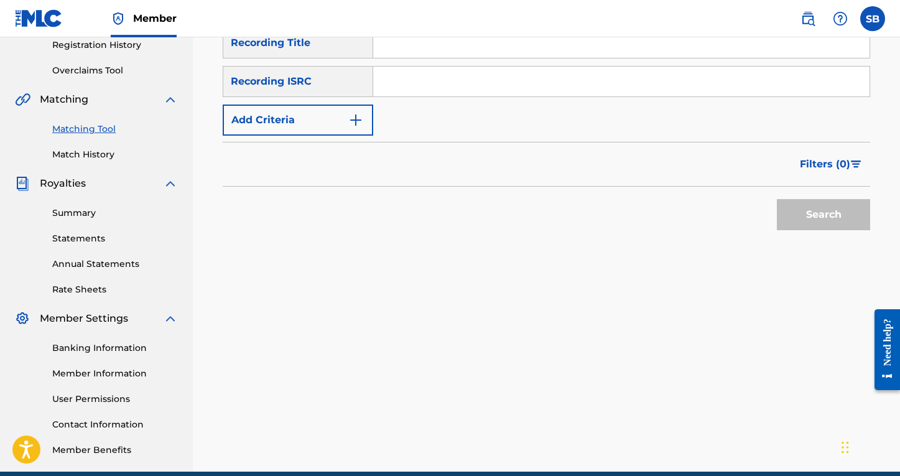
scroll to position [178, 0]
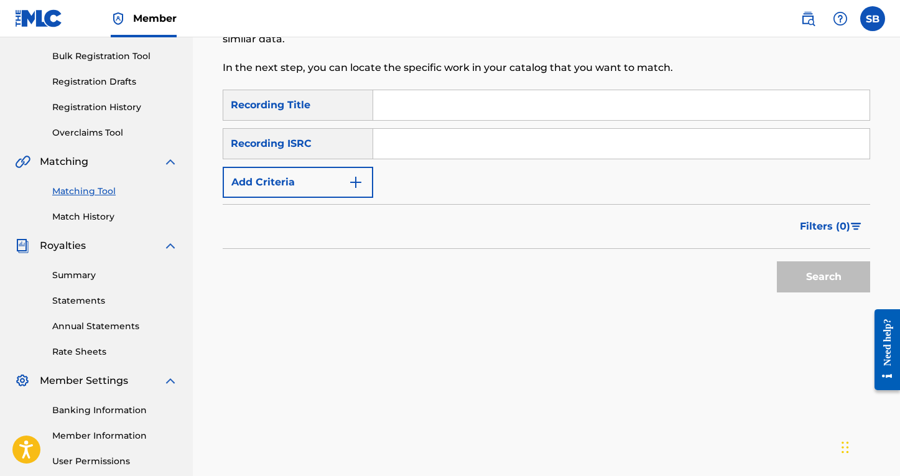
click at [330, 180] on button "Add Criteria" at bounding box center [298, 182] width 151 height 31
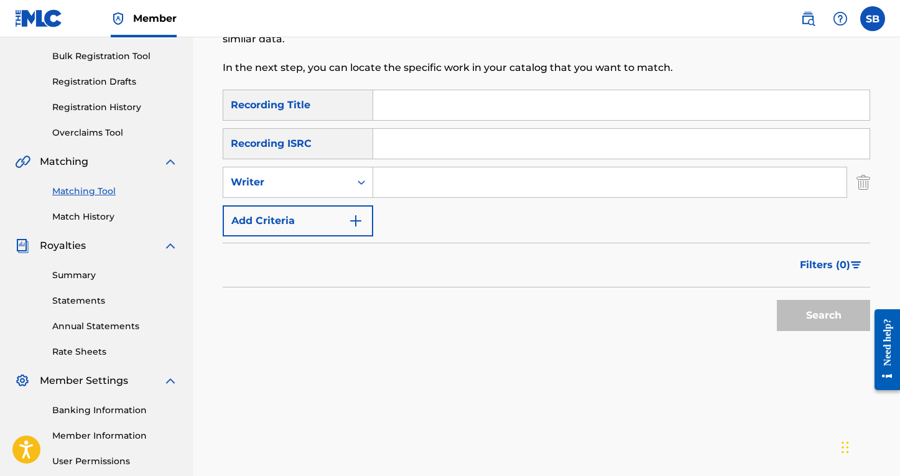
click at [426, 190] on input "Search Form" at bounding box center [610, 182] width 474 height 30
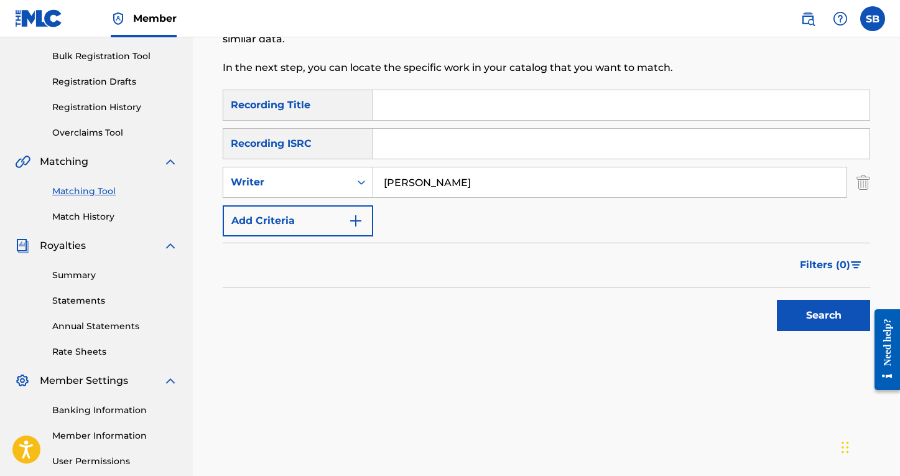
type input "[PERSON_NAME]"
click at [824, 316] on button "Search" at bounding box center [823, 315] width 93 height 31
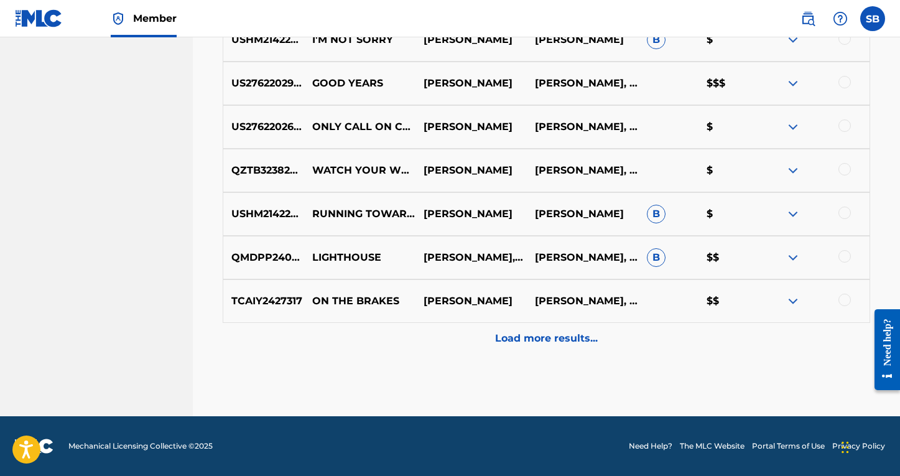
click at [522, 345] on p "Load more results..." at bounding box center [546, 338] width 103 height 15
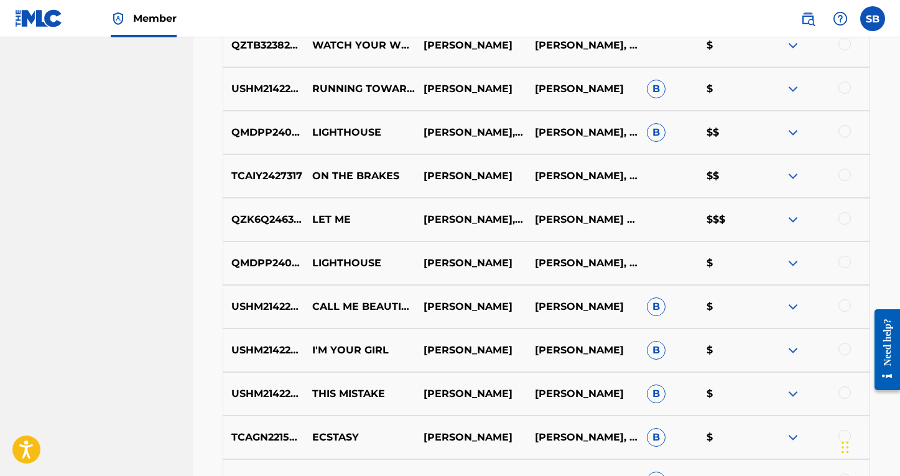
scroll to position [802, 0]
click at [838, 218] on div at bounding box center [845, 218] width 12 height 12
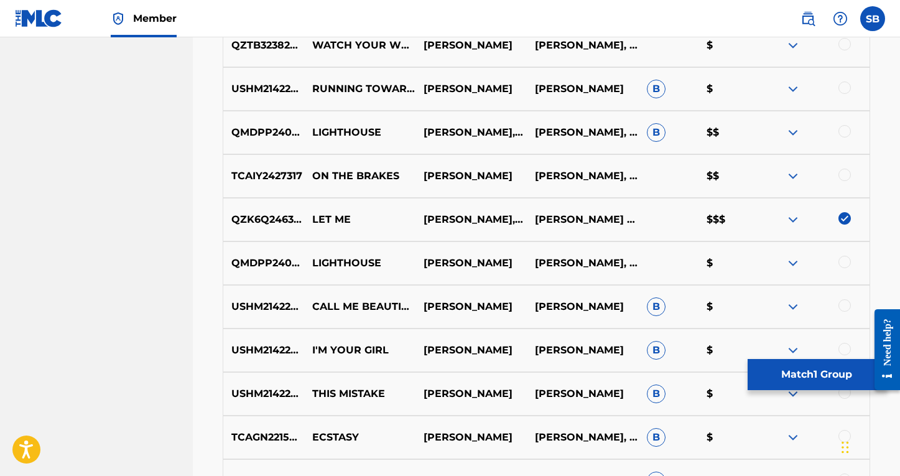
click at [815, 373] on button "Match 1 Group" at bounding box center [817, 374] width 138 height 31
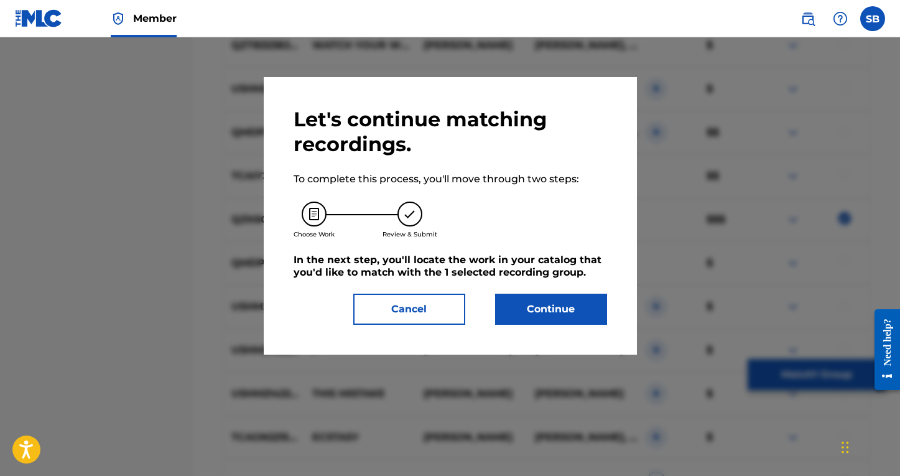
click at [549, 324] on button "Continue" at bounding box center [551, 309] width 112 height 31
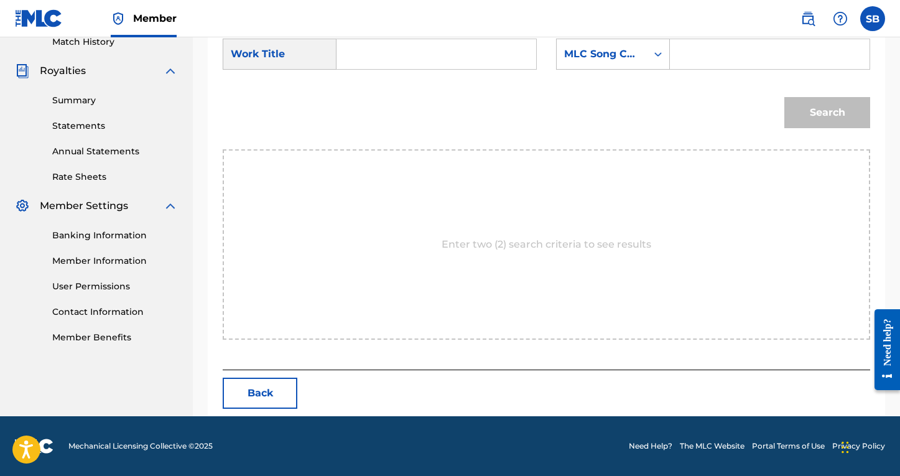
scroll to position [296, 0]
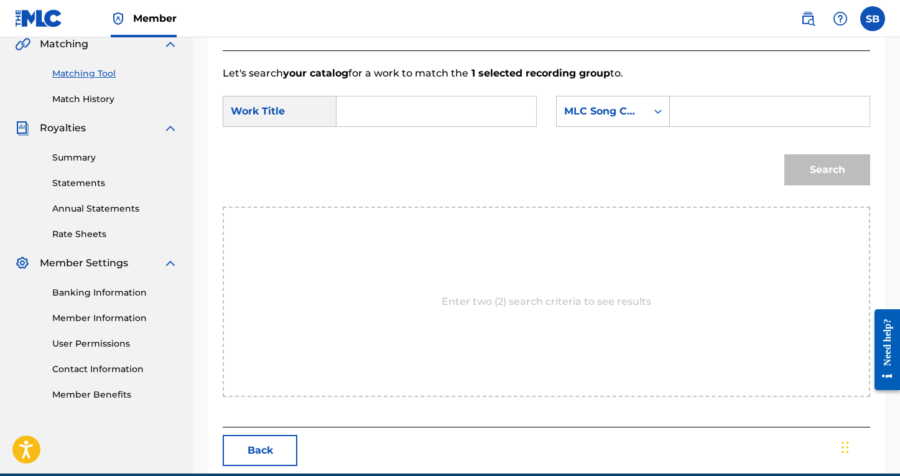
click at [419, 121] on input "Search Form" at bounding box center [436, 111] width 179 height 30
type input "LET ME"
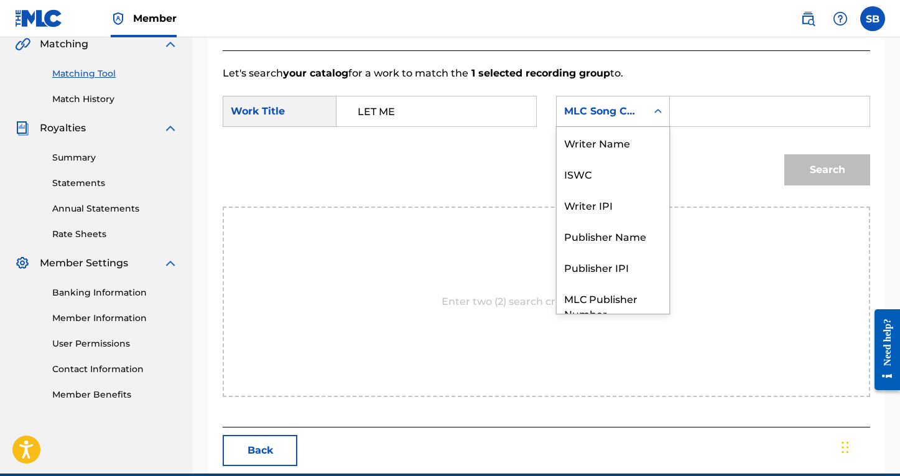
click at [637, 123] on div "MLC Song Code" at bounding box center [602, 112] width 90 height 24
click at [610, 147] on div "Writer Name" at bounding box center [613, 142] width 113 height 31
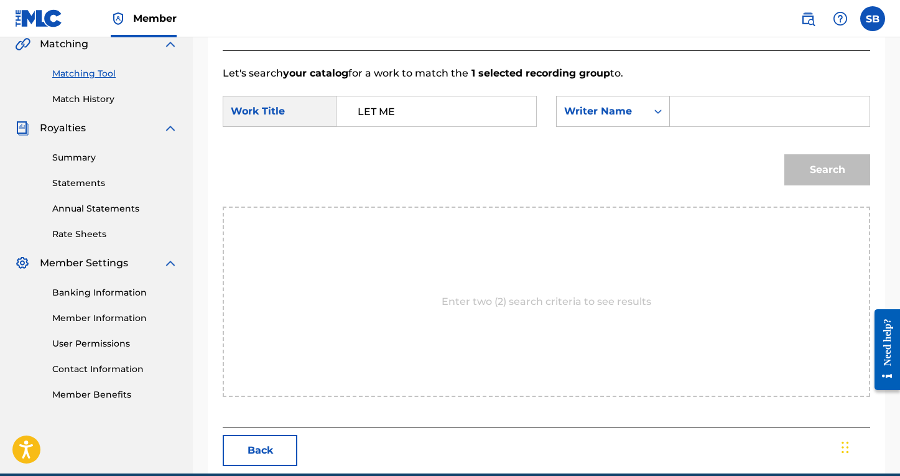
click at [712, 113] on input "Search Form" at bounding box center [770, 111] width 179 height 30
type input "[PERSON_NAME]"
click at [828, 170] on button "Search" at bounding box center [828, 169] width 86 height 31
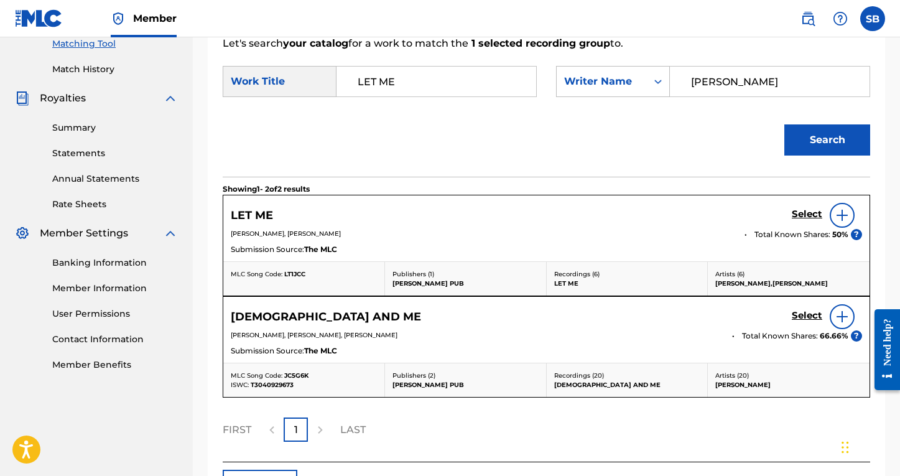
scroll to position [335, 0]
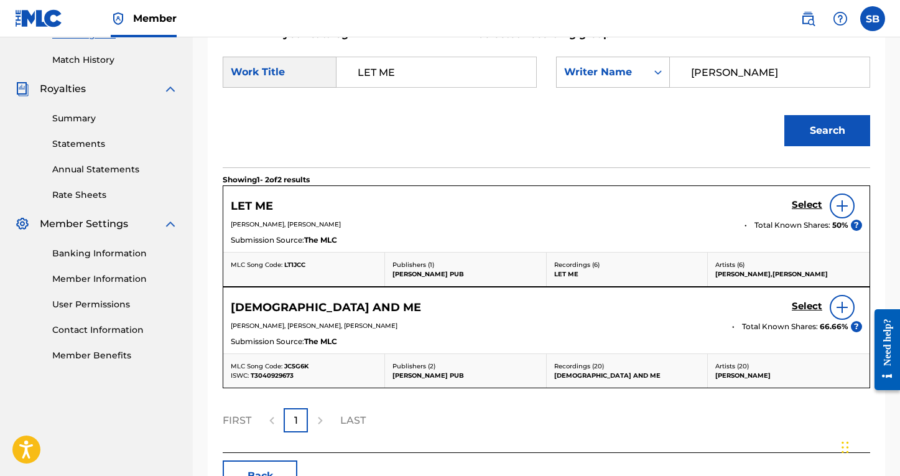
click at [811, 203] on h5 "Select" at bounding box center [807, 205] width 30 height 12
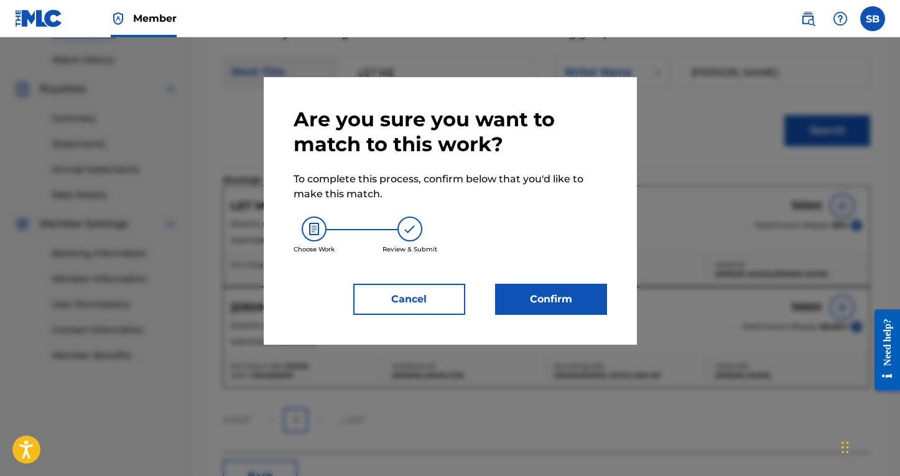
click at [546, 305] on button "Confirm" at bounding box center [551, 299] width 112 height 31
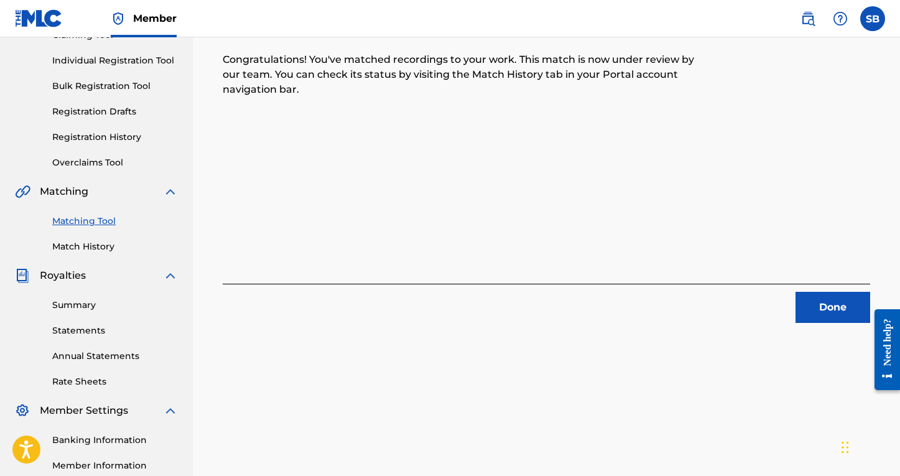
scroll to position [158, 0]
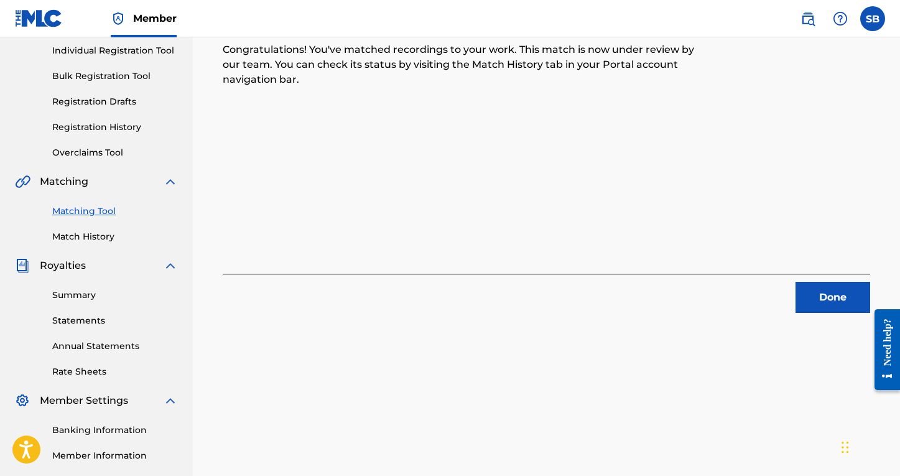
click at [832, 291] on button "Done" at bounding box center [833, 297] width 75 height 31
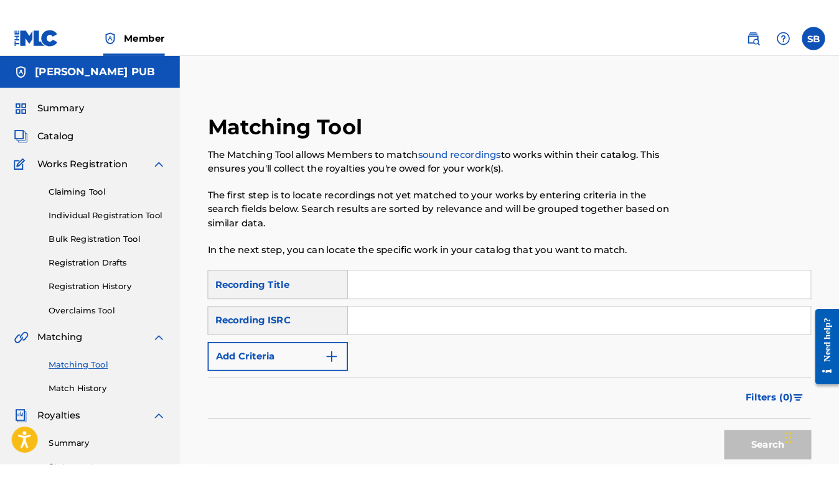
scroll to position [0, 0]
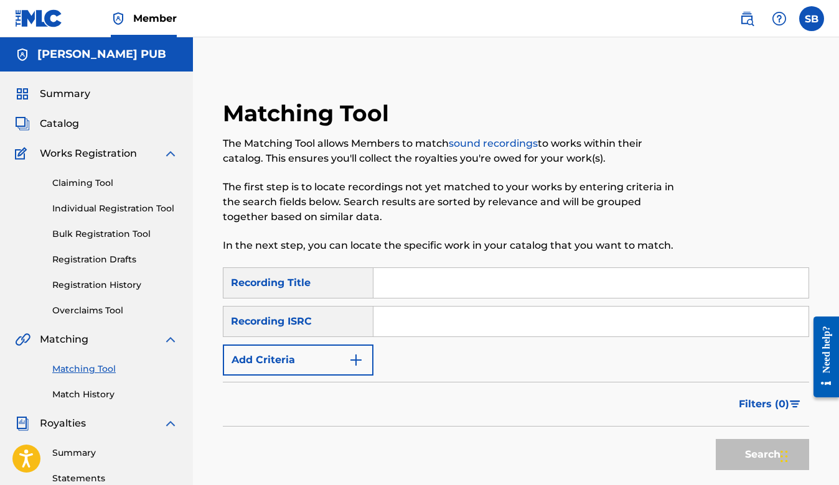
click at [83, 397] on link "Match History" at bounding box center [115, 394] width 126 height 13
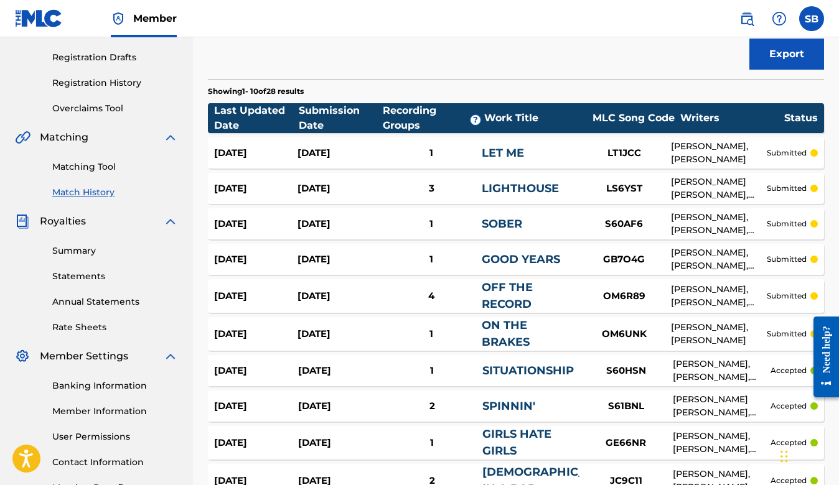
scroll to position [210, 0]
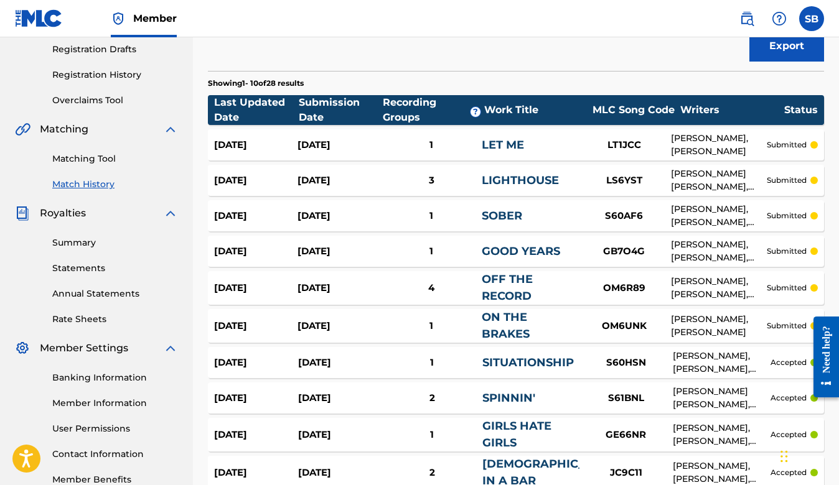
click at [104, 159] on link "Matching Tool" at bounding box center [115, 158] width 126 height 13
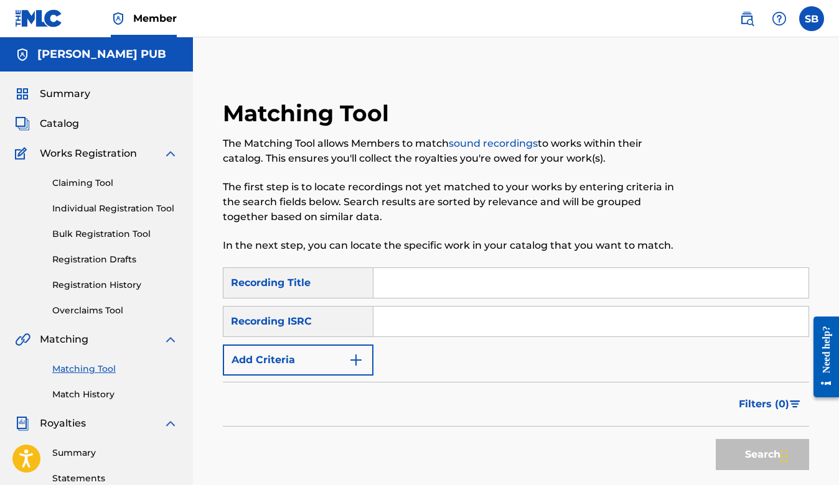
click at [359, 370] on button "Add Criteria" at bounding box center [298, 360] width 151 height 31
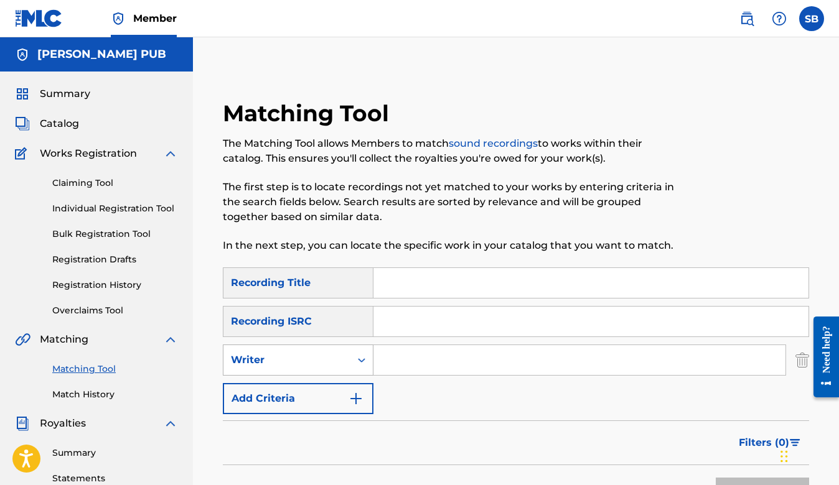
click at [349, 363] on div "Writer" at bounding box center [286, 360] width 127 height 24
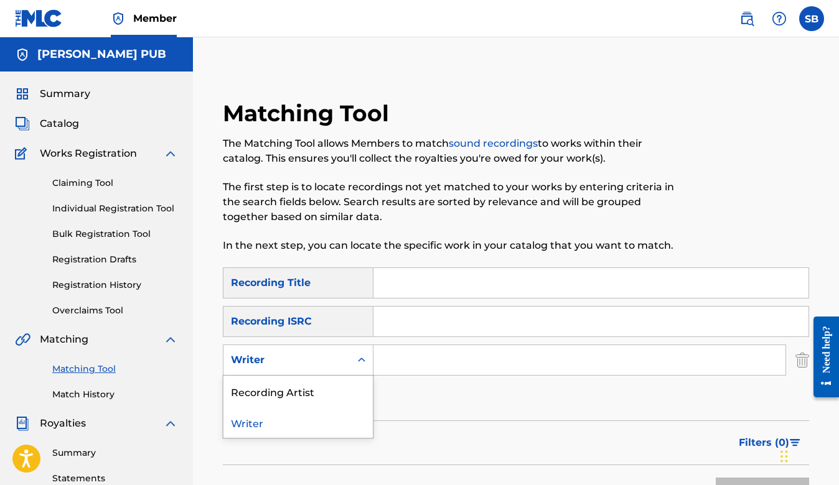
click at [441, 364] on input "Search Form" at bounding box center [579, 360] width 412 height 30
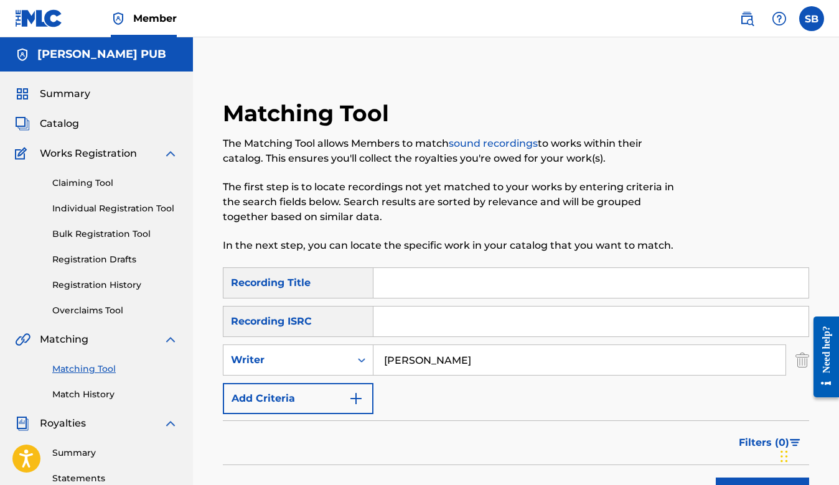
type input "[PERSON_NAME]"
click at [430, 279] on input "Search Form" at bounding box center [590, 283] width 435 height 30
click at [762, 485] on button "Search" at bounding box center [762, 493] width 93 height 31
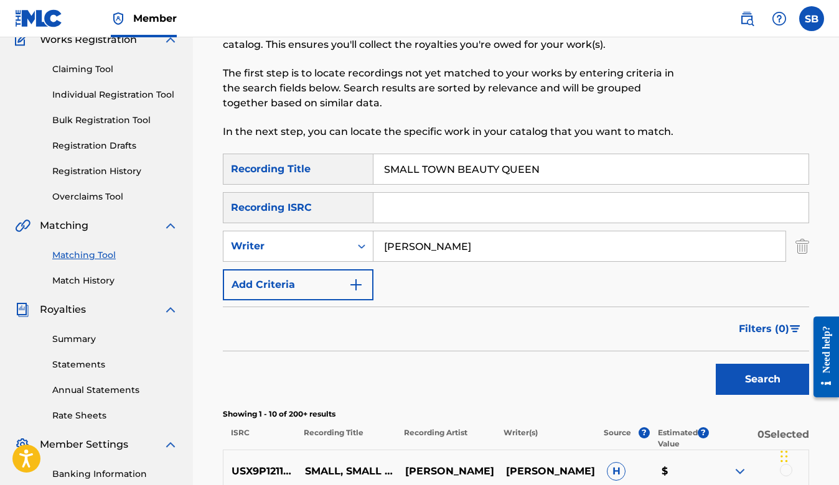
scroll to position [37, 0]
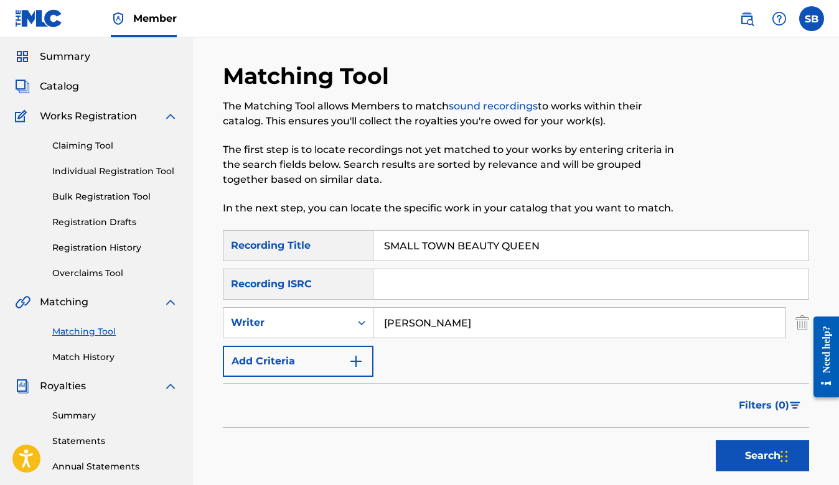
click at [423, 240] on input "SMALL TOWN BEAUTY QUEEN" at bounding box center [590, 246] width 435 height 30
click at [762, 456] on button "Search" at bounding box center [762, 456] width 93 height 31
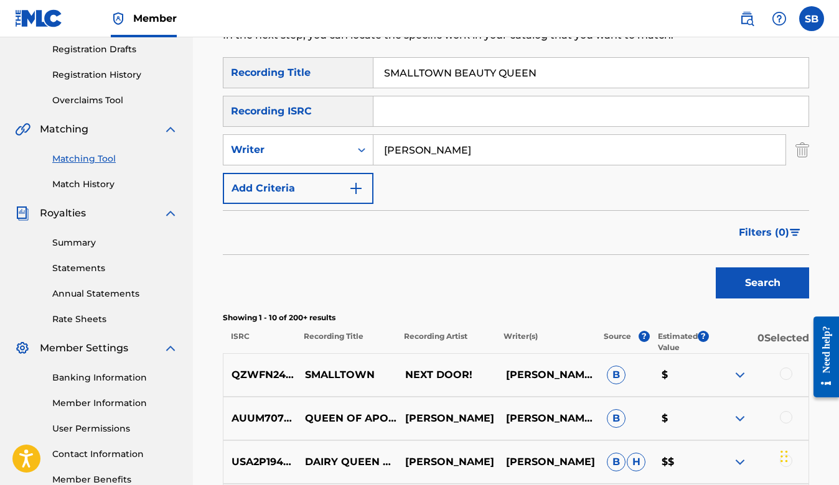
scroll to position [186, 0]
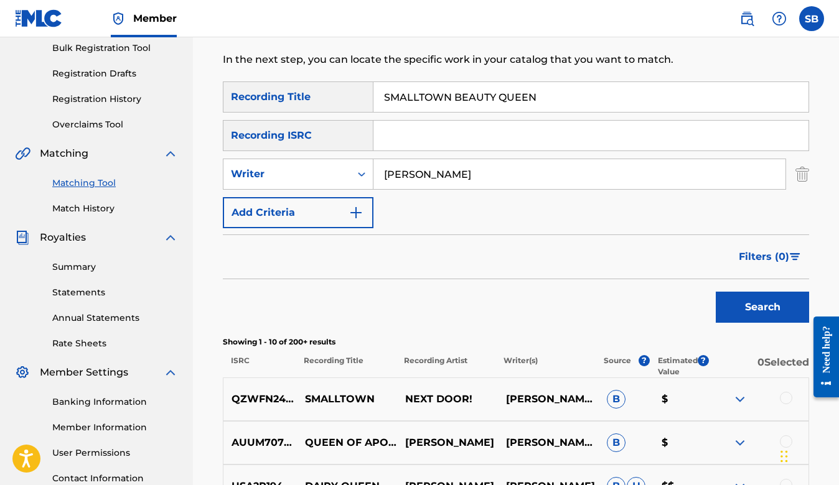
click at [502, 96] on input "SMALLTOWN BEAUTY QUEEN" at bounding box center [590, 97] width 435 height 30
click at [762, 307] on button "Search" at bounding box center [762, 307] width 93 height 31
click at [418, 98] on input "SMALLTOWN BEAUTYQUEEN" at bounding box center [590, 97] width 435 height 30
type input "SMALL TOWN BEAUTYQUEEN"
click at [762, 307] on button "Search" at bounding box center [762, 307] width 93 height 31
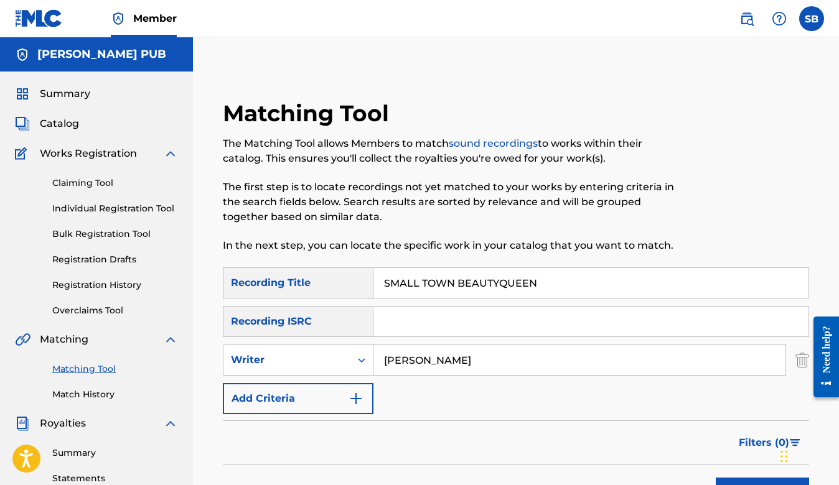
scroll to position [0, 0]
click at [75, 98] on span "Summary" at bounding box center [65, 94] width 50 height 15
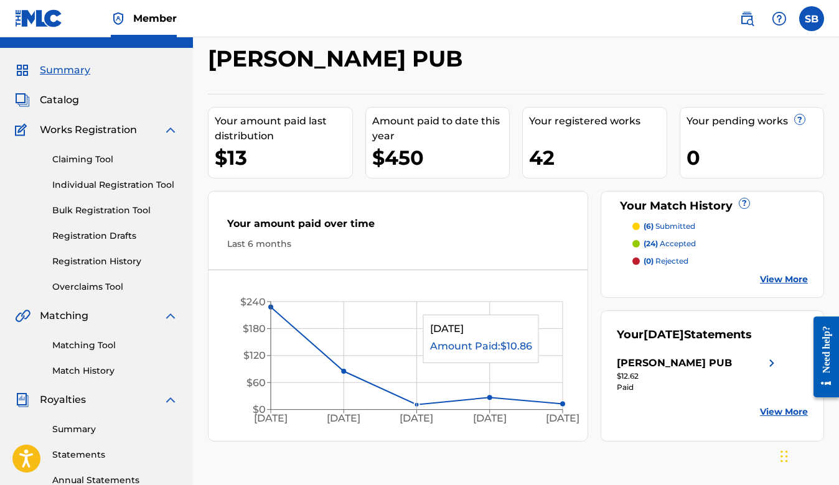
scroll to position [23, 0]
